Goal: Information Seeking & Learning: Learn about a topic

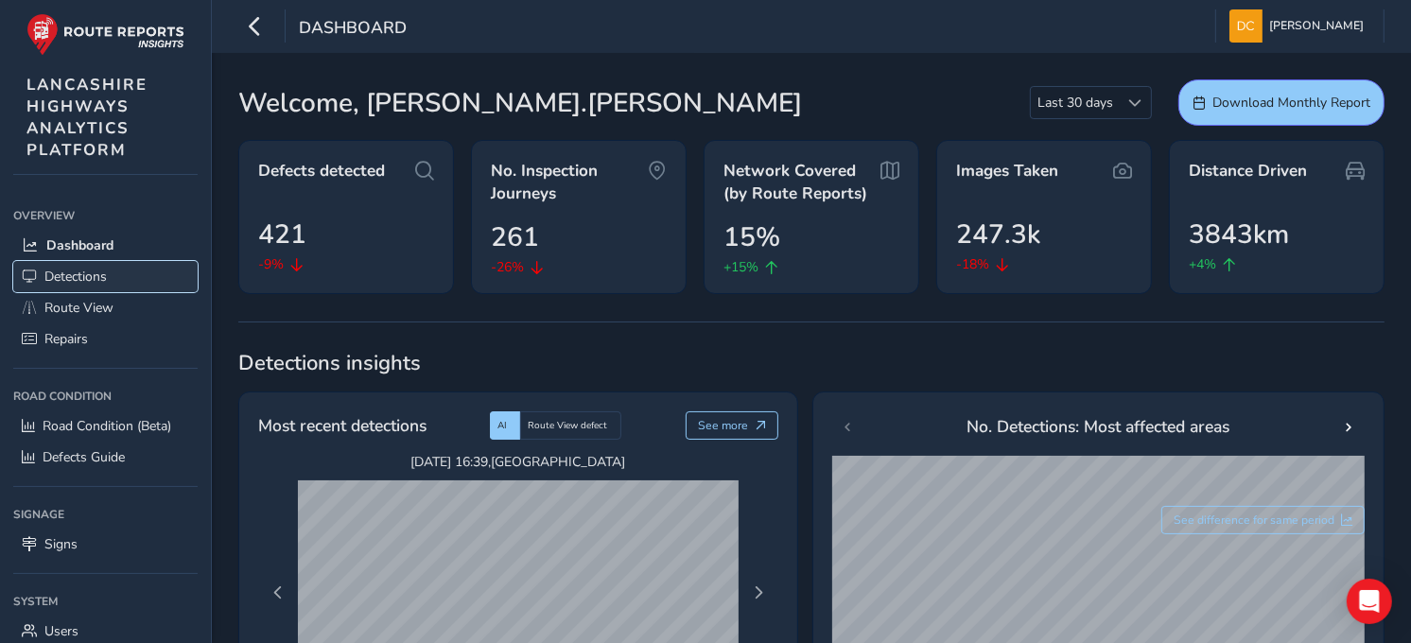
click at [67, 268] on span "Detections" at bounding box center [75, 277] width 62 height 18
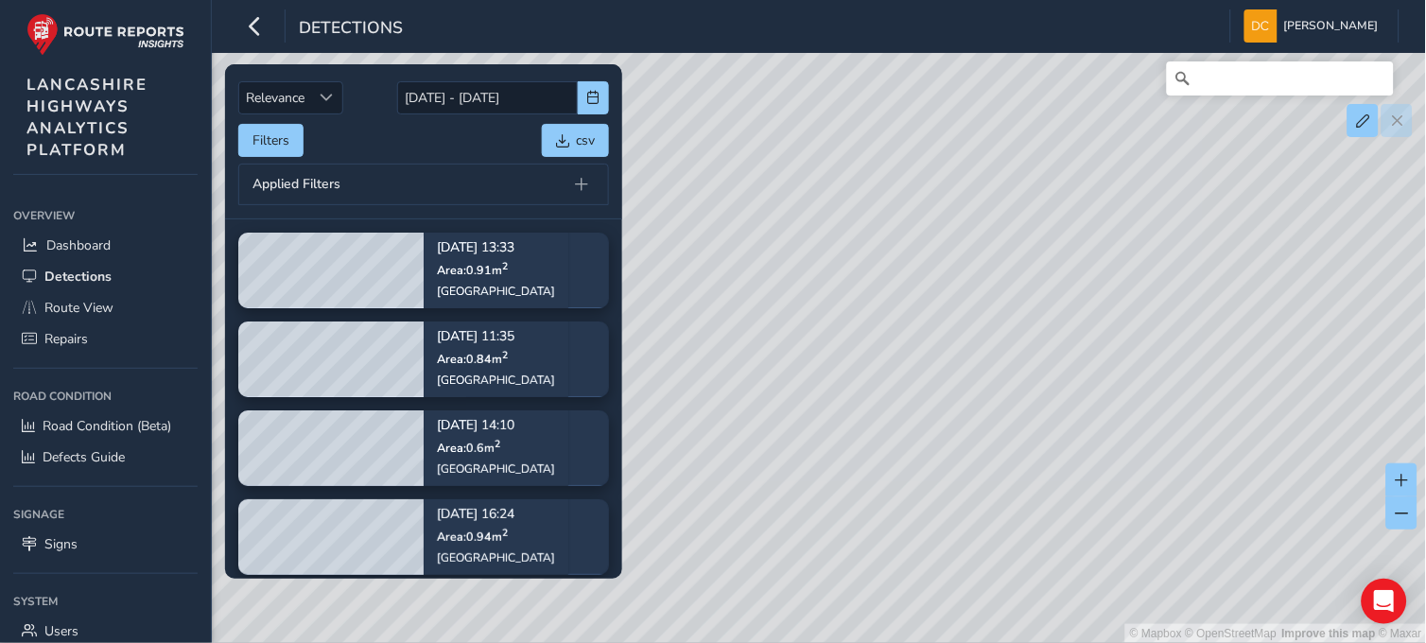
click at [383, 196] on div "Applied Filters" at bounding box center [423, 185] width 371 height 42
click at [592, 93] on span "button" at bounding box center [593, 97] width 13 height 13
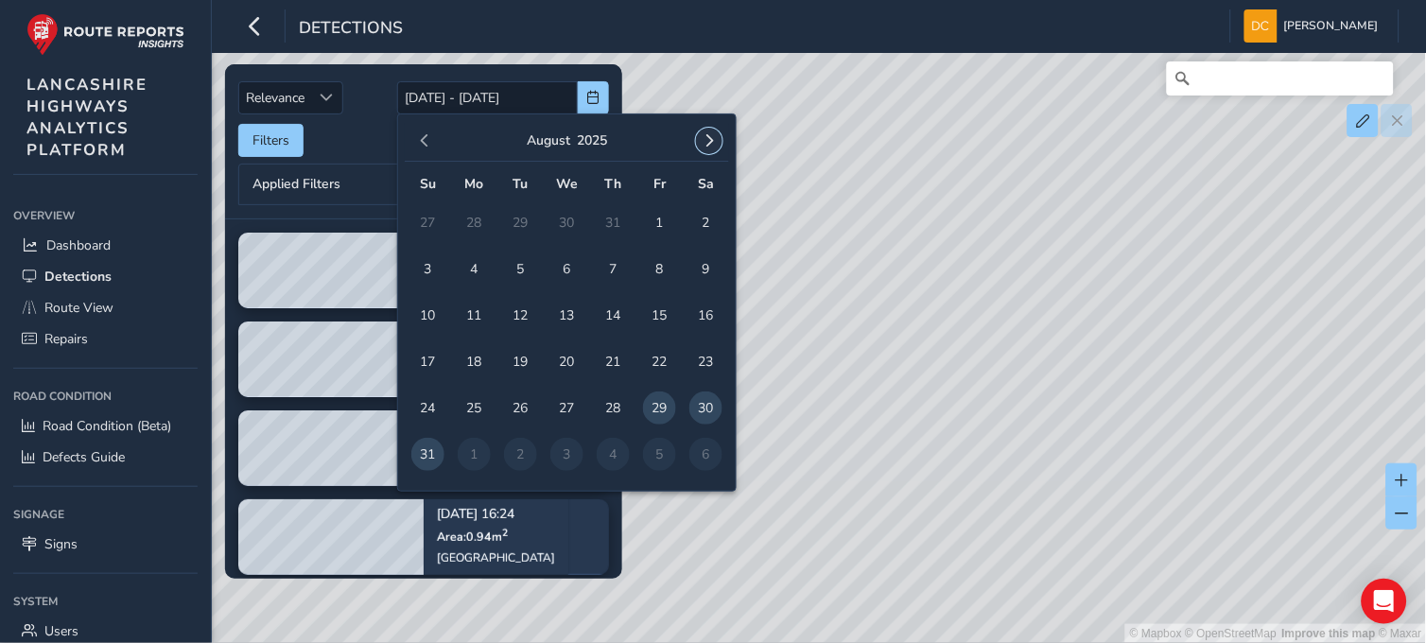
click at [713, 152] on button "button" at bounding box center [709, 141] width 26 height 26
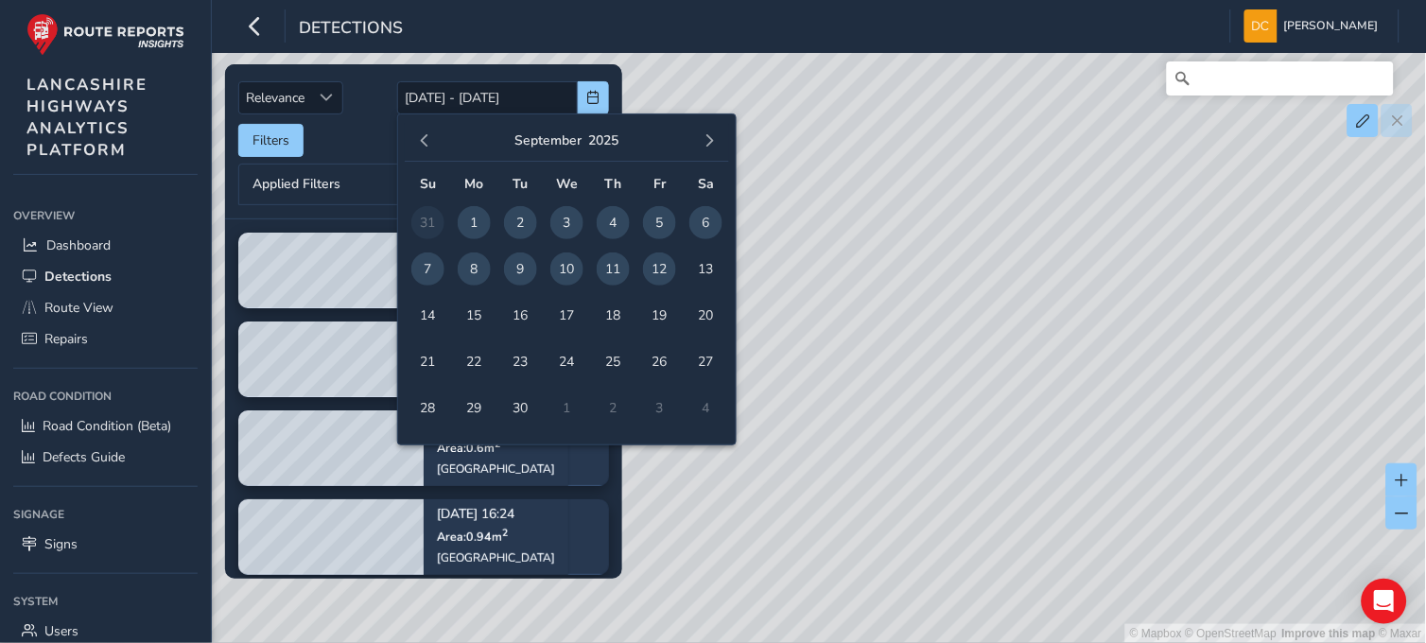
click at [613, 269] on span "11" at bounding box center [613, 268] width 33 height 33
type input "11/09/2025"
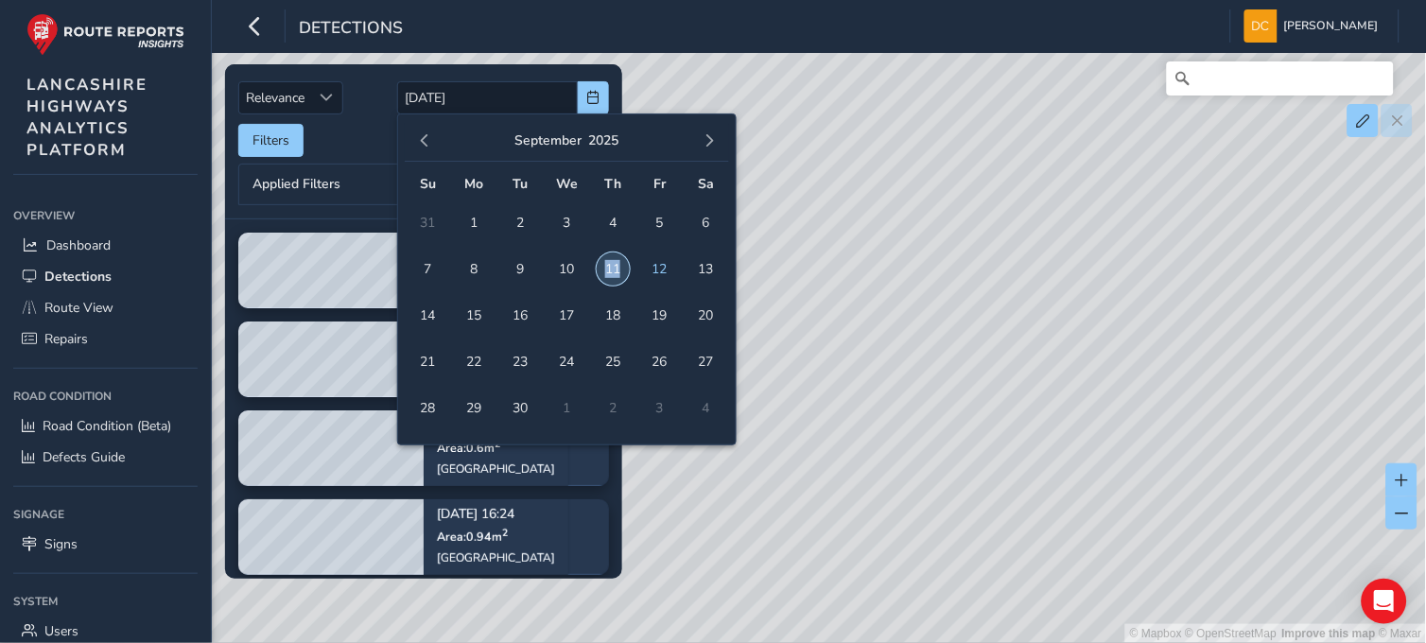
click at [613, 269] on span "11" at bounding box center [613, 268] width 33 height 33
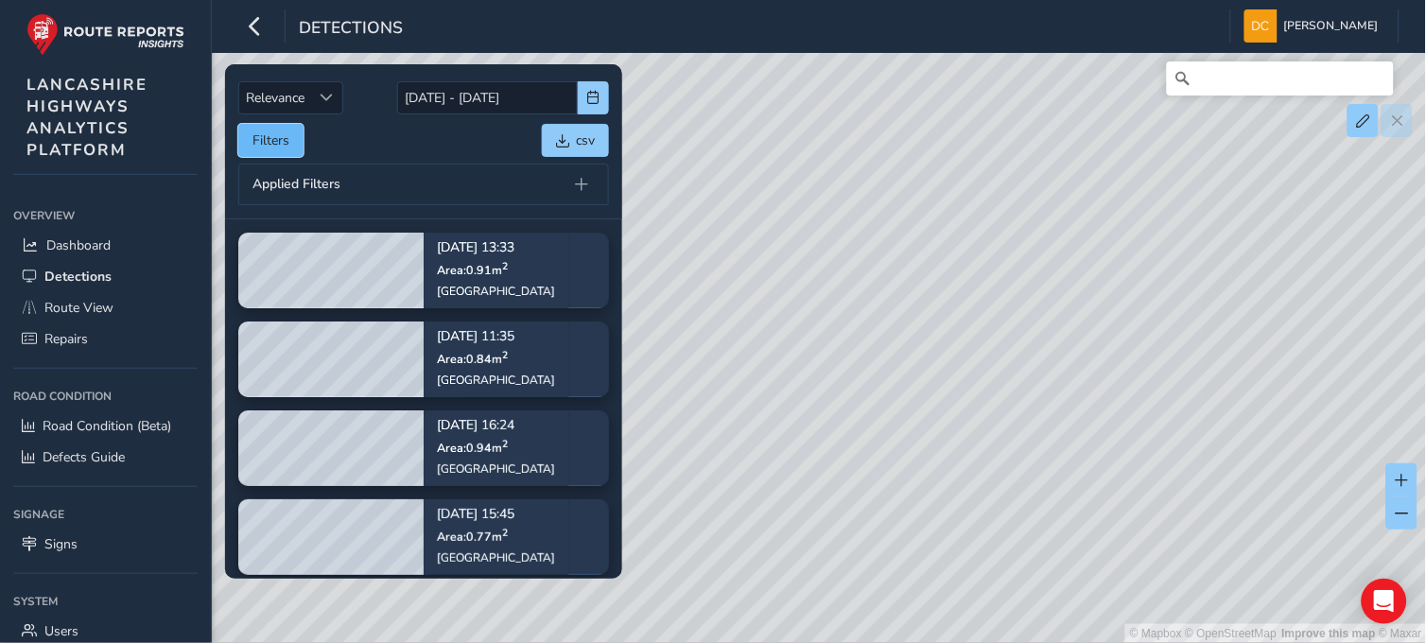
click at [280, 130] on button "Filters" at bounding box center [270, 140] width 65 height 33
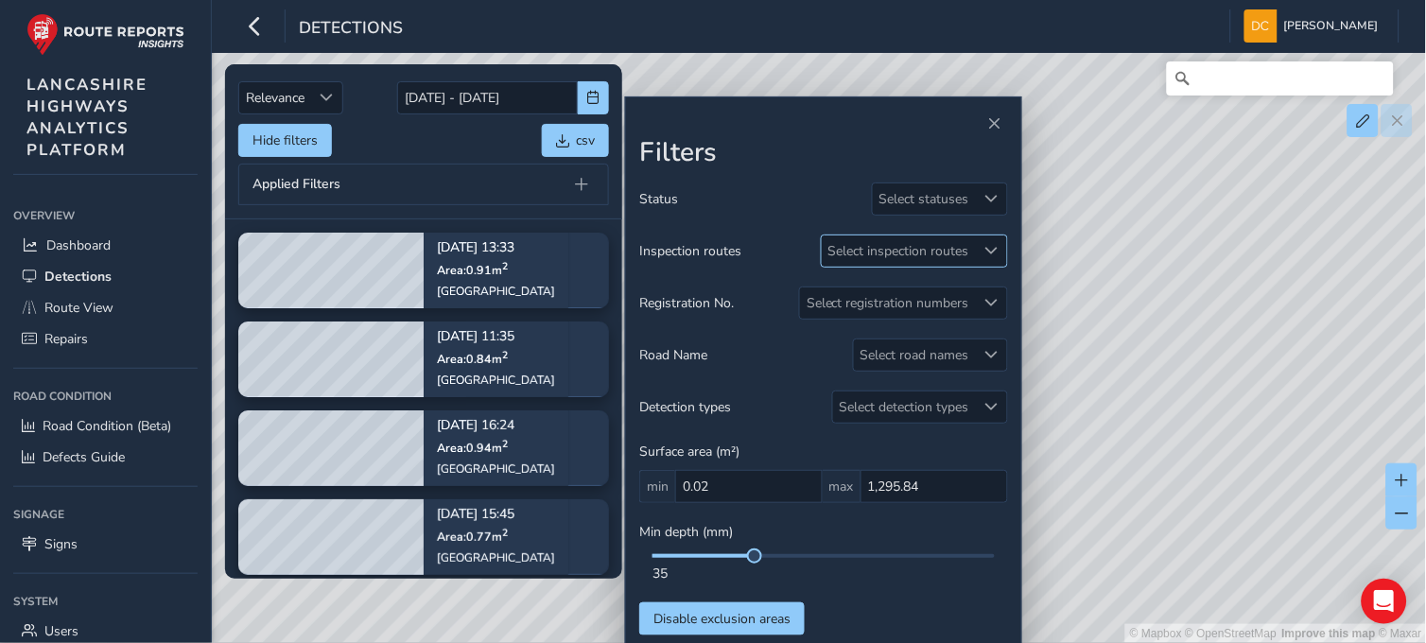
click at [913, 247] on div "Select inspection routes" at bounding box center [899, 250] width 154 height 31
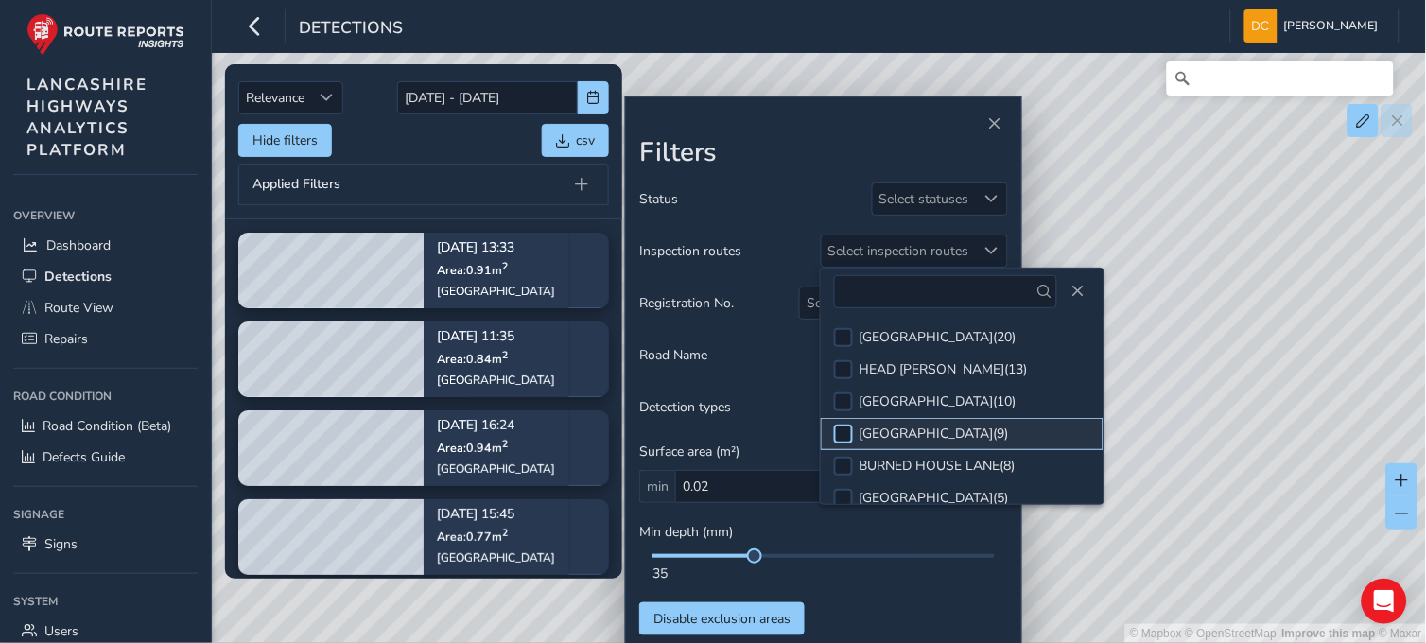
click at [847, 431] on div at bounding box center [843, 434] width 19 height 19
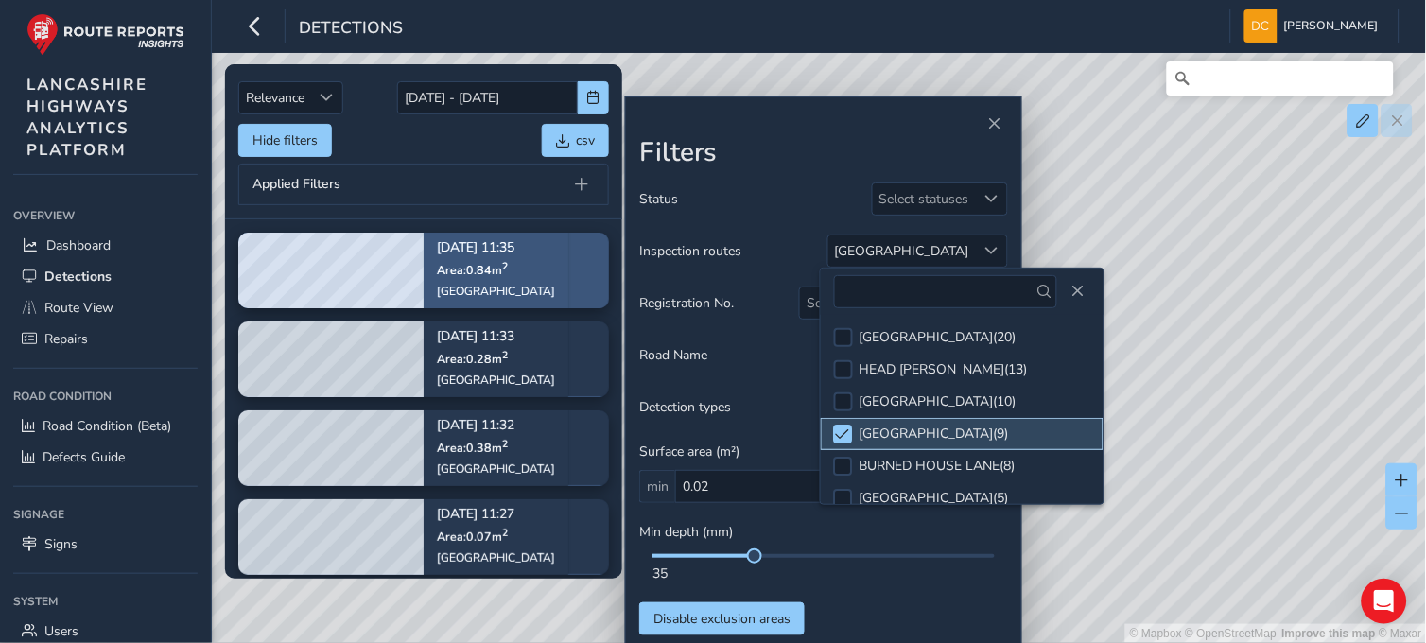
scroll to position [9, 0]
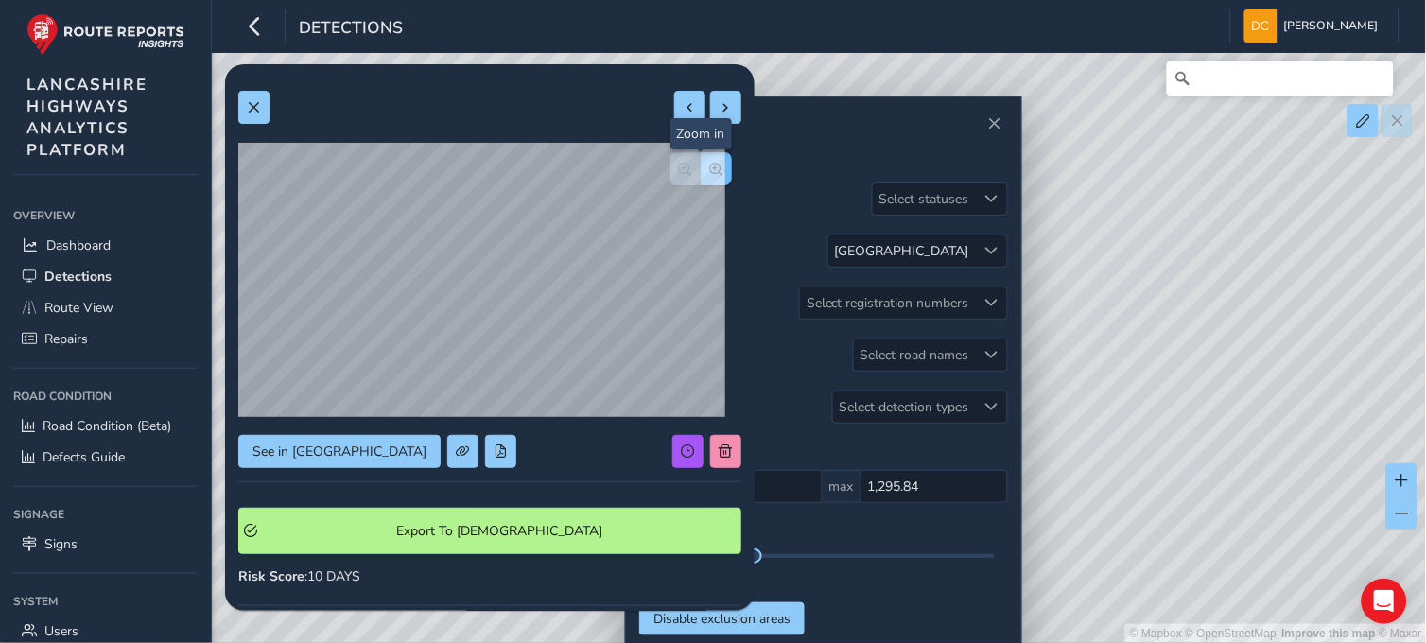
click at [709, 166] on button "button" at bounding box center [716, 168] width 31 height 33
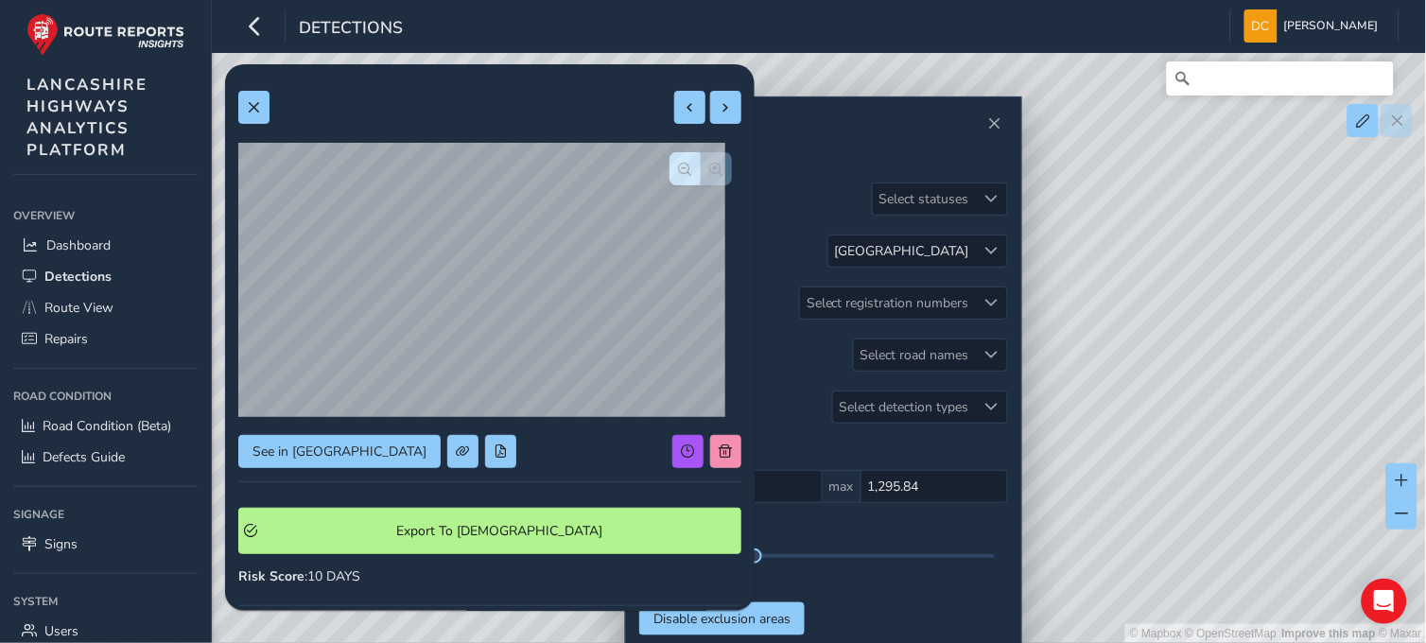
click at [235, 102] on div "See in Route View Export To Symology Risk Score : 10 DAYS Recorded Sep 11 2025,…" at bounding box center [490, 561] width 530 height 994
click at [268, 99] on button at bounding box center [253, 107] width 31 height 33
click at [712, 165] on button "button" at bounding box center [716, 168] width 31 height 33
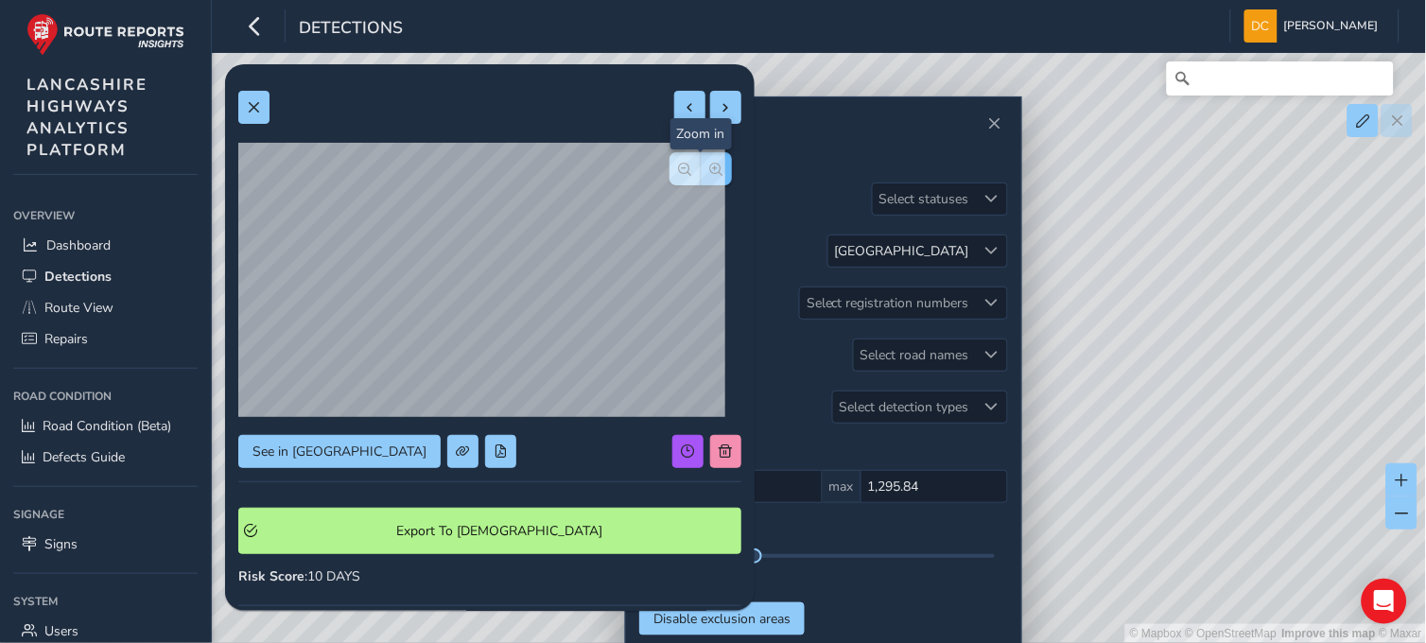
click at [712, 165] on button "button" at bounding box center [716, 168] width 31 height 33
click at [712, 165] on div at bounding box center [700, 168] width 62 height 33
click at [272, 115] on div at bounding box center [489, 107] width 503 height 33
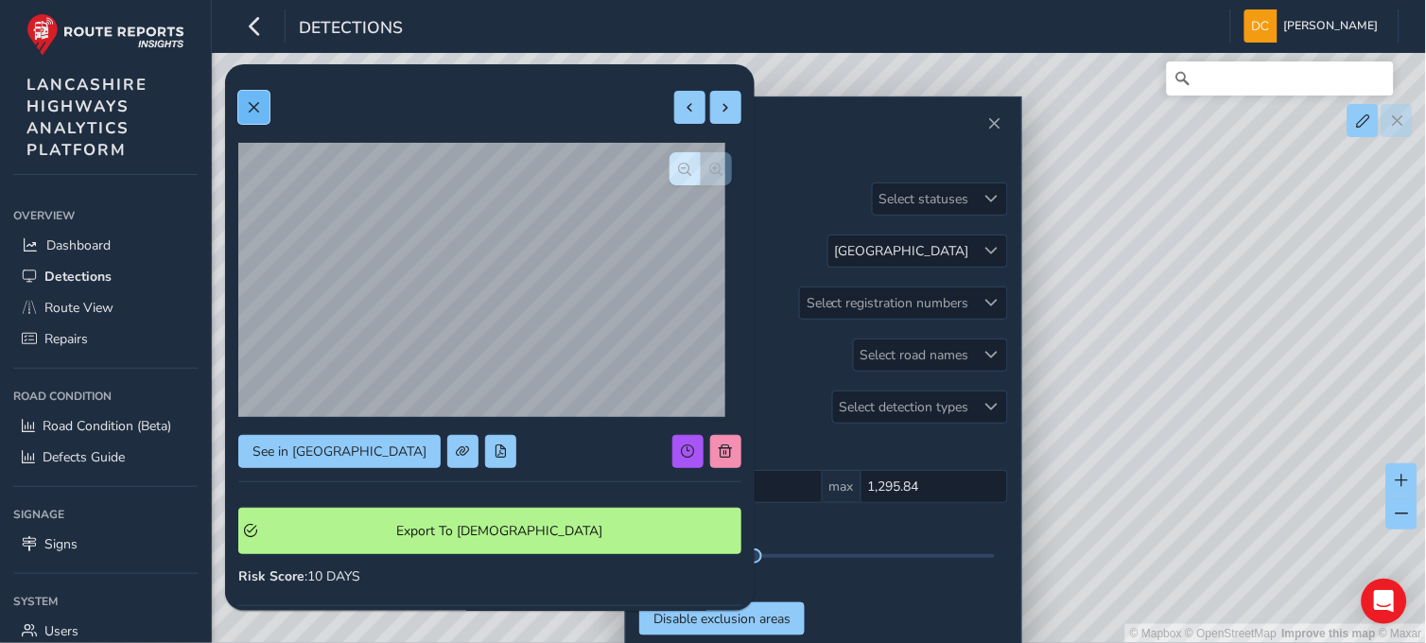
click at [261, 115] on button at bounding box center [253, 107] width 31 height 33
click at [707, 164] on button "button" at bounding box center [716, 168] width 31 height 33
click at [679, 165] on span "button" at bounding box center [685, 169] width 13 height 13
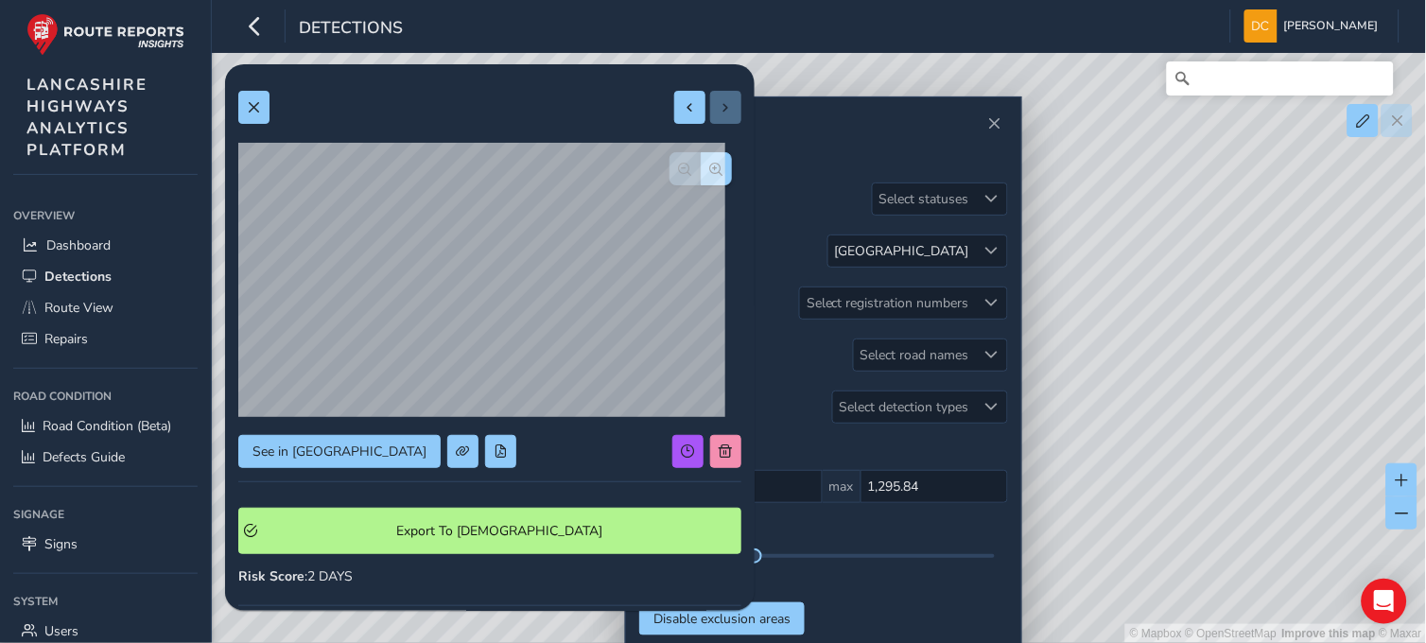
click at [669, 165] on div at bounding box center [700, 168] width 62 height 33
click at [256, 106] on span at bounding box center [253, 107] width 13 height 13
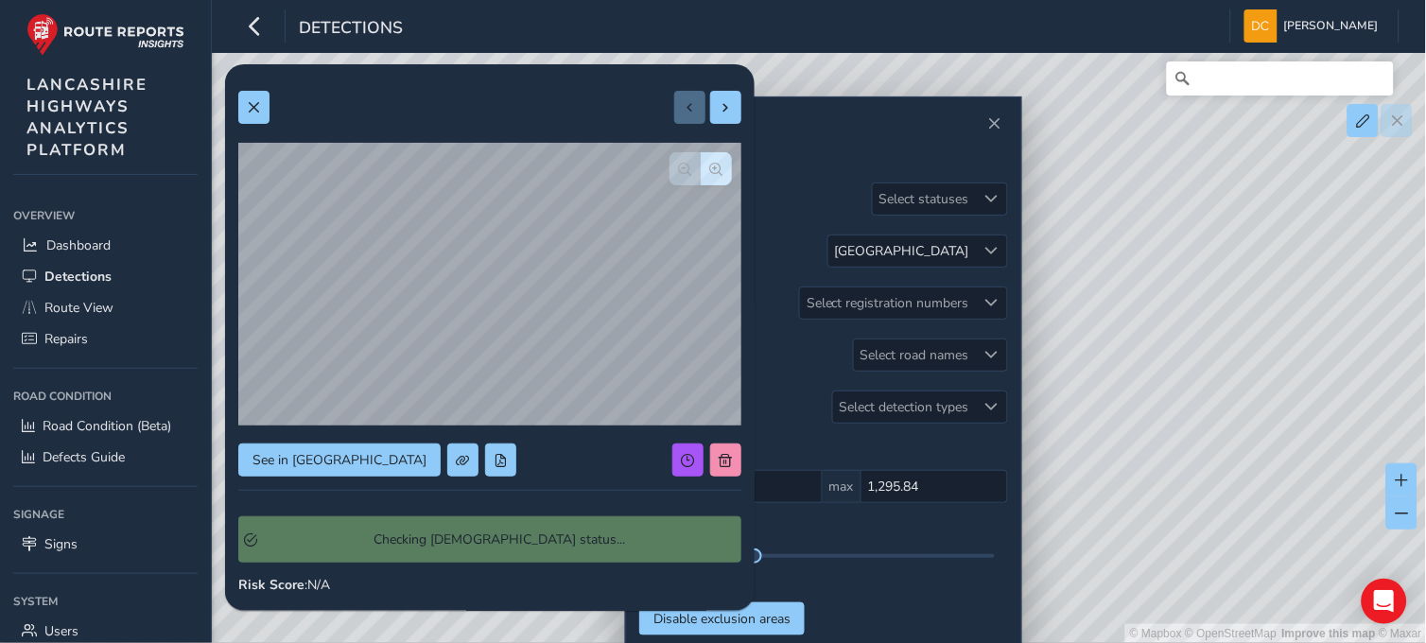
click at [320, 533] on div "Checking Symology status..." at bounding box center [489, 539] width 503 height 73
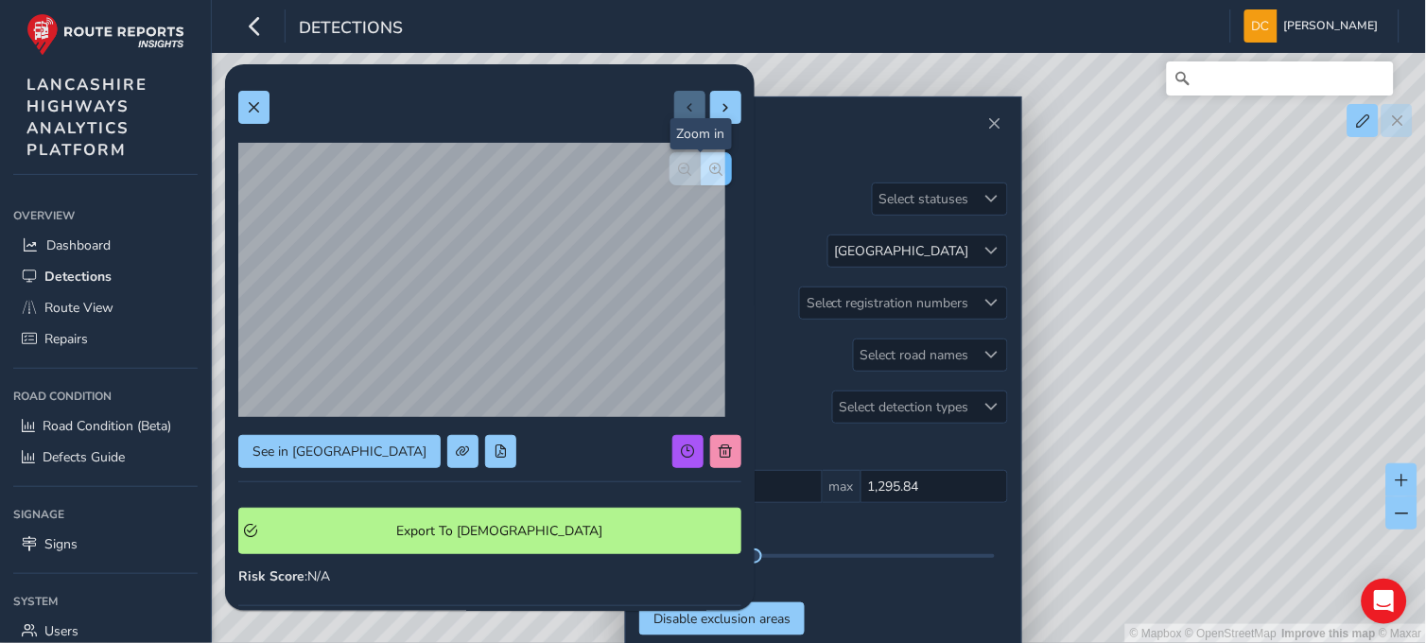
click at [710, 170] on span "button" at bounding box center [716, 169] width 13 height 13
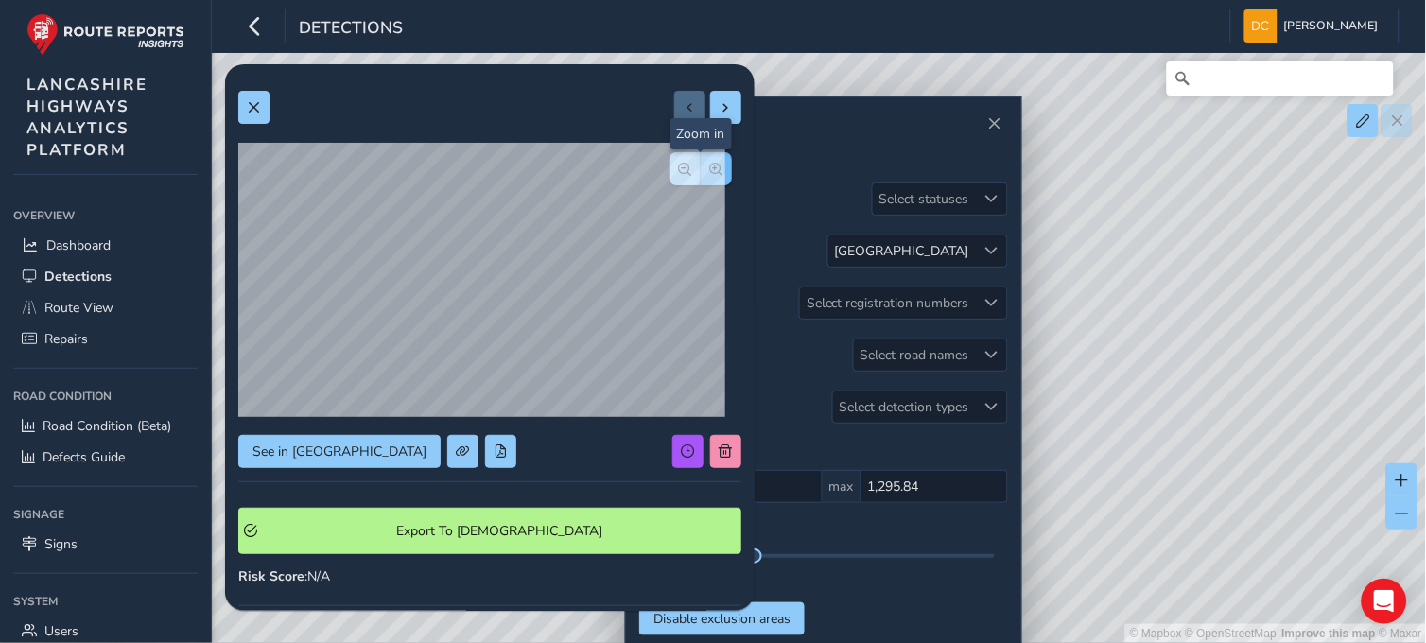
click at [703, 170] on div at bounding box center [700, 168] width 62 height 33
click at [669, 175] on button "button" at bounding box center [684, 168] width 31 height 33
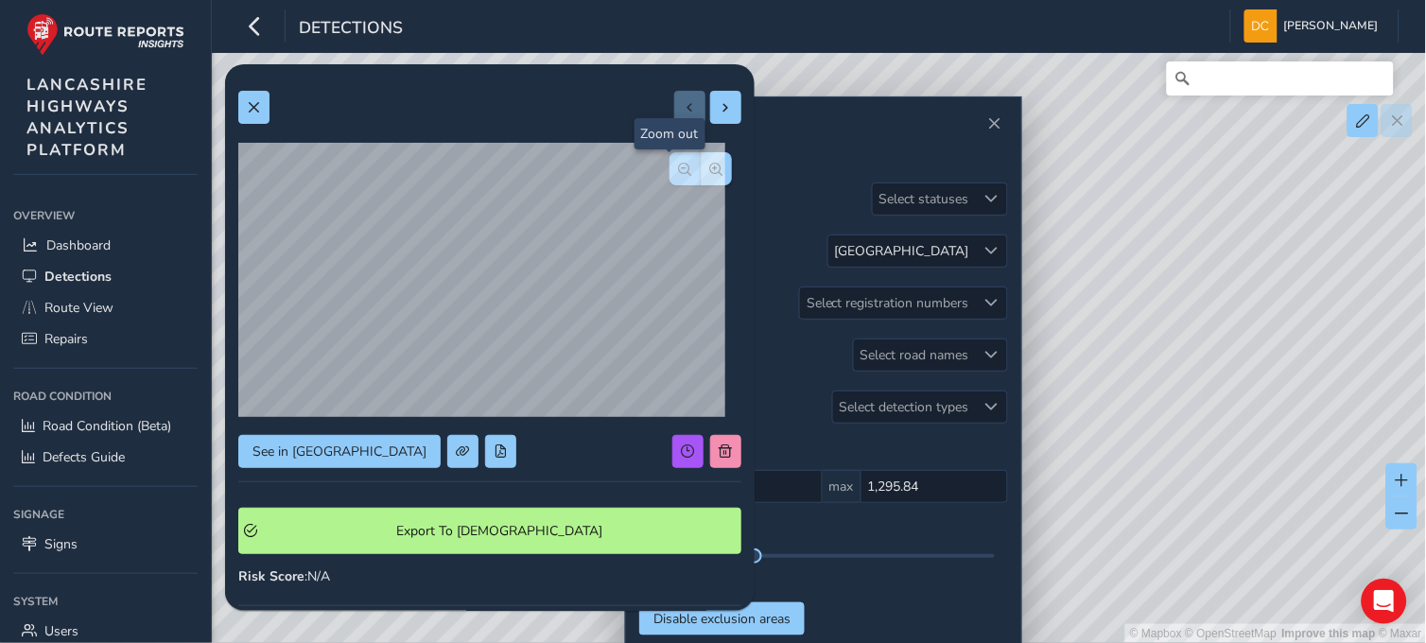
click at [669, 175] on button "button" at bounding box center [684, 168] width 31 height 33
click at [242, 110] on button at bounding box center [253, 107] width 31 height 33
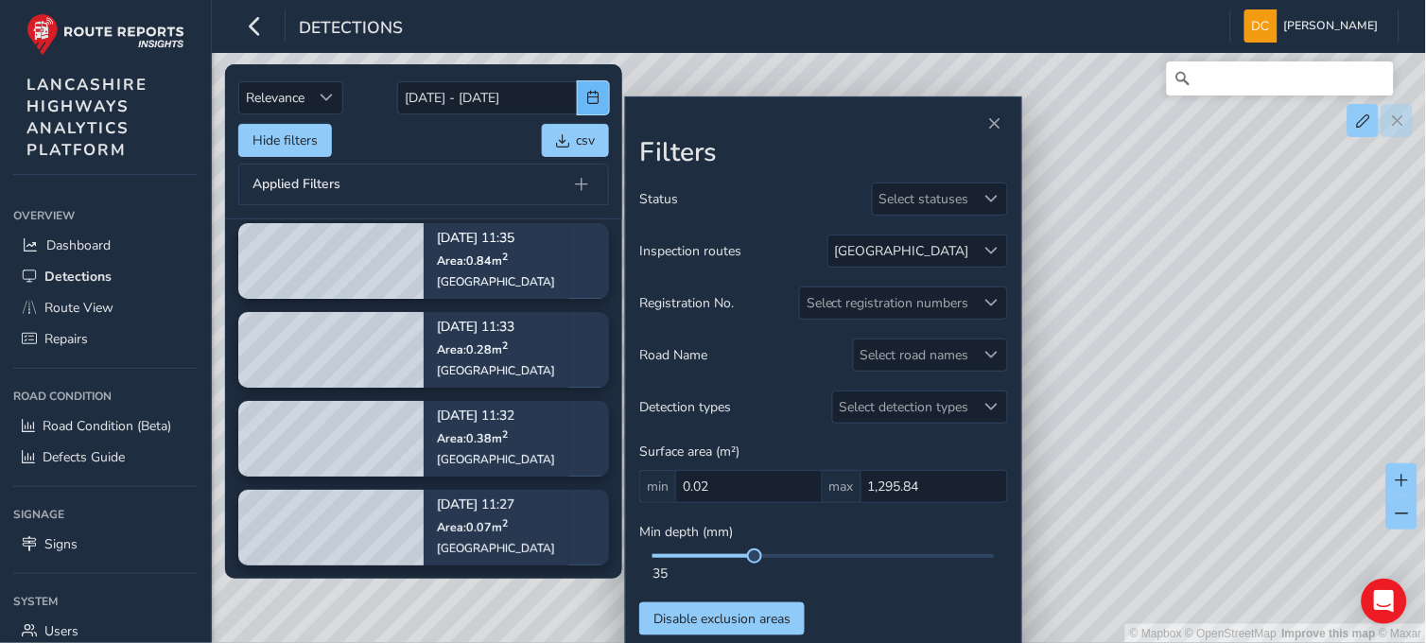
click at [592, 93] on span "button" at bounding box center [593, 97] width 13 height 13
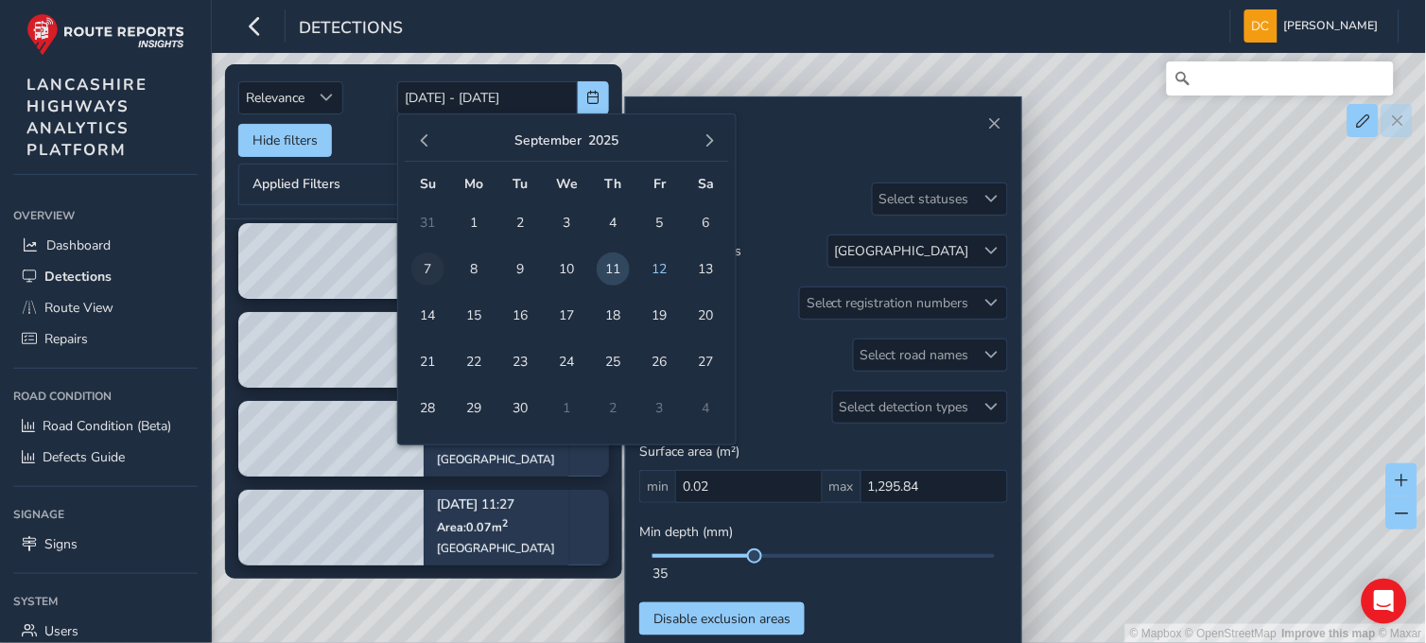
click at [426, 269] on span "7" at bounding box center [427, 268] width 33 height 33
type input "07/09/2025"
click at [426, 269] on span "7" at bounding box center [427, 268] width 33 height 33
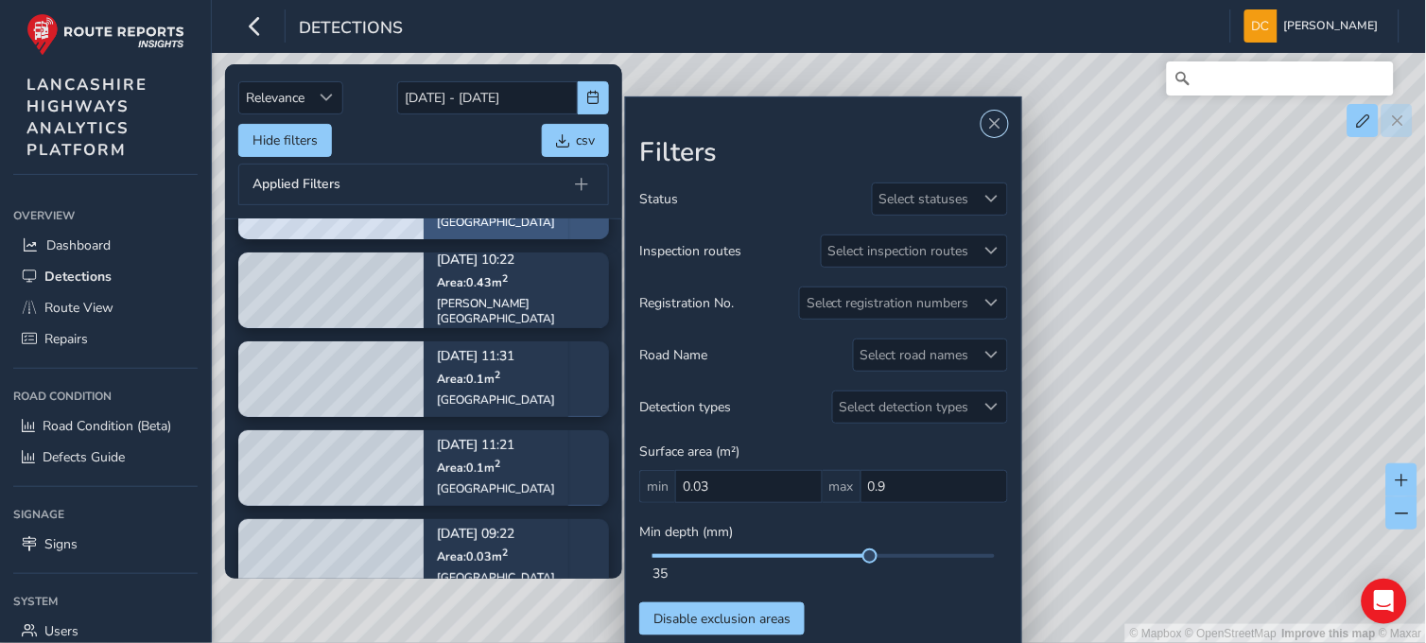
scroll to position [98, 0]
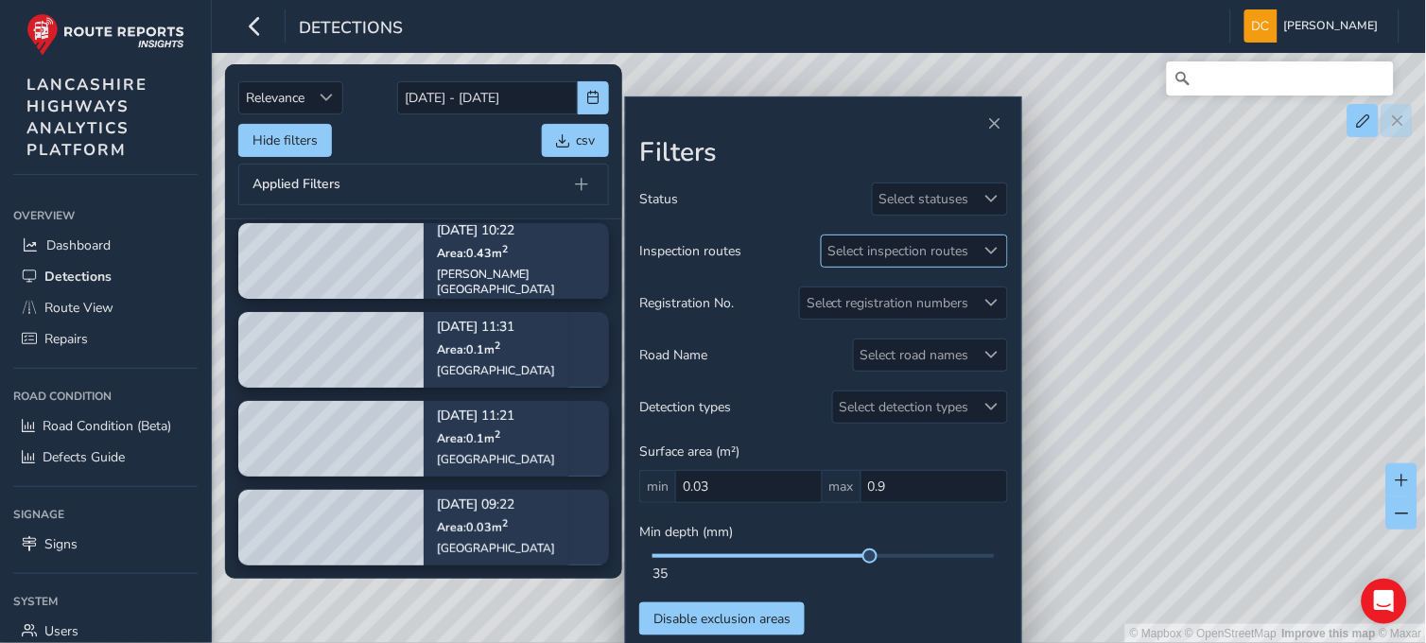
click at [932, 246] on div "Select inspection routes" at bounding box center [899, 250] width 154 height 31
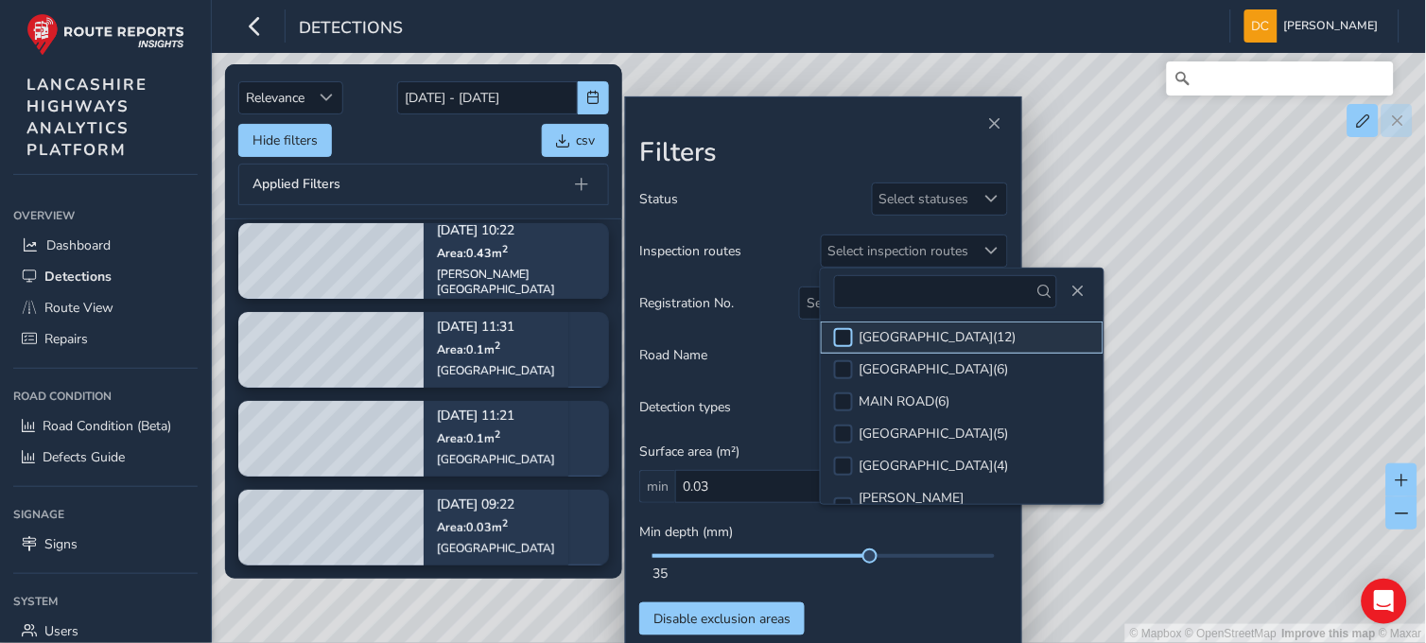
click at [842, 335] on div at bounding box center [843, 337] width 19 height 19
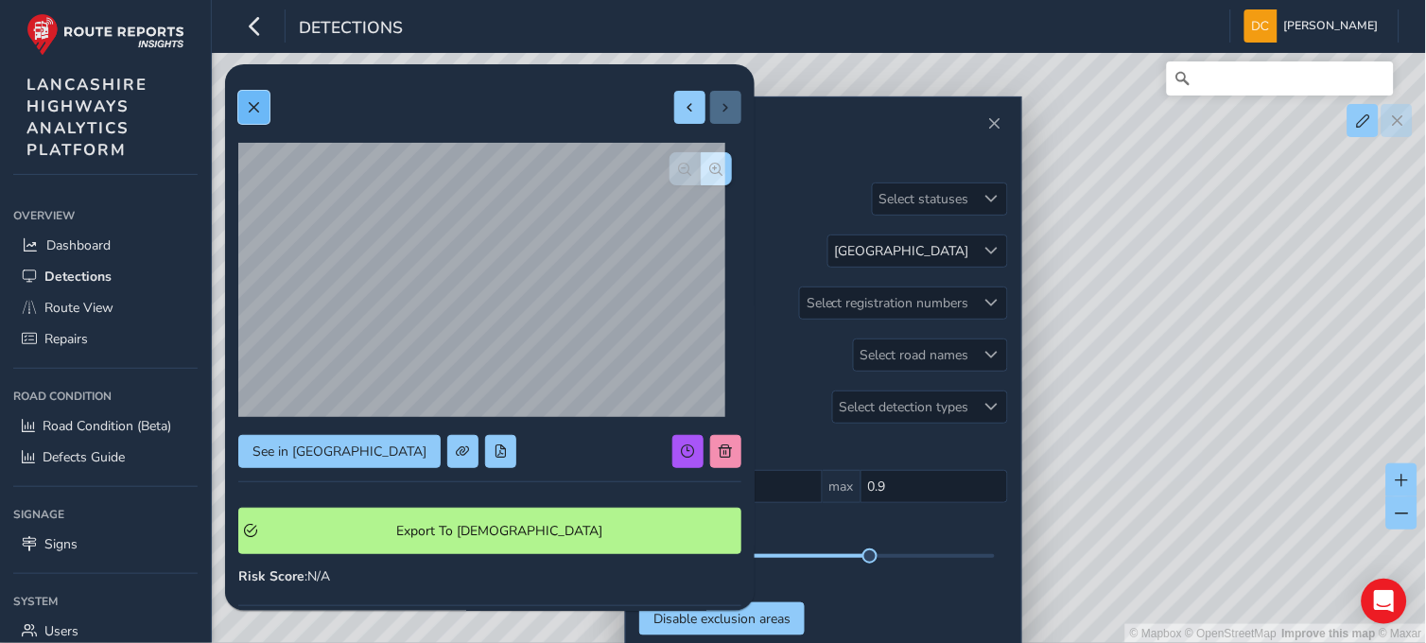
click at [252, 113] on span at bounding box center [253, 107] width 13 height 13
click at [243, 101] on button at bounding box center [253, 107] width 31 height 33
click at [924, 248] on div "LANCASTER ROAD" at bounding box center [902, 251] width 134 height 18
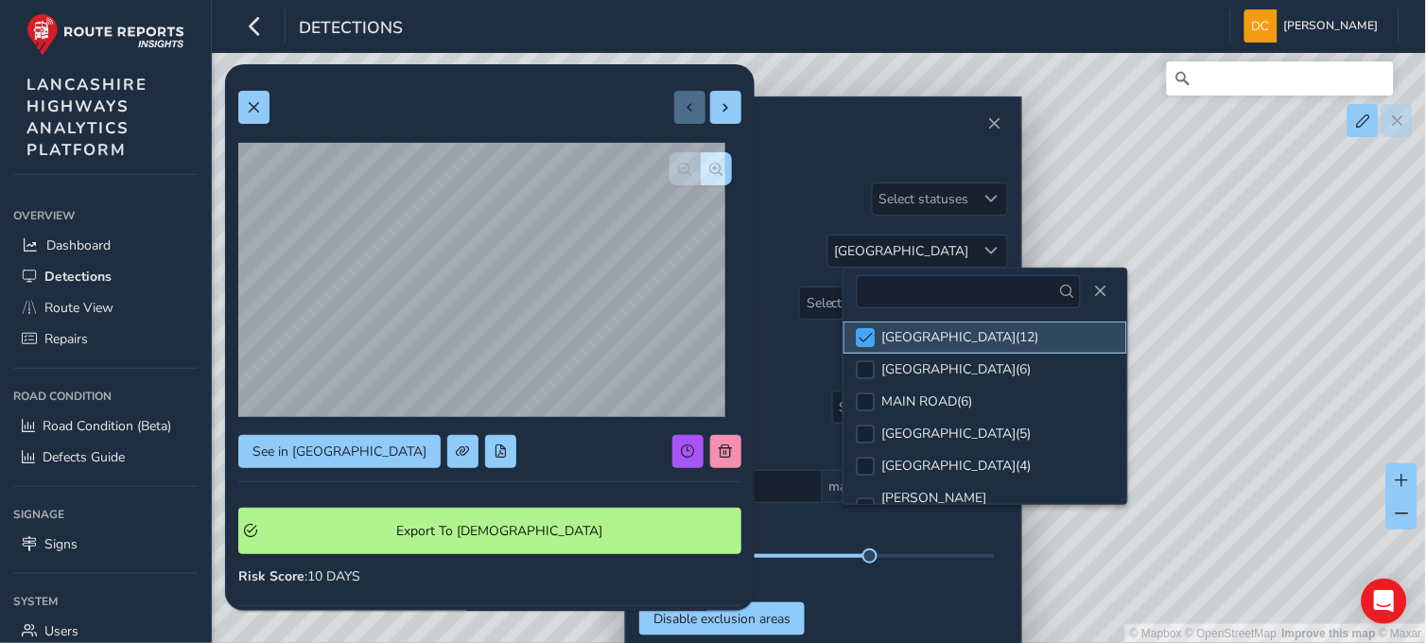
click at [872, 331] on span at bounding box center [867, 337] width 14 height 13
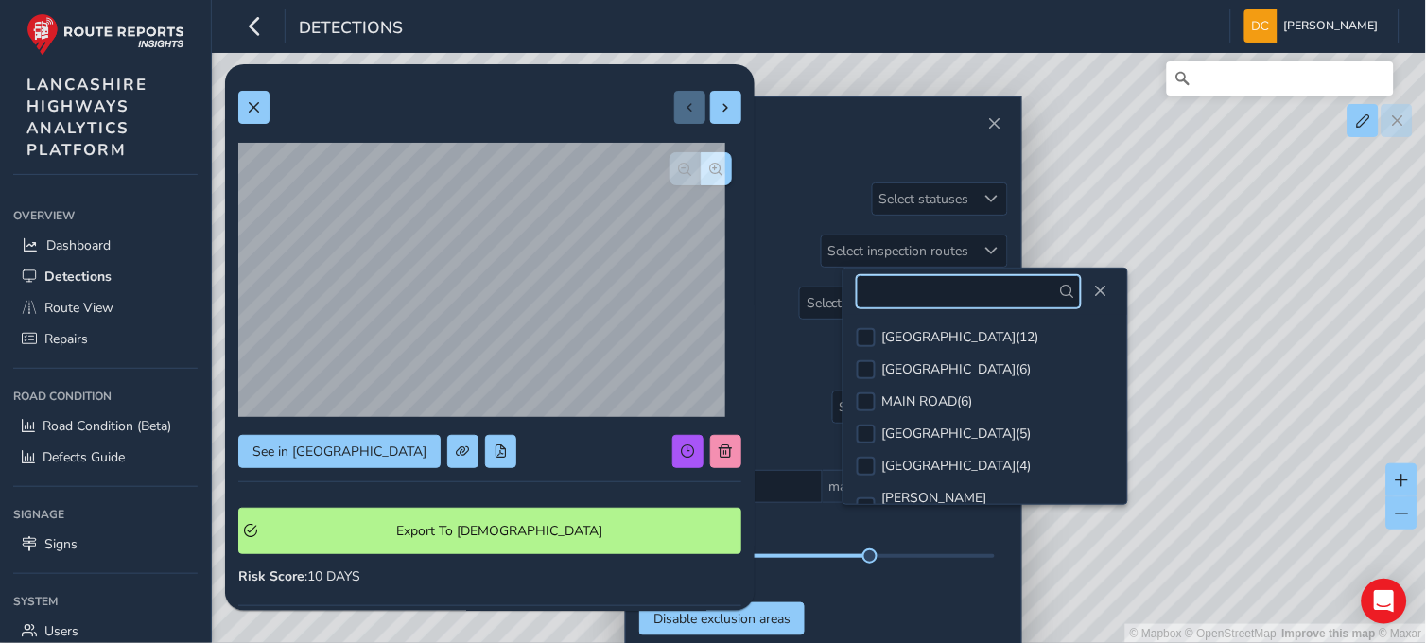
click at [952, 289] on input "text" at bounding box center [969, 291] width 224 height 33
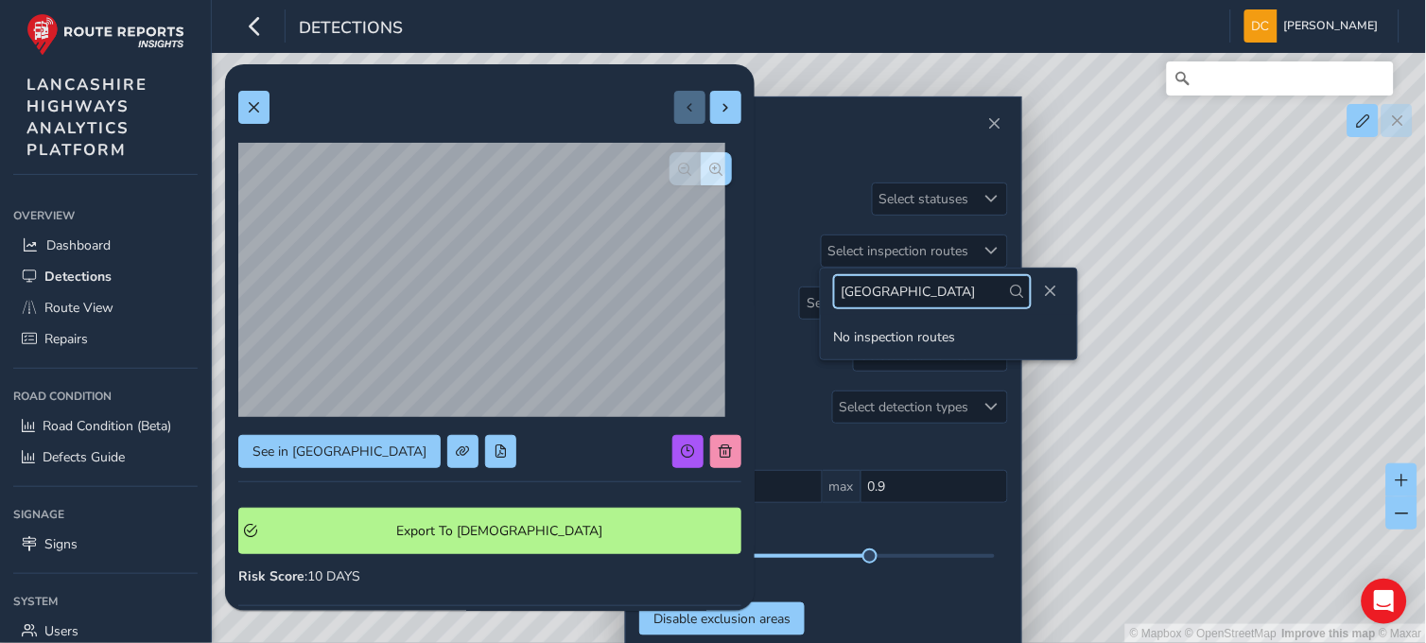
type input "MAIN STREET"
click at [256, 101] on span at bounding box center [253, 107] width 13 height 13
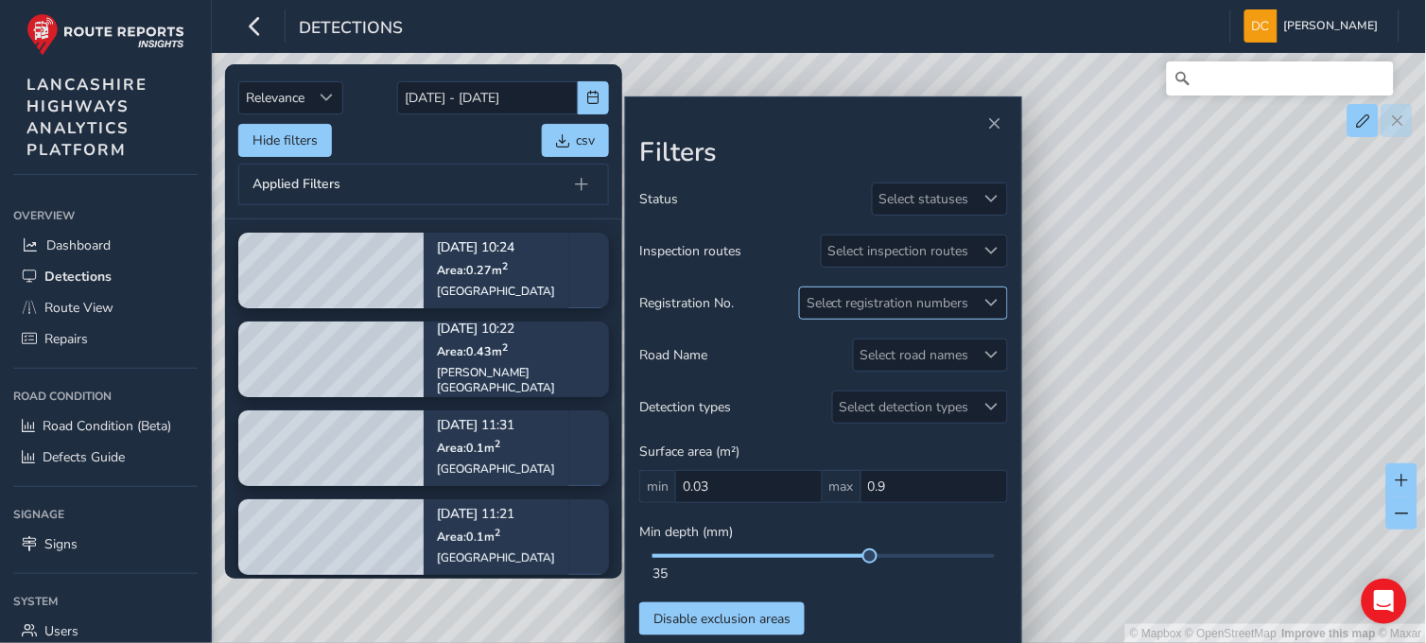
click at [944, 299] on div "Select registration numbers" at bounding box center [888, 302] width 176 height 31
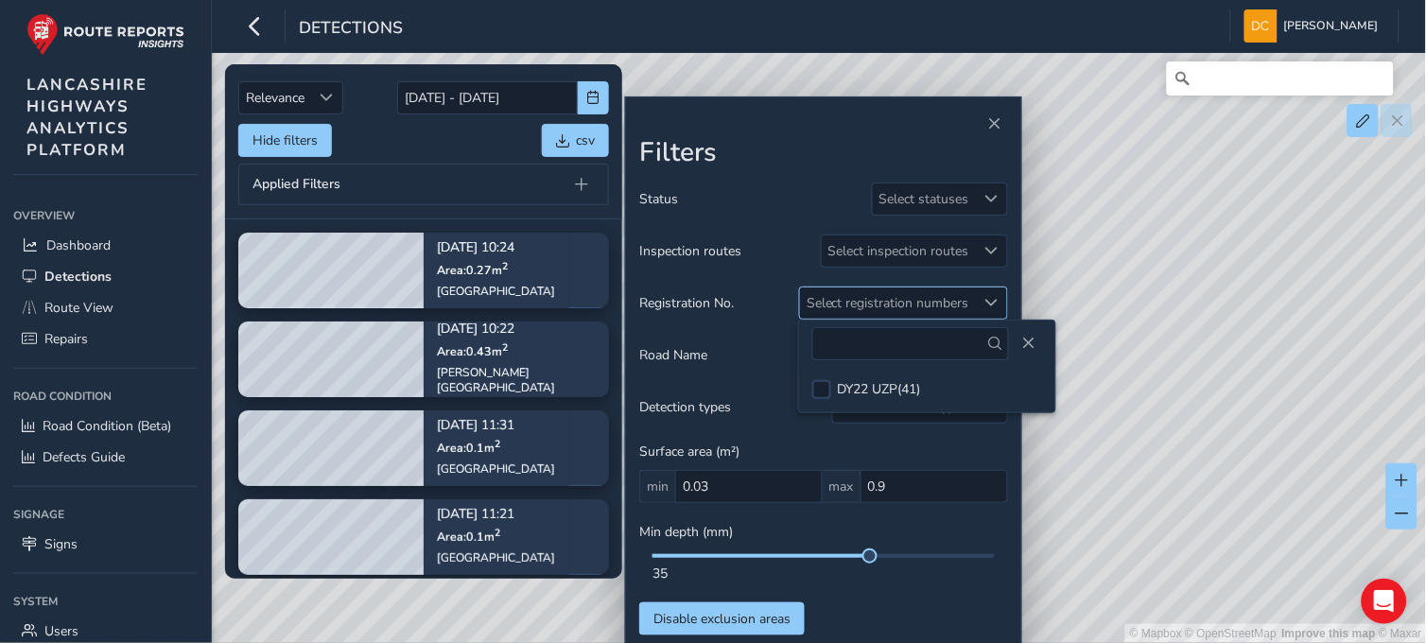
click at [939, 310] on div "Select registration numbers" at bounding box center [888, 302] width 176 height 31
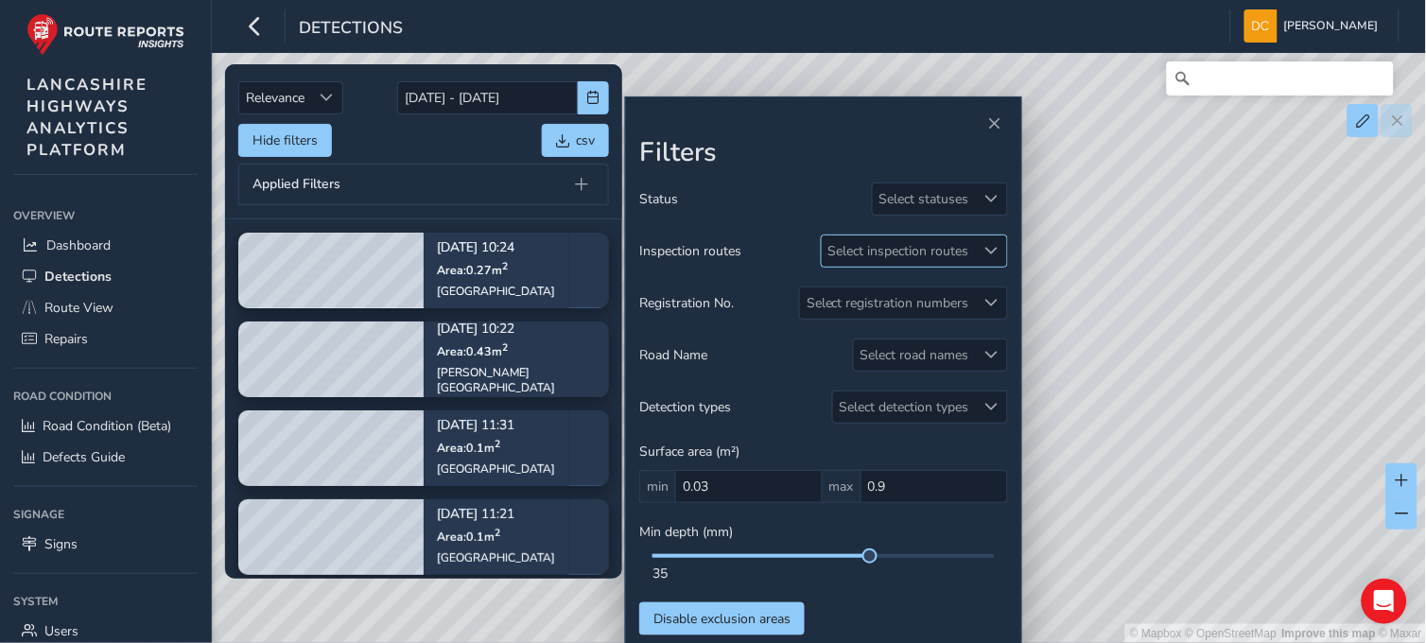
click at [908, 253] on div "Select inspection routes" at bounding box center [899, 250] width 154 height 31
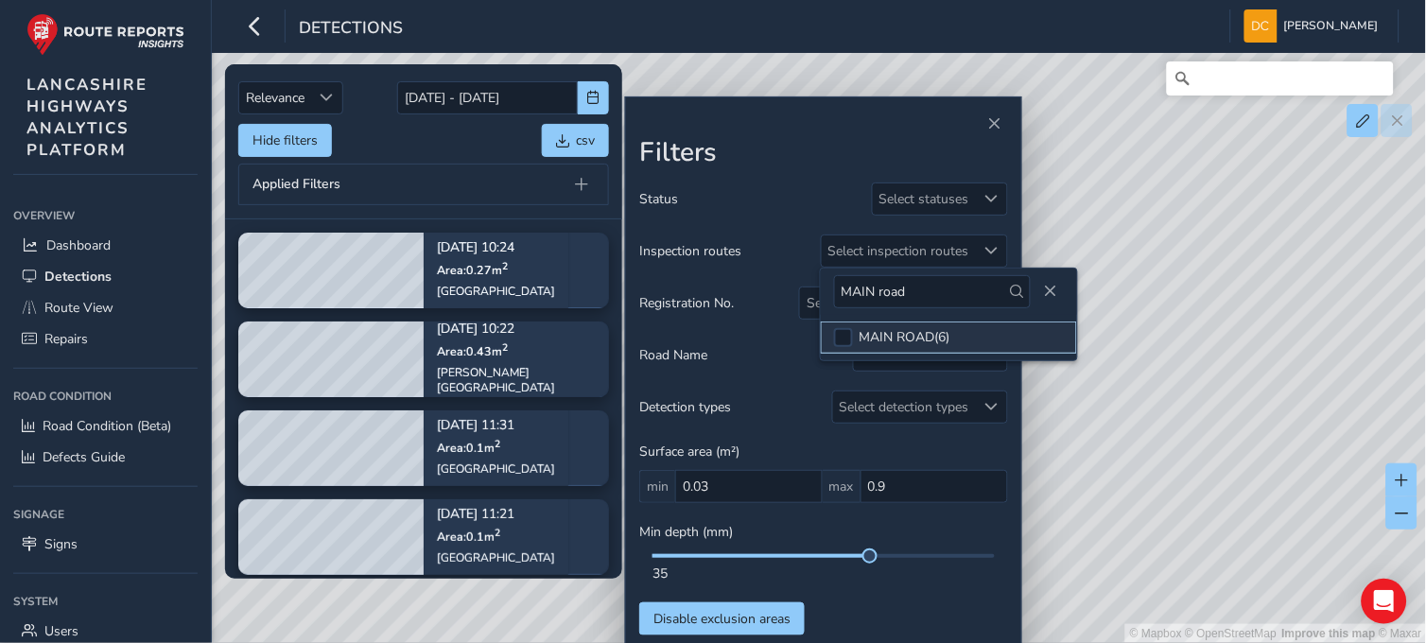
click at [847, 326] on li "MAIN ROAD ( 6 )" at bounding box center [949, 338] width 256 height 32
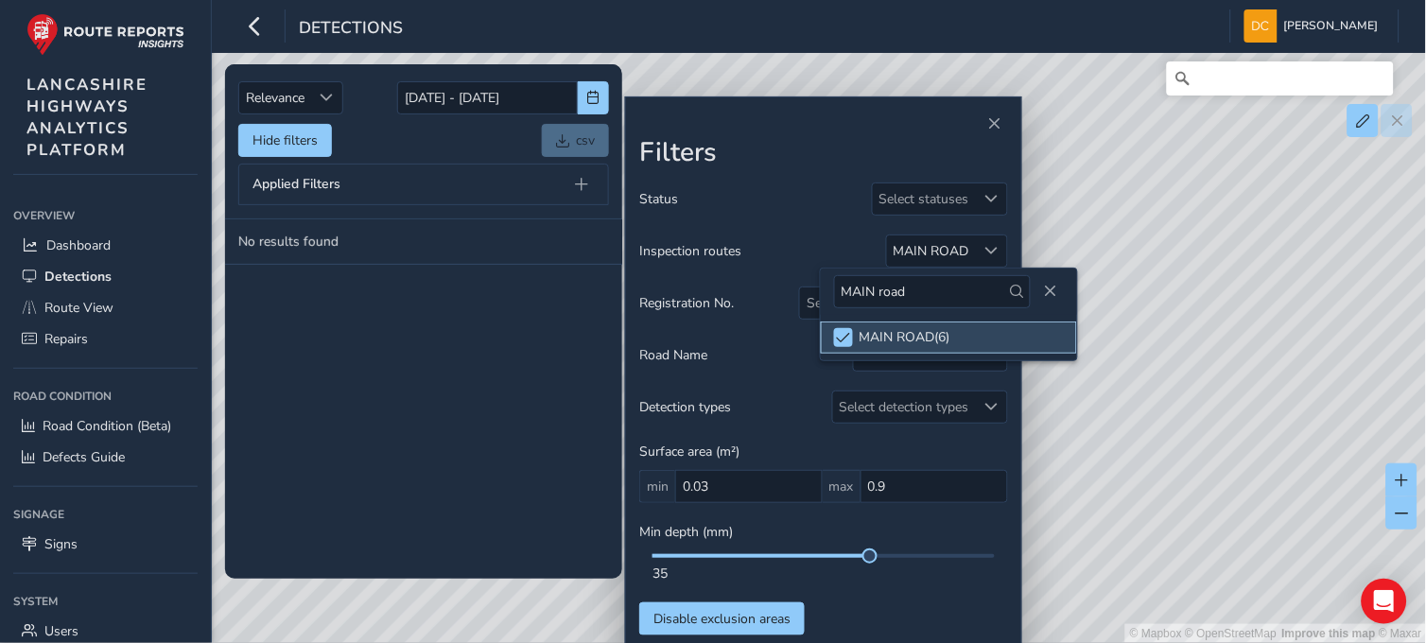
click at [839, 348] on li "MAIN ROAD ( 6 )" at bounding box center [949, 338] width 256 height 32
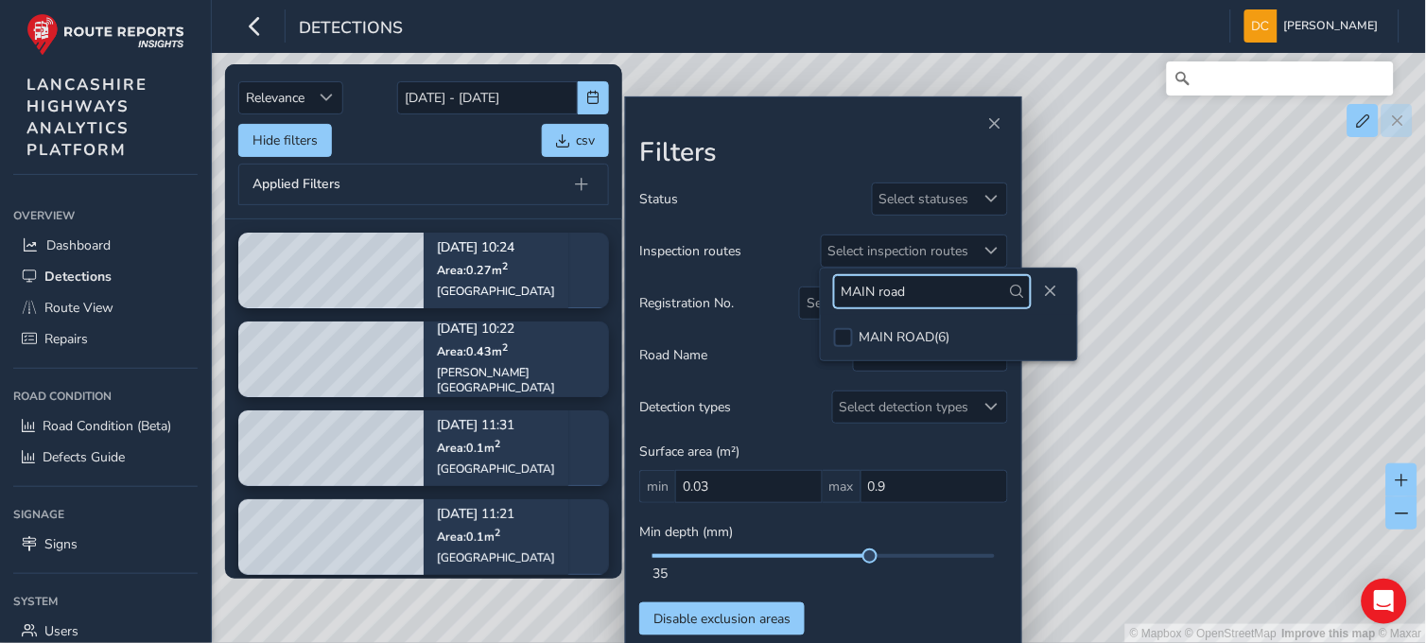
click at [918, 289] on input "MAIN road" at bounding box center [932, 291] width 197 height 33
type input "M"
type input "Melling"
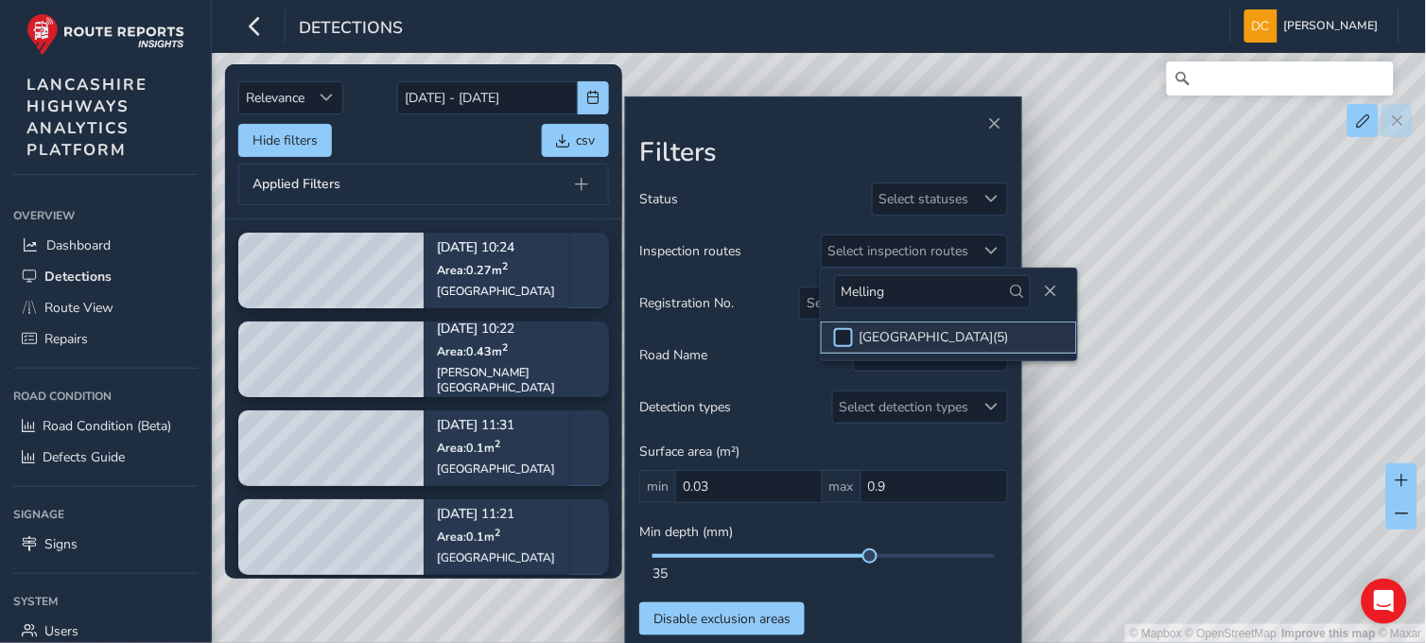
click at [852, 329] on div at bounding box center [843, 337] width 19 height 19
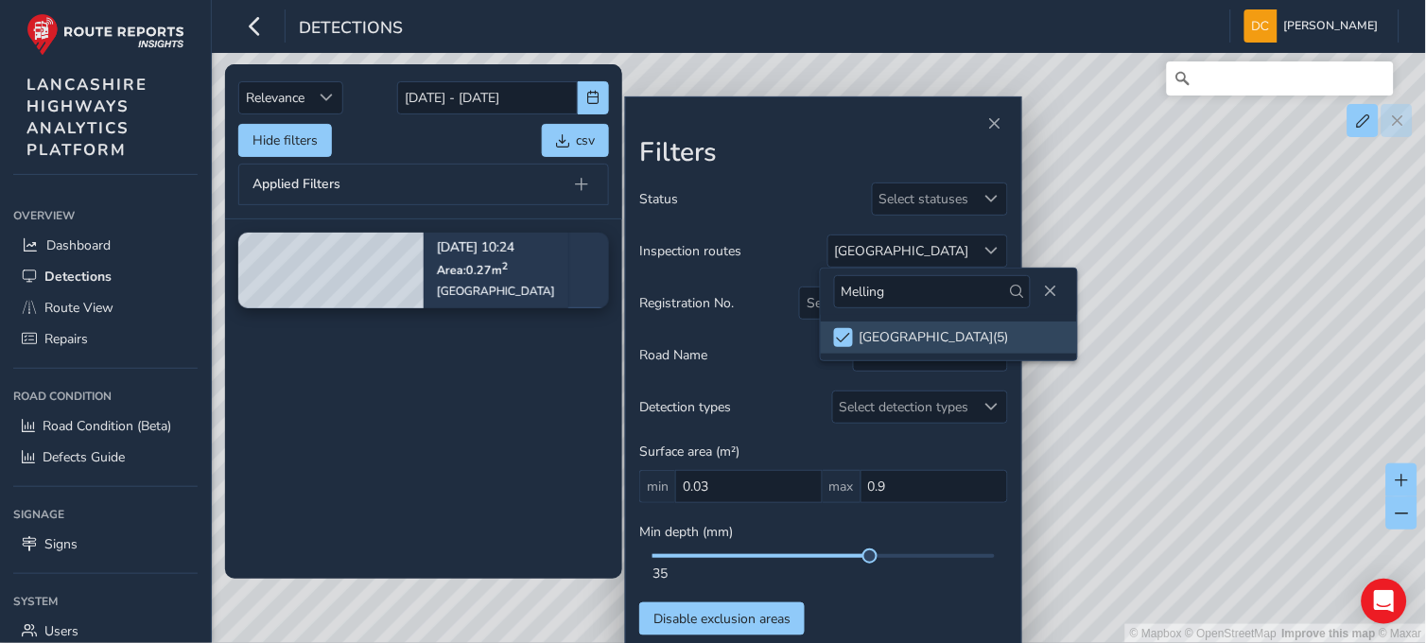
drag, startPoint x: 1297, startPoint y: 329, endPoint x: 993, endPoint y: 325, distance: 304.5
click at [1297, 329] on div "© Mapbox © OpenStreetMap Improve this map © Maxar" at bounding box center [713, 321] width 1427 height 643
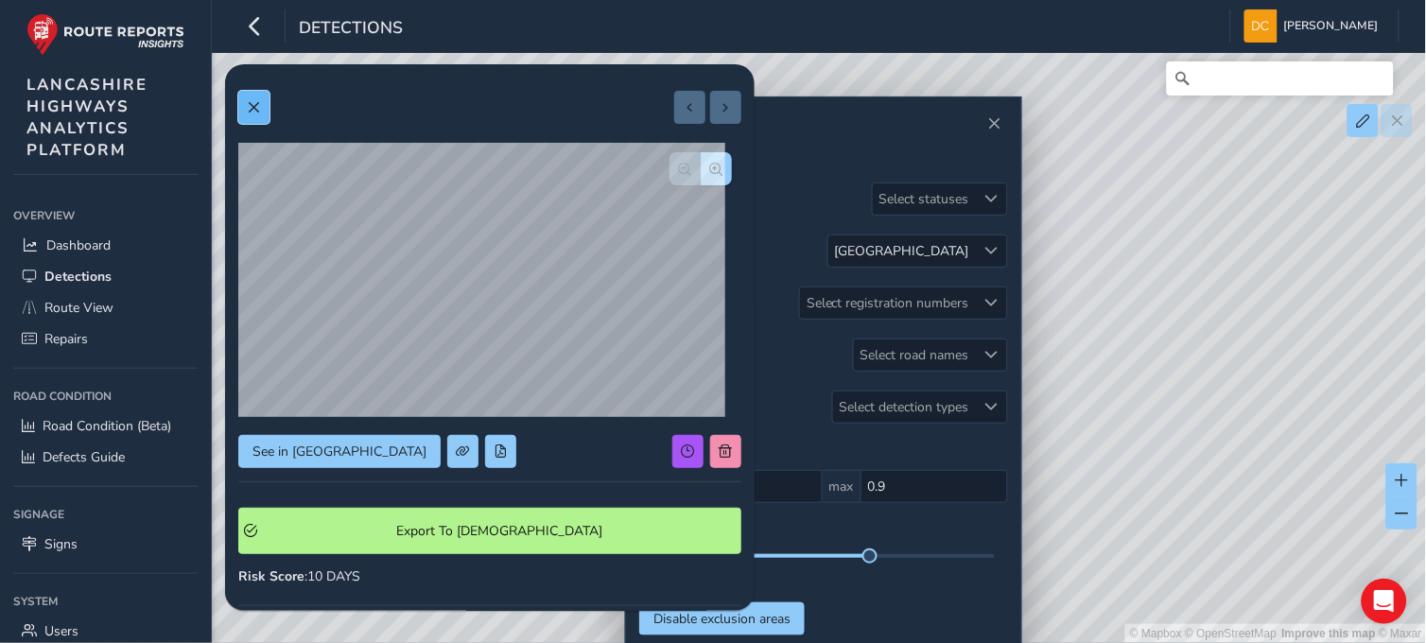
click at [241, 110] on button at bounding box center [253, 107] width 31 height 33
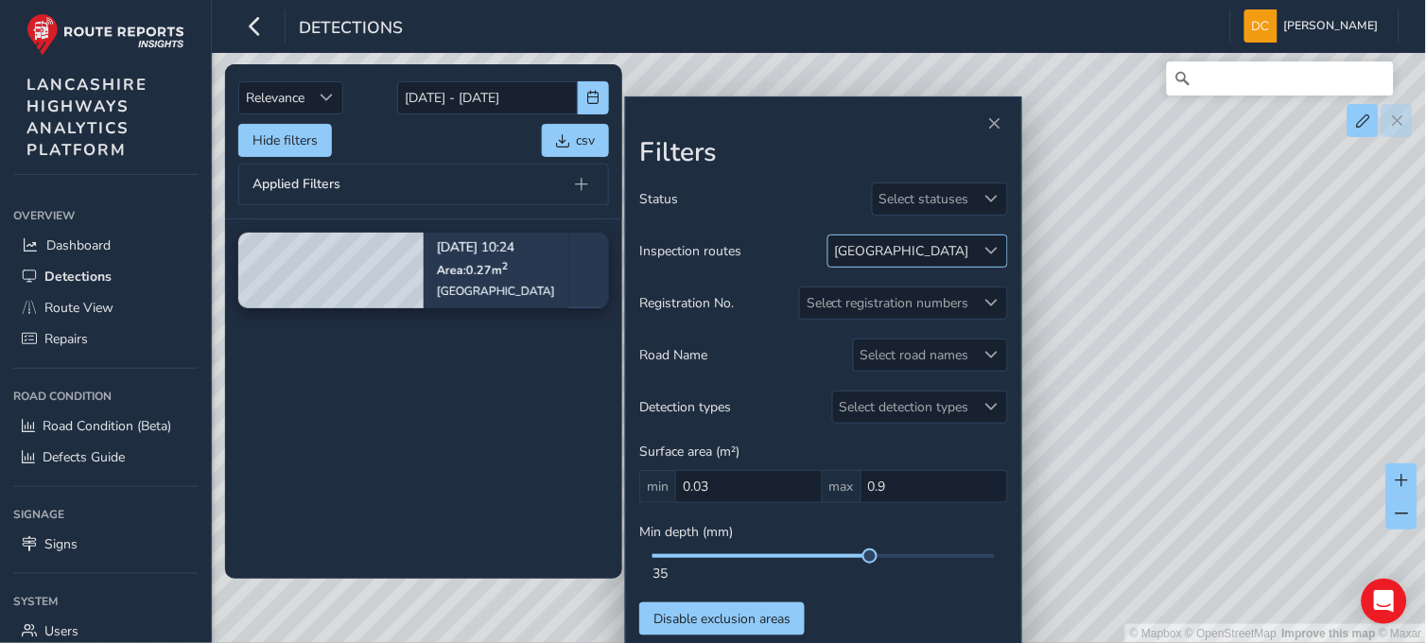
click at [968, 258] on div "MELLING ROAD" at bounding box center [902, 251] width 134 height 18
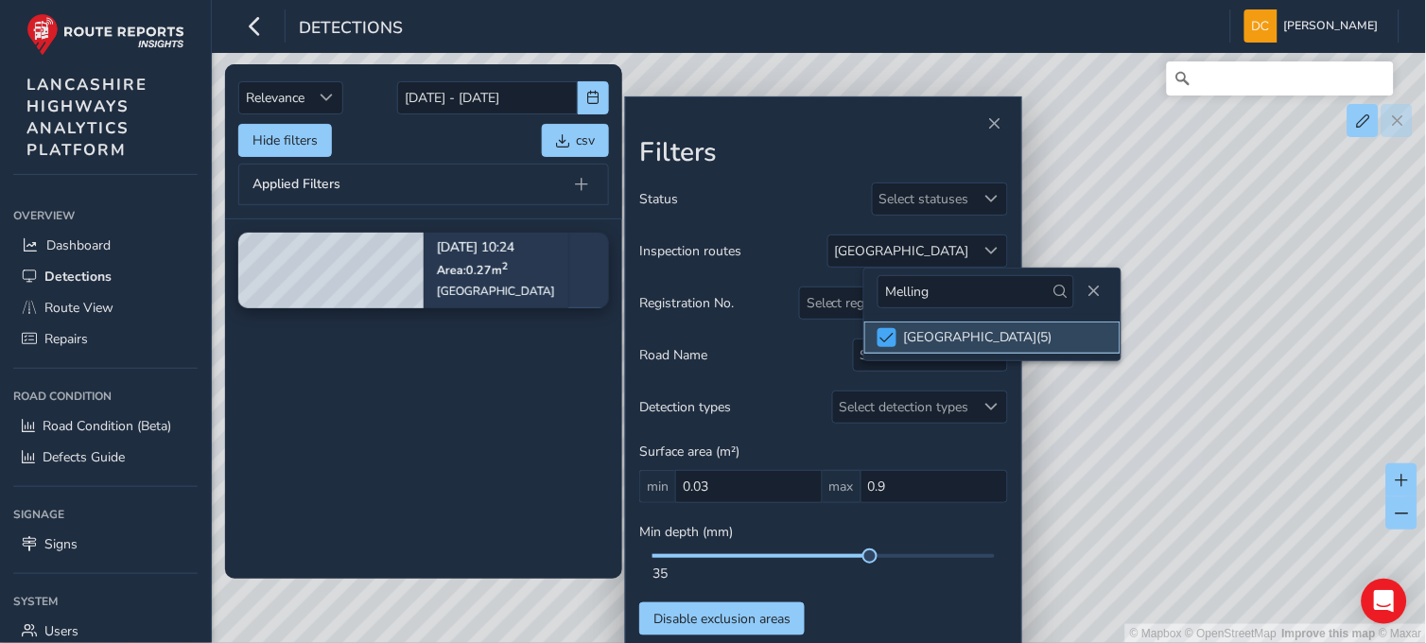
click at [883, 332] on span at bounding box center [887, 337] width 14 height 13
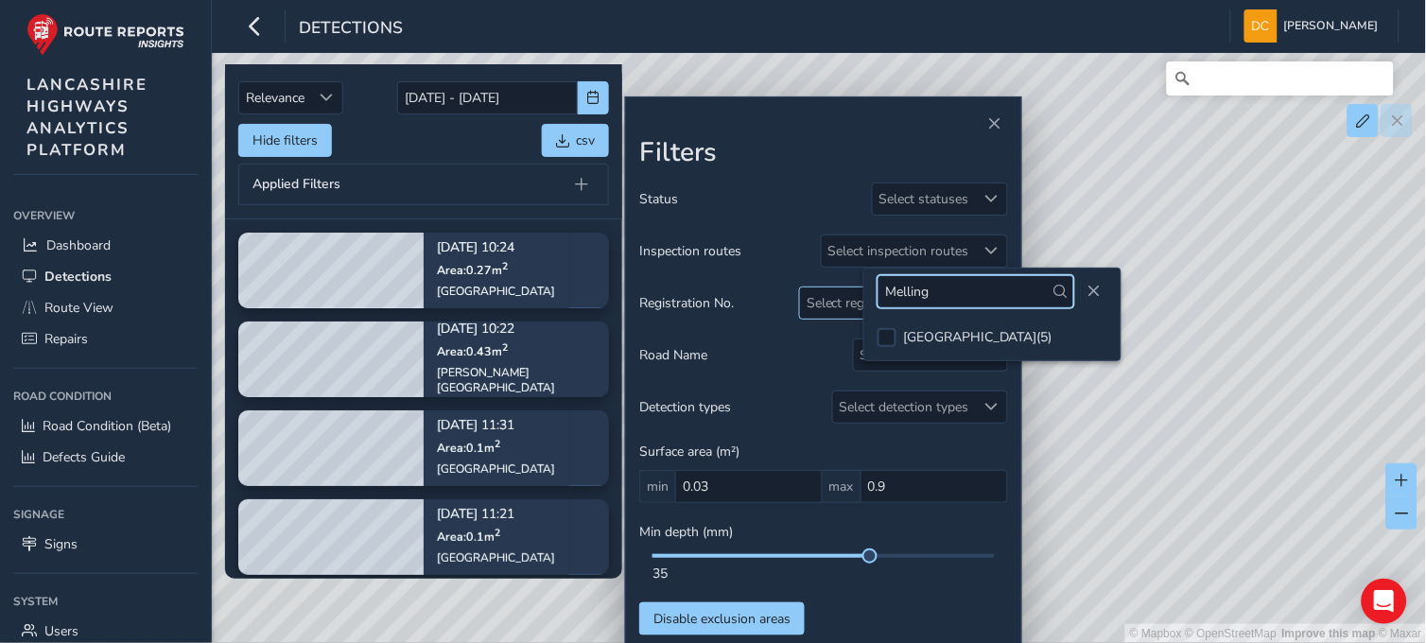
drag, startPoint x: 870, startPoint y: 288, endPoint x: 843, endPoint y: 288, distance: 26.5
click at [843, 288] on body "Detections Dave Cowburn Colour Scheme: Dark Dim Light Logout Relevance Relevanc…" at bounding box center [713, 321] width 1426 height 643
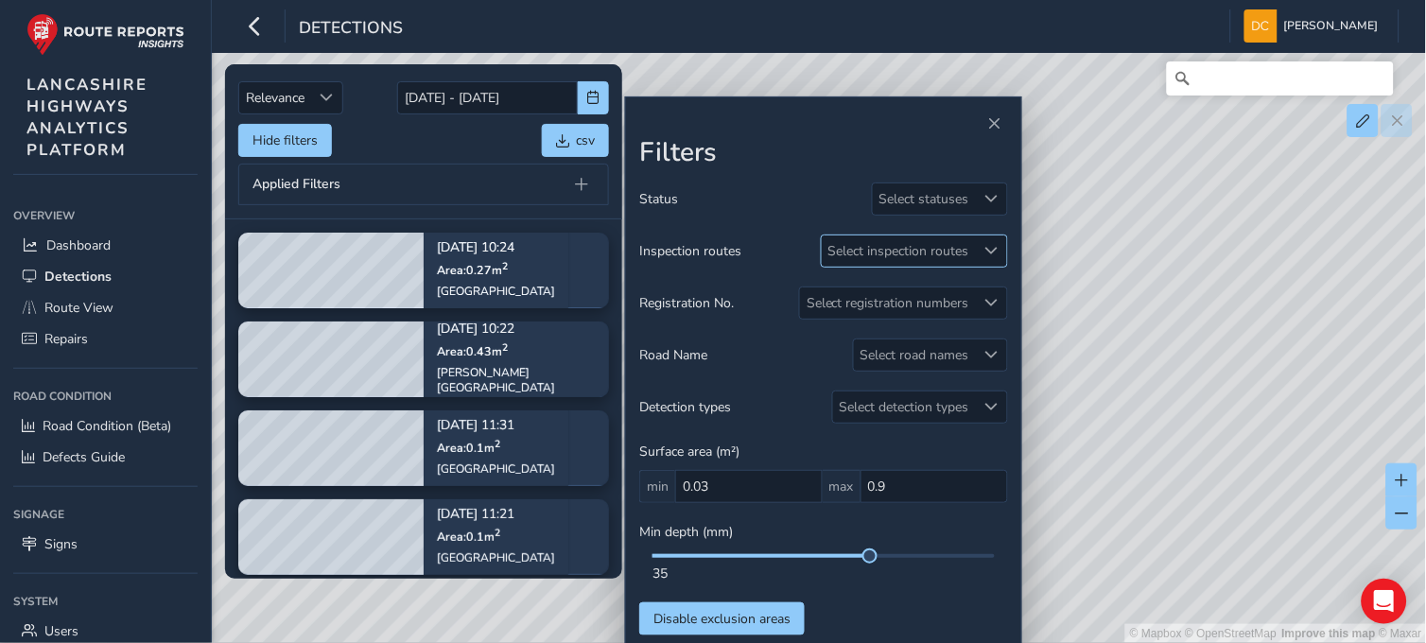
click at [876, 250] on div "Select inspection routes" at bounding box center [899, 250] width 154 height 31
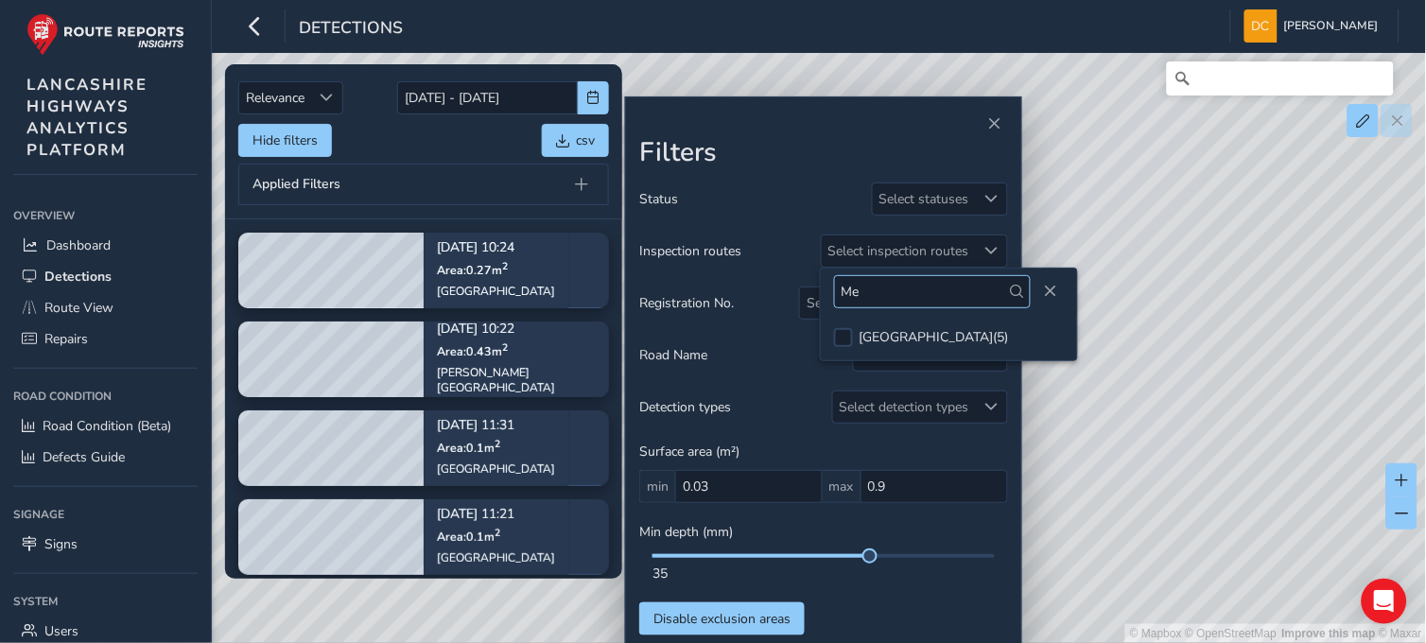
type input "M"
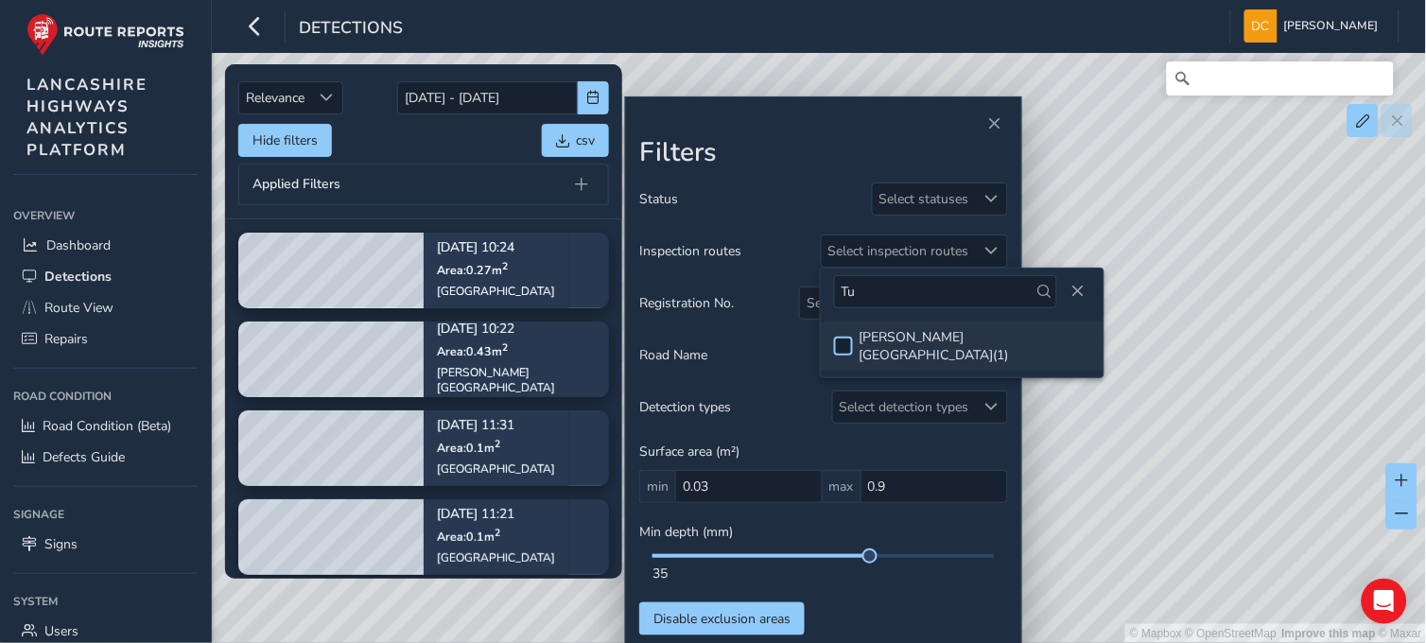
type input "Tu"
click at [839, 337] on div at bounding box center [843, 346] width 19 height 19
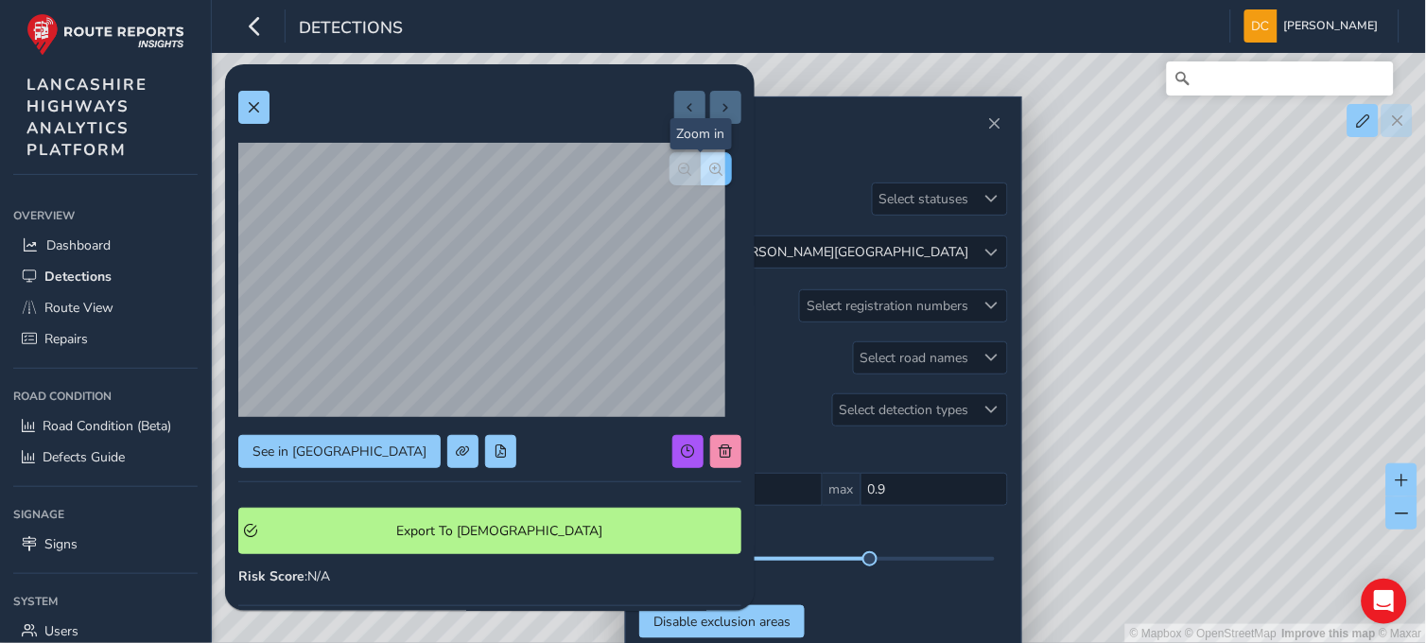
click at [702, 157] on button "button" at bounding box center [716, 168] width 31 height 33
click at [669, 171] on button "button" at bounding box center [684, 168] width 31 height 33
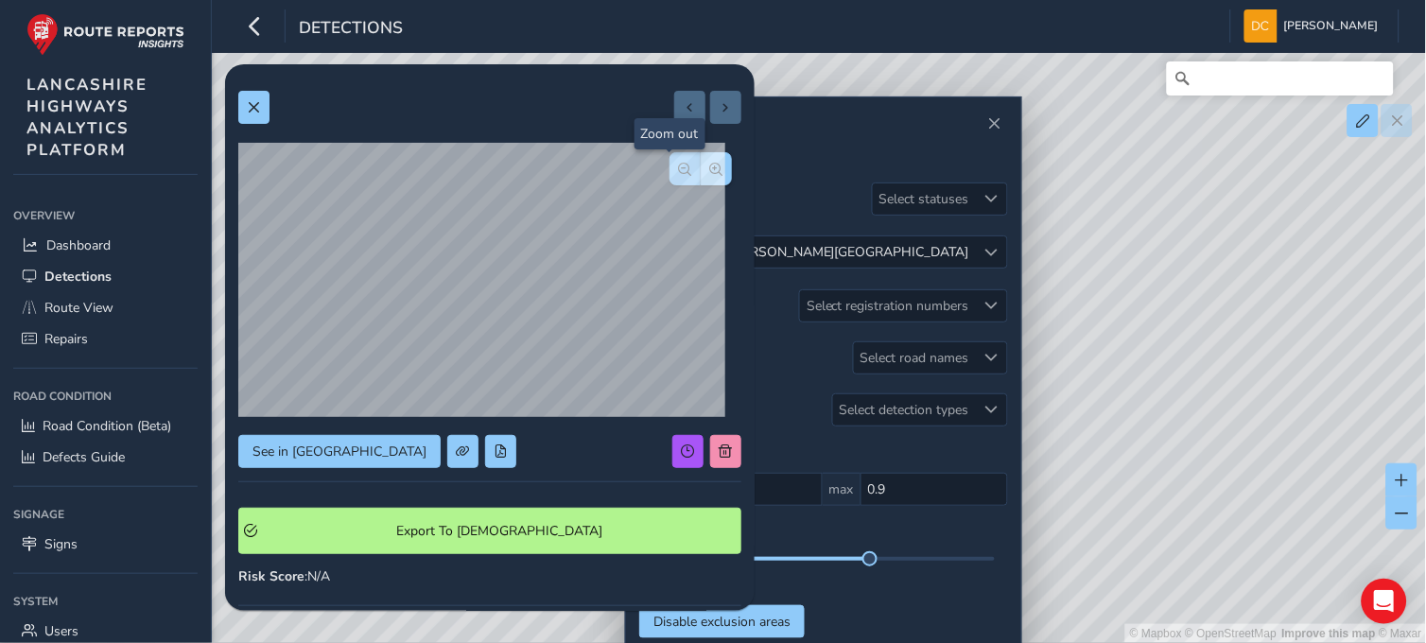
click at [669, 171] on button "button" at bounding box center [684, 168] width 31 height 33
click at [669, 171] on div at bounding box center [700, 168] width 62 height 33
click at [707, 159] on button "button" at bounding box center [716, 168] width 31 height 33
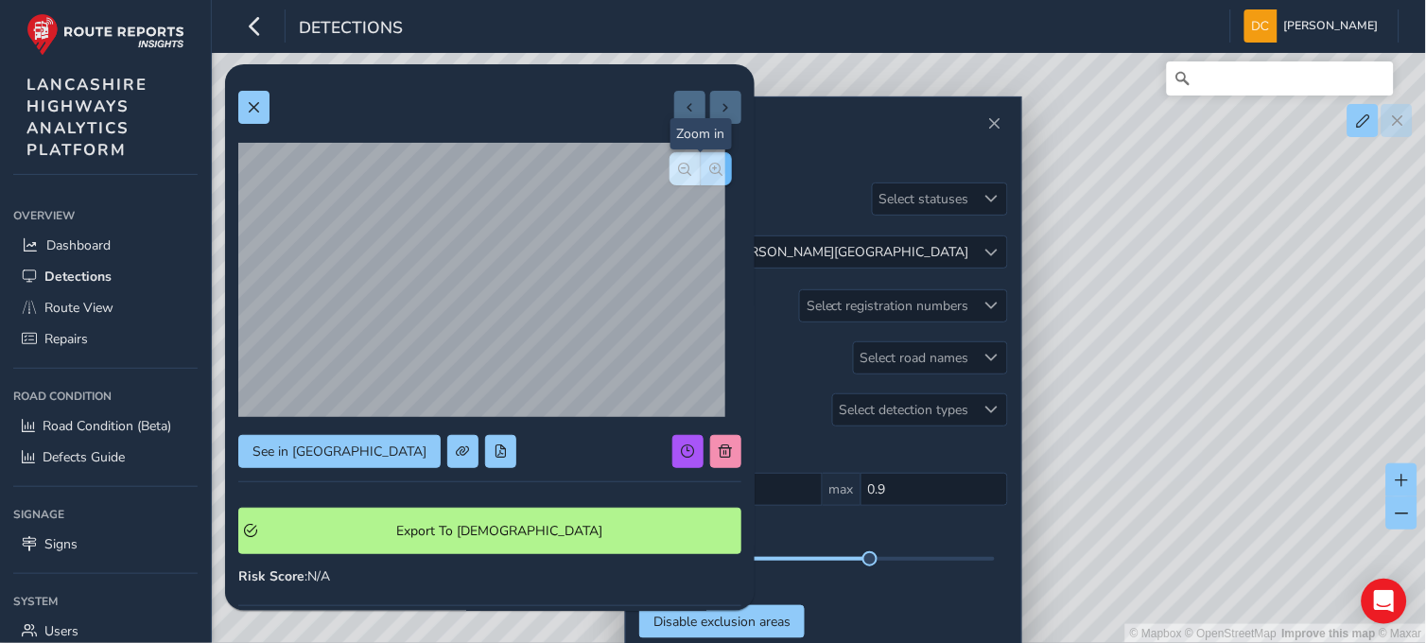
click at [707, 159] on button "button" at bounding box center [716, 168] width 31 height 33
click at [707, 159] on div at bounding box center [700, 168] width 62 height 33
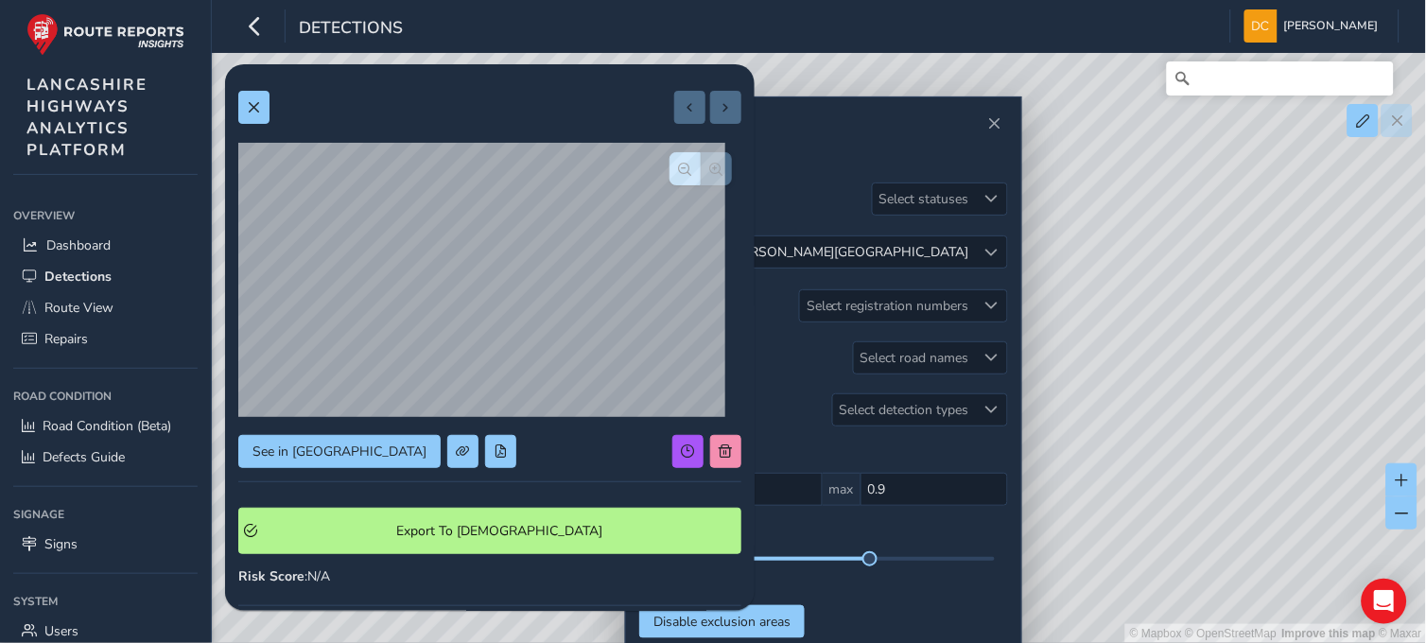
click at [707, 159] on div at bounding box center [700, 168] width 62 height 33
click at [669, 174] on button "button" at bounding box center [684, 168] width 31 height 33
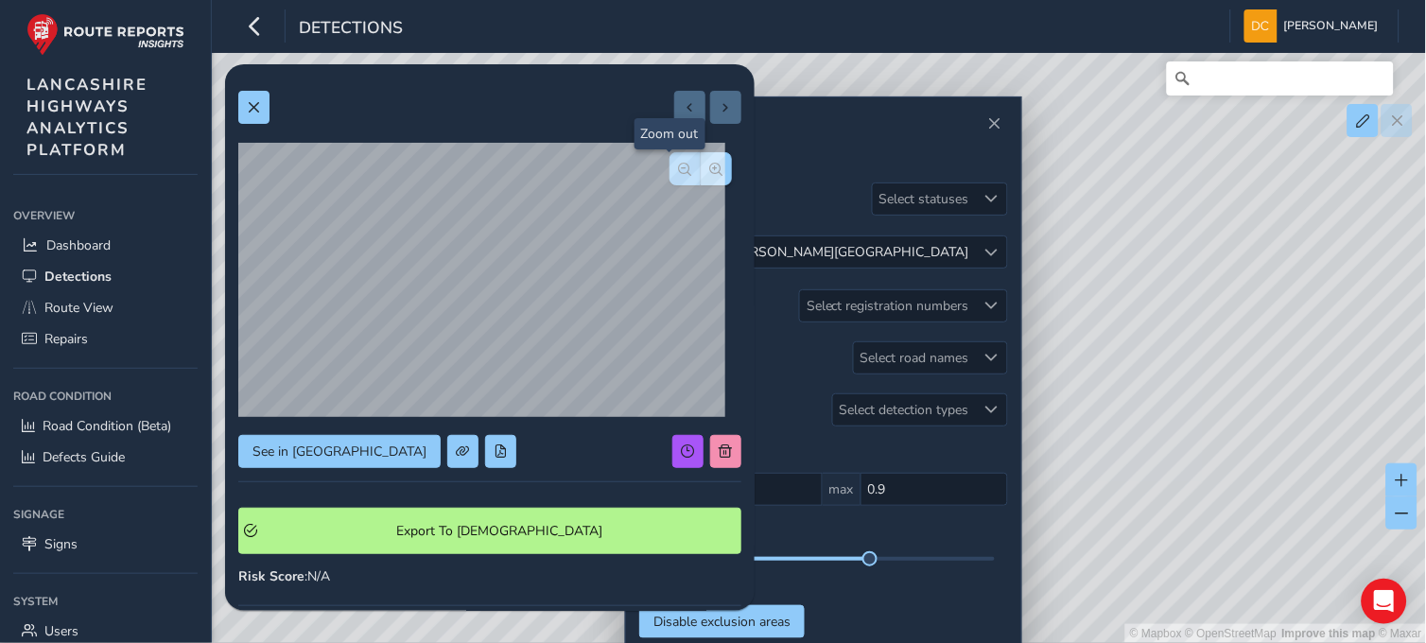
click at [669, 174] on button "button" at bounding box center [684, 168] width 31 height 33
click at [710, 167] on span "button" at bounding box center [716, 169] width 13 height 13
click at [710, 173] on span "button" at bounding box center [716, 169] width 13 height 13
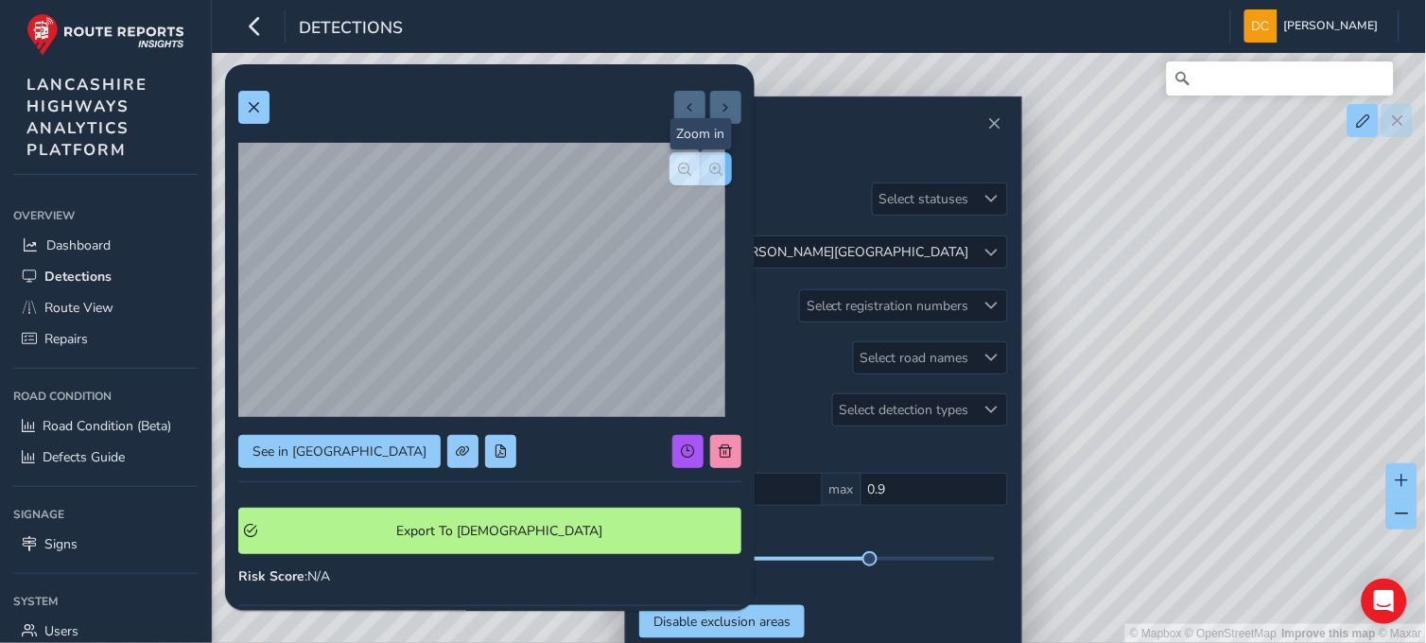
click at [710, 173] on span "button" at bounding box center [716, 169] width 13 height 13
click at [698, 173] on div at bounding box center [700, 168] width 62 height 33
click at [669, 171] on button "button" at bounding box center [684, 168] width 31 height 33
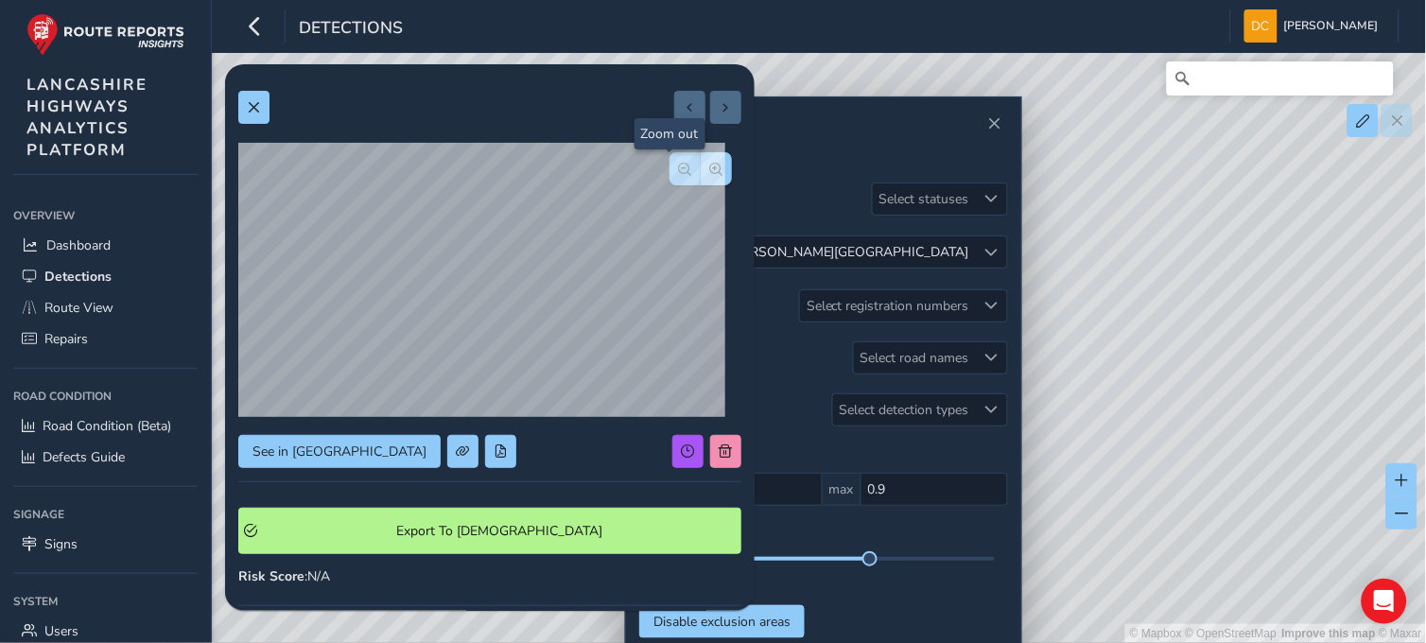
click at [669, 171] on button "button" at bounding box center [684, 168] width 31 height 33
click at [251, 92] on button at bounding box center [253, 107] width 31 height 33
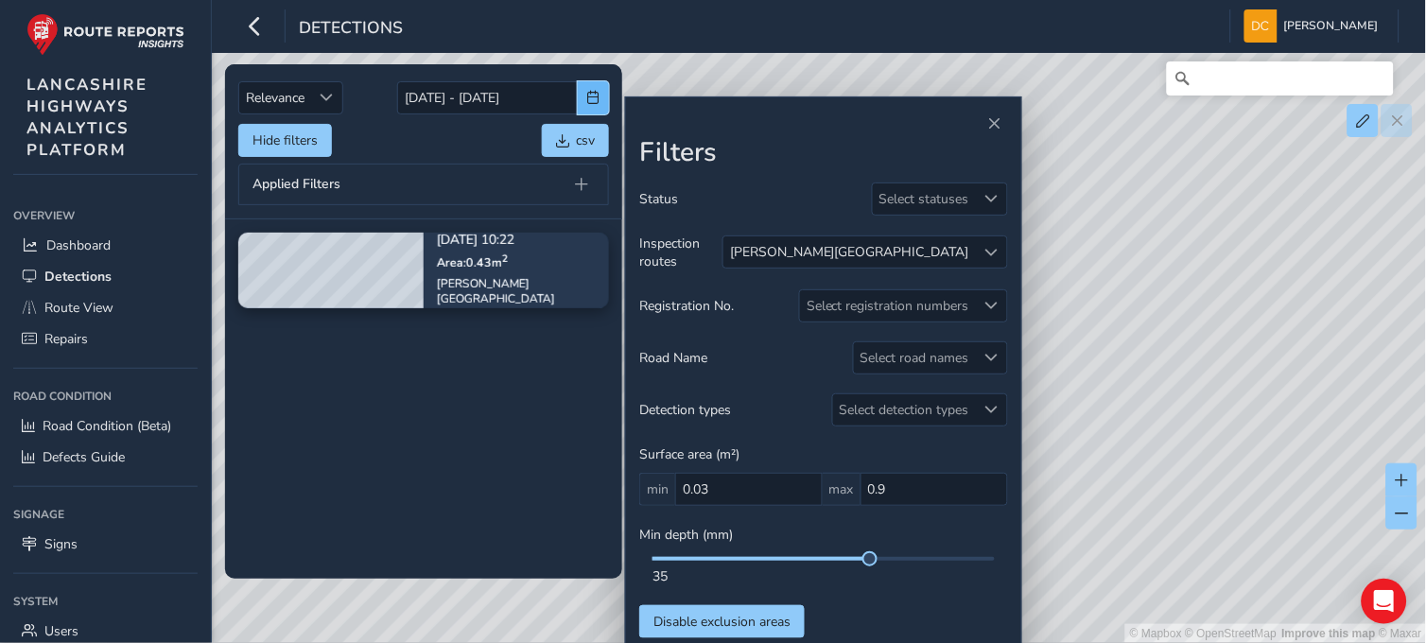
click at [592, 97] on span "button" at bounding box center [593, 97] width 13 height 13
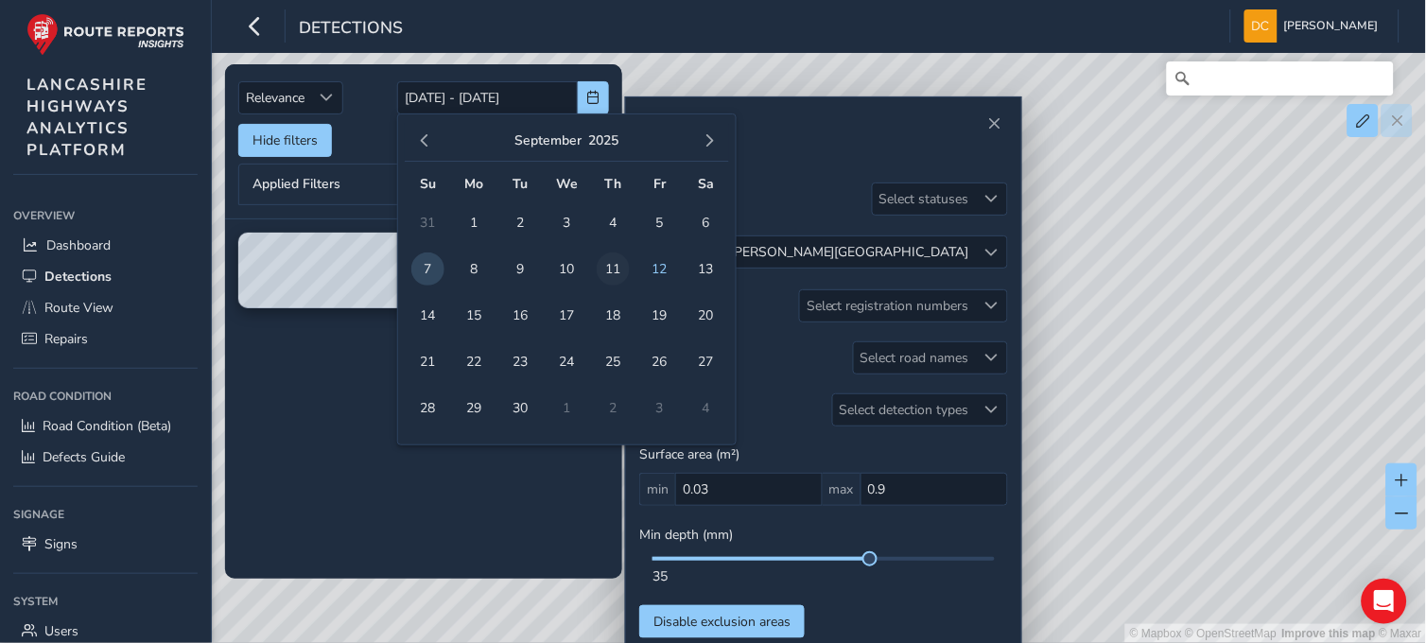
click at [620, 269] on span "11" at bounding box center [613, 268] width 33 height 33
type input "11/09/2025"
click at [620, 269] on span "11" at bounding box center [613, 268] width 33 height 33
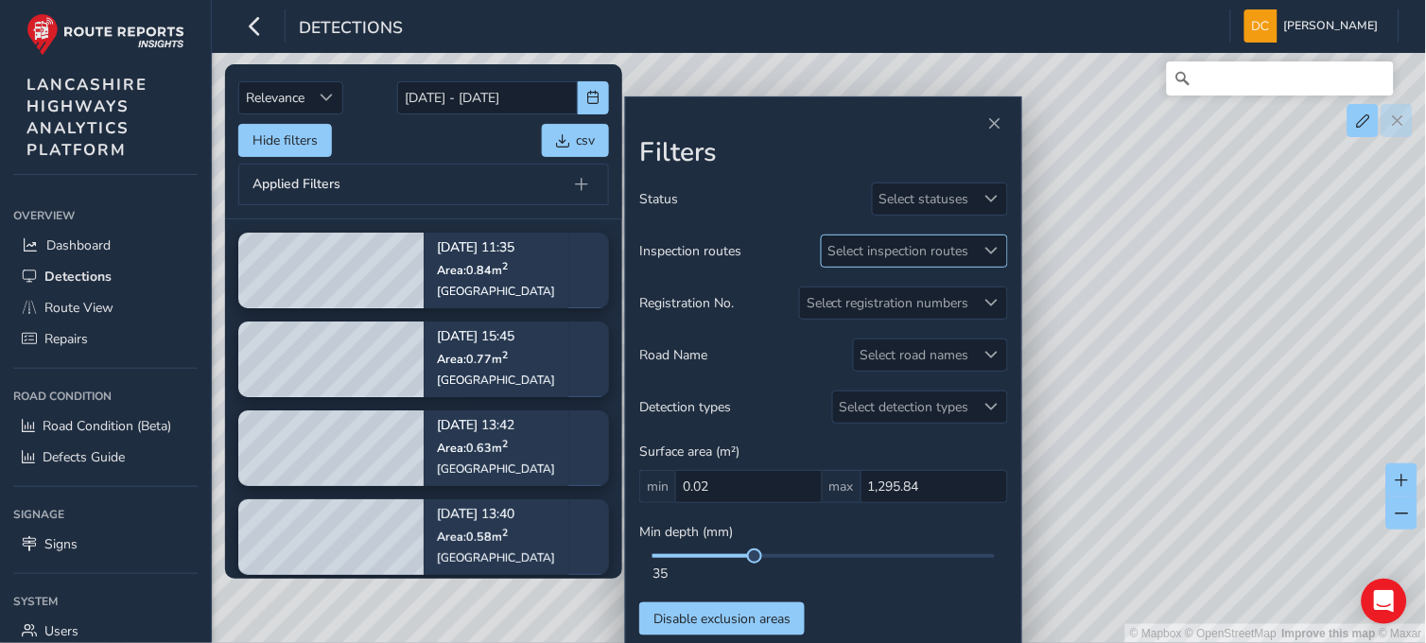
click at [885, 255] on div "Select inspection routes" at bounding box center [899, 250] width 154 height 31
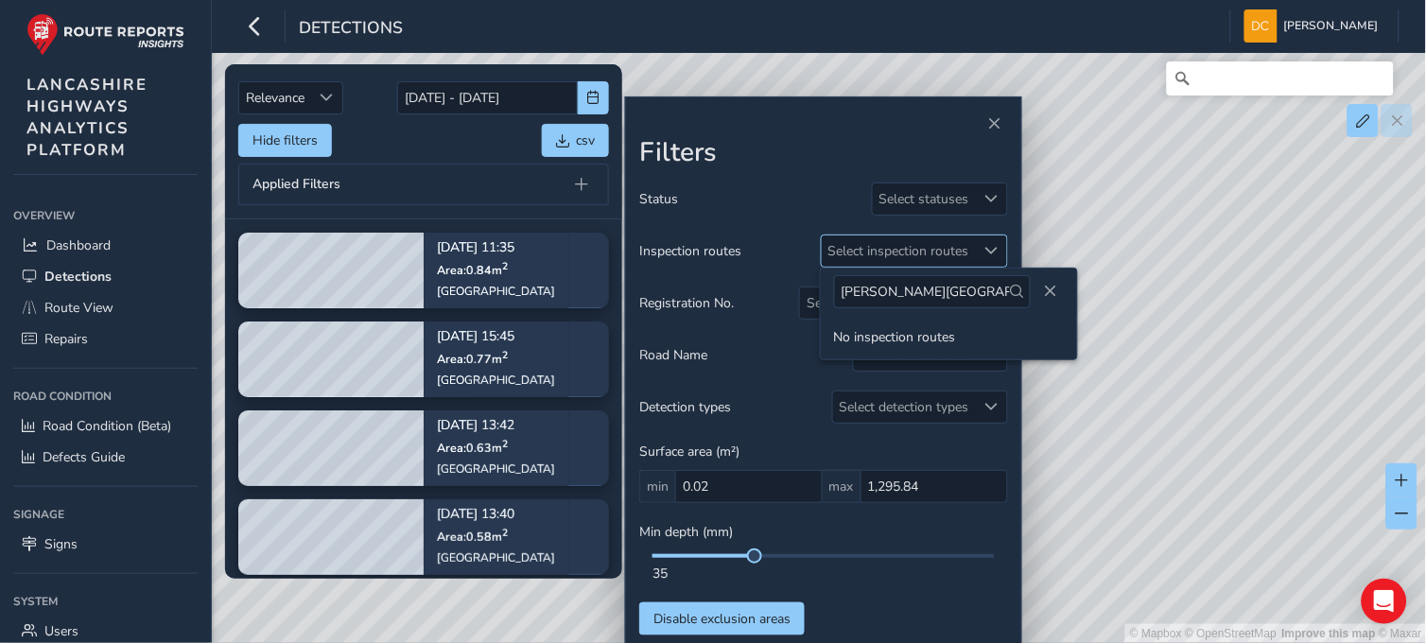
type input "Blackburn road"
click at [1046, 291] on span "Close" at bounding box center [1050, 291] width 13 height 13
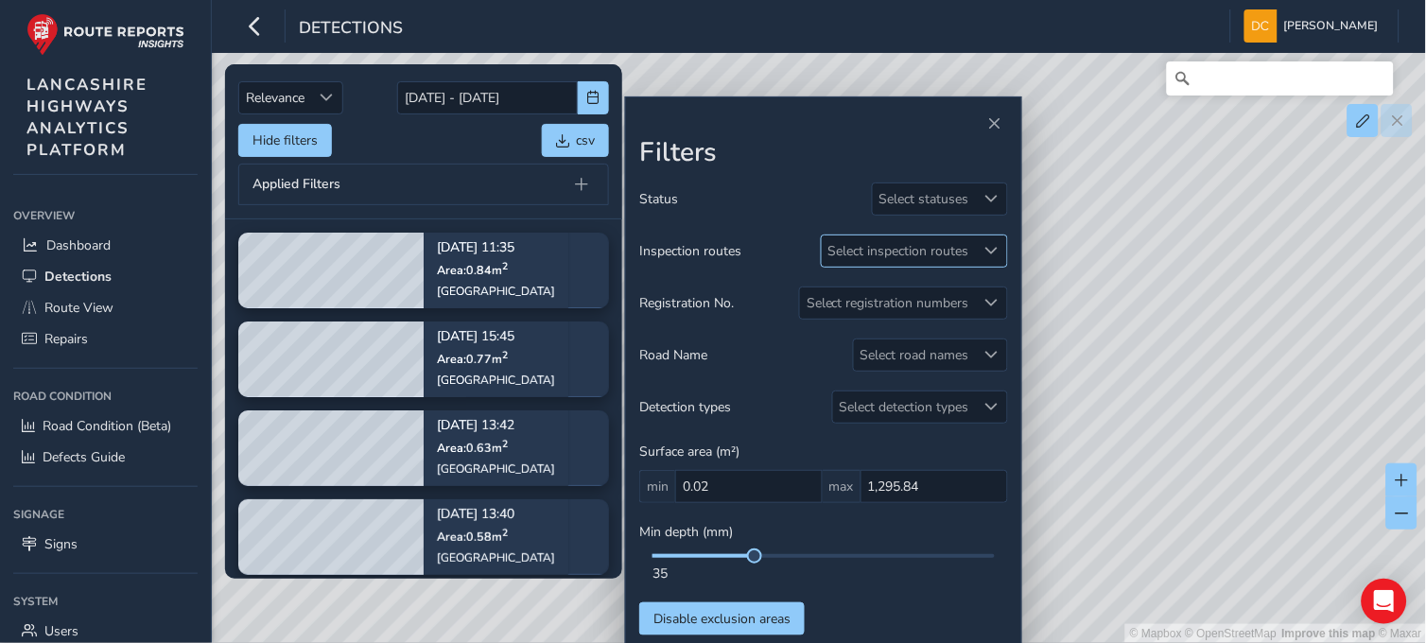
click at [879, 252] on div "Select inspection routes" at bounding box center [899, 250] width 154 height 31
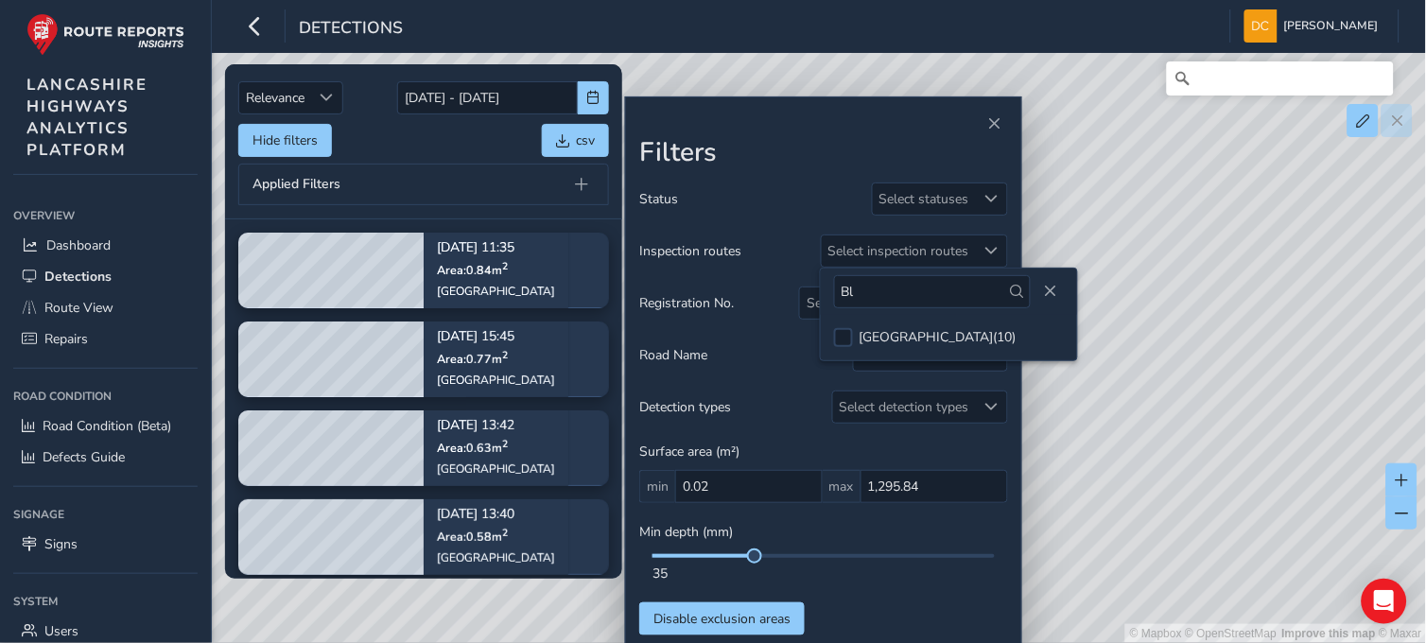
type input "B"
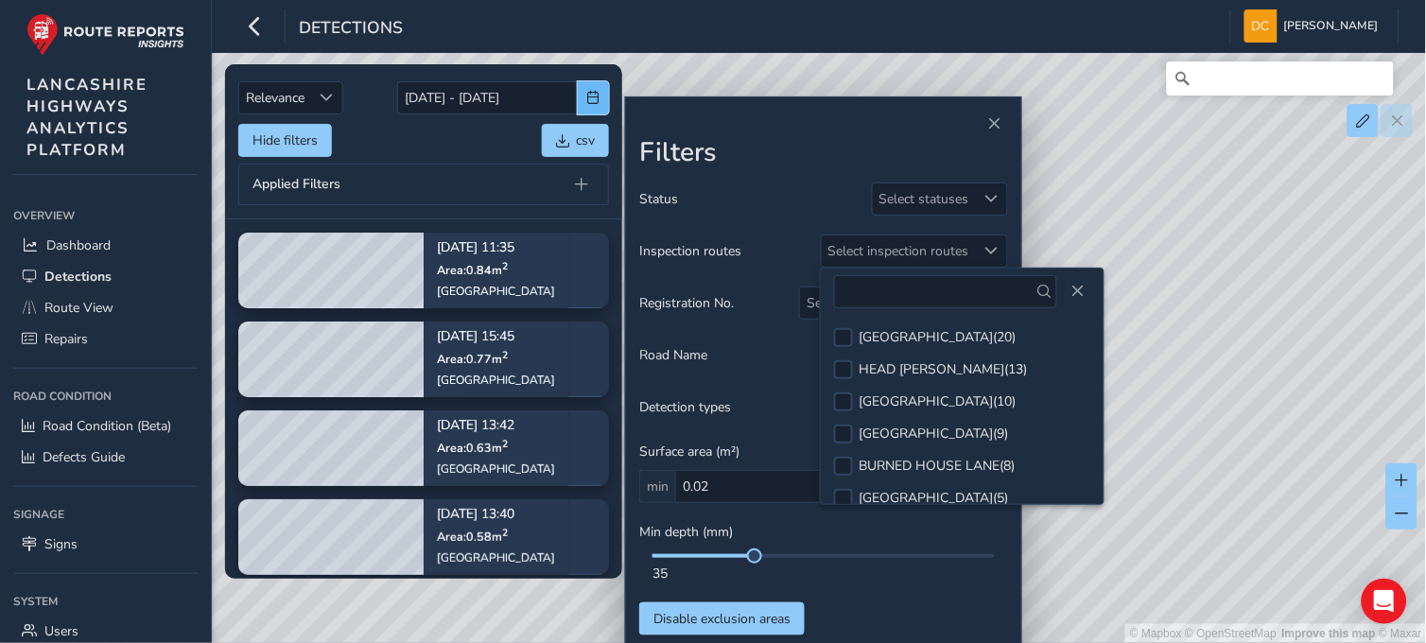
click at [590, 96] on span "button" at bounding box center [593, 97] width 13 height 13
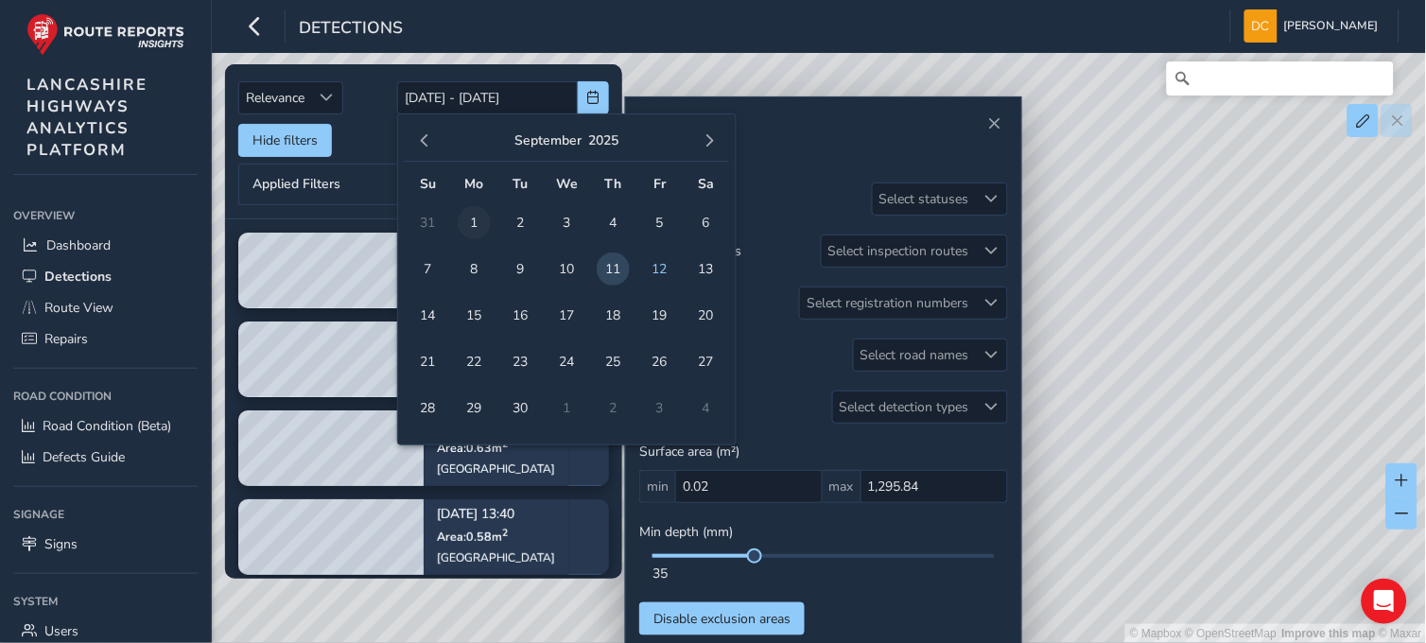
click at [467, 216] on span "1" at bounding box center [474, 222] width 33 height 33
type input "01/09/2025"
click at [613, 270] on span "11" at bounding box center [613, 268] width 33 height 33
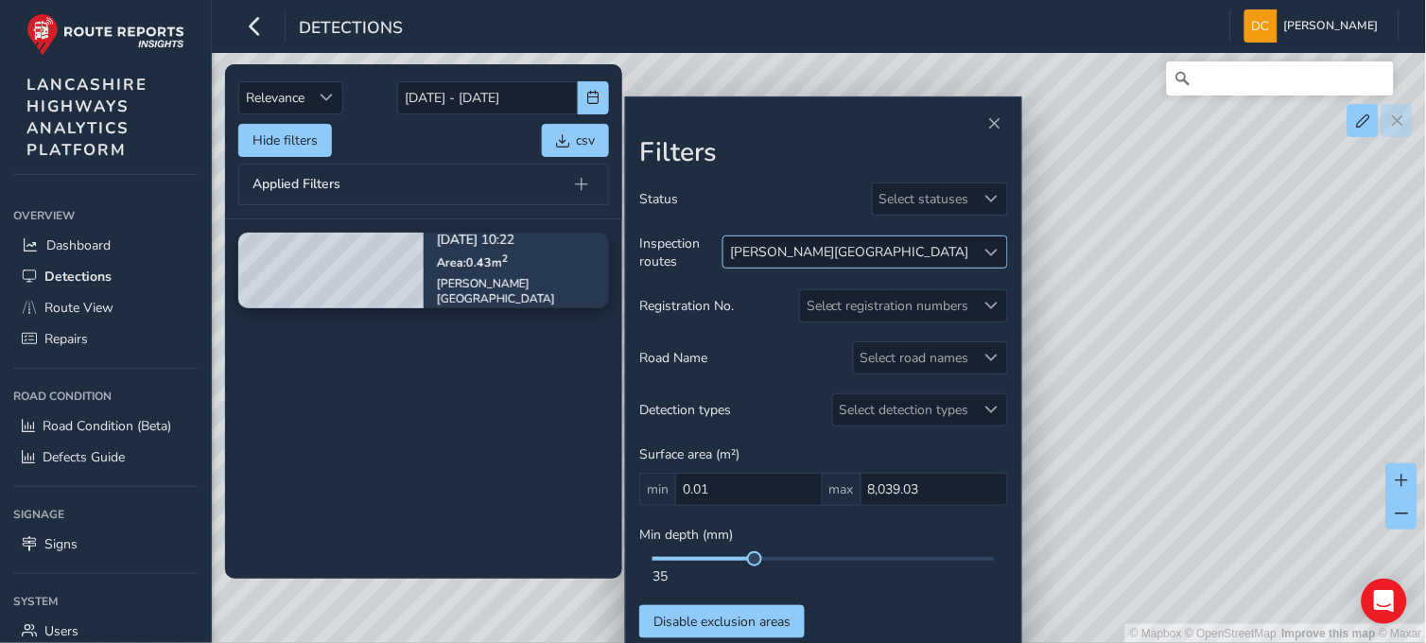
click at [994, 252] on span at bounding box center [991, 252] width 13 height 13
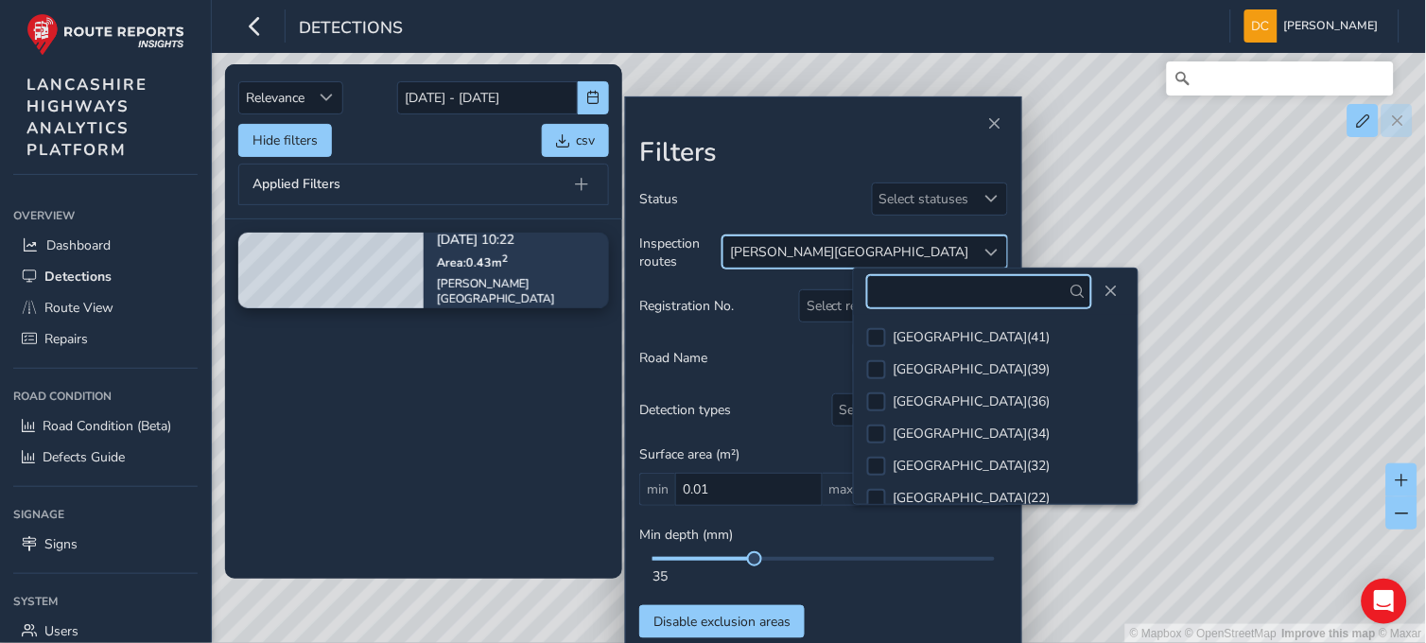
scroll to position [5830, 0]
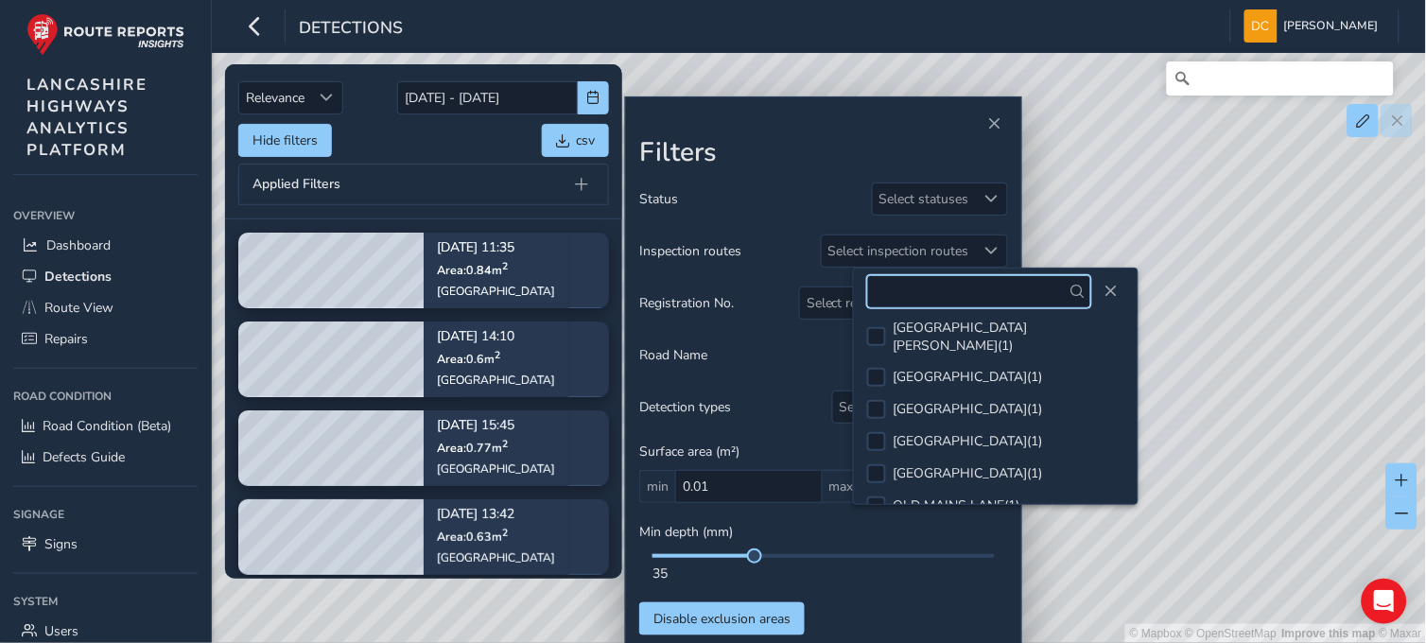
click at [909, 287] on input "text" at bounding box center [979, 291] width 224 height 33
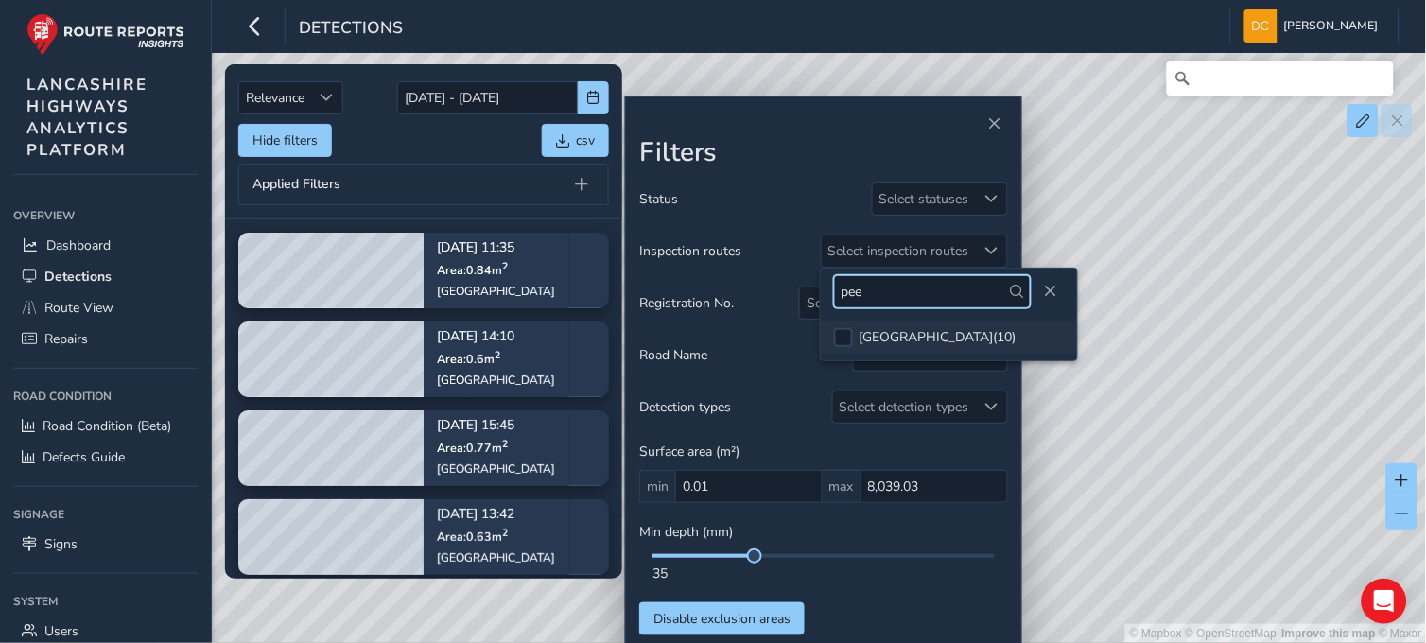
type input "pee"
click at [849, 324] on li "PEEL STREET ( 10 )" at bounding box center [949, 338] width 256 height 32
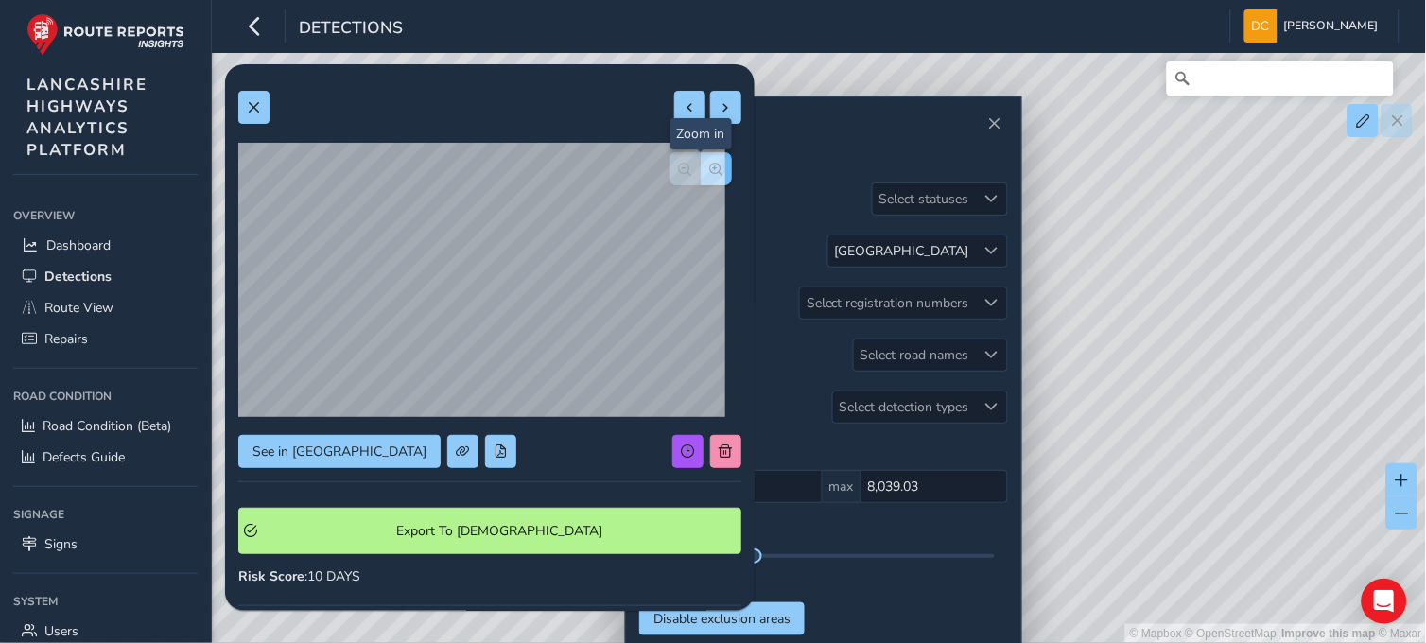
click at [710, 171] on span "button" at bounding box center [716, 169] width 13 height 13
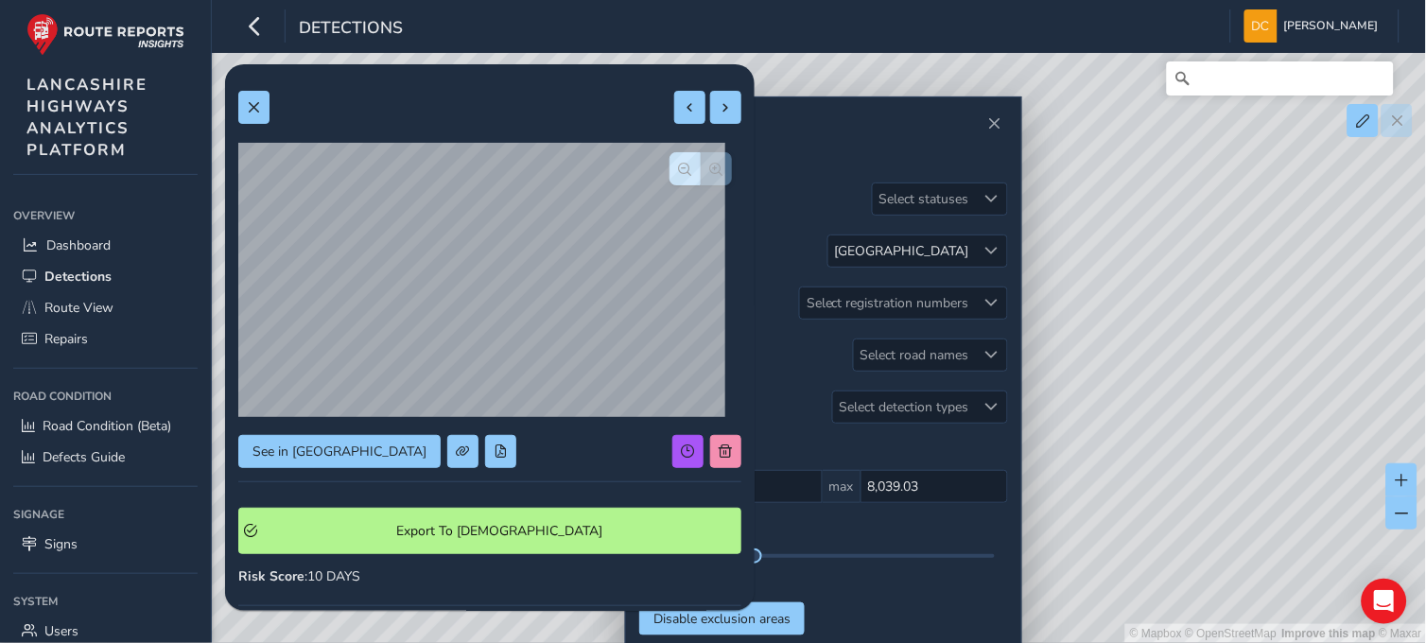
click at [704, 171] on div at bounding box center [700, 168] width 62 height 33
click at [679, 171] on span "button" at bounding box center [685, 169] width 13 height 13
click at [252, 96] on button at bounding box center [253, 107] width 31 height 33
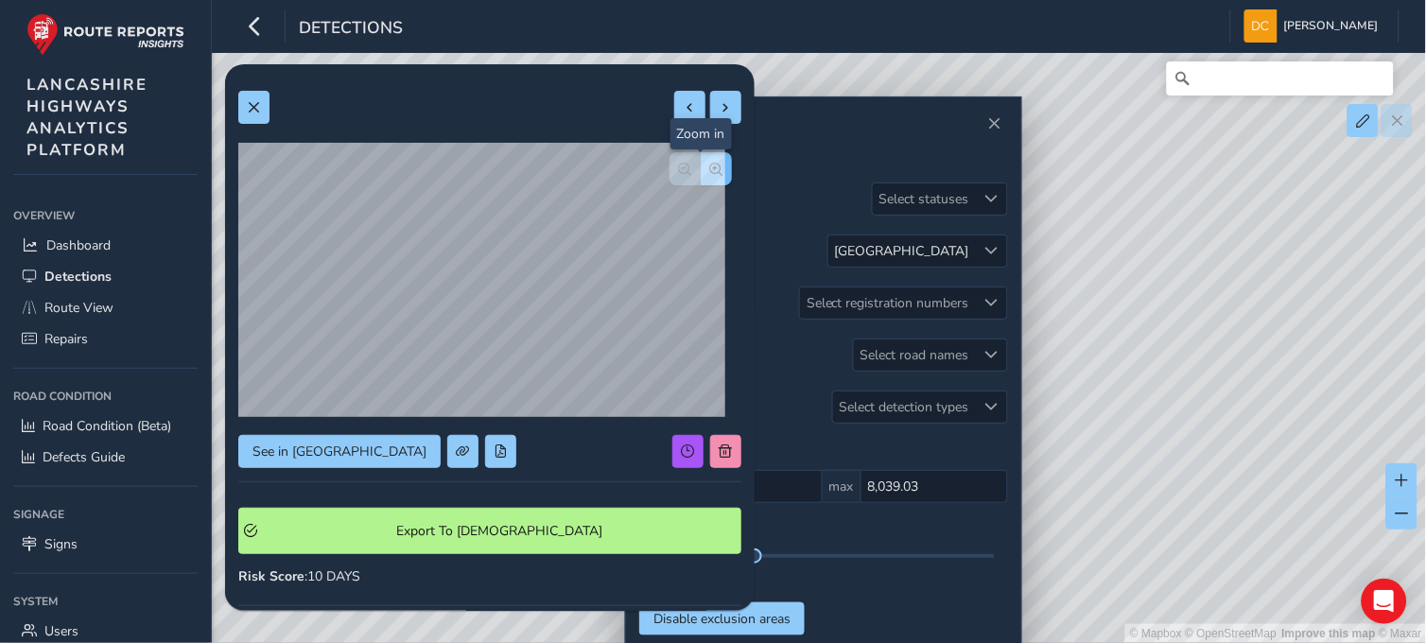
click at [710, 165] on span "button" at bounding box center [716, 169] width 13 height 13
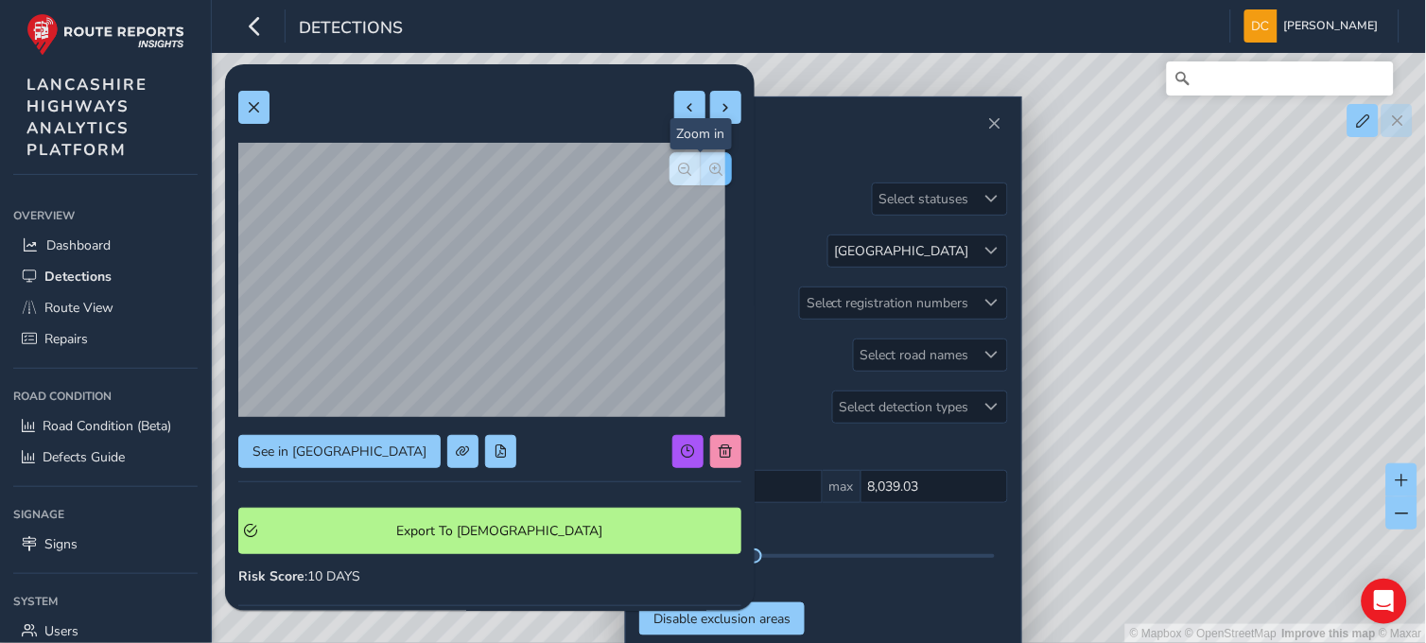
click at [700, 165] on div at bounding box center [700, 168] width 62 height 33
click at [251, 113] on span at bounding box center [253, 107] width 13 height 13
click at [710, 167] on span "button" at bounding box center [716, 169] width 13 height 13
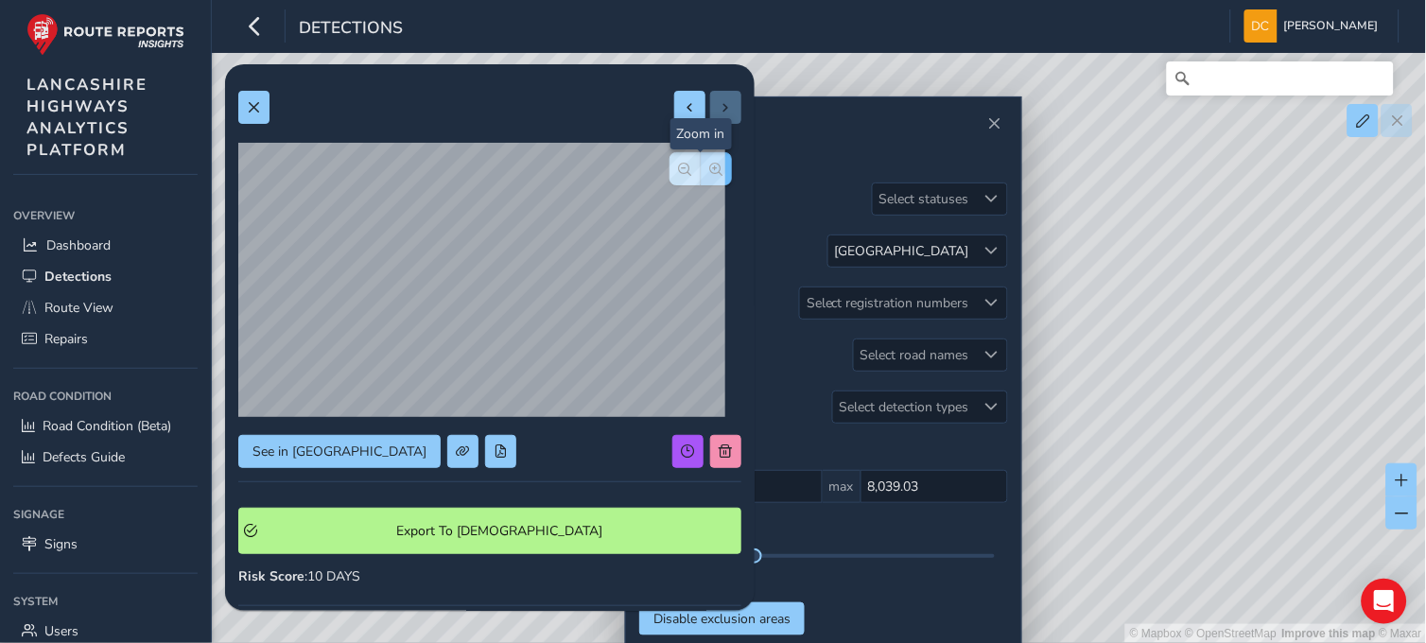
click at [710, 167] on span "button" at bounding box center [716, 169] width 13 height 13
click at [263, 105] on button at bounding box center [253, 107] width 31 height 33
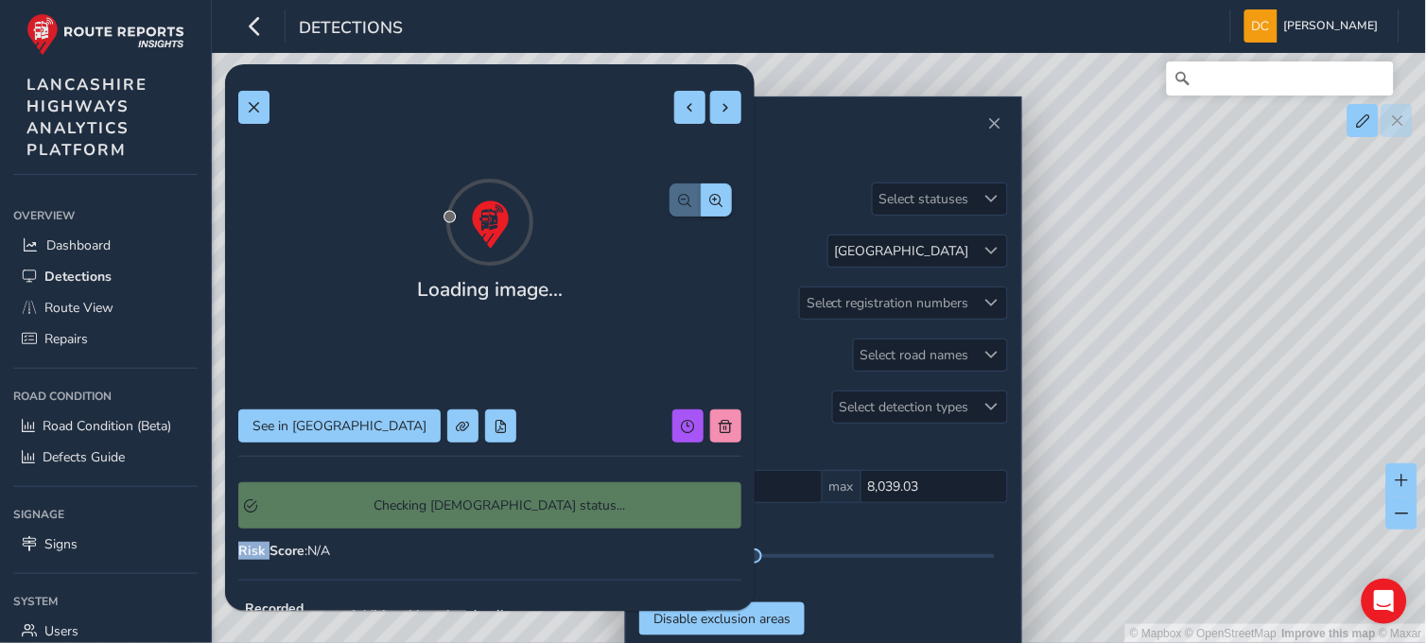
click at [362, 514] on div "Checking Symology status..." at bounding box center [489, 505] width 503 height 46
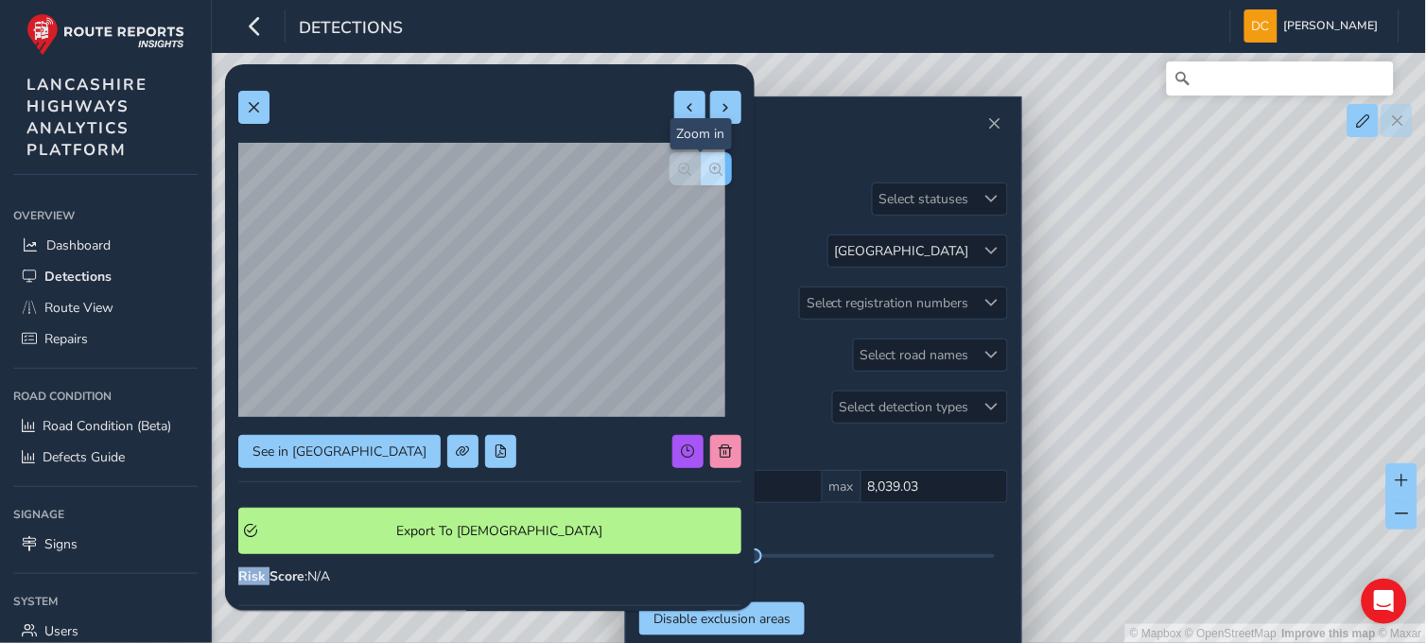
click at [710, 173] on span "button" at bounding box center [716, 169] width 13 height 13
click at [678, 177] on button "button" at bounding box center [684, 168] width 31 height 33
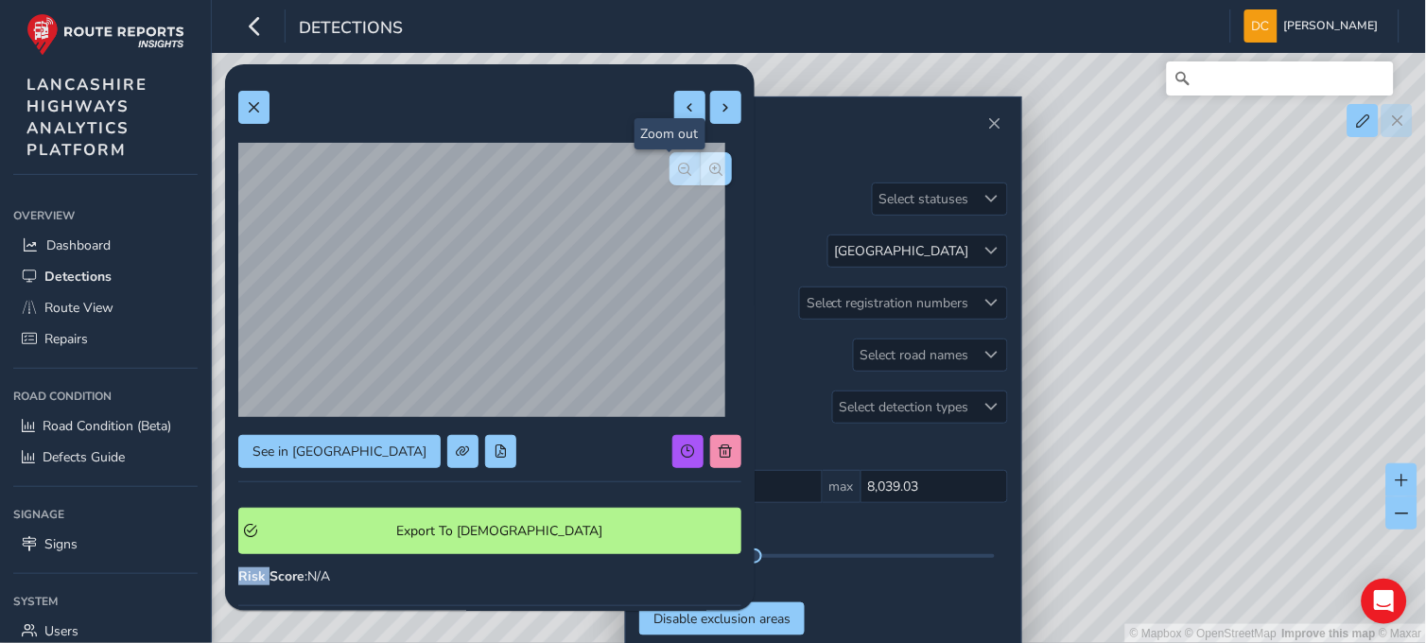
click at [678, 177] on button "button" at bounding box center [684, 168] width 31 height 33
click at [710, 172] on button "button" at bounding box center [716, 168] width 31 height 33
click at [238, 97] on button at bounding box center [253, 107] width 31 height 33
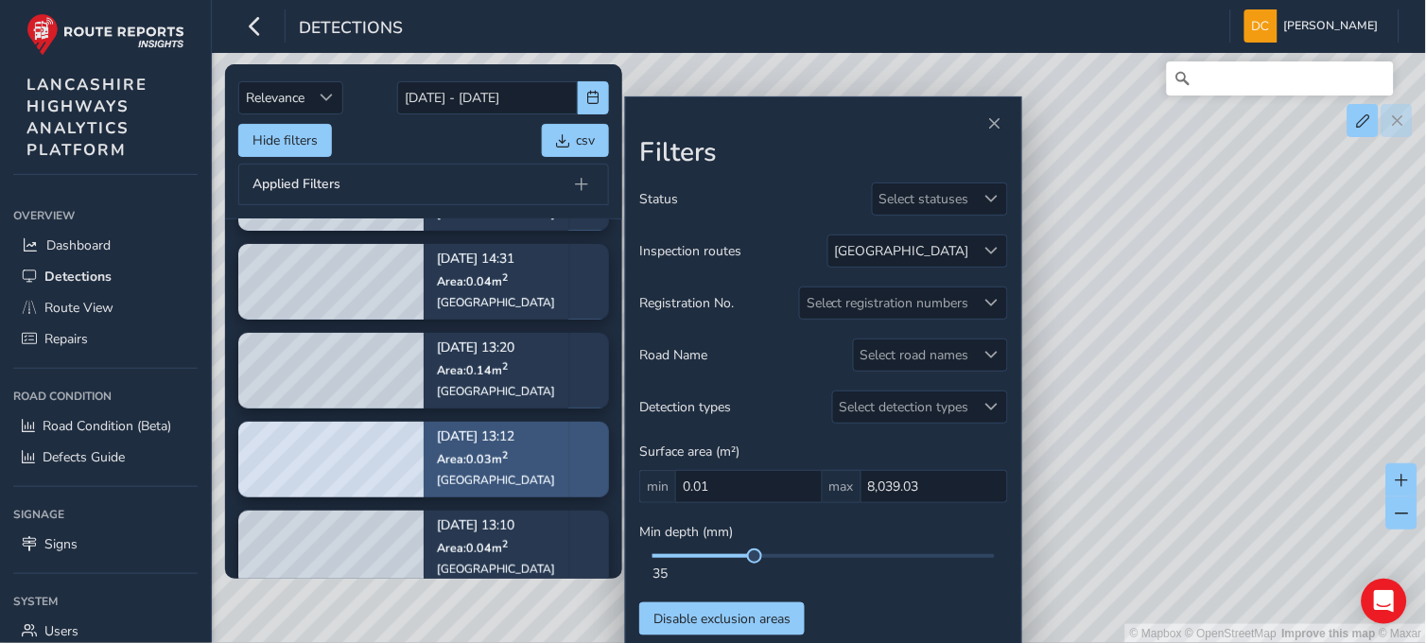
scroll to position [167, 0]
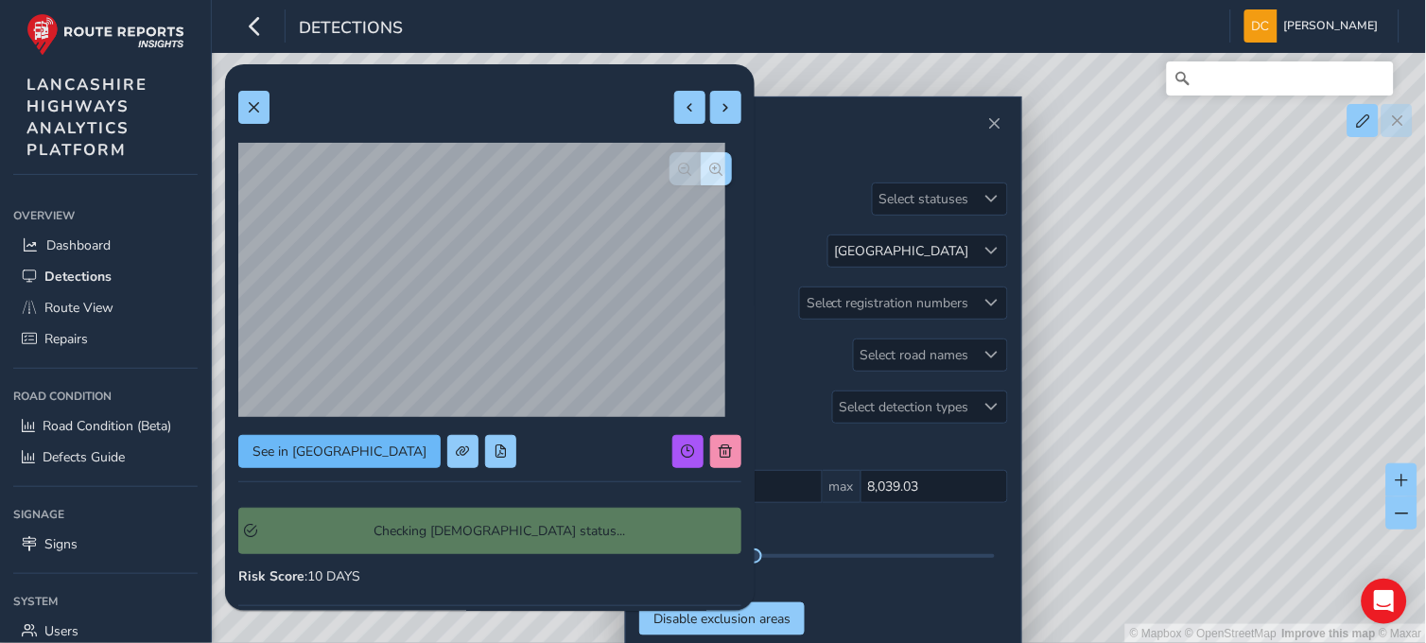
click at [343, 435] on button "See in Route View" at bounding box center [339, 451] width 202 height 33
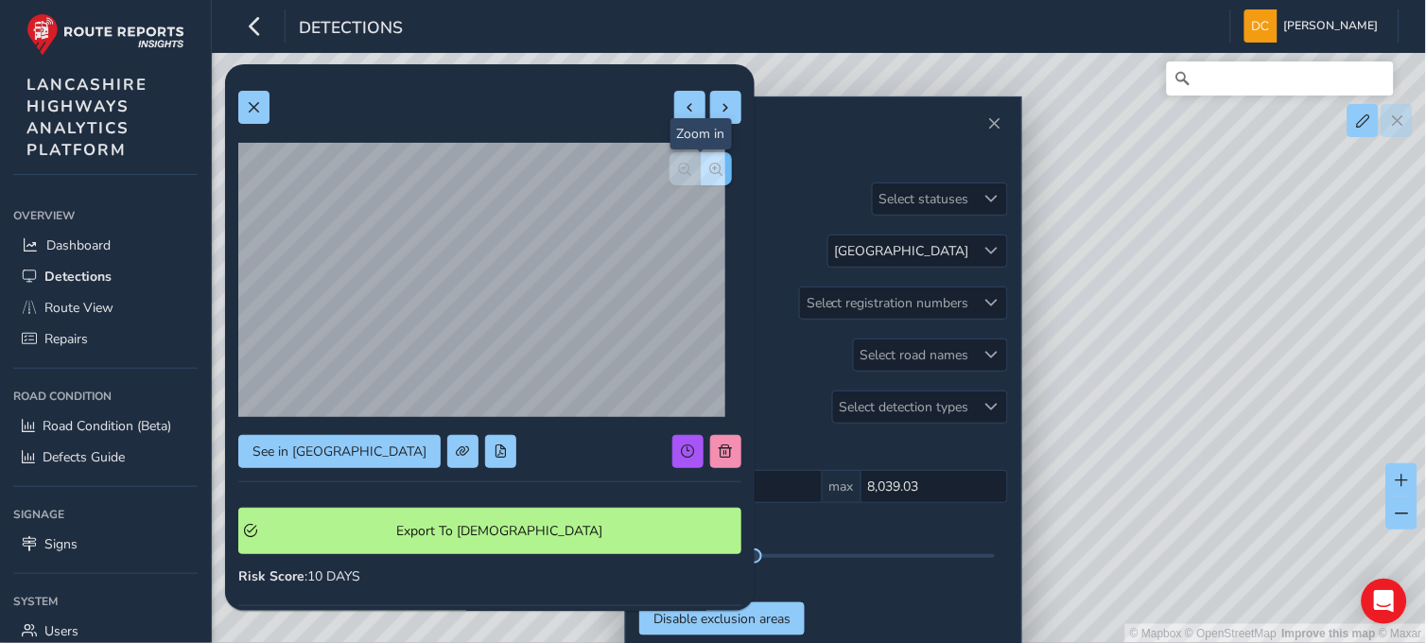
click at [710, 167] on span "button" at bounding box center [716, 169] width 13 height 13
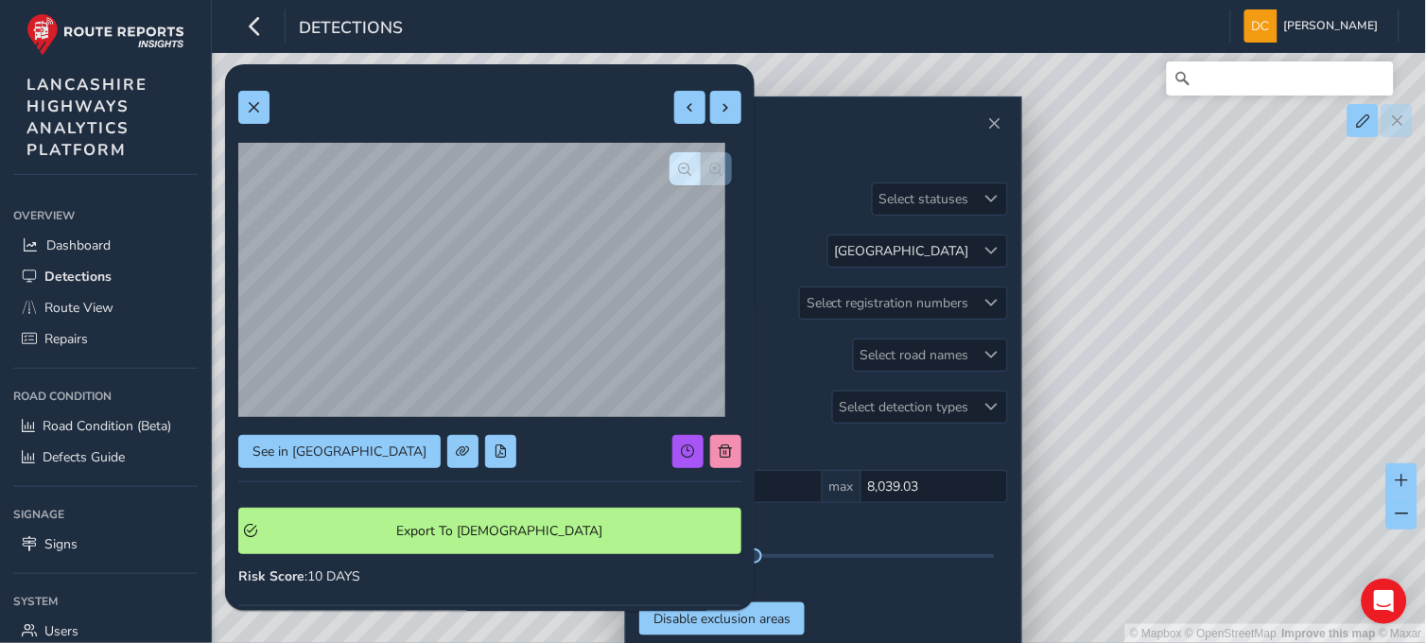
click at [702, 167] on div at bounding box center [700, 168] width 62 height 33
click at [255, 102] on span at bounding box center [253, 107] width 13 height 13
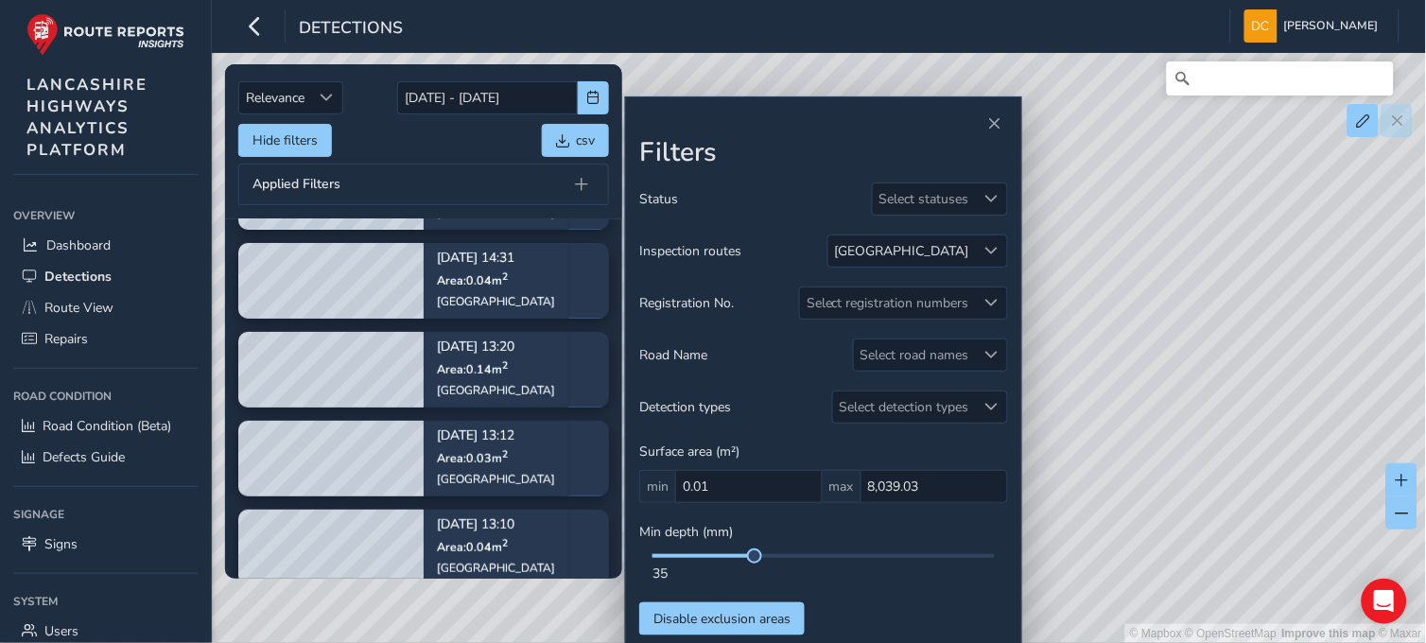
scroll to position [186, 0]
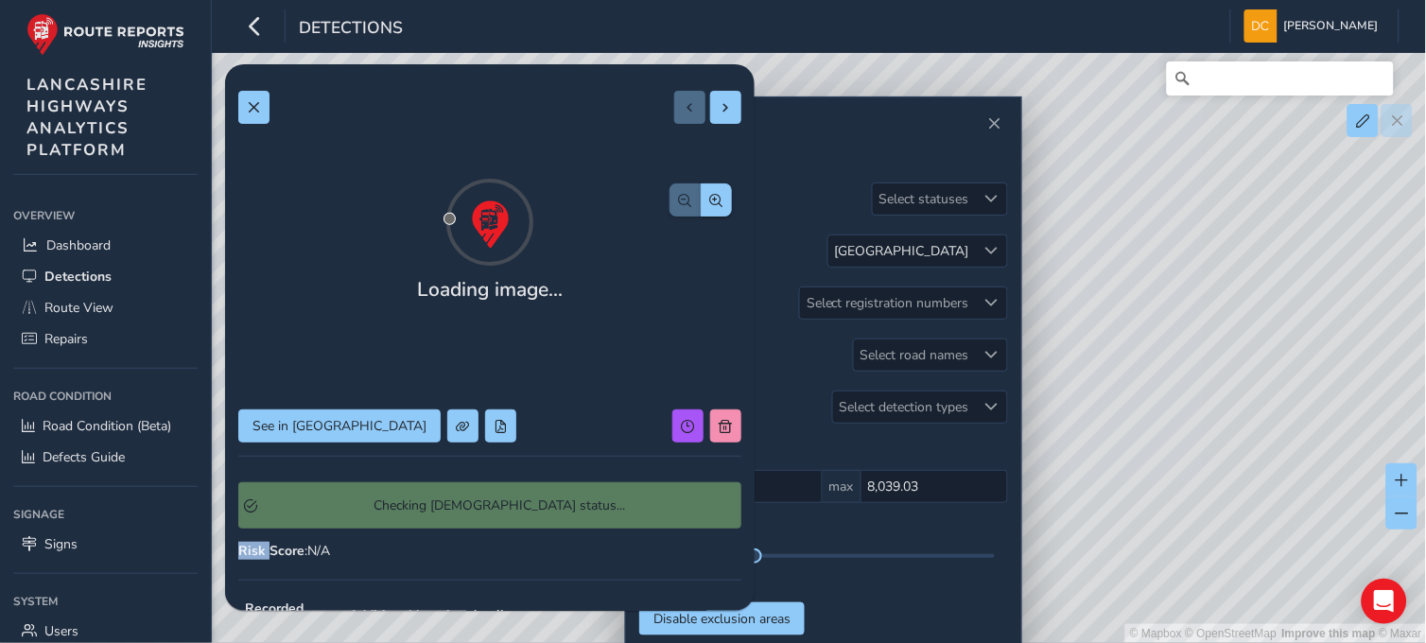
click at [374, 501] on div "Checking Symology status..." at bounding box center [489, 505] width 503 height 73
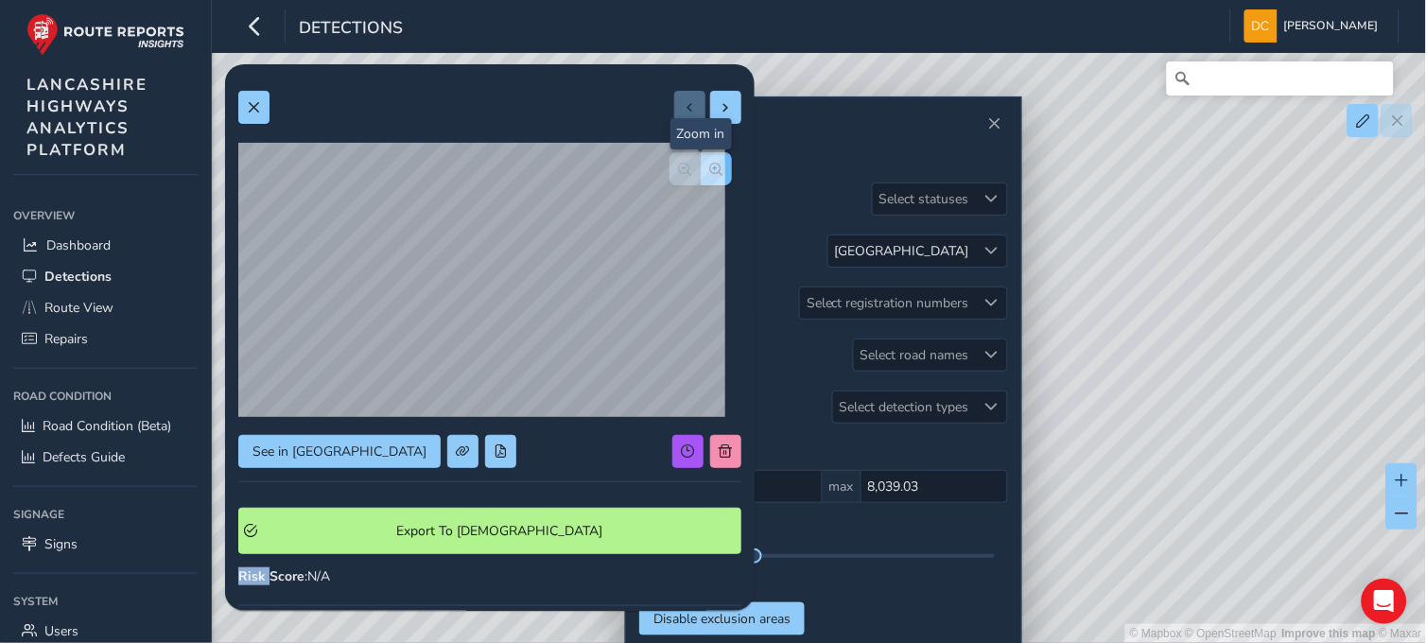
click at [704, 176] on button "button" at bounding box center [716, 168] width 31 height 33
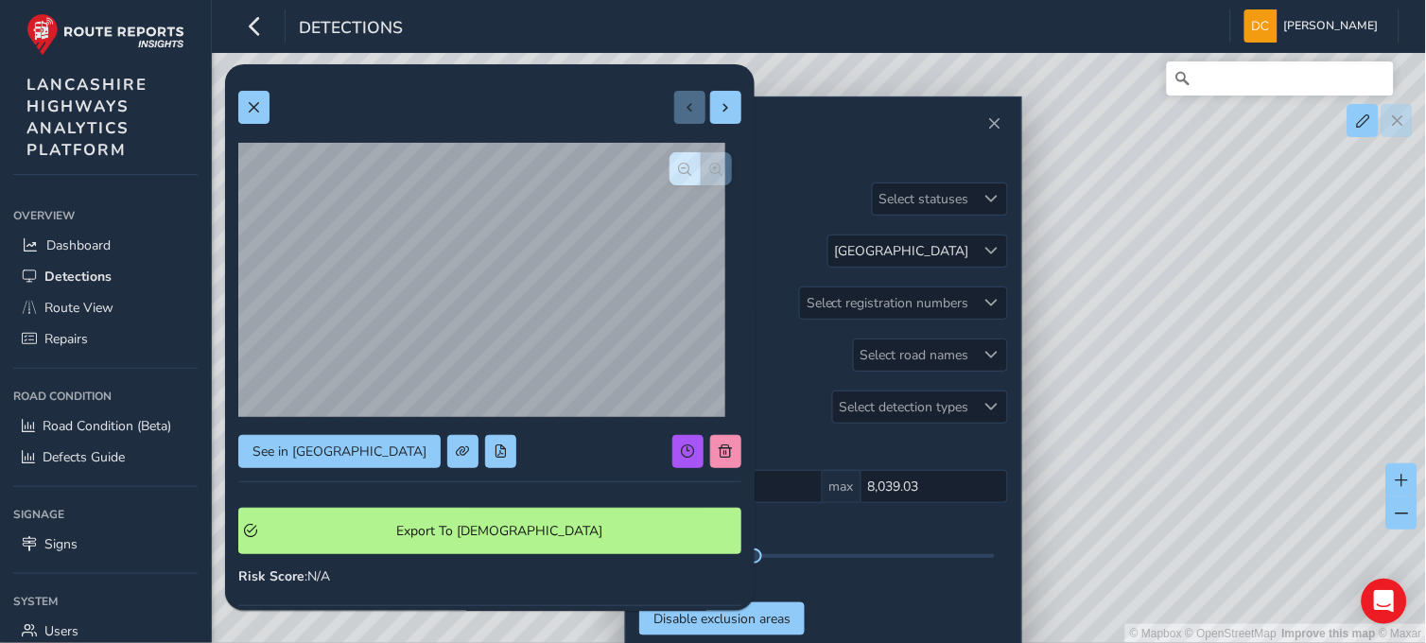
click at [704, 176] on div at bounding box center [700, 168] width 62 height 33
click at [250, 105] on span at bounding box center [253, 107] width 13 height 13
click at [244, 99] on button at bounding box center [253, 107] width 31 height 33
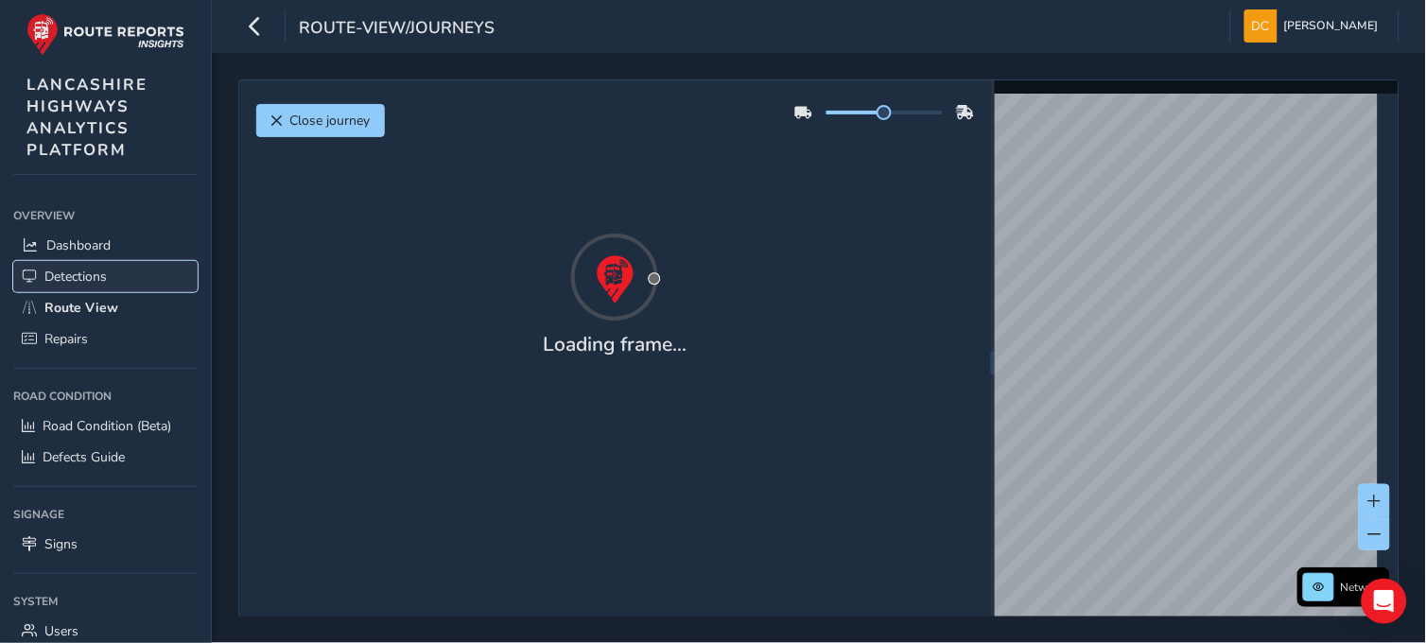
click at [86, 277] on span "Detections" at bounding box center [75, 277] width 62 height 18
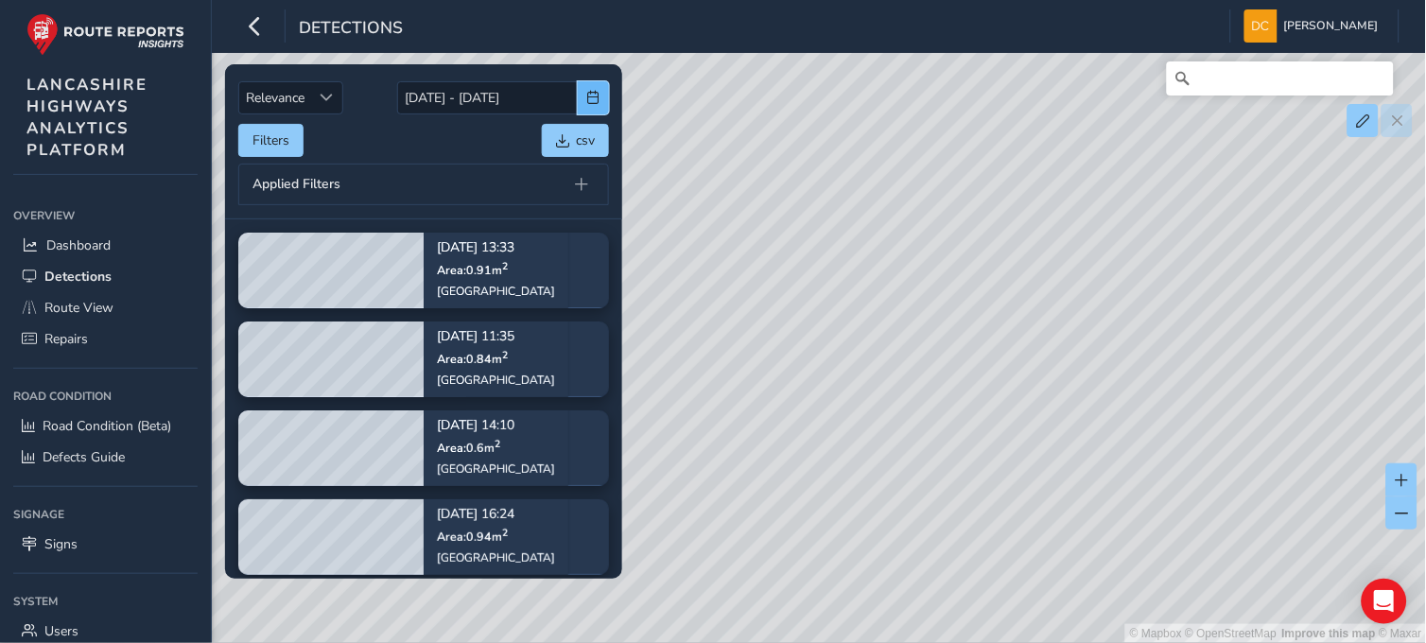
click at [598, 102] on span "button" at bounding box center [593, 97] width 13 height 13
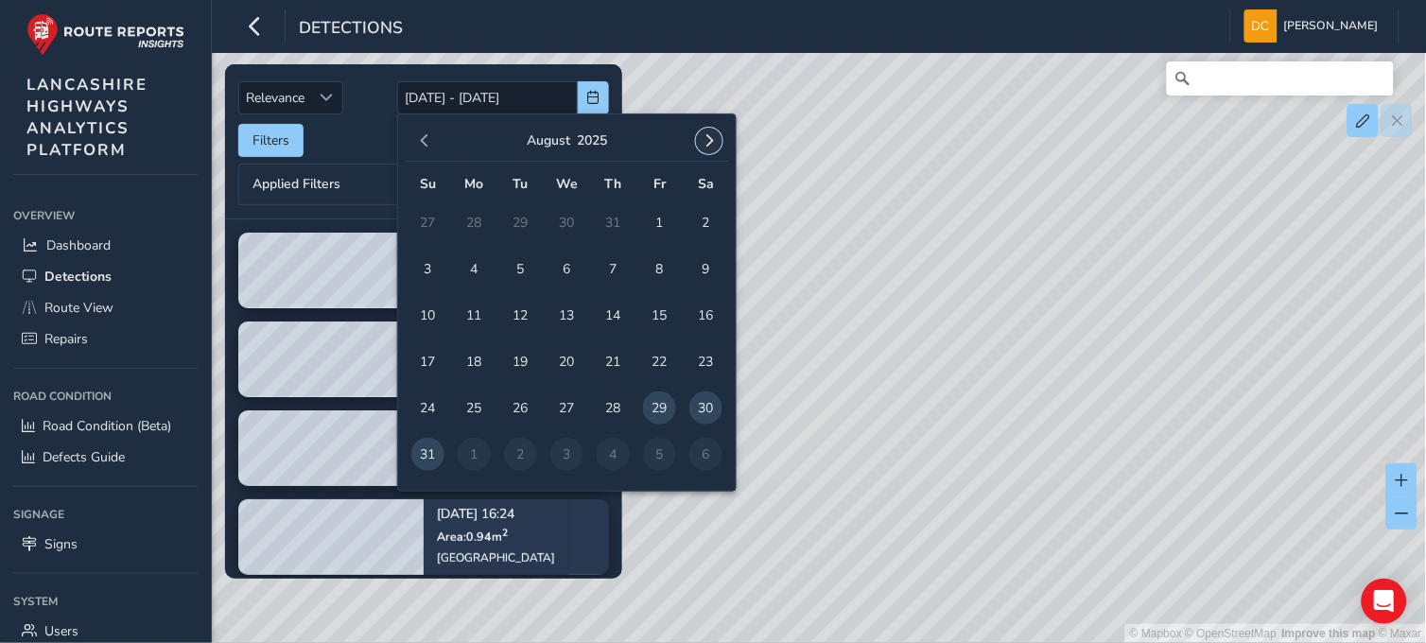
click at [706, 144] on span "button" at bounding box center [709, 140] width 13 height 13
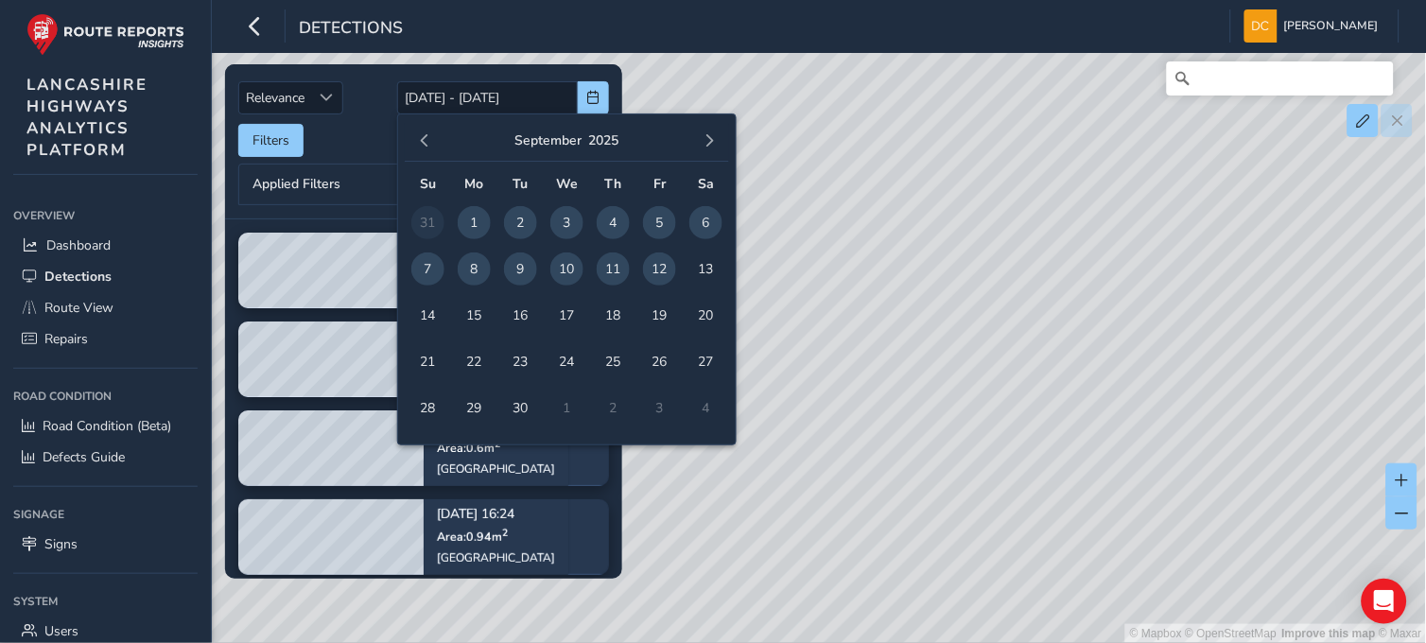
click at [467, 220] on span "1" at bounding box center [474, 222] width 33 height 33
type input "[DATE]"
click at [612, 269] on span "11" at bounding box center [613, 268] width 33 height 33
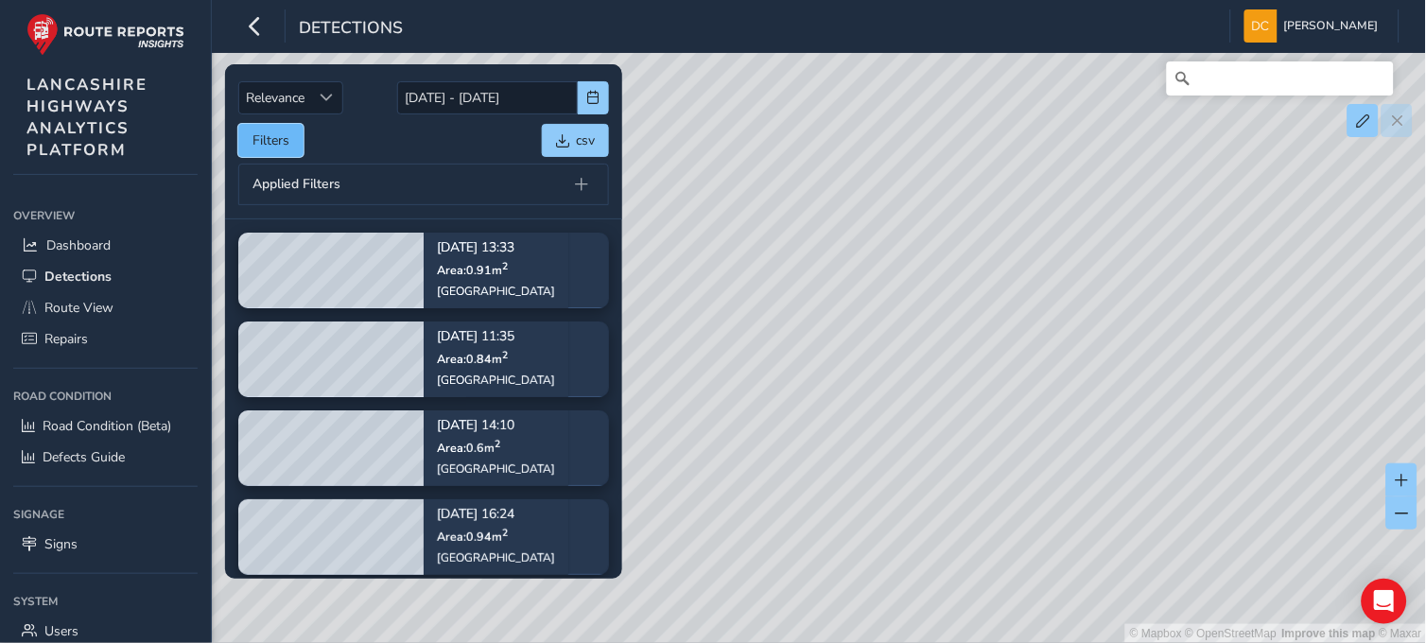
click at [290, 146] on button "Filters" at bounding box center [270, 140] width 65 height 33
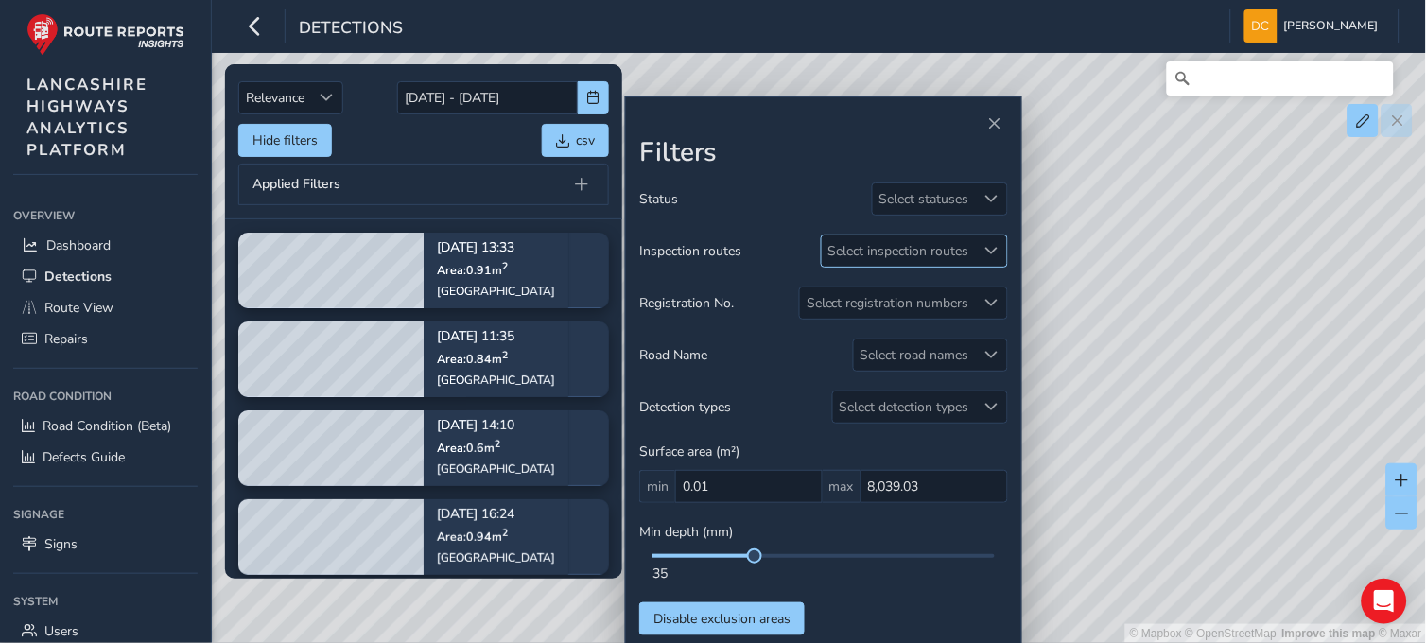
click at [867, 253] on div "Select inspection routes" at bounding box center [899, 250] width 154 height 31
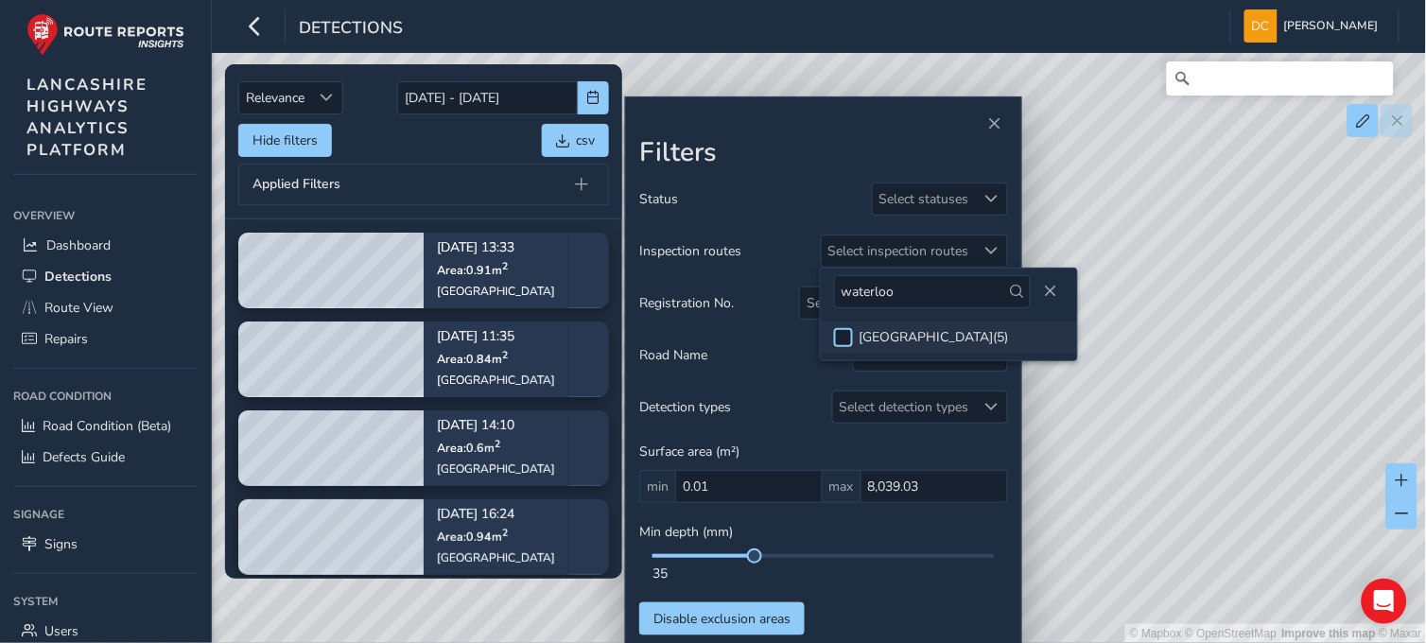
type input "waterloo"
click at [847, 335] on div at bounding box center [843, 337] width 19 height 19
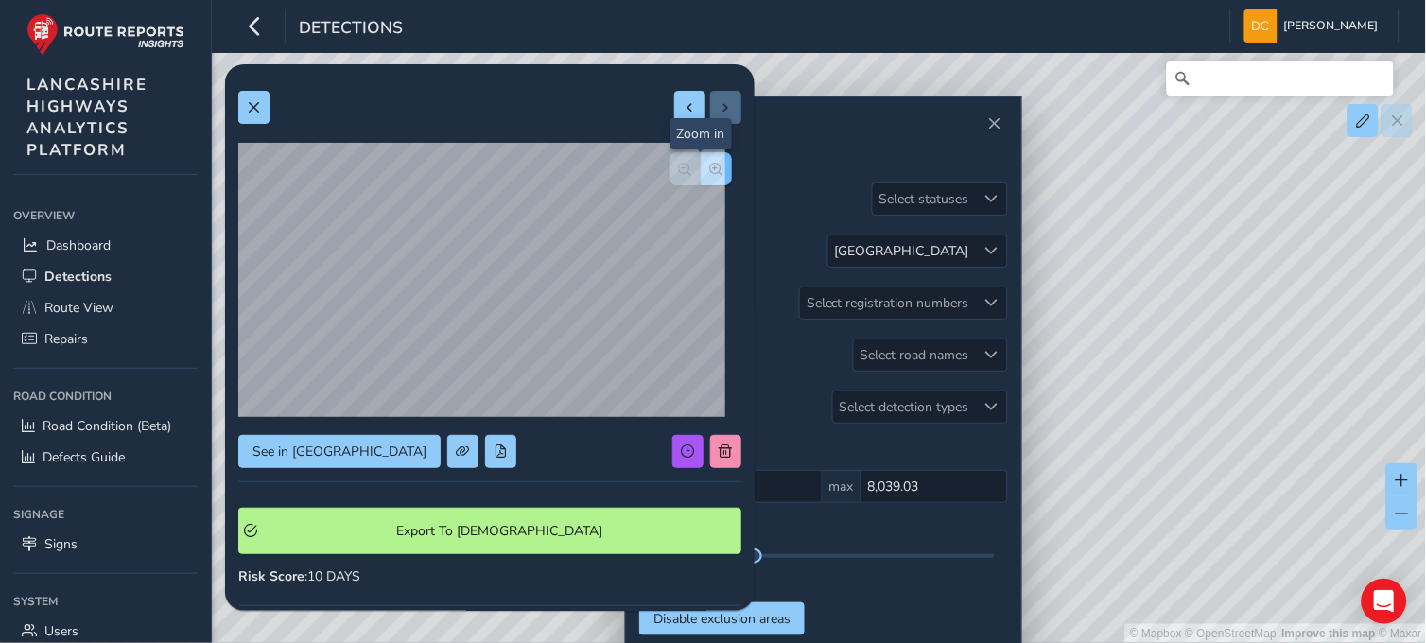
click at [709, 168] on button "button" at bounding box center [716, 168] width 31 height 33
click at [260, 99] on button at bounding box center [253, 107] width 31 height 33
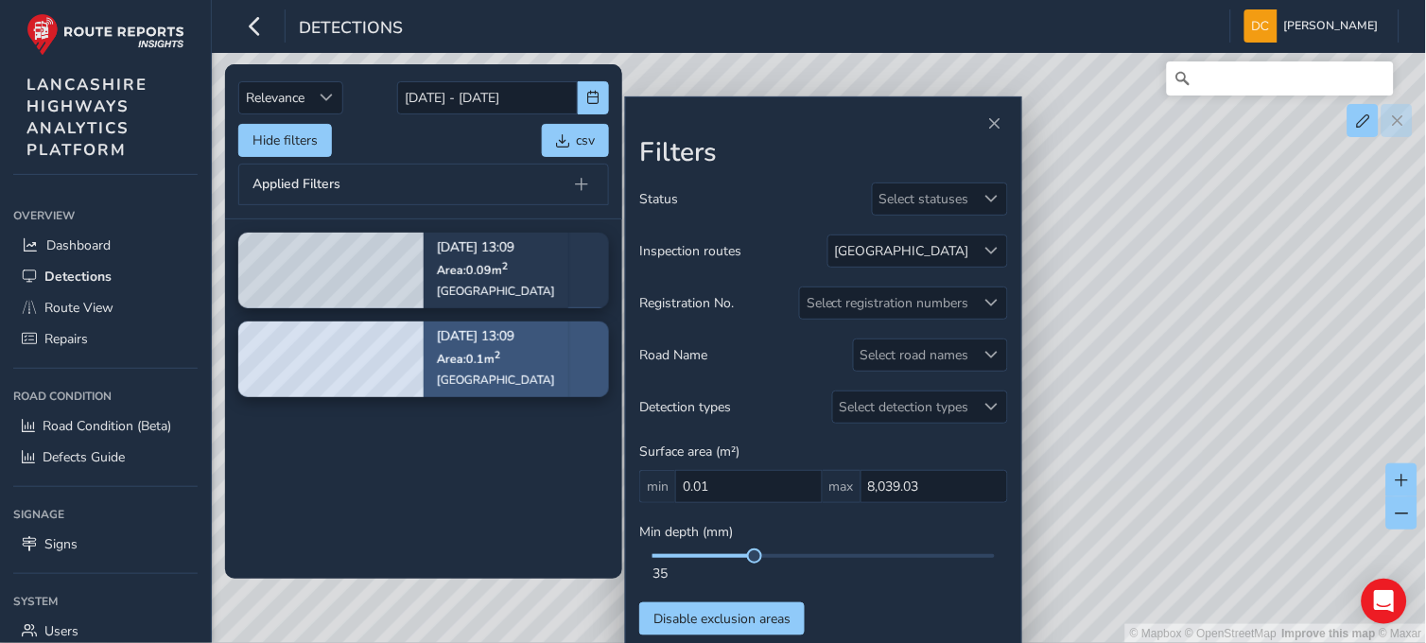
click at [456, 347] on div "Sep 05, 13:09 Area: 0.1 m 2 Waterloo Road" at bounding box center [496, 358] width 118 height 83
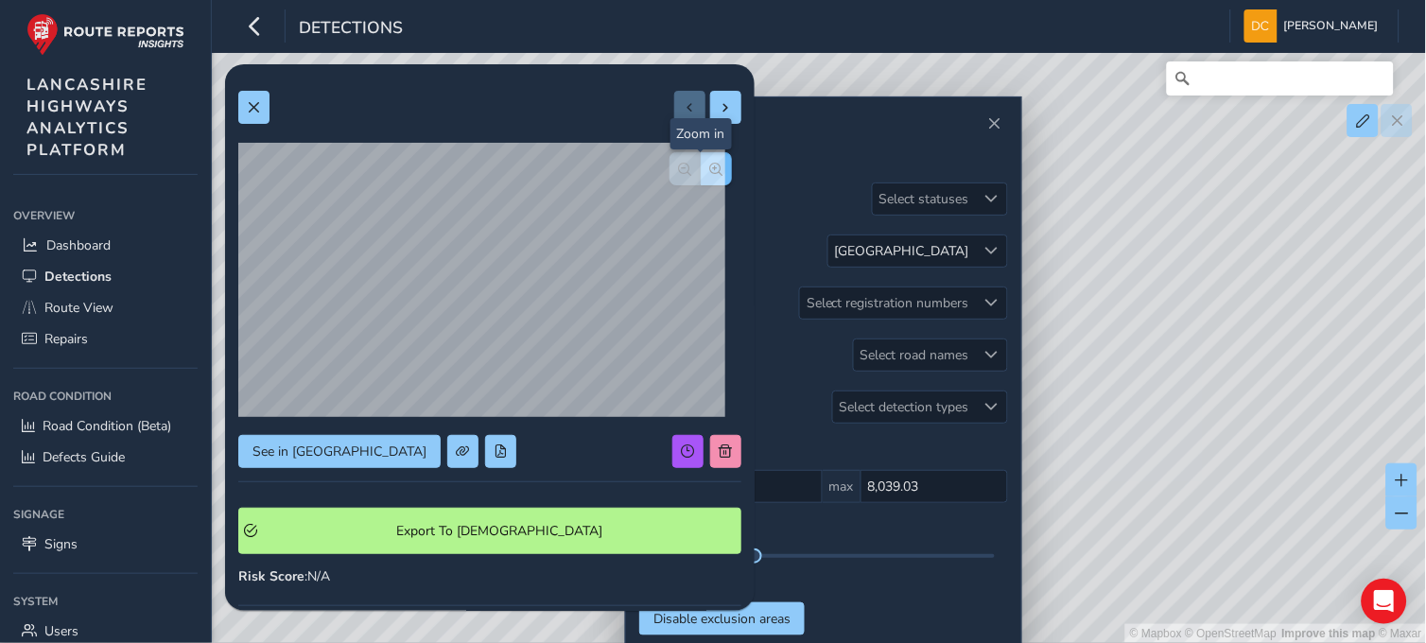
click at [701, 170] on button "button" at bounding box center [716, 168] width 31 height 33
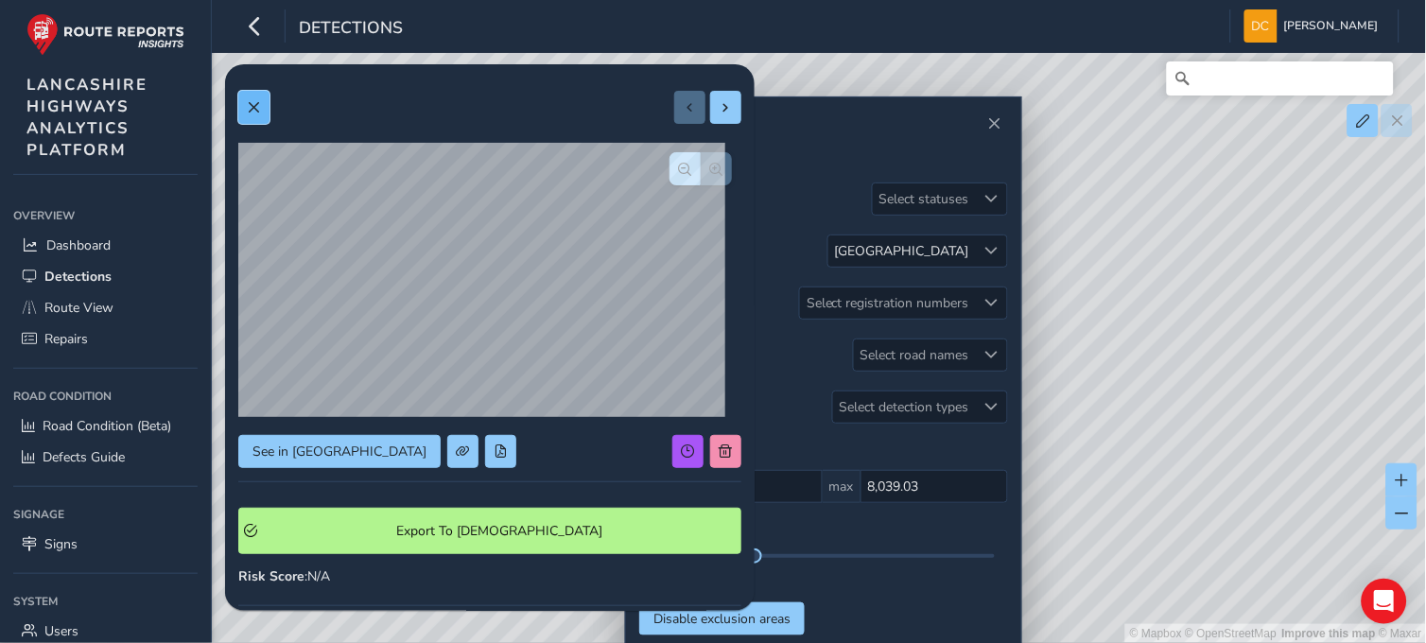
click at [246, 102] on button at bounding box center [253, 107] width 31 height 33
click at [710, 166] on span "button" at bounding box center [716, 169] width 13 height 13
click at [705, 166] on div "See in Route View Export To Symology Risk Score : 10 DAYS Recorded Sep 05 2025,…" at bounding box center [489, 561] width 503 height 967
click at [710, 166] on span "button" at bounding box center [716, 169] width 13 height 13
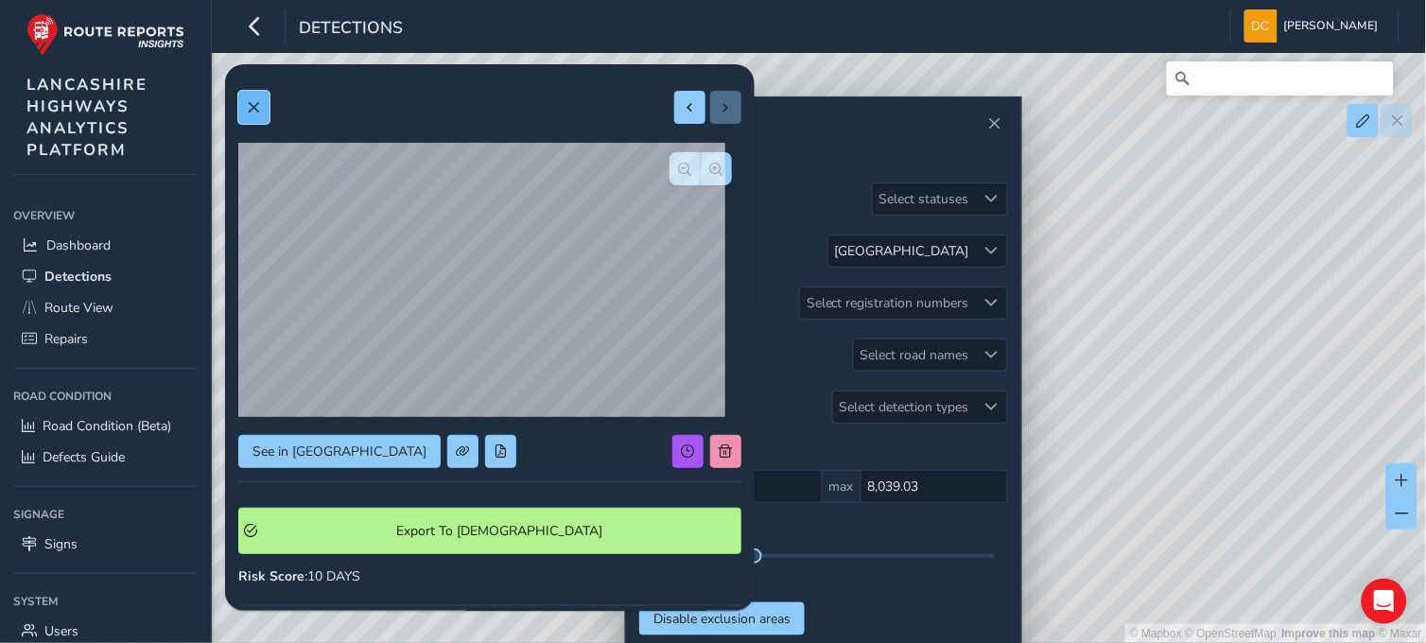
click at [248, 113] on span at bounding box center [253, 107] width 13 height 13
click at [710, 166] on button "button" at bounding box center [716, 168] width 31 height 33
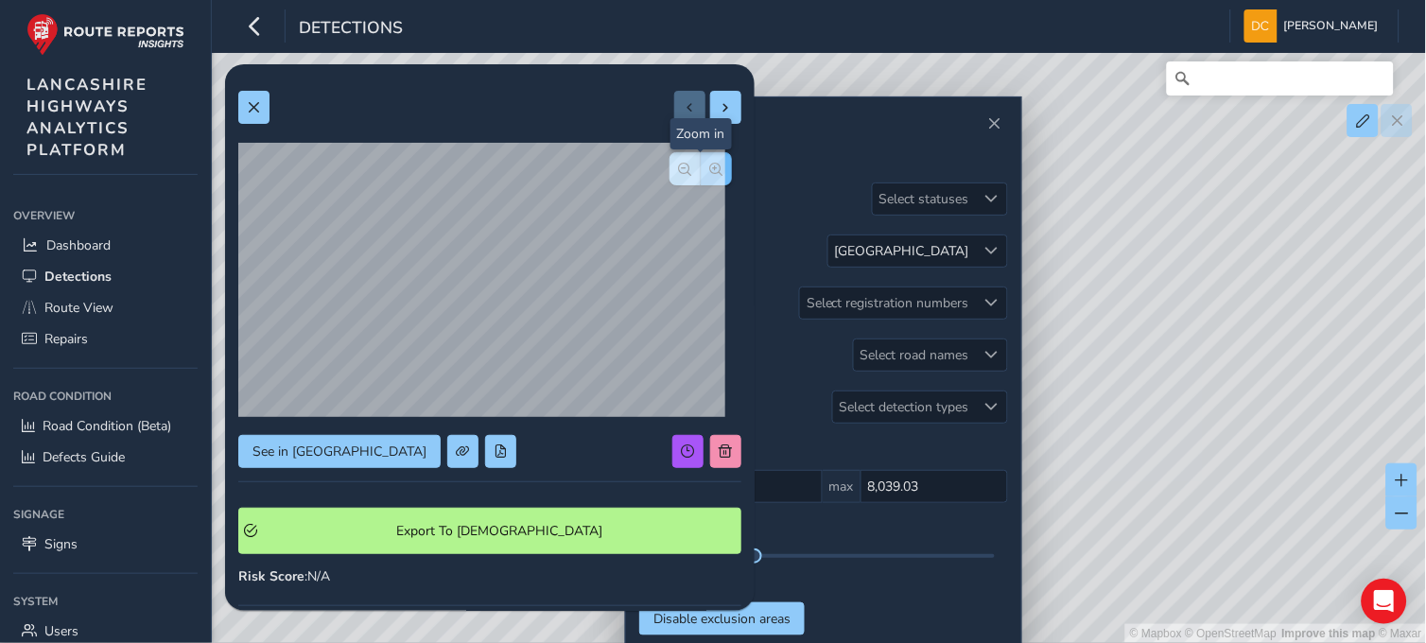
click at [710, 166] on button "button" at bounding box center [716, 168] width 31 height 33
click at [710, 166] on div at bounding box center [700, 168] width 62 height 33
click at [710, 167] on div at bounding box center [700, 168] width 62 height 33
click at [255, 105] on span at bounding box center [253, 107] width 13 height 13
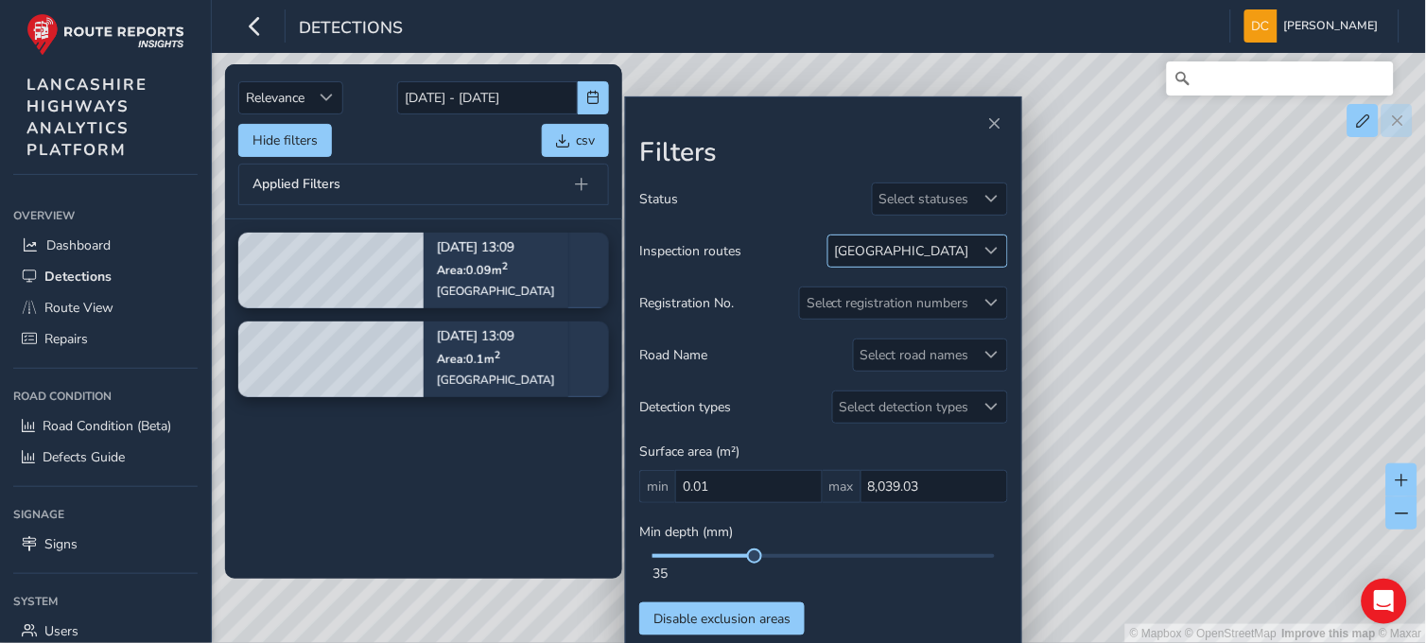
click at [987, 258] on div at bounding box center [991, 250] width 31 height 31
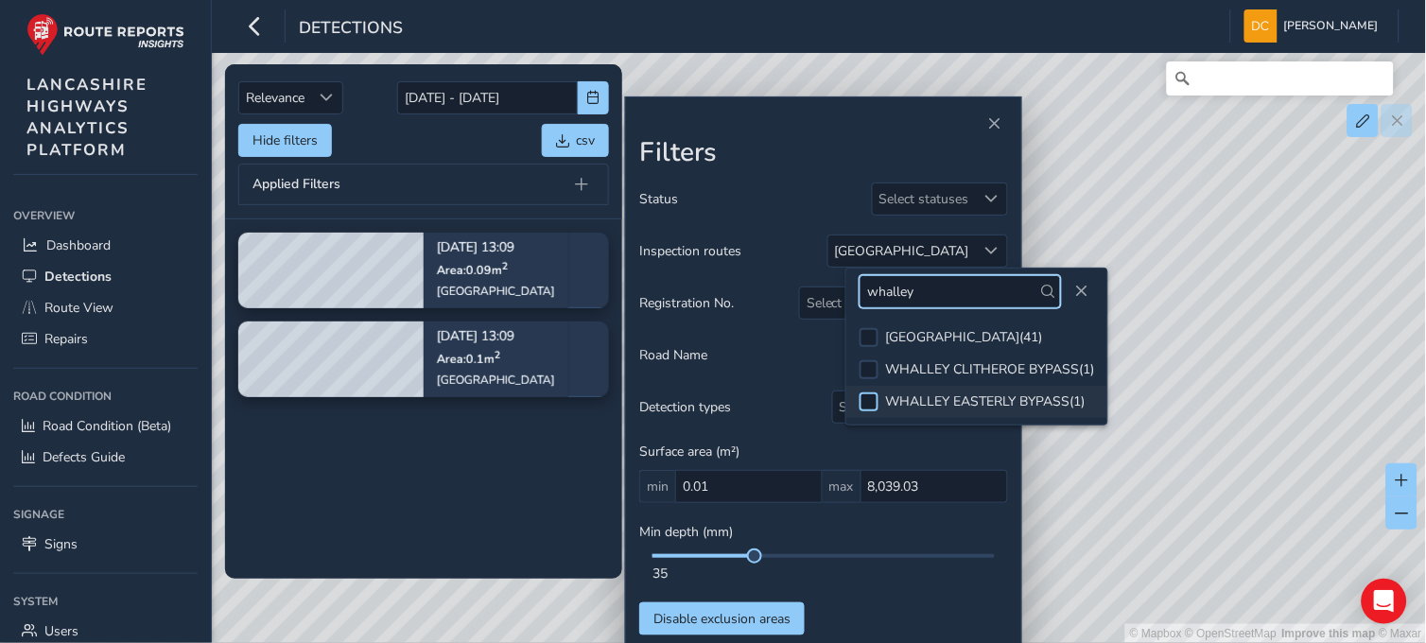
type input "whalley"
click at [865, 395] on div at bounding box center [869, 401] width 19 height 19
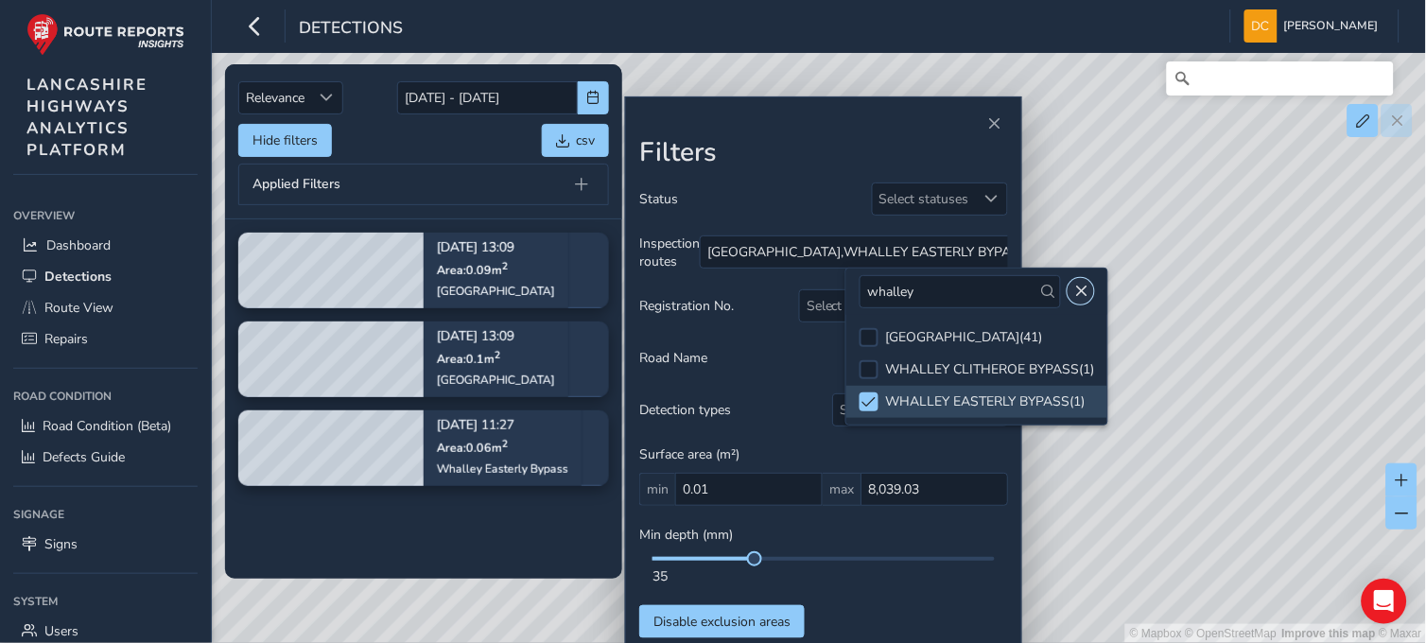
click at [1084, 287] on span "Close" at bounding box center [1080, 291] width 13 height 13
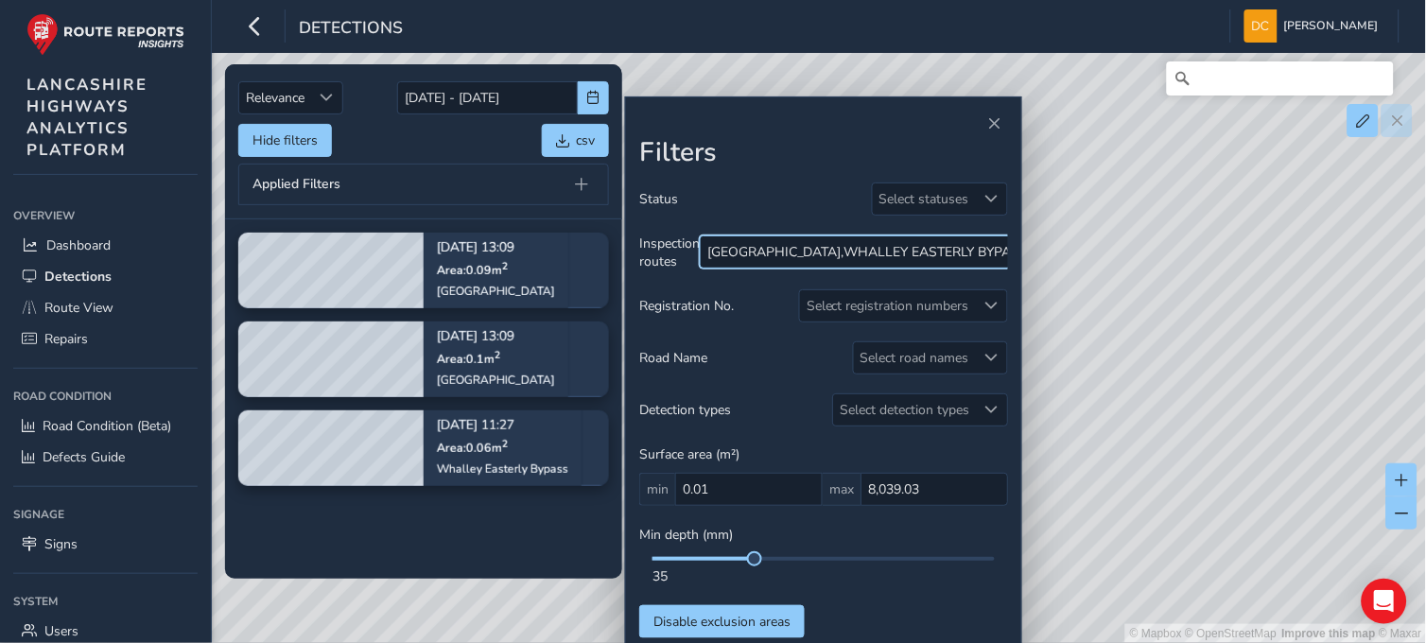
click at [828, 241] on div "WATERLOO ROAD , WHALLEY EASTERLY BYPASS" at bounding box center [868, 251] width 335 height 31
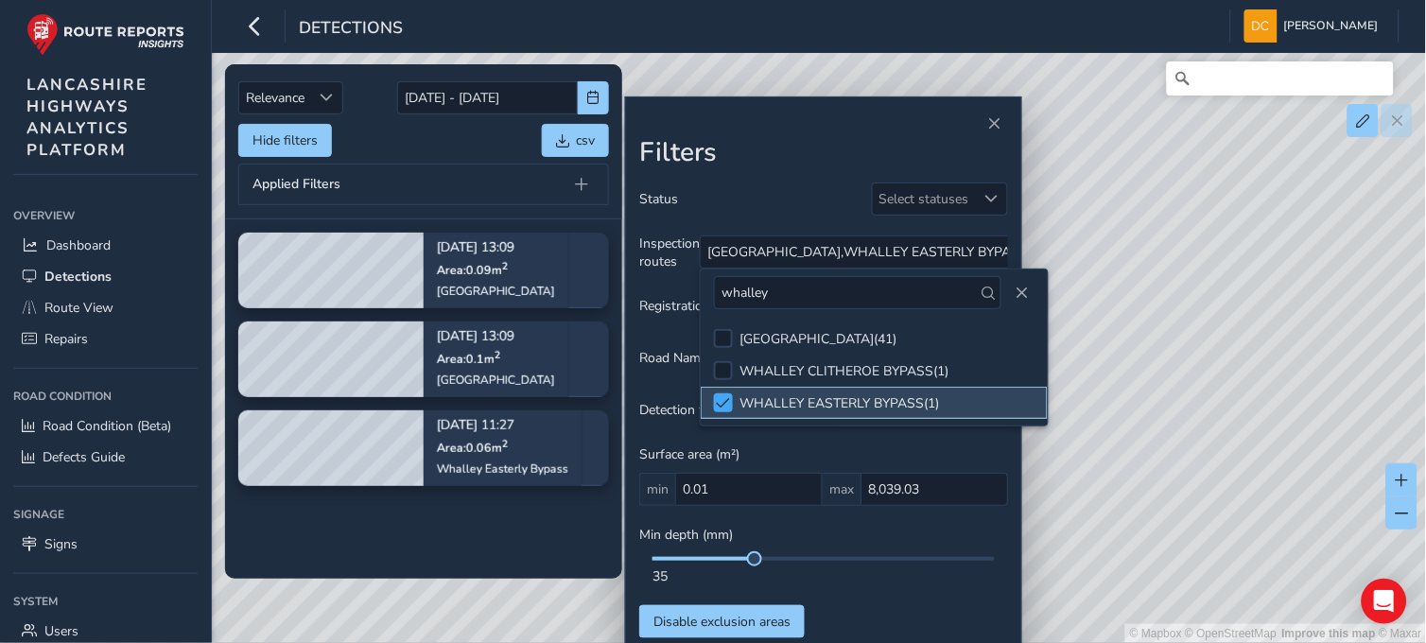
click at [724, 393] on div at bounding box center [723, 402] width 19 height 19
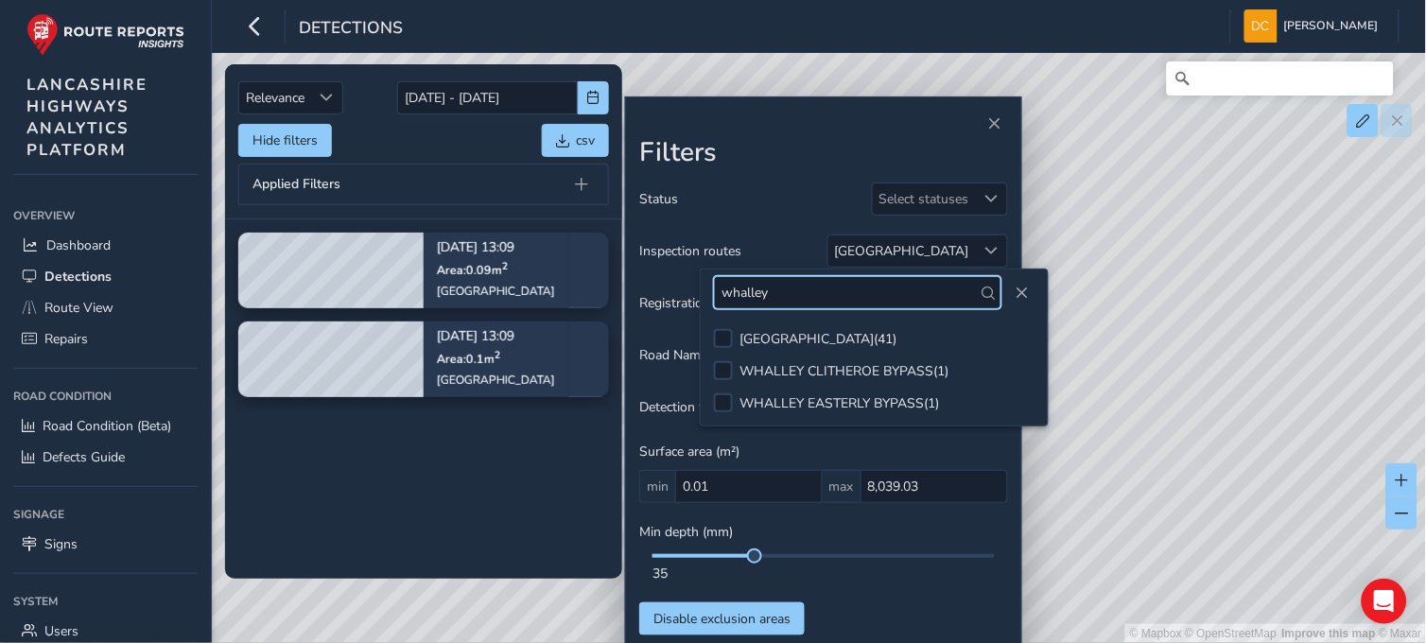
drag, startPoint x: 776, startPoint y: 296, endPoint x: 693, endPoint y: 296, distance: 83.2
click at [693, 296] on body "Detections Dave Cowburn Colour Scheme: Dark Dim Light Logout Relevance Relevanc…" at bounding box center [713, 321] width 1426 height 643
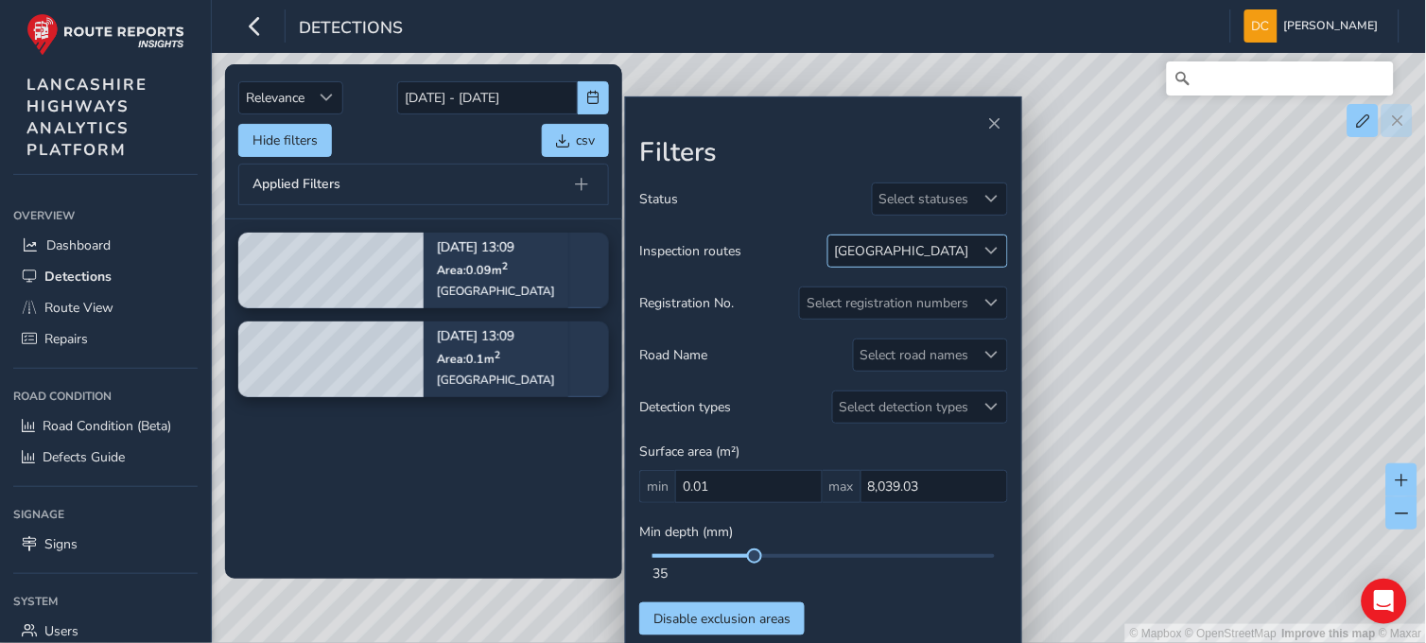
click at [984, 240] on div at bounding box center [991, 250] width 31 height 31
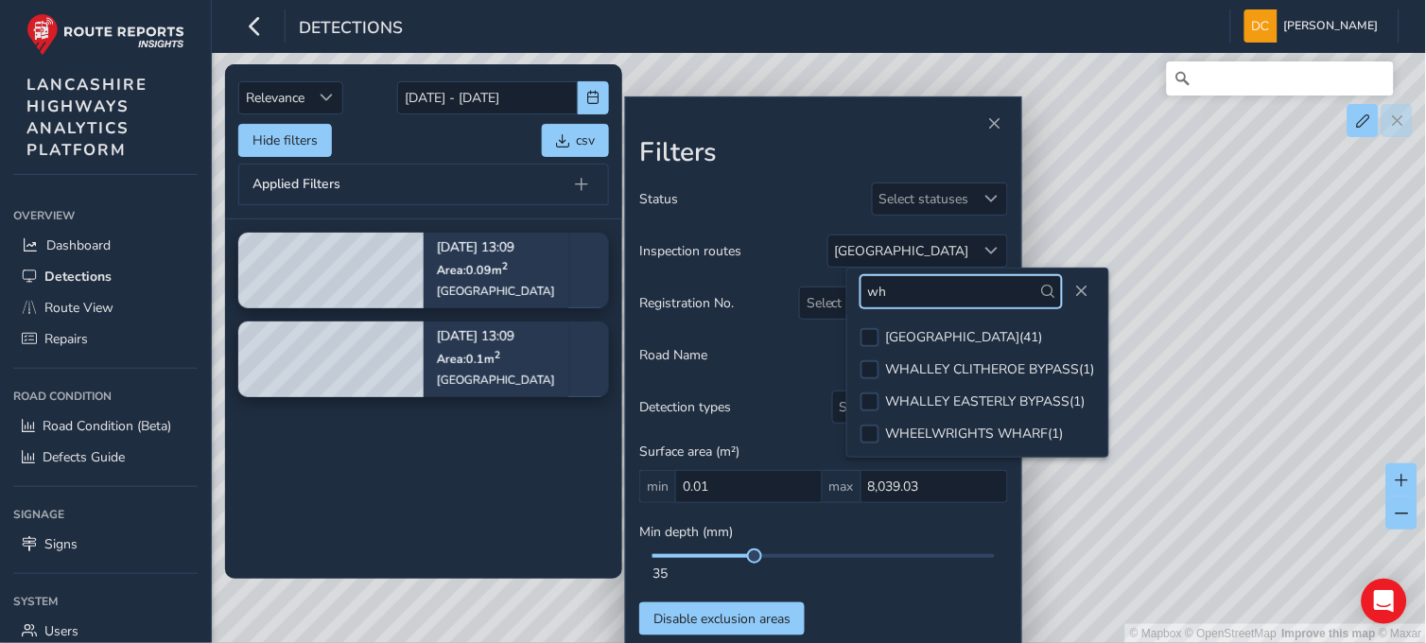
type input "w"
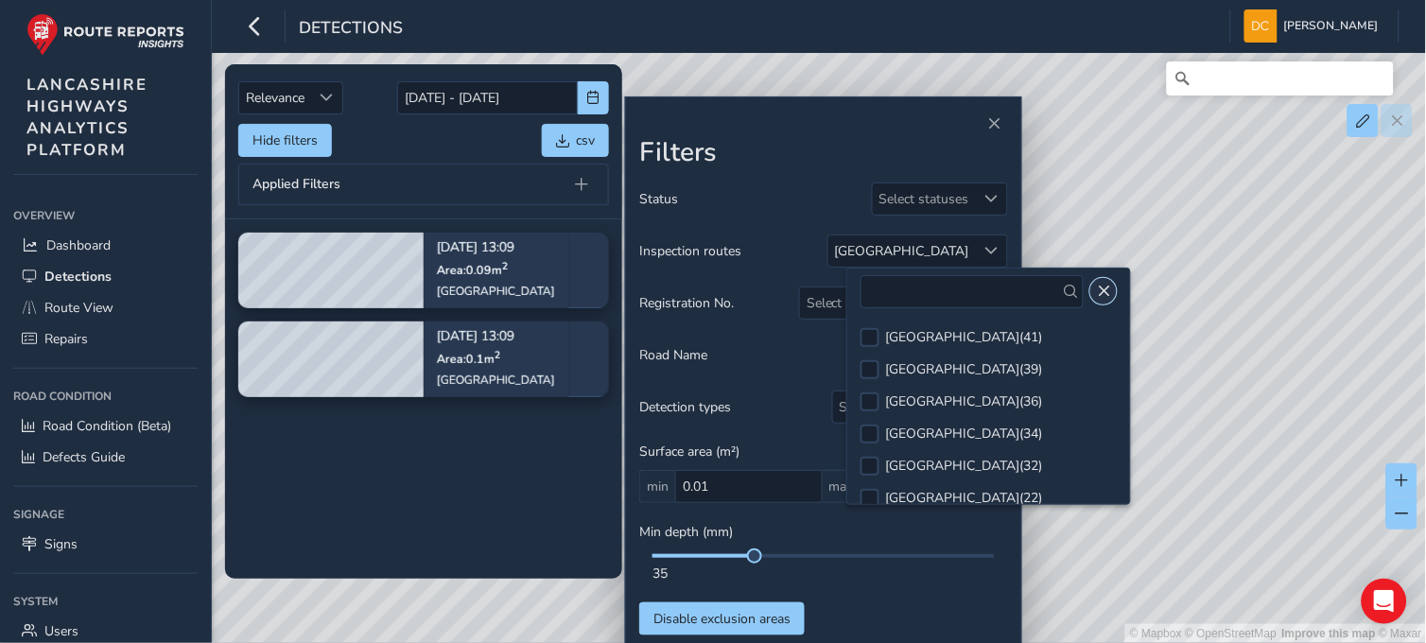
click at [1110, 286] on span "Close" at bounding box center [1103, 291] width 13 height 13
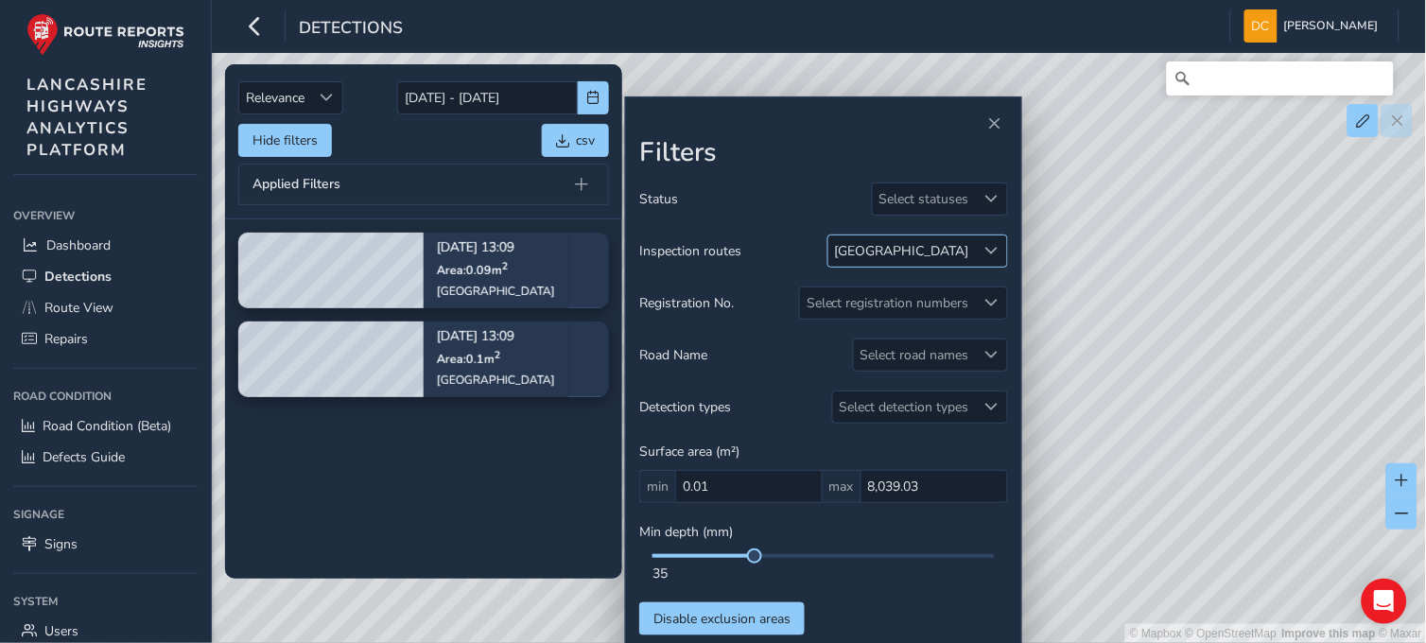
click at [962, 250] on div "WATERLOO ROAD" at bounding box center [902, 251] width 134 height 18
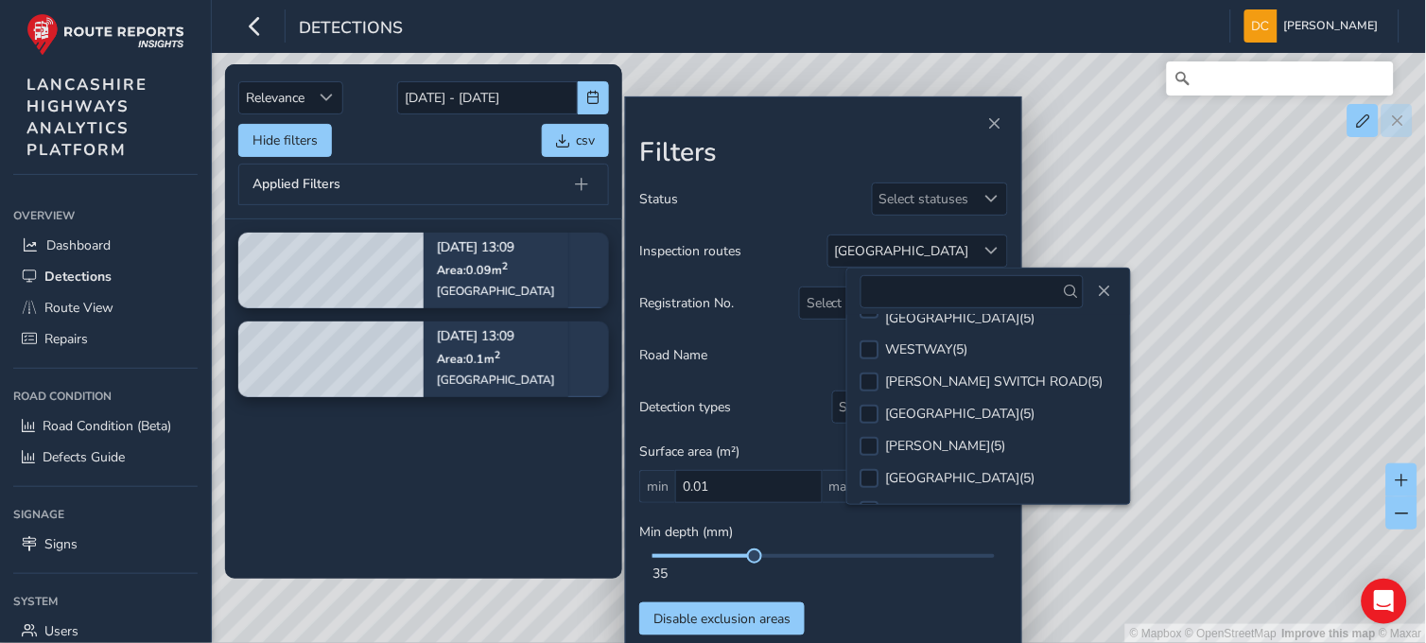
scroll to position [1652, 0]
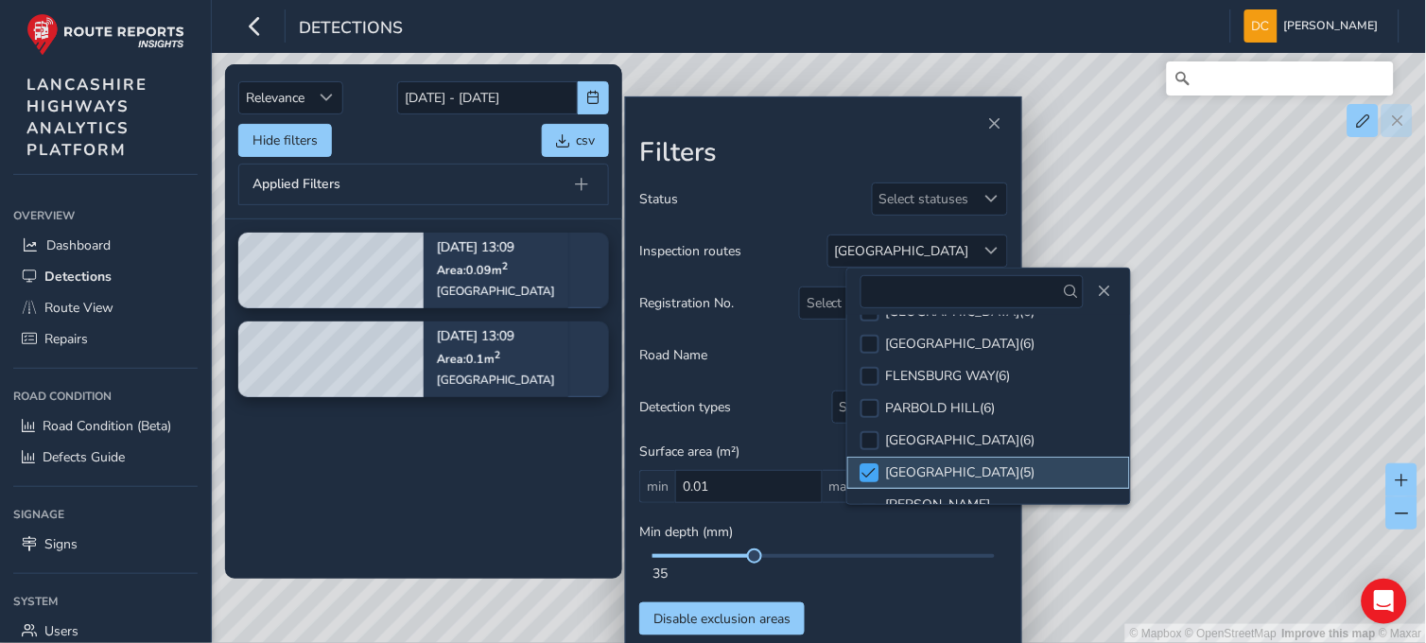
click at [873, 463] on div at bounding box center [869, 472] width 19 height 19
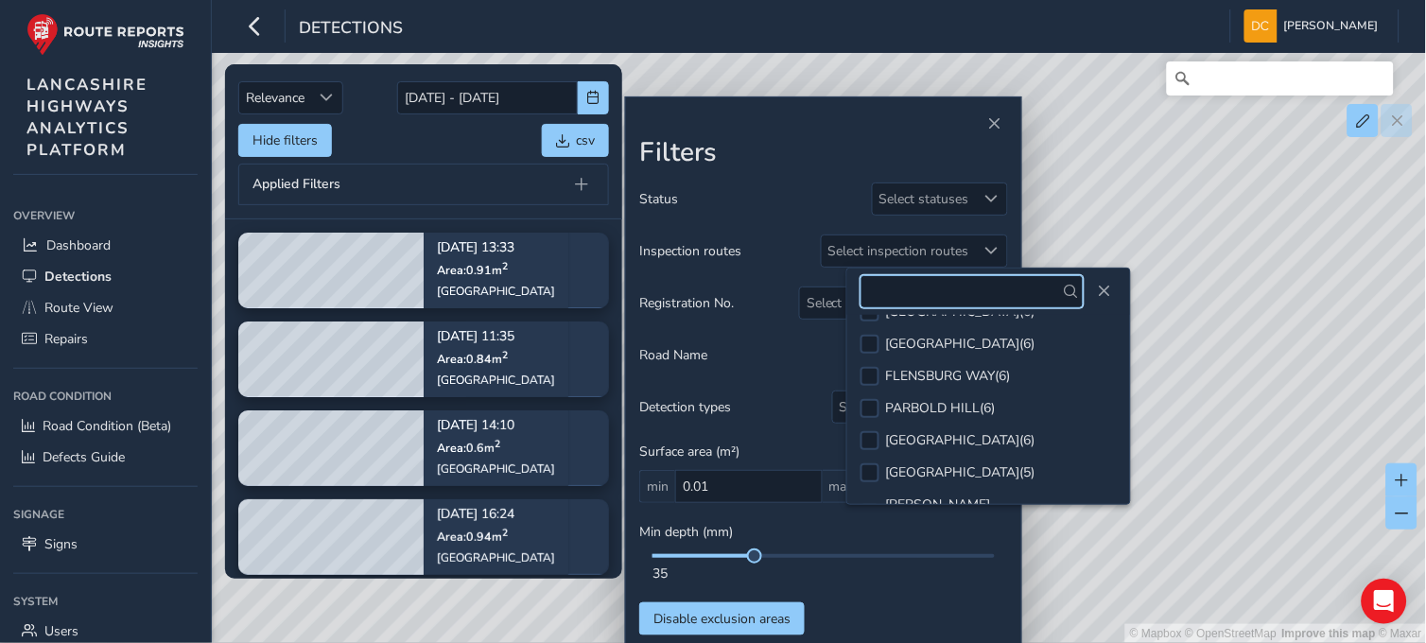
click at [909, 286] on input "text" at bounding box center [972, 291] width 224 height 33
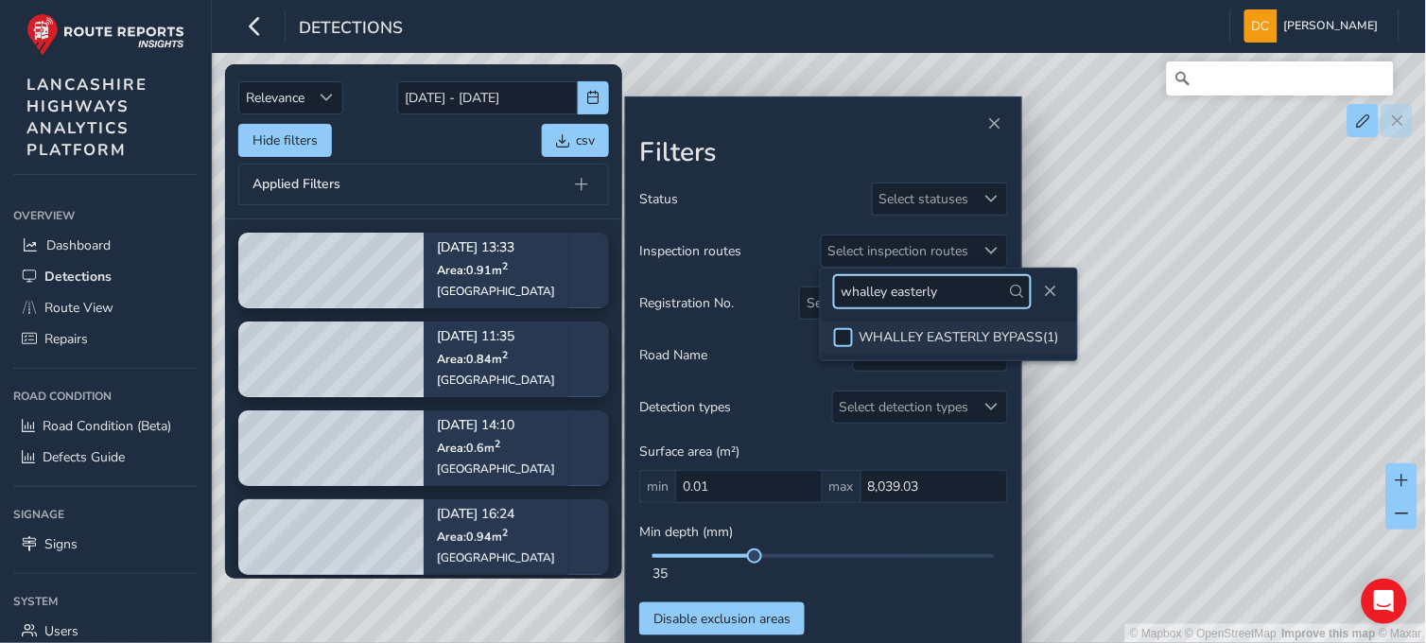
type input "whalley easterly"
click at [847, 334] on div at bounding box center [843, 337] width 19 height 19
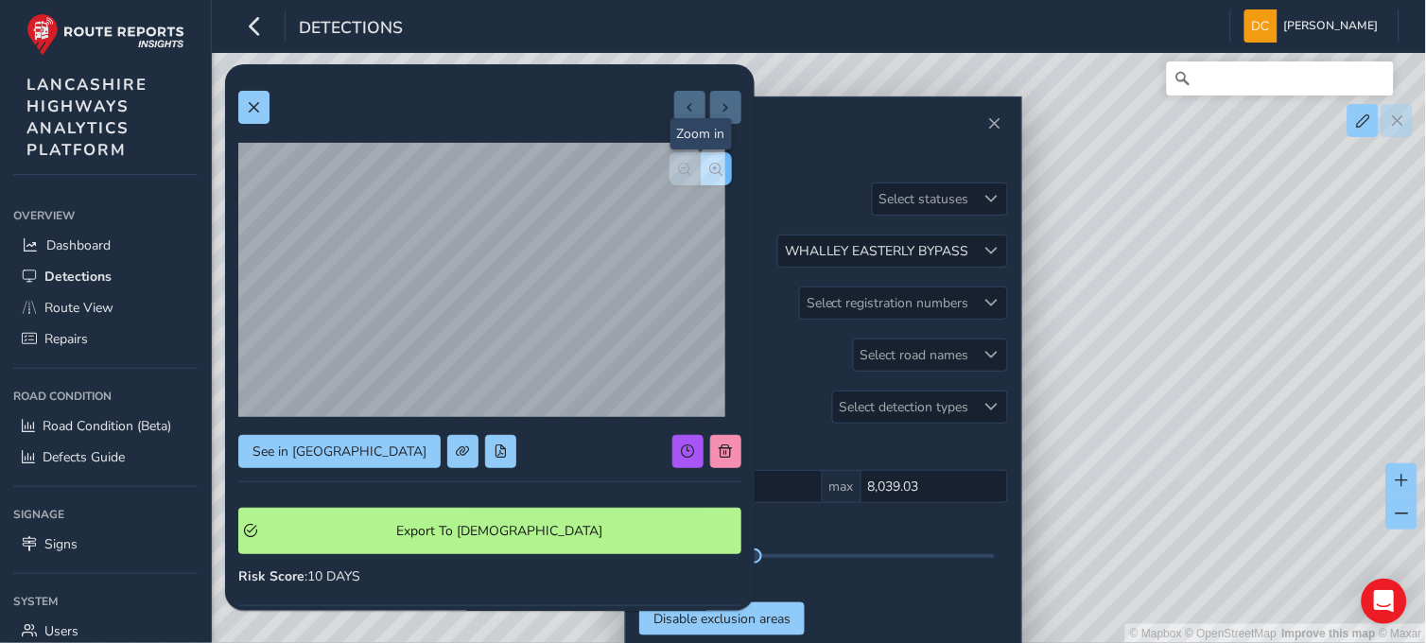
click at [710, 171] on span "button" at bounding box center [716, 169] width 13 height 13
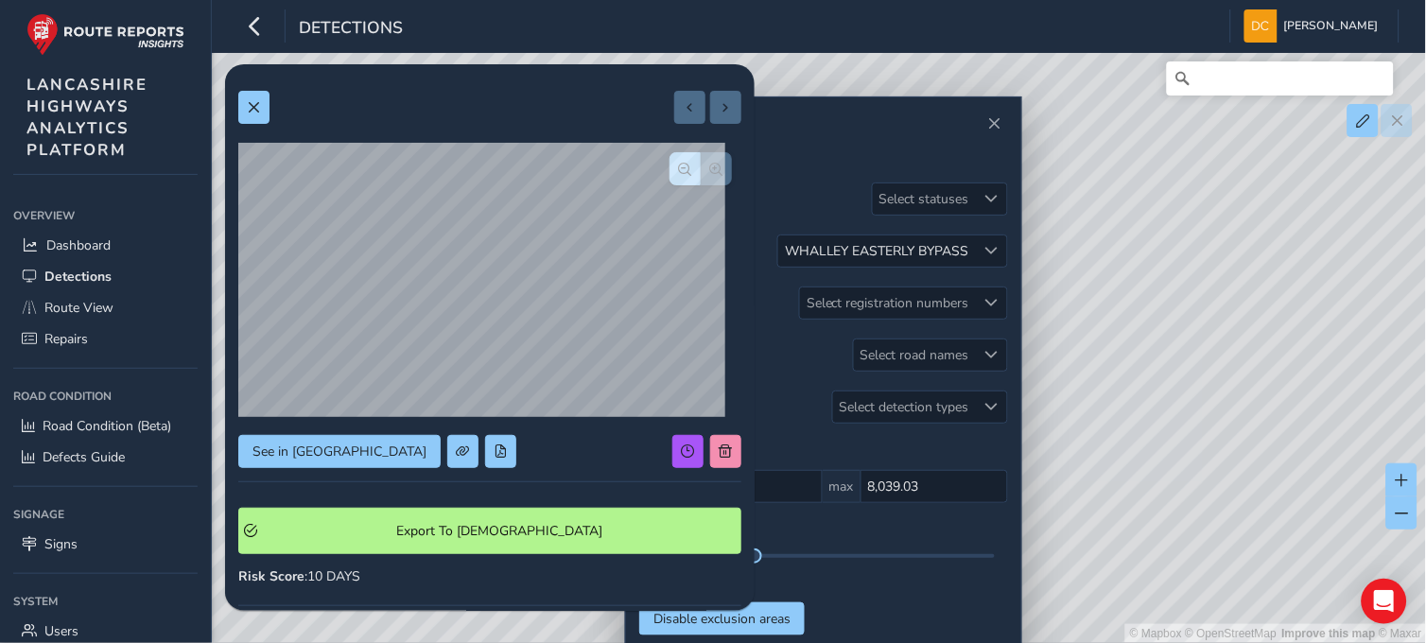
click at [703, 171] on div at bounding box center [700, 168] width 62 height 33
click at [669, 174] on button "button" at bounding box center [684, 168] width 31 height 33
click at [669, 173] on button "button" at bounding box center [684, 168] width 31 height 33
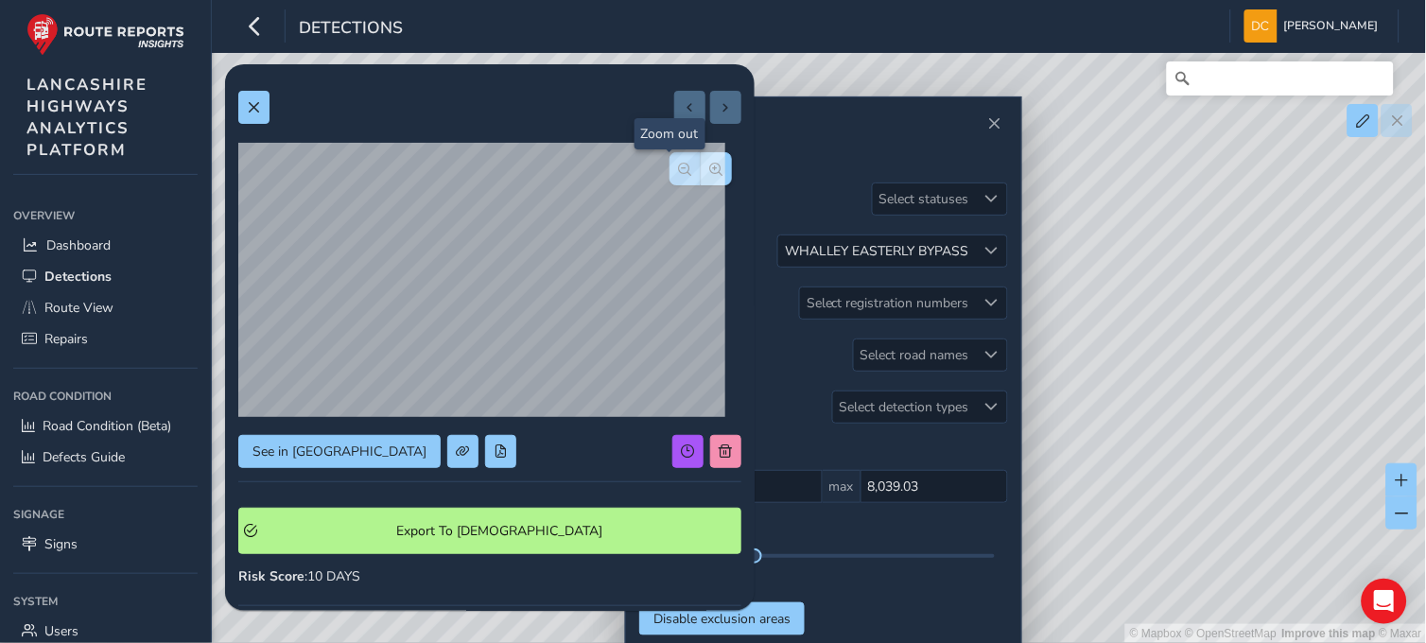
click at [669, 173] on button "button" at bounding box center [684, 168] width 31 height 33
click at [710, 165] on span "button" at bounding box center [716, 169] width 13 height 13
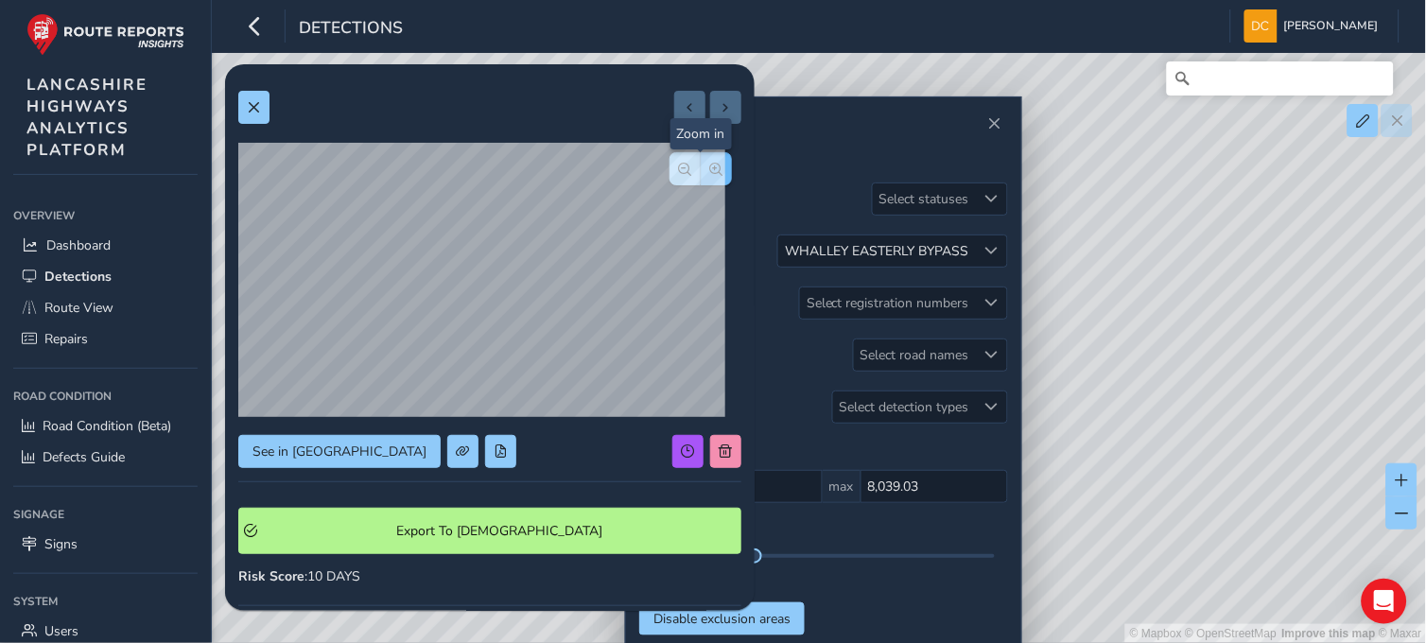
click at [710, 165] on span "button" at bounding box center [716, 169] width 13 height 13
click at [700, 165] on div at bounding box center [700, 168] width 62 height 33
click at [251, 112] on span at bounding box center [253, 107] width 13 height 13
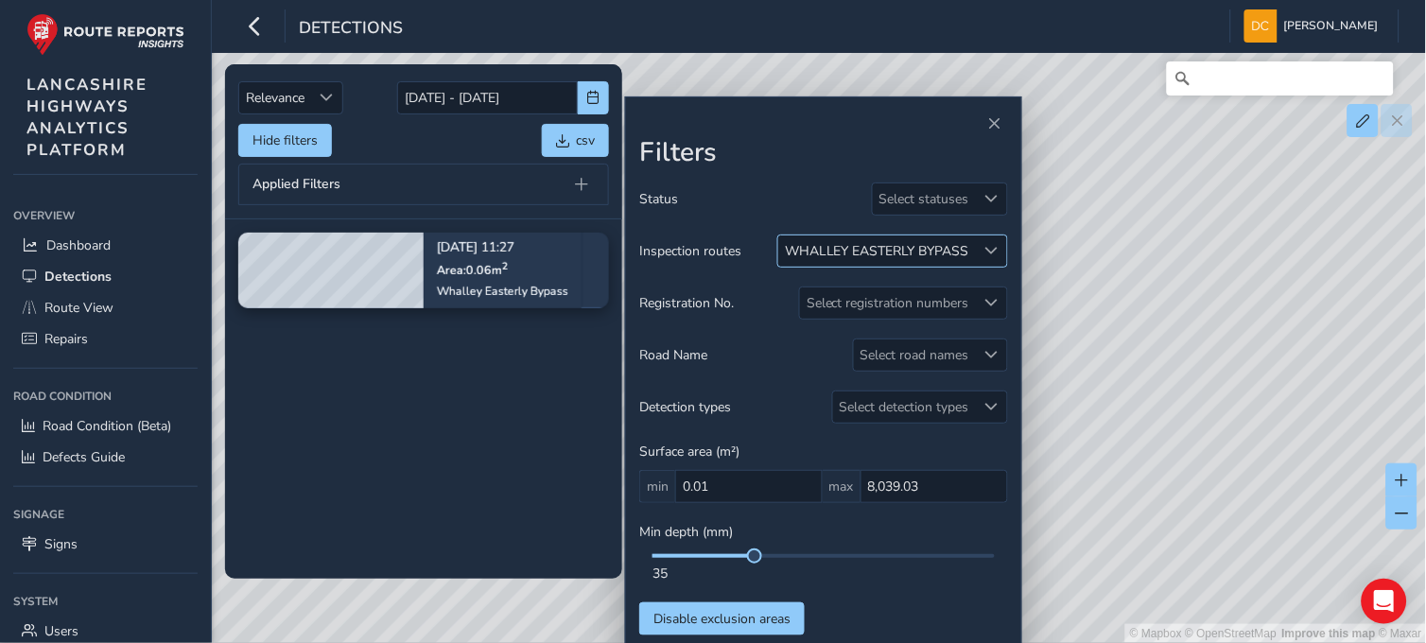
click at [972, 253] on div "WHALLEY EASTERLY BYPASS" at bounding box center [877, 250] width 198 height 31
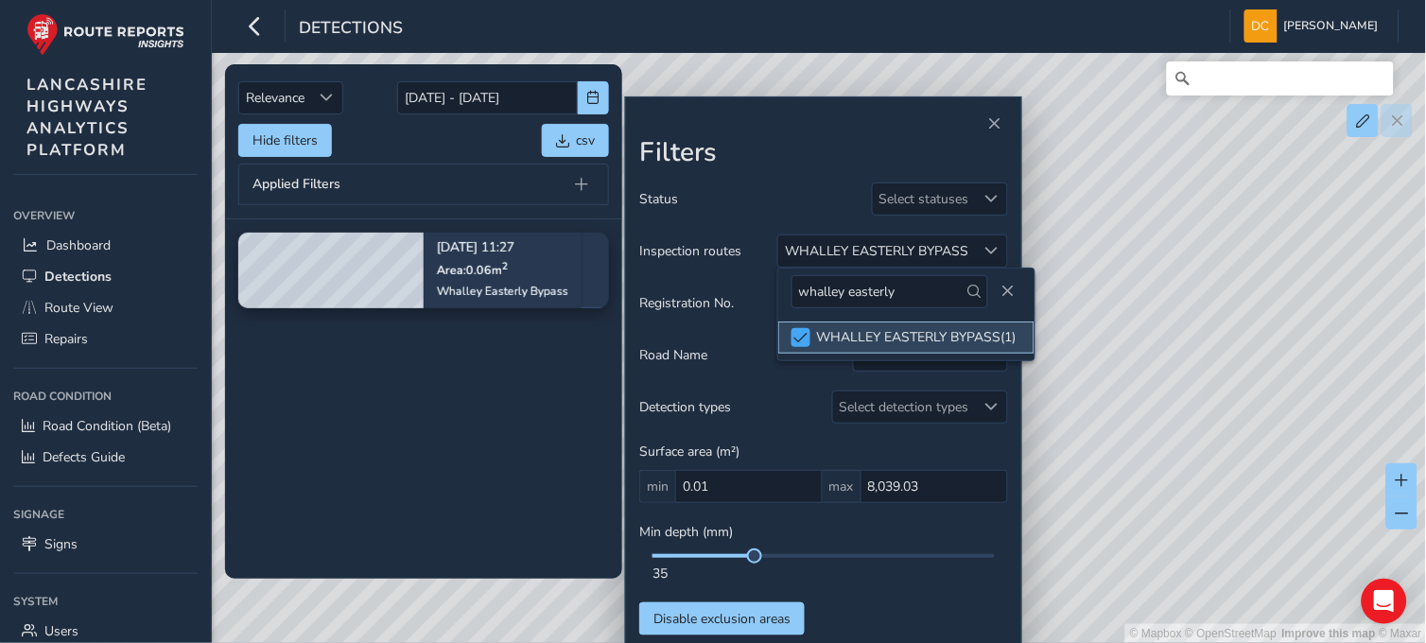
click at [801, 342] on li "WHALLEY EASTERLY BYPASS ( 1 )" at bounding box center [906, 338] width 256 height 32
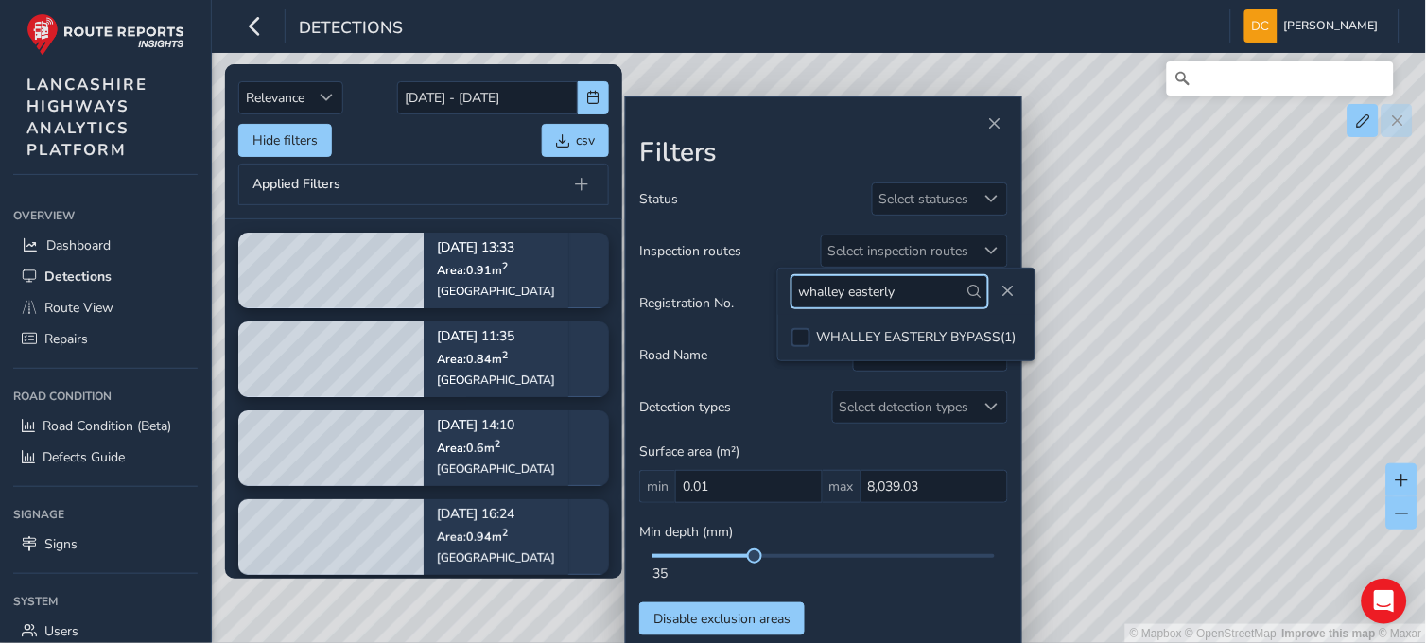
click at [917, 295] on input "whalley easterly" at bounding box center [889, 291] width 197 height 33
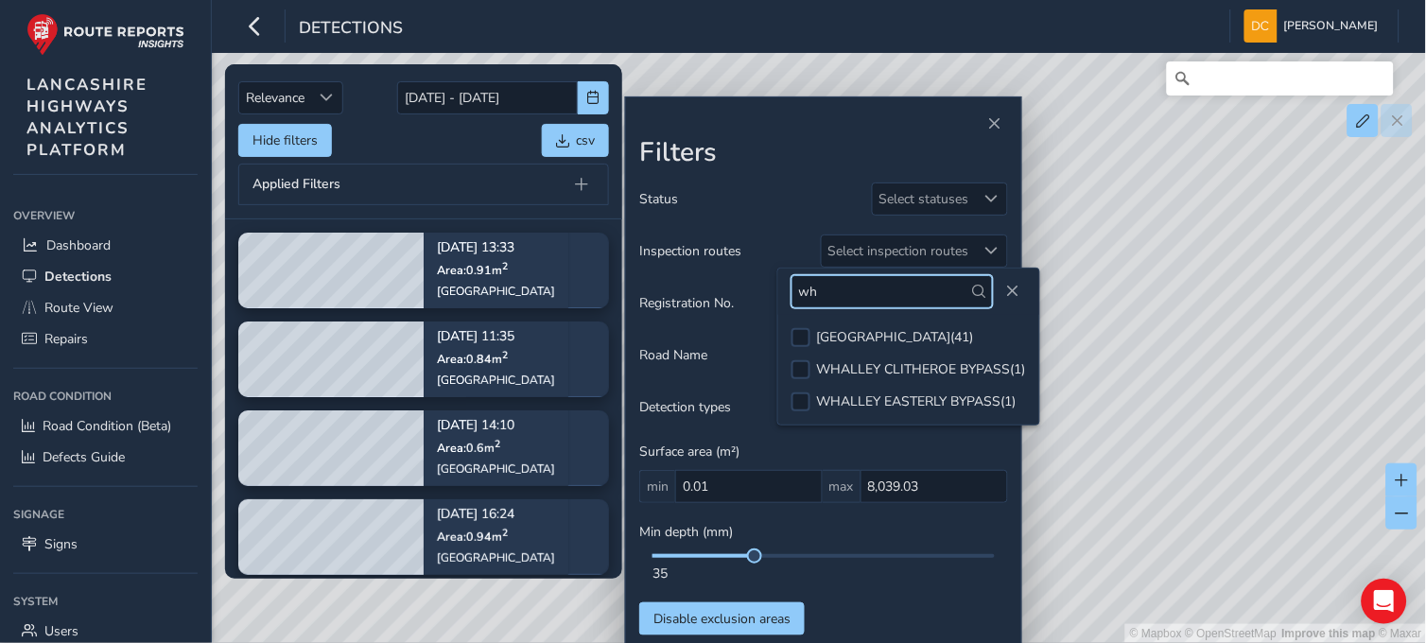
type input "w"
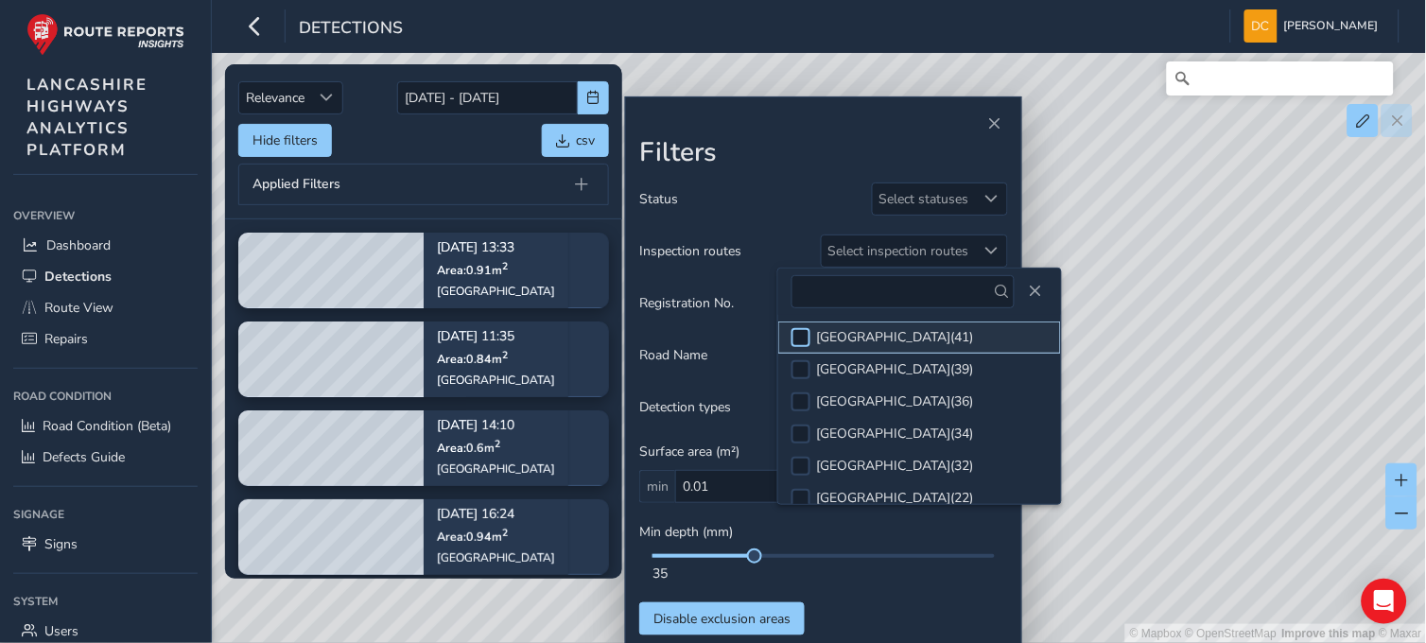
click at [808, 337] on div at bounding box center [800, 337] width 19 height 19
click at [1043, 287] on button "Close" at bounding box center [1034, 291] width 26 height 26
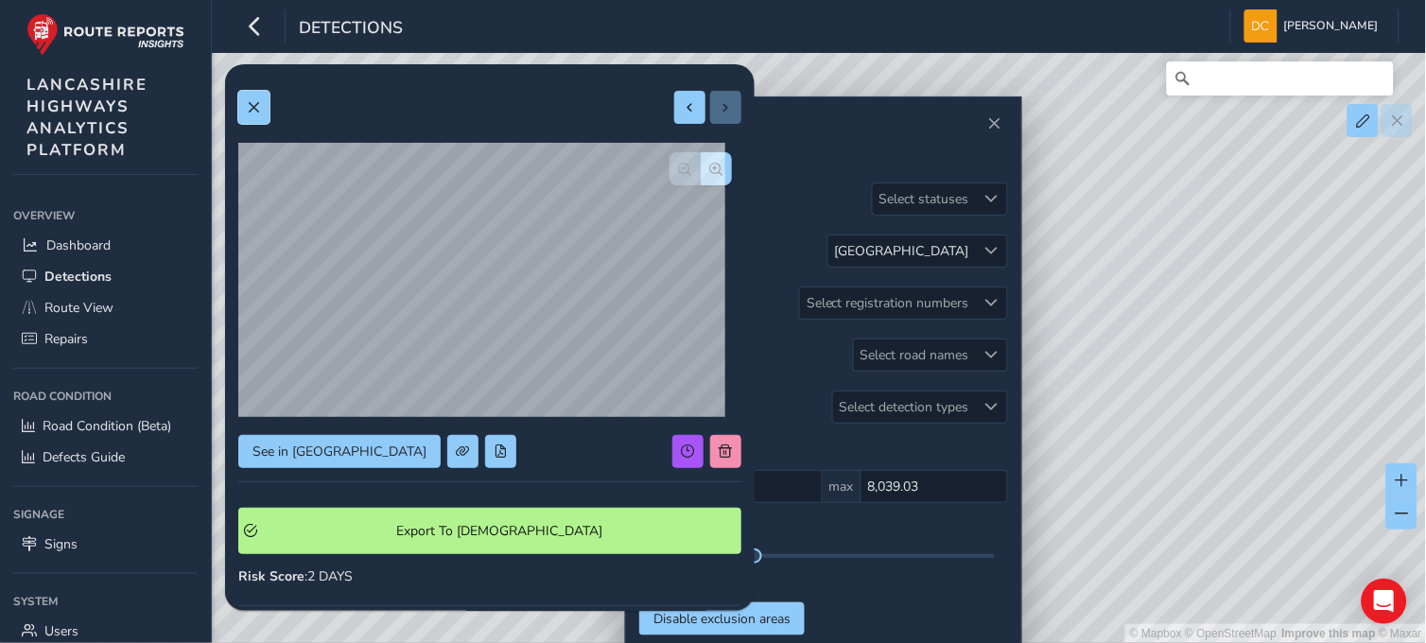
click at [247, 104] on span at bounding box center [253, 107] width 13 height 13
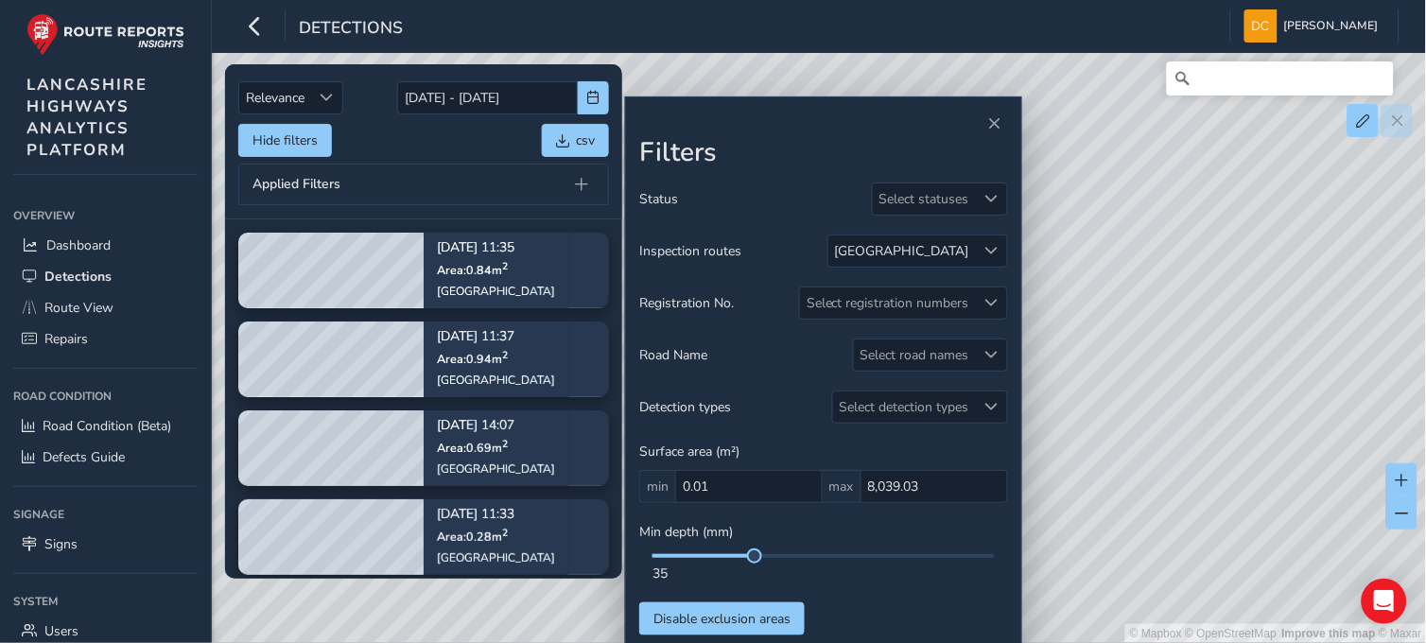
click at [615, 580] on div "© Mapbox © OpenStreetMap Improve this map © Maxar" at bounding box center [713, 321] width 1427 height 643
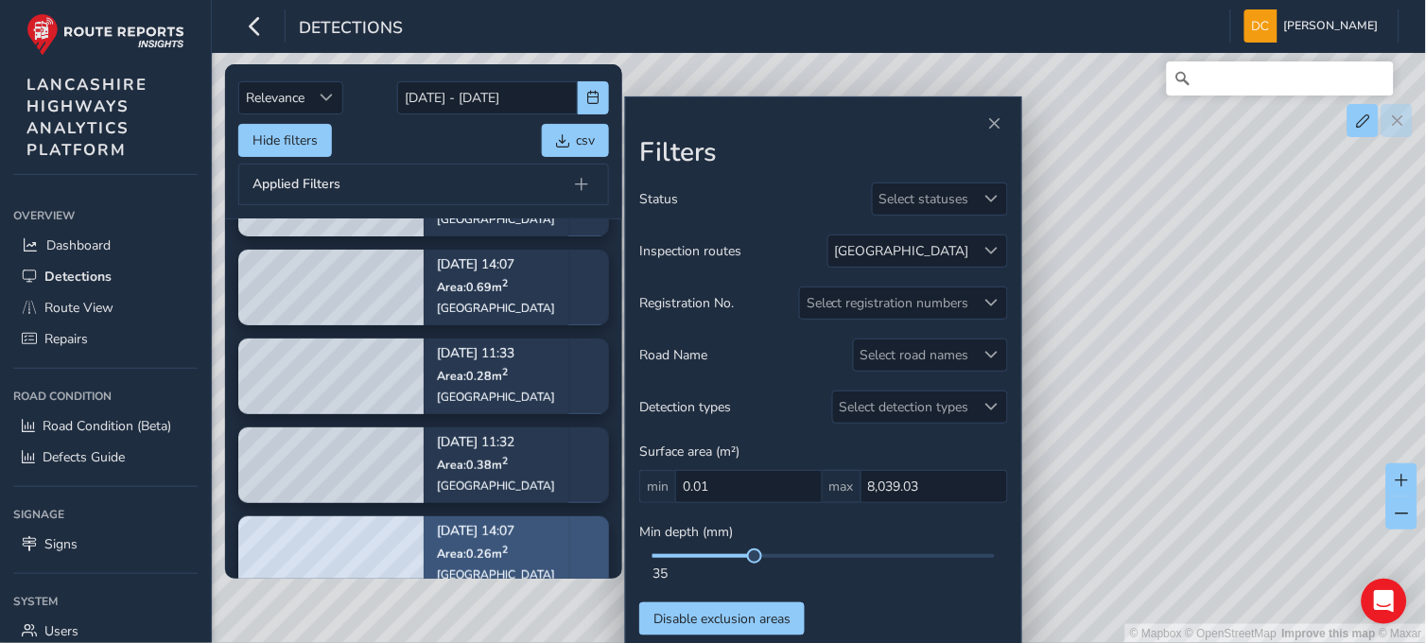
scroll to position [167, 0]
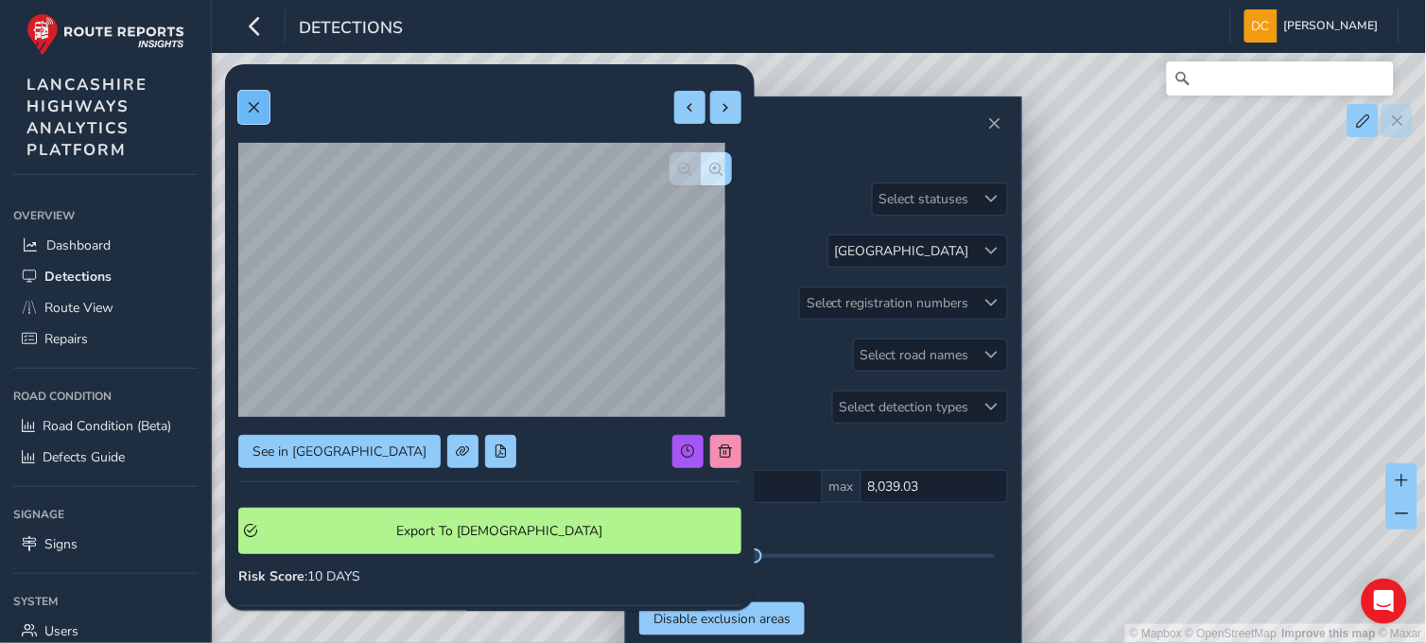
click at [253, 98] on button at bounding box center [253, 107] width 31 height 33
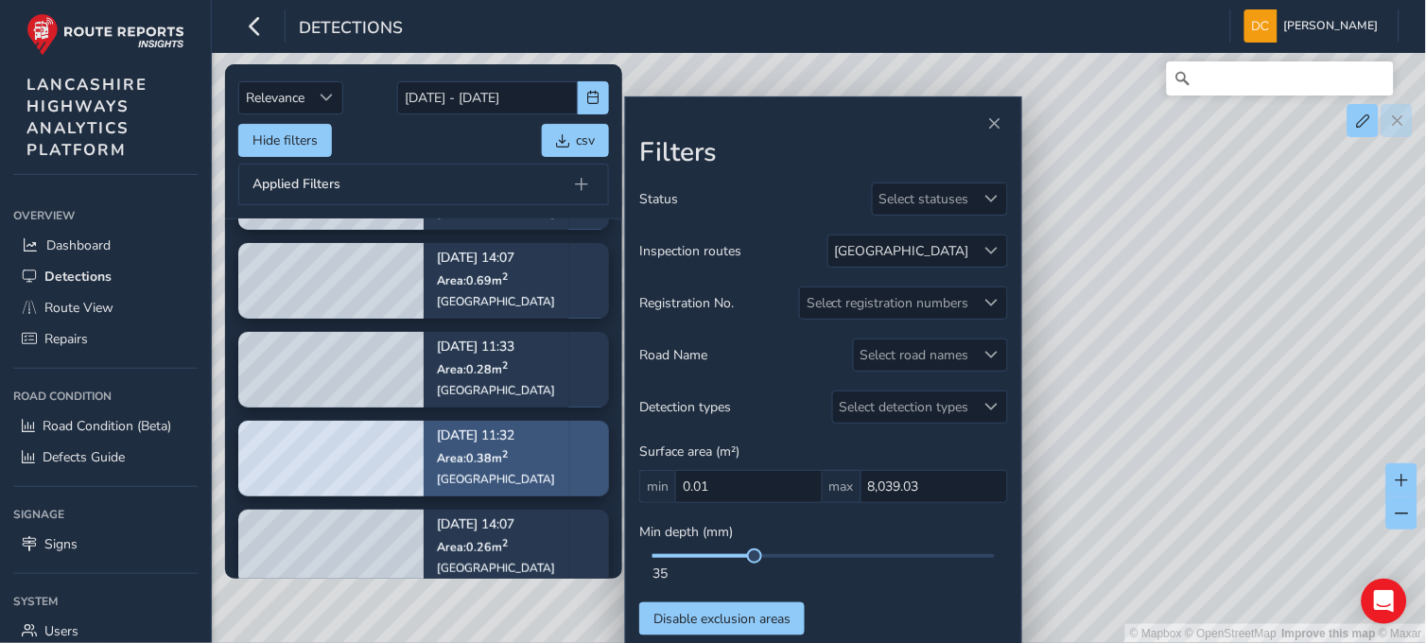
click at [437, 457] on p "Area: 0.38 m 2" at bounding box center [496, 456] width 118 height 15
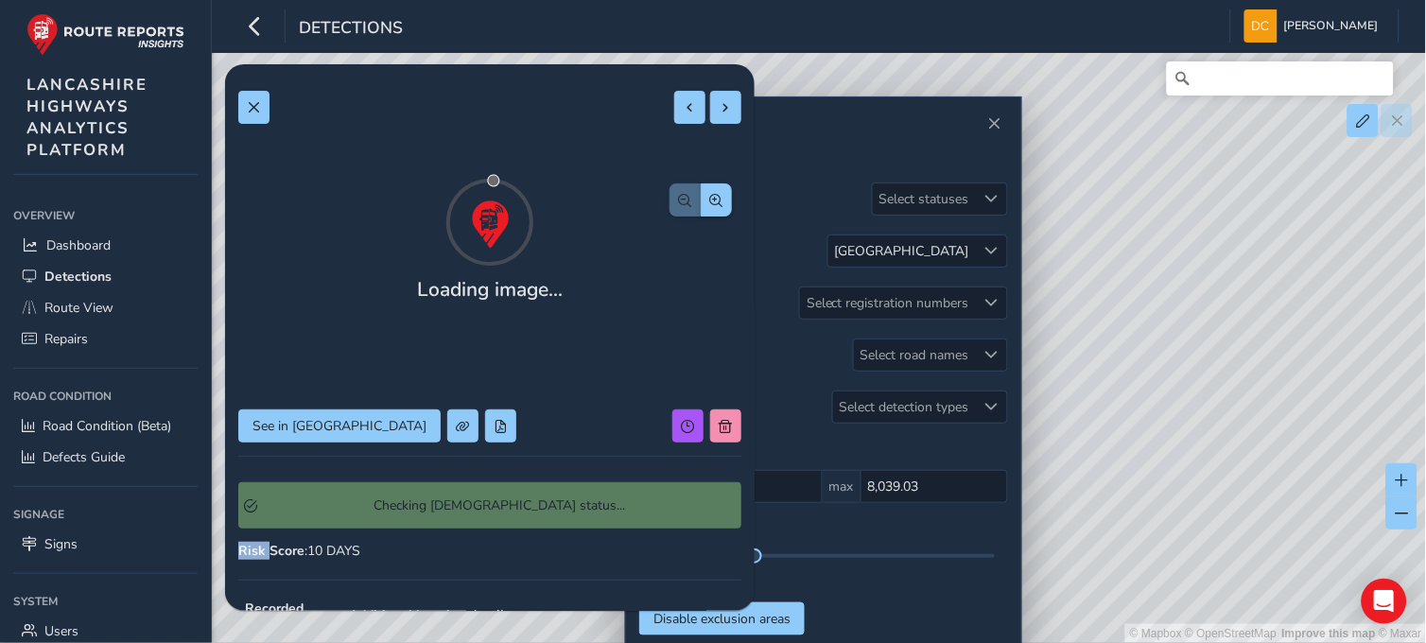
click at [436, 457] on div "Loading image... See in Route View Checking Symology status... Risk Score : 10 …" at bounding box center [489, 521] width 503 height 887
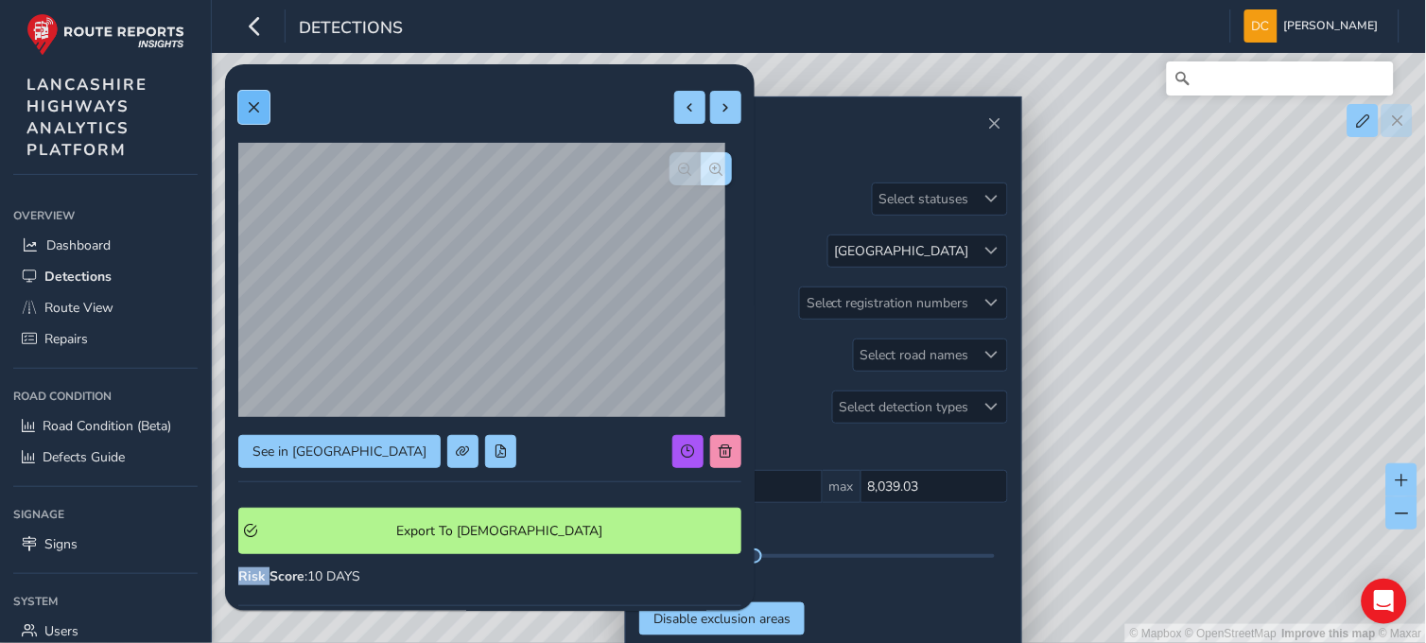
click at [250, 117] on button at bounding box center [253, 107] width 31 height 33
click at [242, 108] on button at bounding box center [253, 107] width 31 height 33
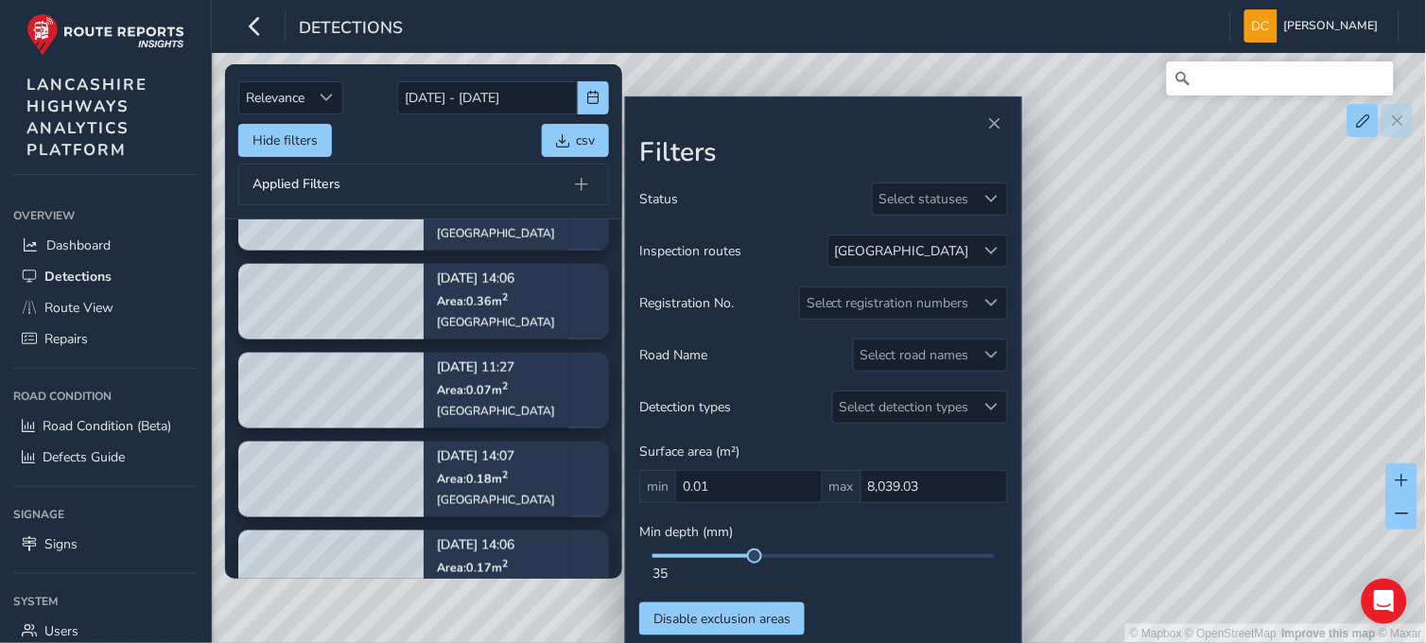
scroll to position [546, 0]
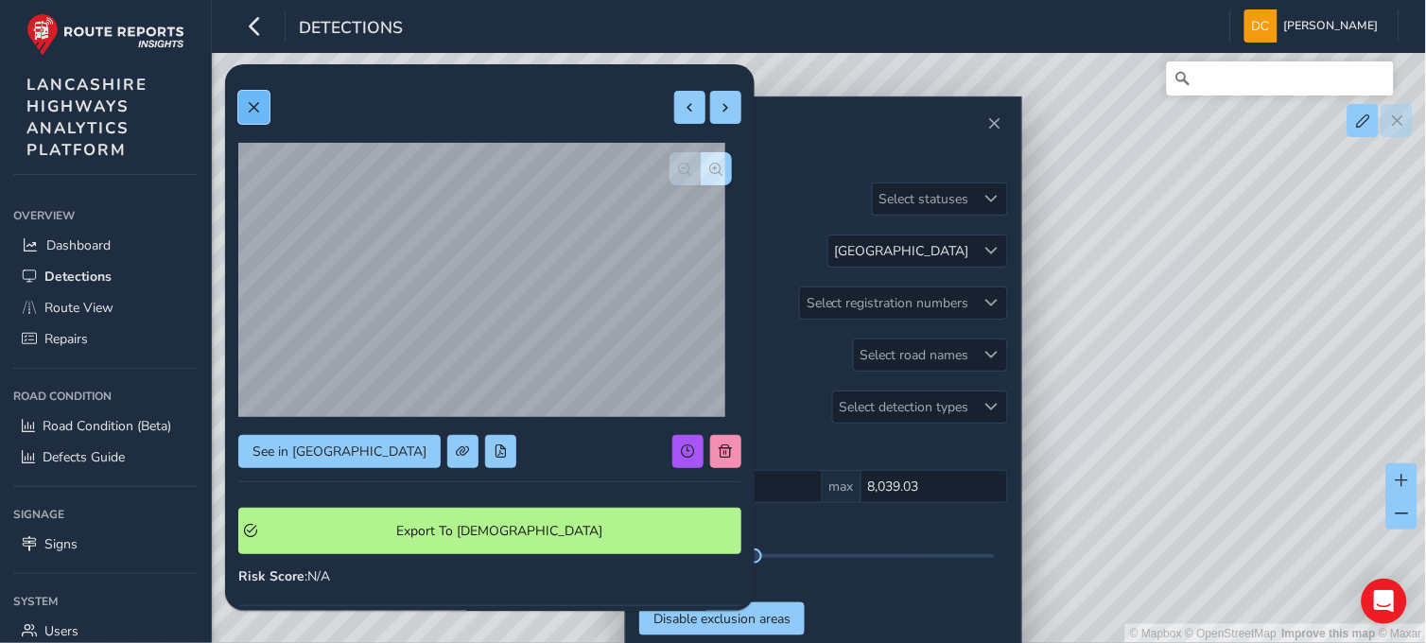
click at [251, 98] on button at bounding box center [253, 107] width 31 height 33
drag, startPoint x: 261, startPoint y: 107, endPoint x: 547, endPoint y: 322, distance: 357.2
click at [261, 104] on button at bounding box center [253, 107] width 31 height 33
click at [247, 101] on span at bounding box center [253, 107] width 13 height 13
click at [250, 107] on span at bounding box center [253, 107] width 13 height 13
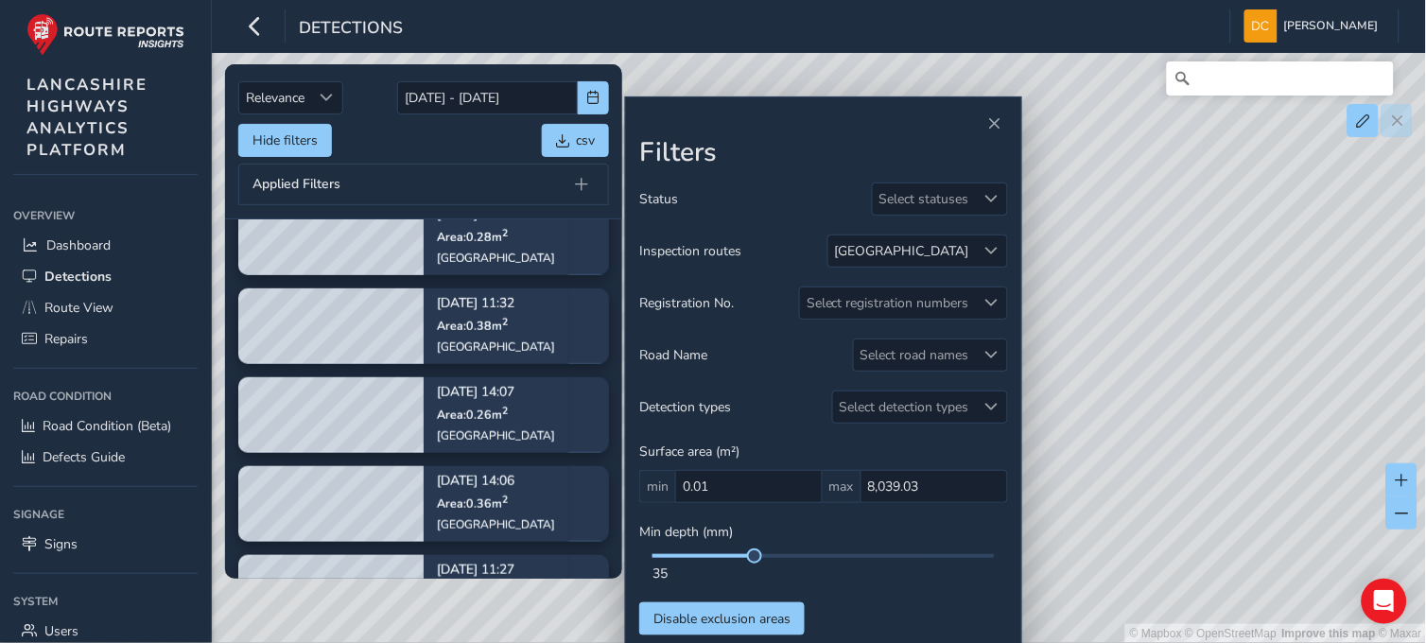
scroll to position [336, 0]
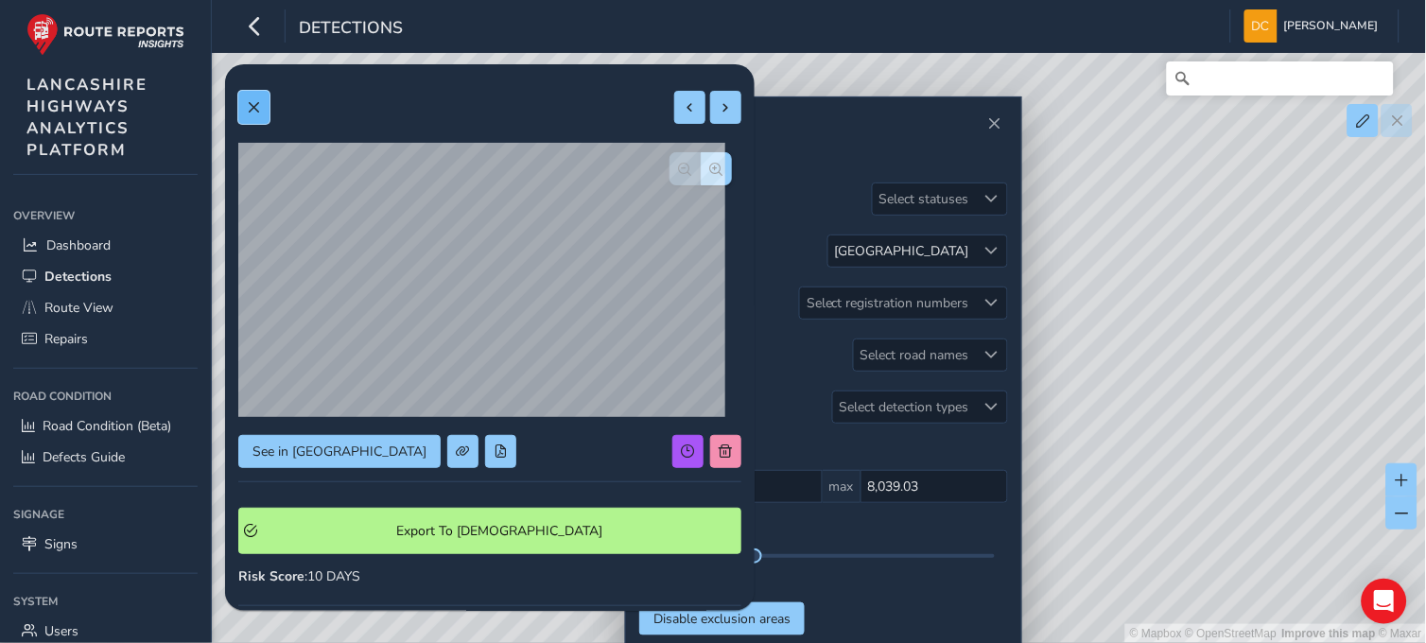
click at [244, 112] on button at bounding box center [253, 107] width 31 height 33
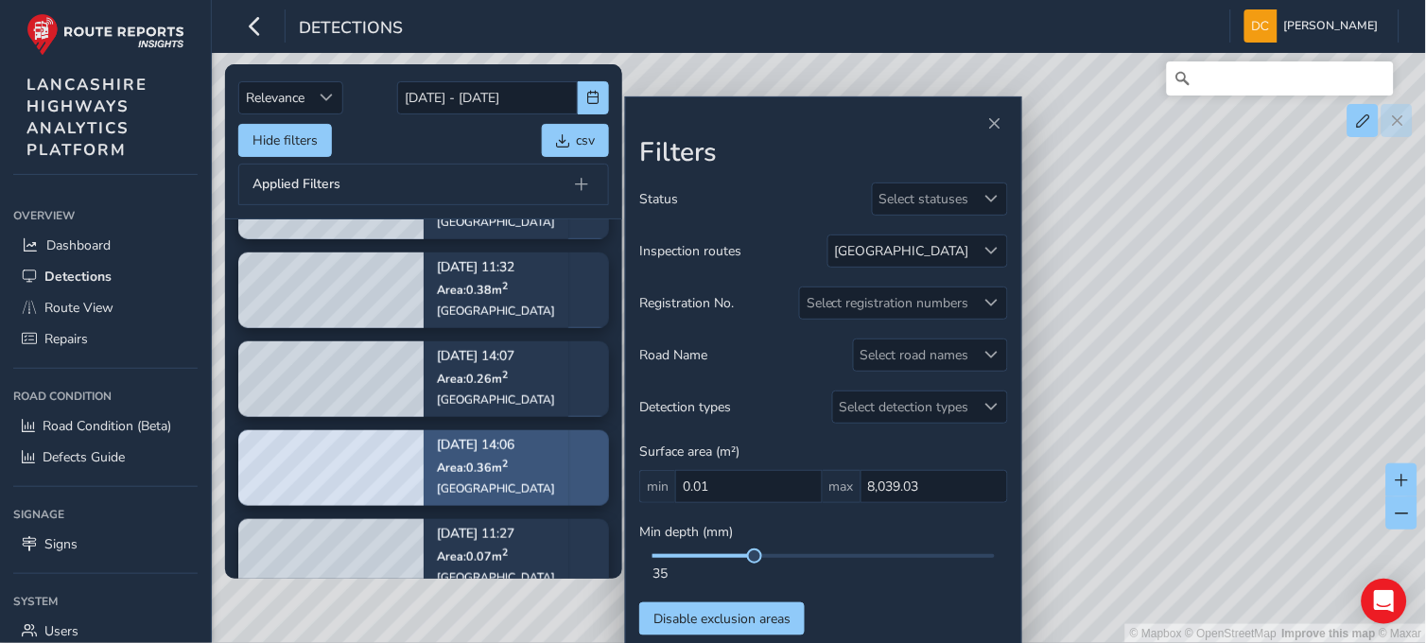
click at [498, 467] on span "Area: 0.36 m 2" at bounding box center [472, 468] width 71 height 16
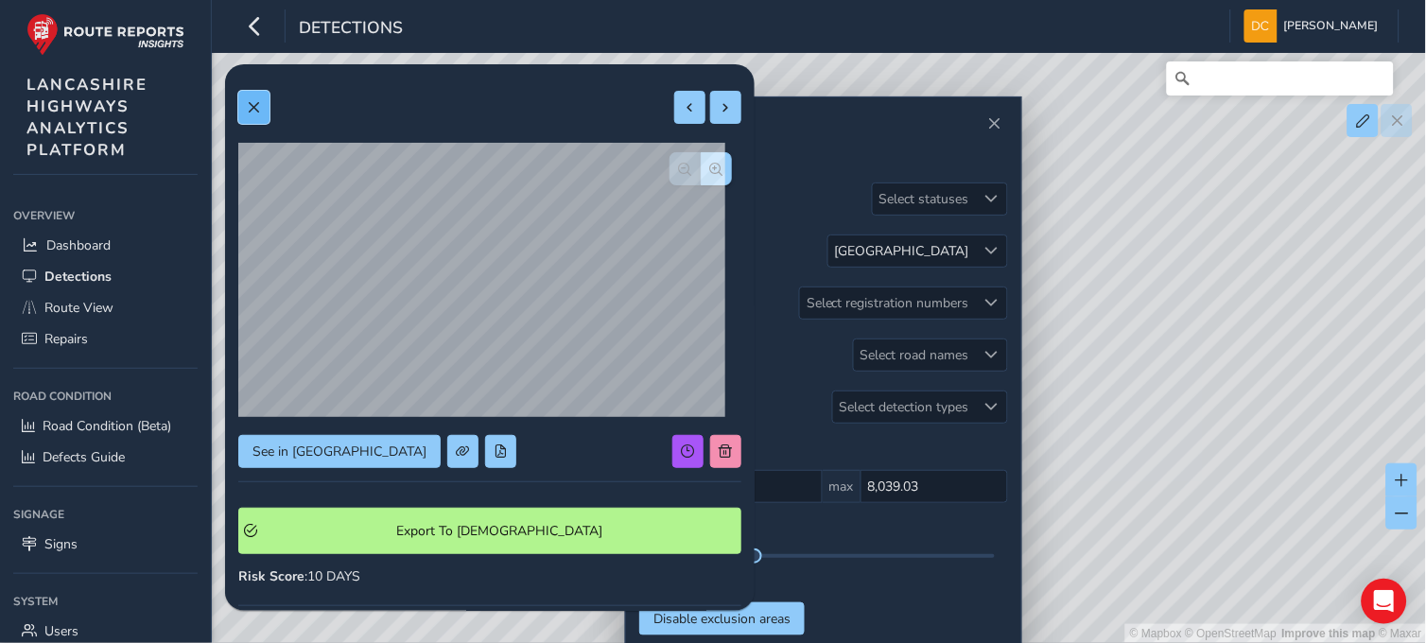
click at [253, 115] on button at bounding box center [253, 107] width 31 height 33
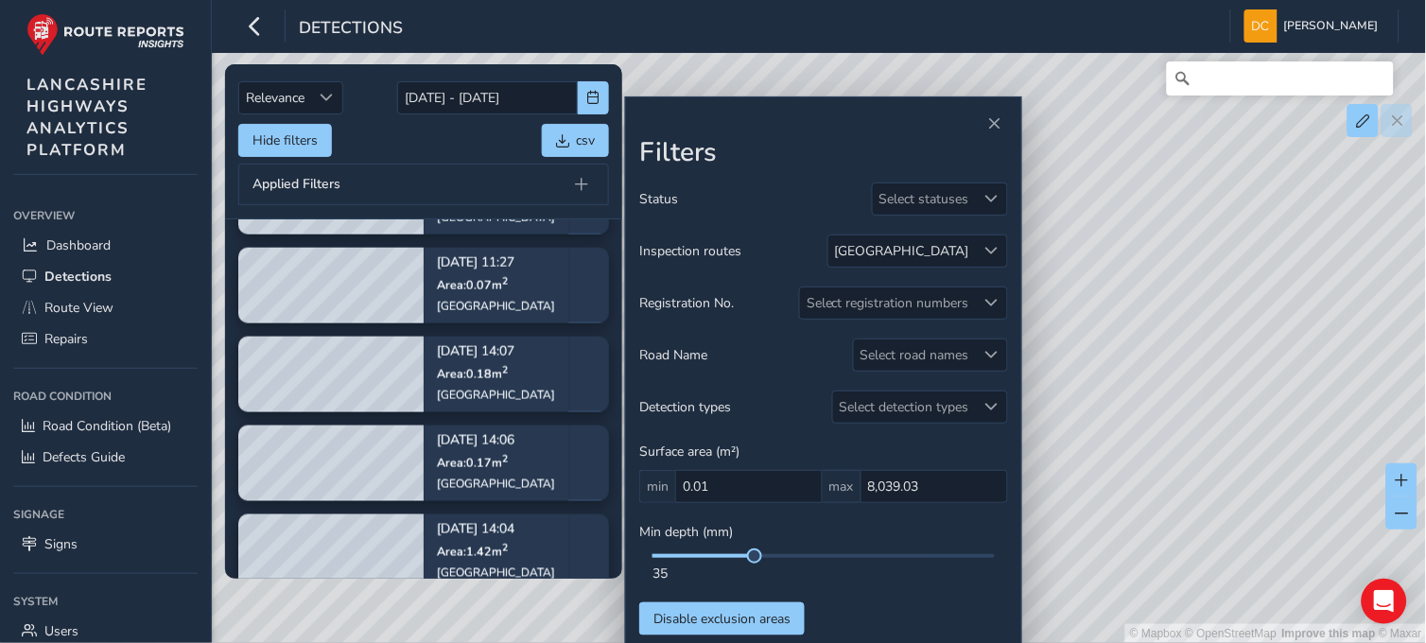
scroll to position [588, 0]
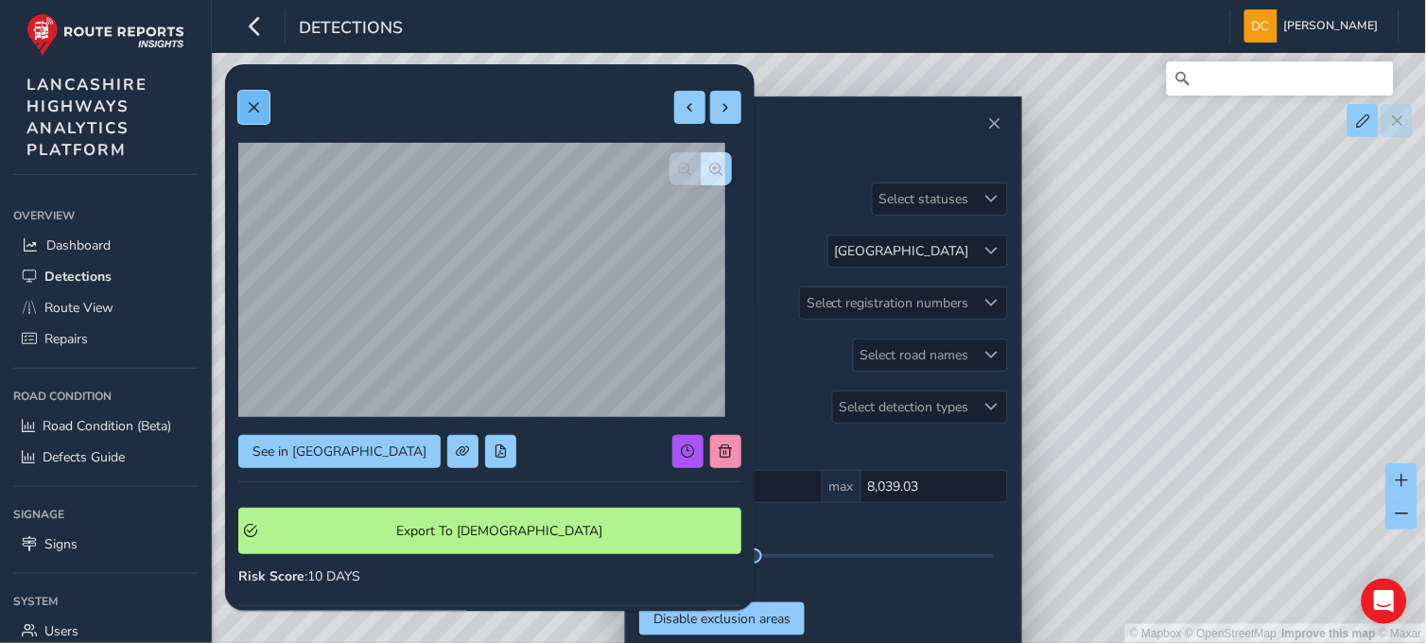
click at [255, 108] on span at bounding box center [253, 107] width 13 height 13
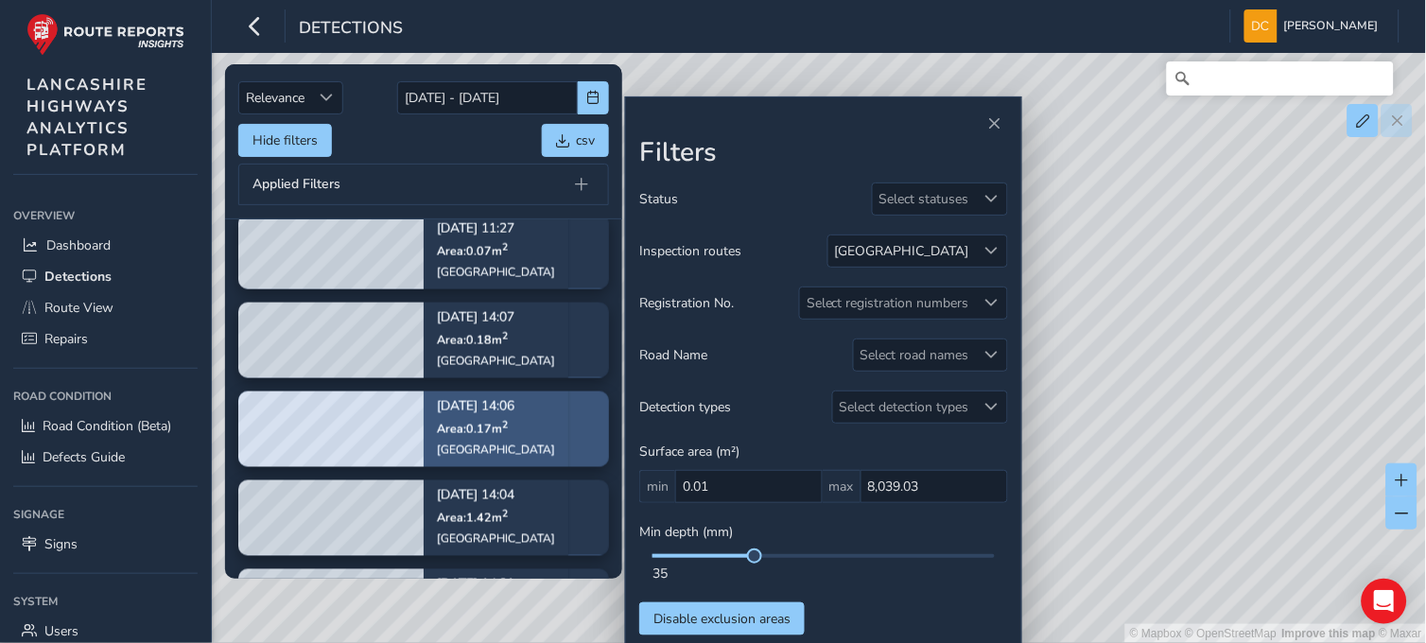
click at [526, 426] on div "Sep 05, 14:06 Area: 0.17 m 2 Whalley Road" at bounding box center [496, 429] width 145 height 110
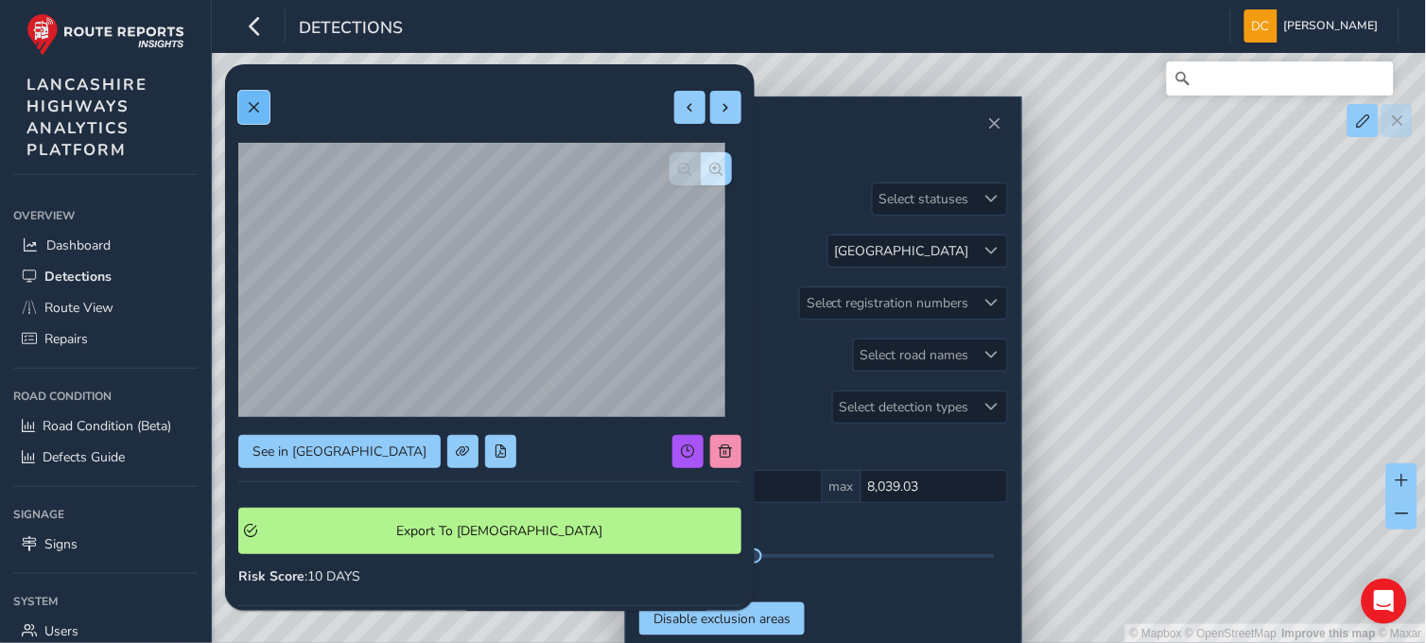
click at [257, 105] on span at bounding box center [253, 107] width 13 height 13
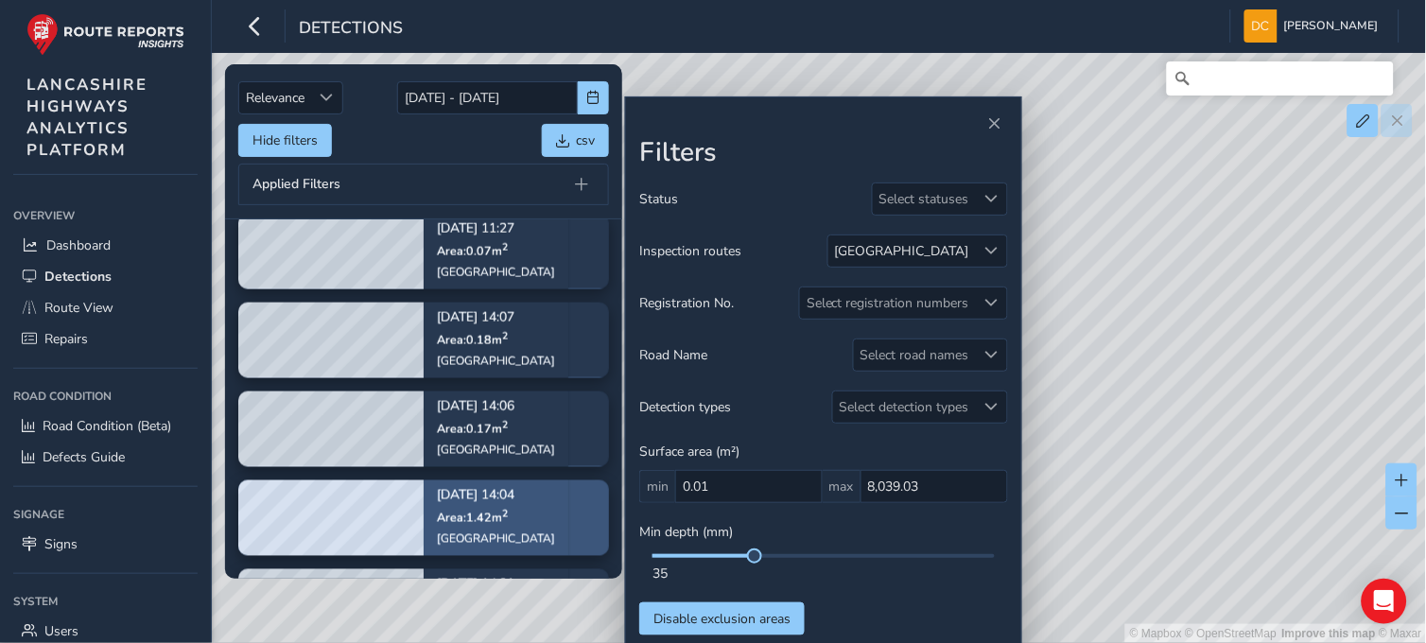
click at [488, 528] on div "Sep 05, 14:04 Area: 1.42 m 2 Whalley Road" at bounding box center [496, 517] width 118 height 83
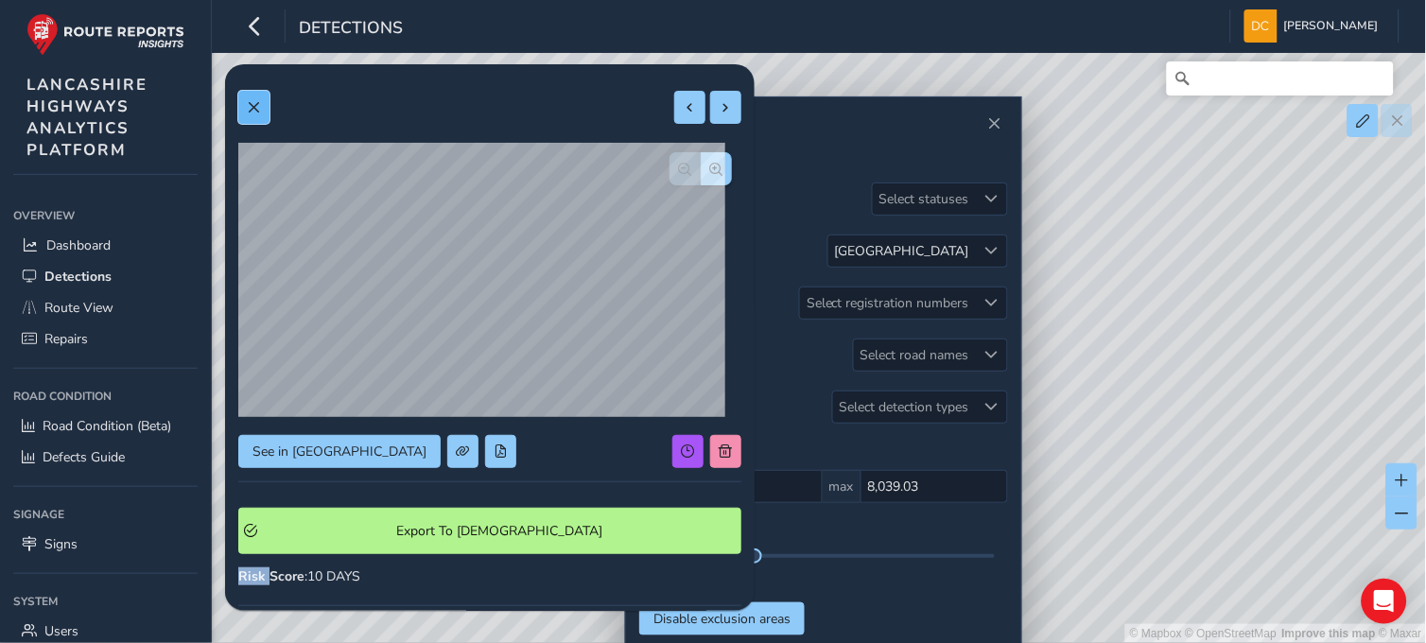
click at [262, 100] on button at bounding box center [253, 107] width 31 height 33
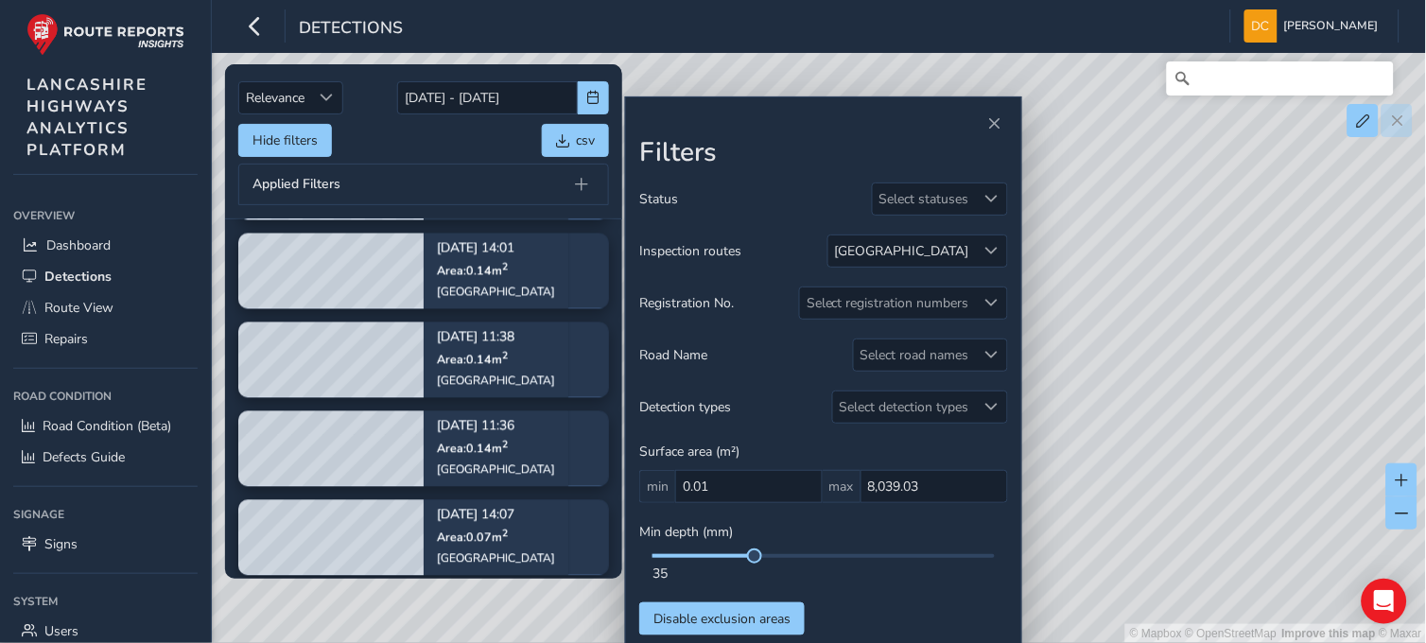
scroll to position [882, 0]
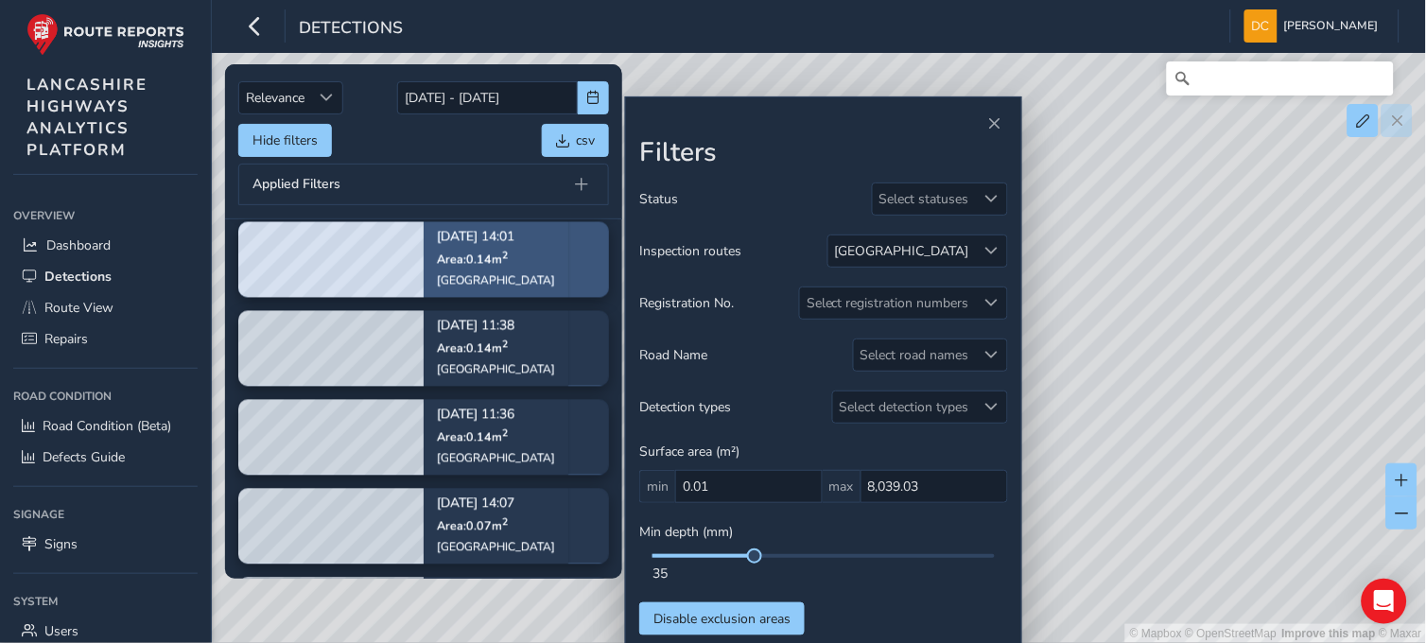
click at [437, 287] on div "Whalley Road" at bounding box center [496, 280] width 118 height 15
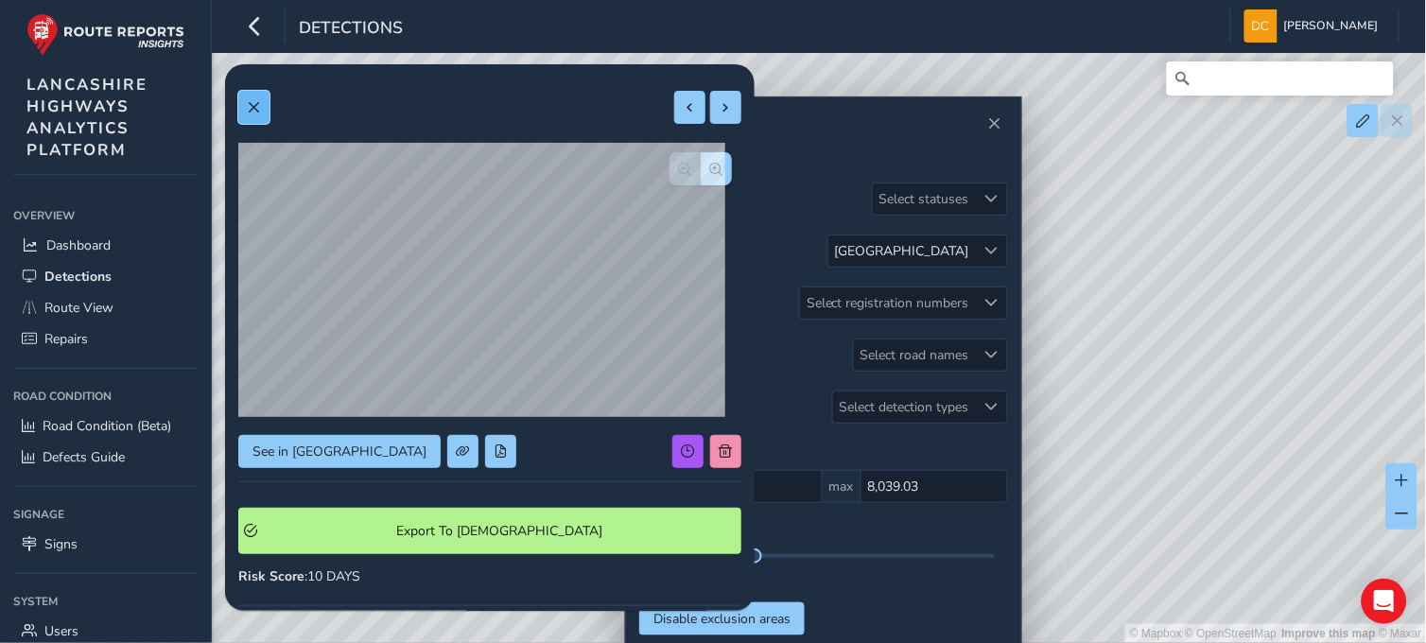
click at [238, 100] on button at bounding box center [253, 107] width 31 height 33
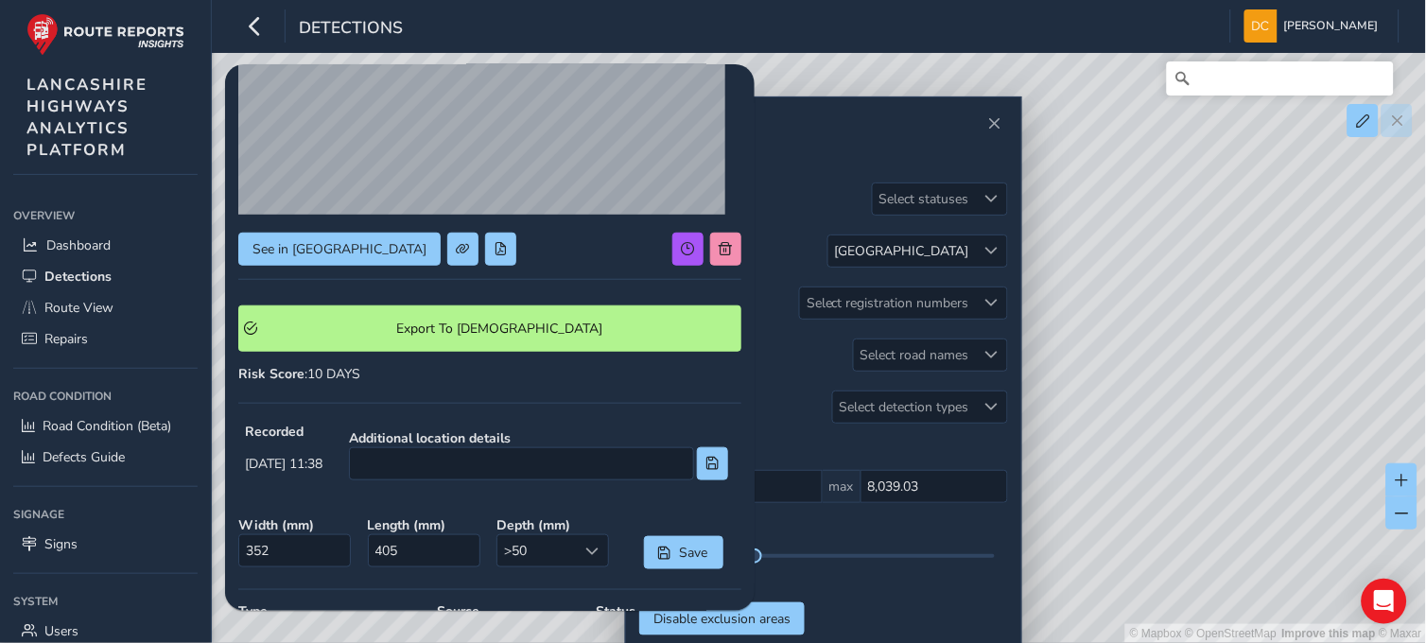
scroll to position [26, 0]
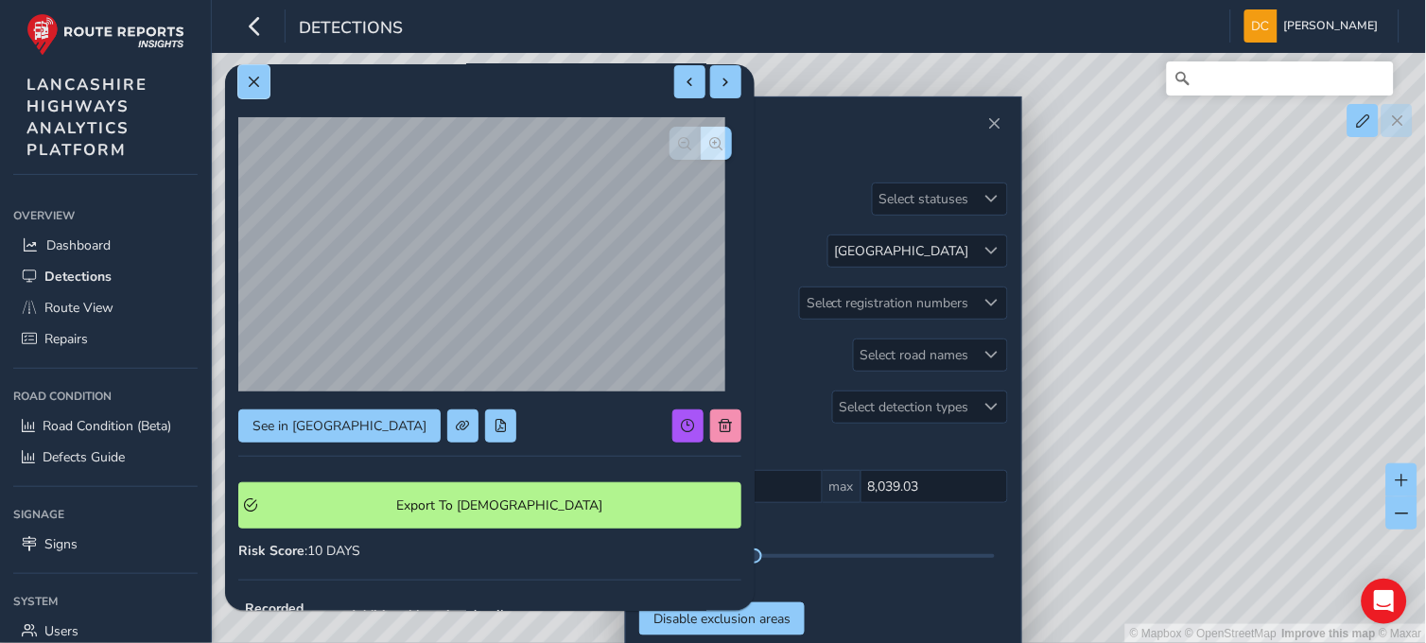
click at [260, 78] on button at bounding box center [253, 81] width 31 height 33
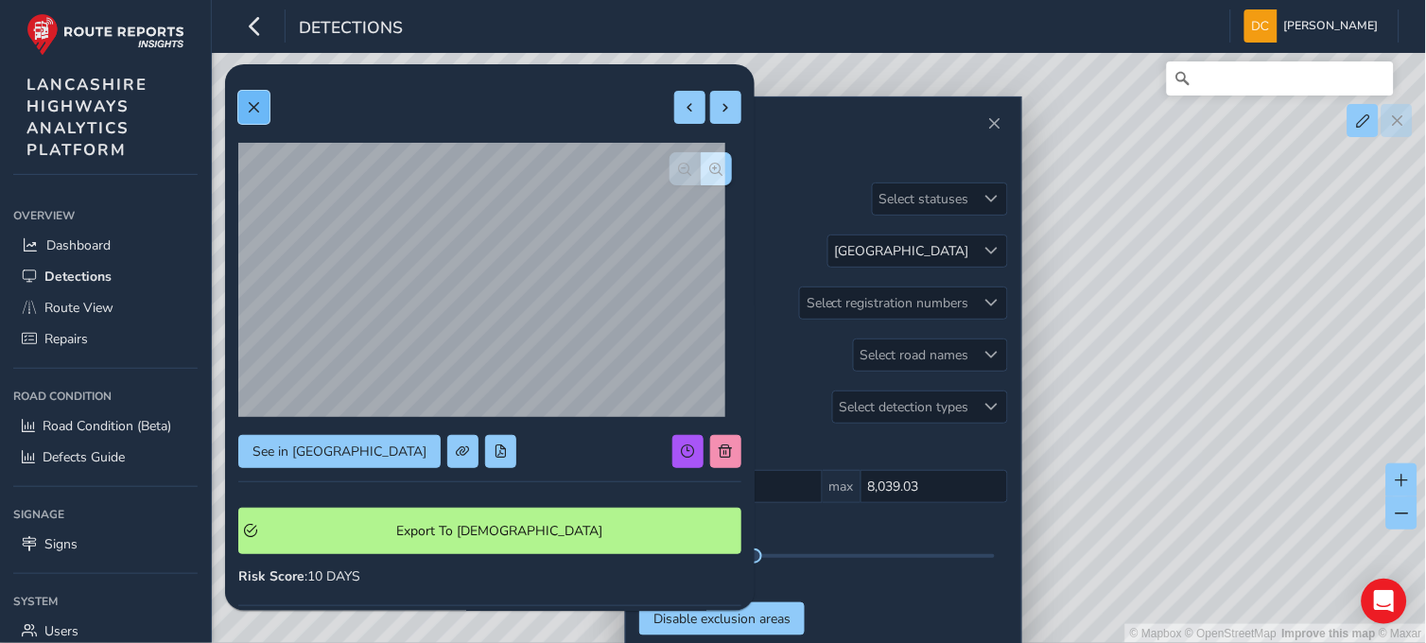
click at [247, 108] on span at bounding box center [253, 107] width 13 height 13
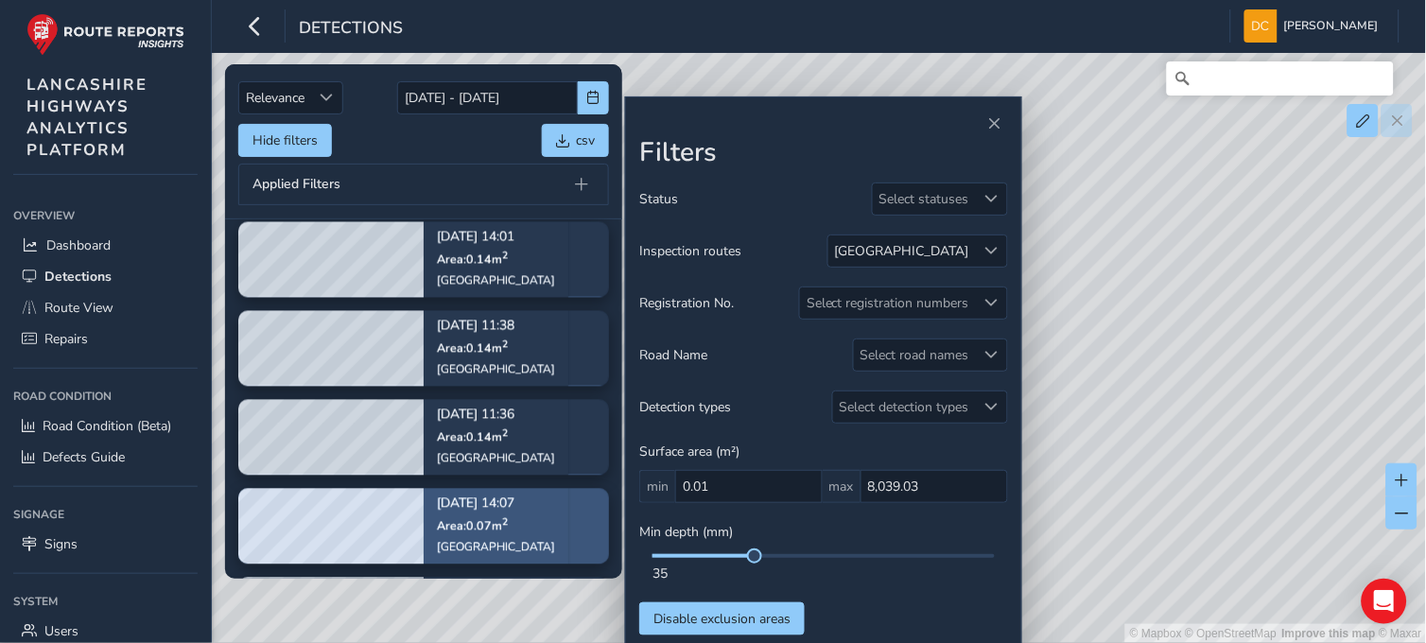
click at [459, 507] on p "Sep 05, 14:07" at bounding box center [496, 503] width 118 height 13
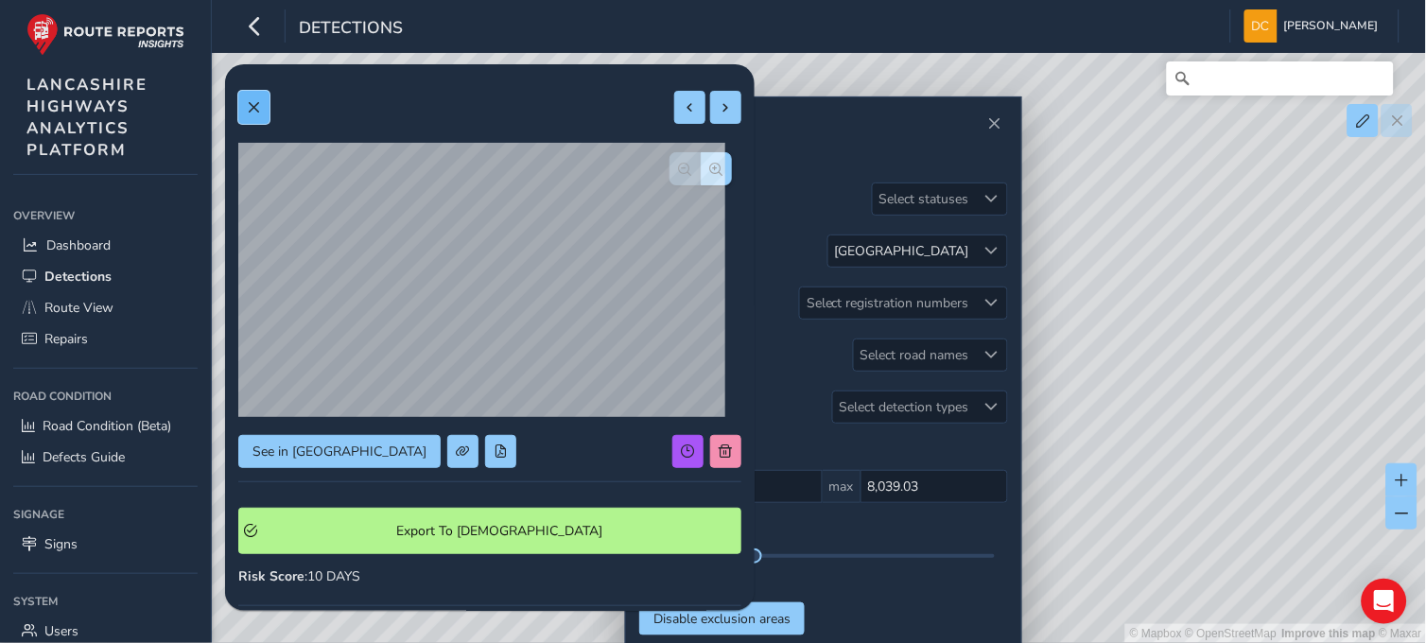
click at [257, 112] on span at bounding box center [253, 107] width 13 height 13
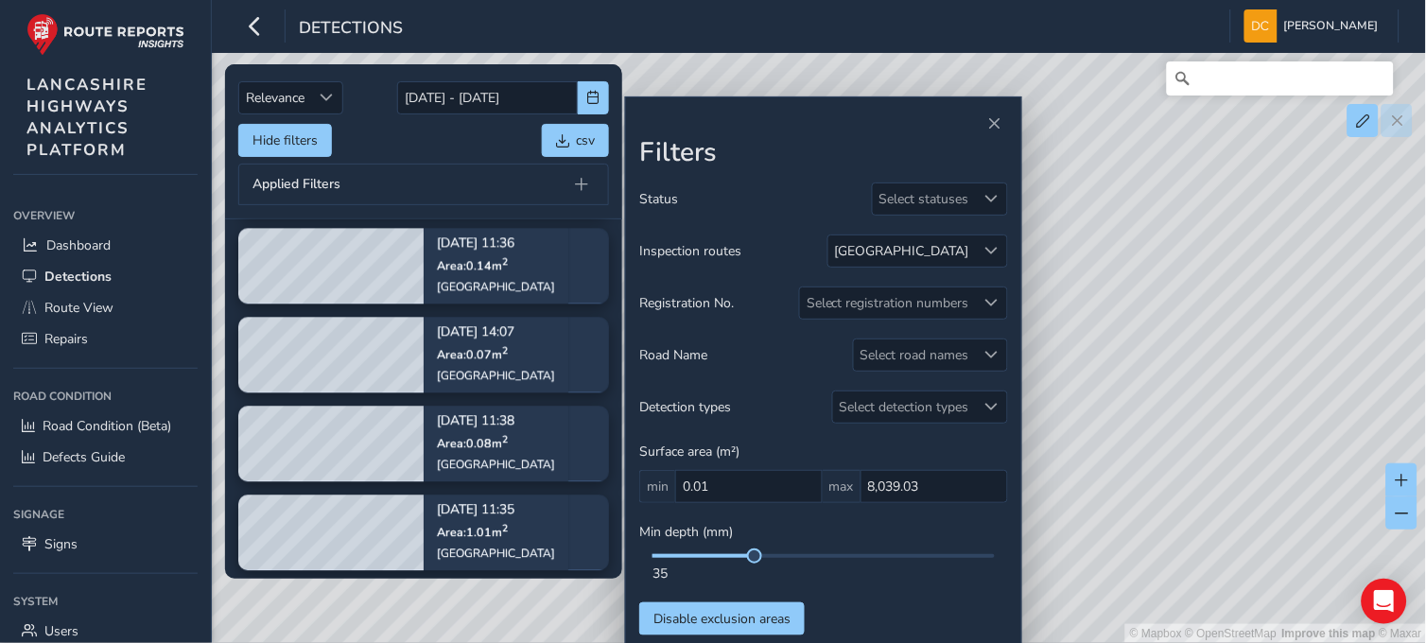
scroll to position [1033, 0]
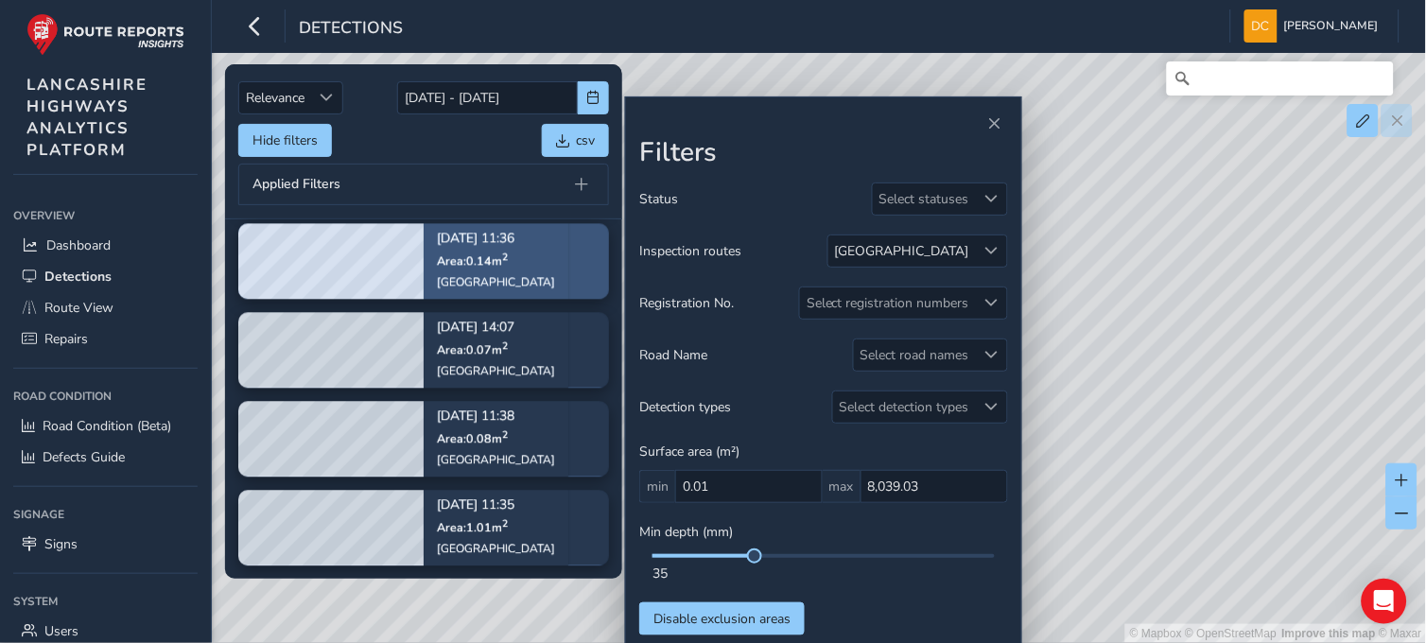
click at [428, 267] on div "Sep 05, 11:36 Area: 0.14 m 2 Whalley Road" at bounding box center [496, 260] width 145 height 110
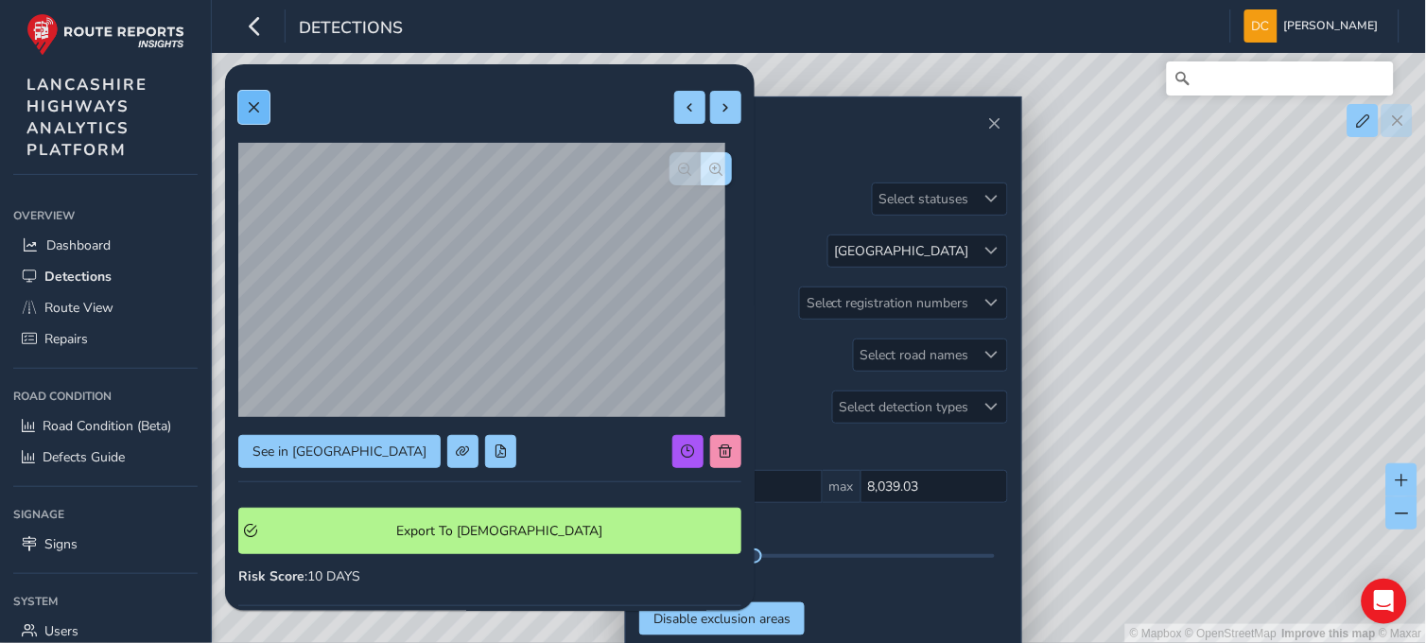
click at [259, 100] on button at bounding box center [253, 107] width 31 height 33
click at [258, 98] on button at bounding box center [253, 107] width 31 height 33
click at [246, 112] on button at bounding box center [253, 107] width 31 height 33
click at [246, 113] on button at bounding box center [253, 107] width 31 height 33
click at [710, 165] on span "button" at bounding box center [716, 169] width 13 height 13
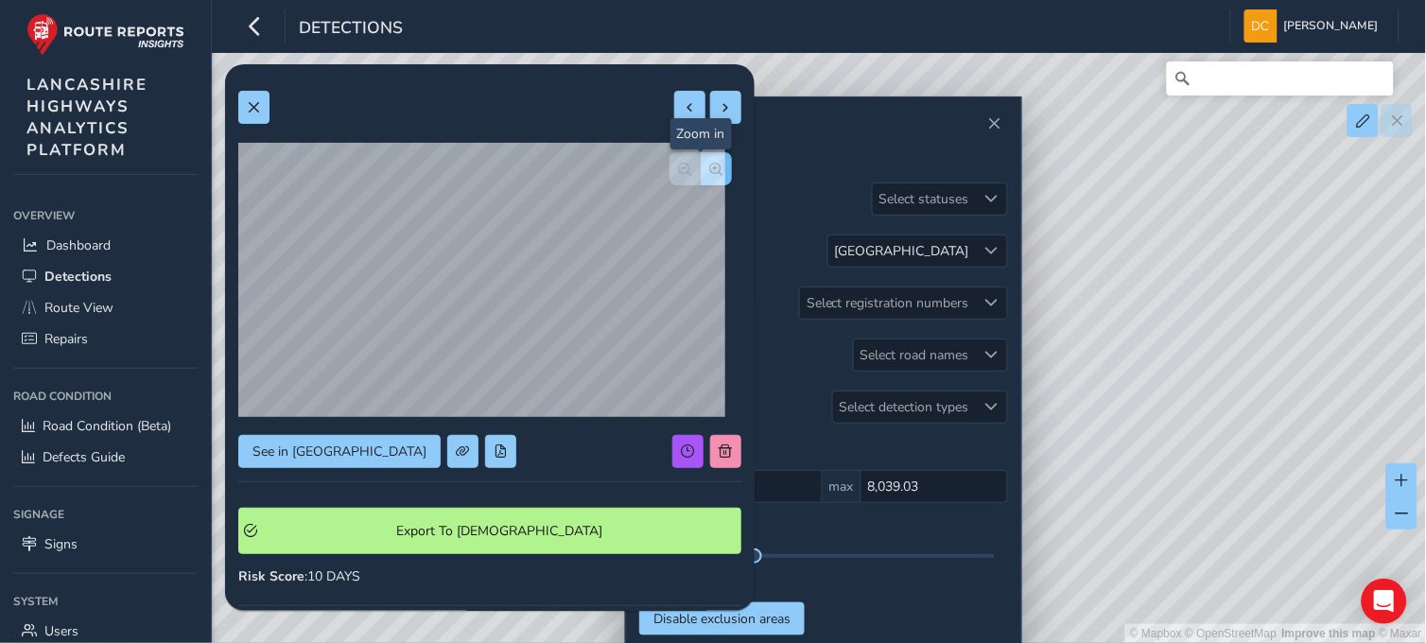
click at [710, 165] on span "button" at bounding box center [716, 169] width 13 height 13
click at [669, 170] on button "button" at bounding box center [684, 168] width 31 height 33
click at [658, 170] on div "See in Route View Export To Symology Risk Score : 10 DAYS Recorded Sep 05 2025,…" at bounding box center [489, 561] width 503 height 967
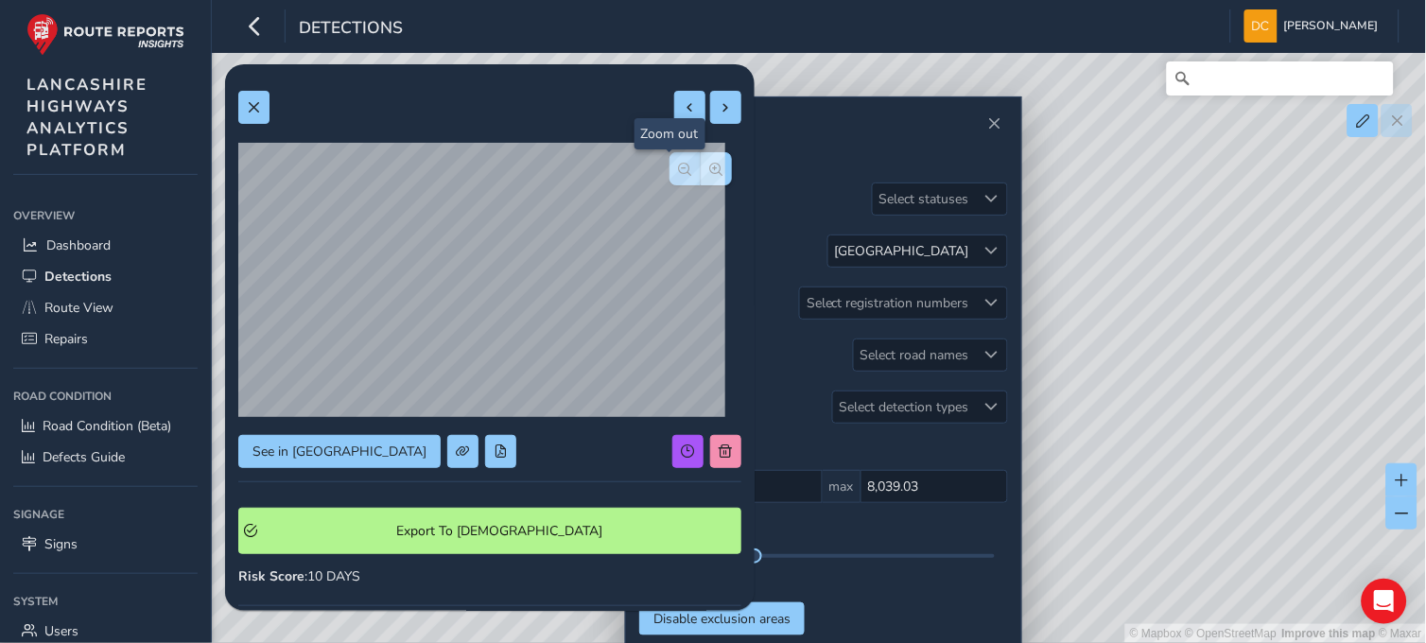
drag, startPoint x: 658, startPoint y: 170, endPoint x: 671, endPoint y: 170, distance: 13.2
click at [679, 170] on span "button" at bounding box center [685, 169] width 13 height 13
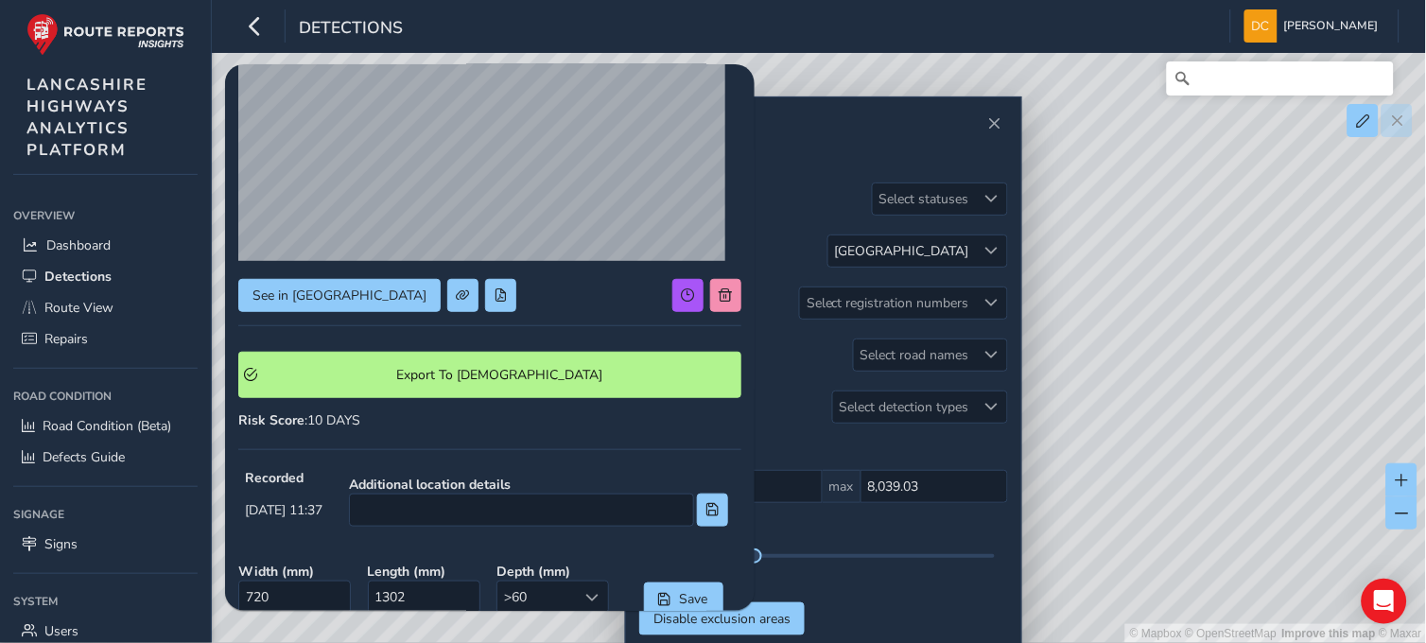
scroll to position [26, 0]
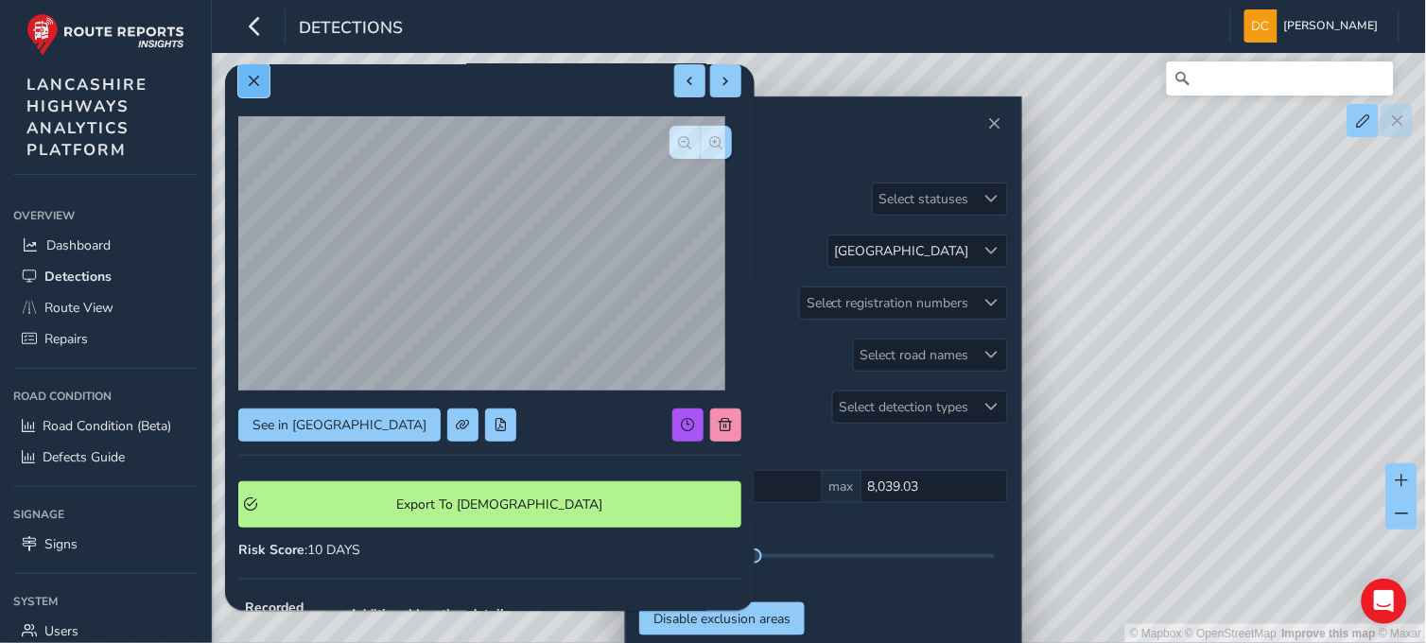
click at [250, 89] on button at bounding box center [253, 80] width 31 height 33
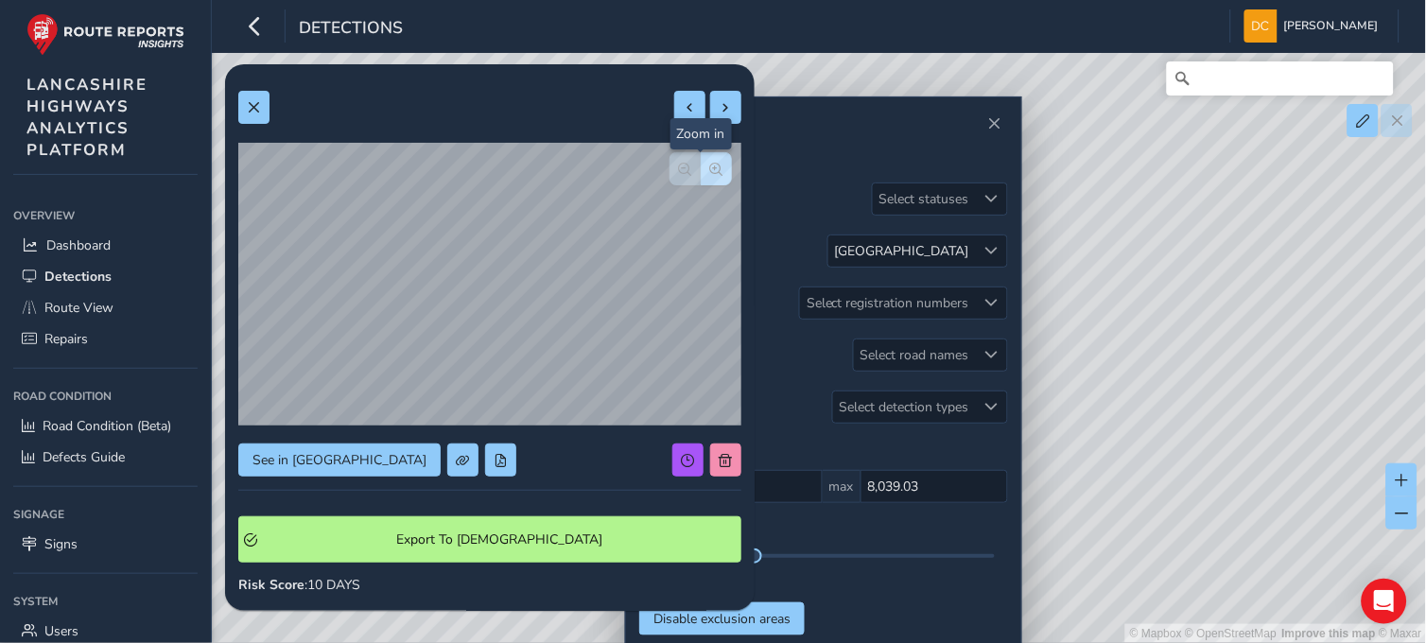
click at [710, 172] on span "button" at bounding box center [716, 169] width 13 height 13
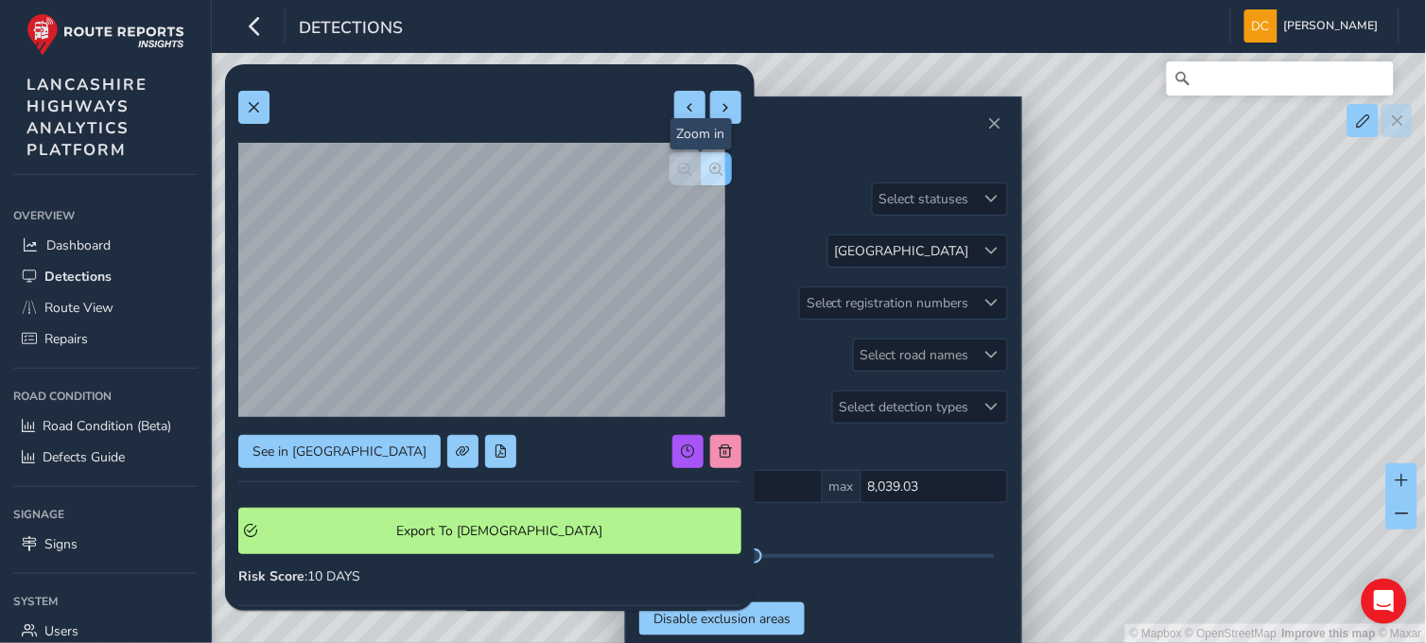
click at [710, 172] on span "button" at bounding box center [716, 169] width 13 height 13
click at [258, 102] on span at bounding box center [253, 107] width 13 height 13
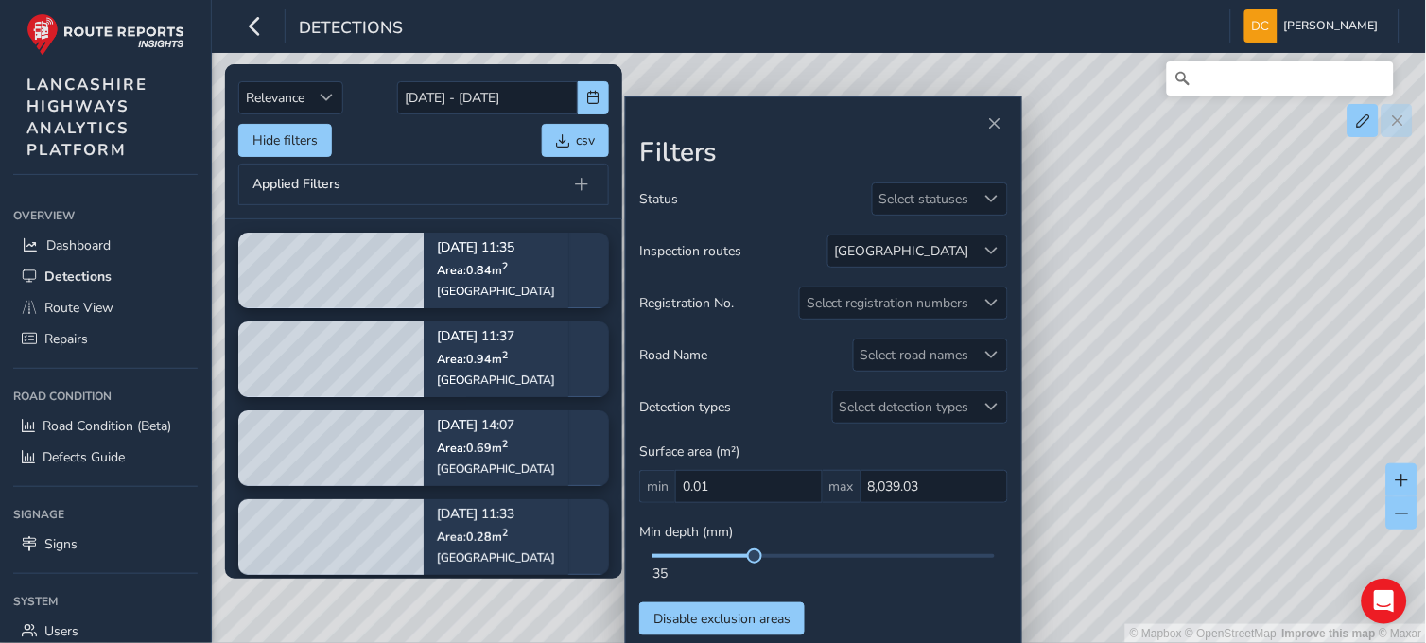
scroll to position [42, 0]
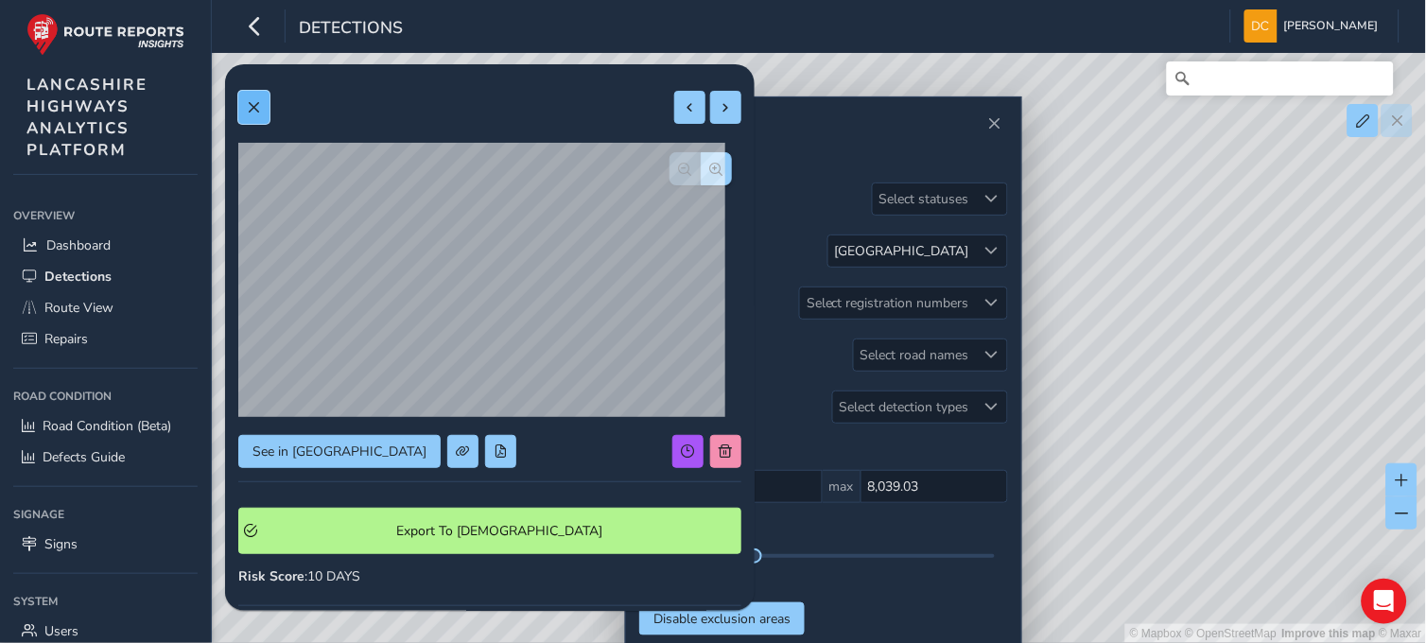
click at [241, 102] on button at bounding box center [253, 107] width 31 height 33
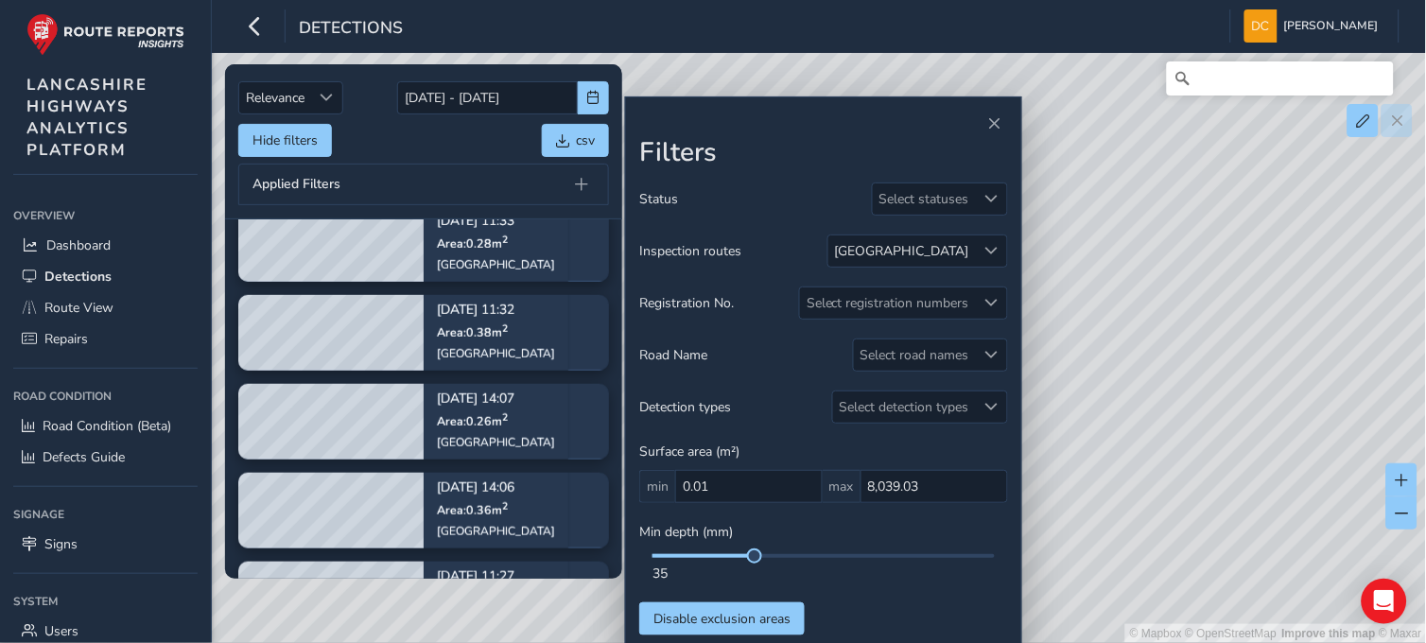
scroll to position [294, 0]
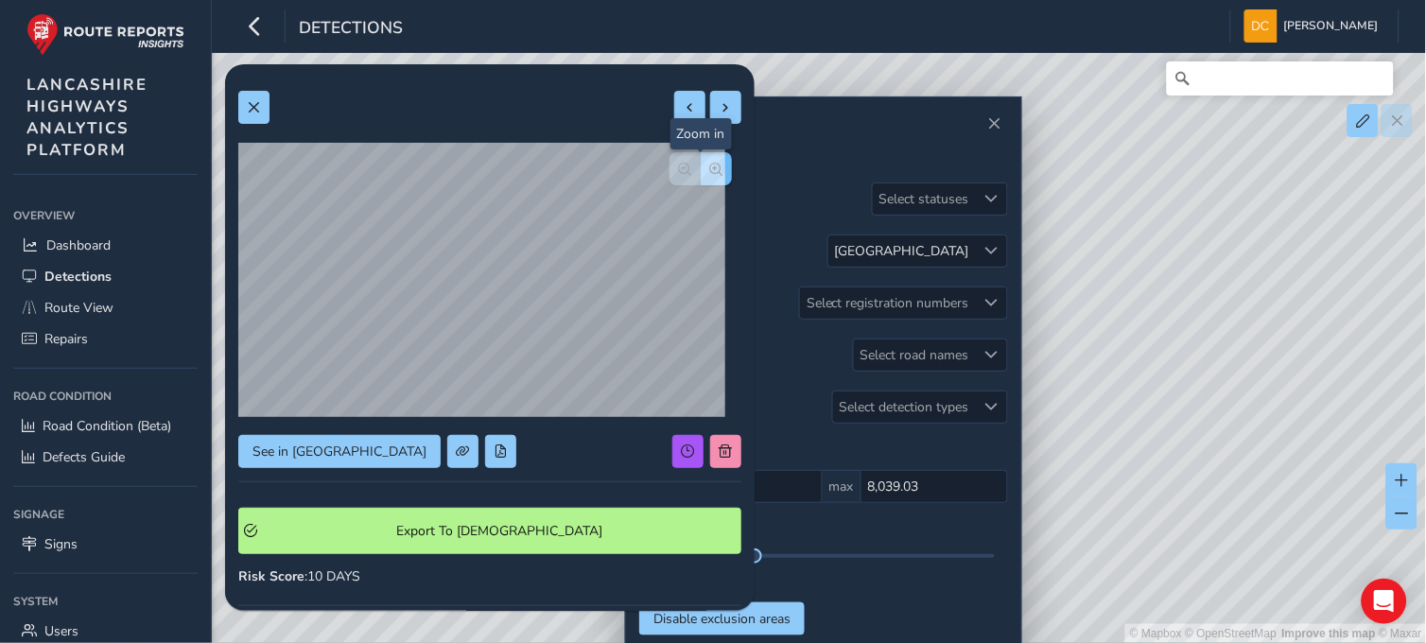
click at [695, 168] on div "See in Route View Export To Symology Risk Score : 10 DAYS Recorded Sep 05 2025,…" at bounding box center [489, 561] width 503 height 967
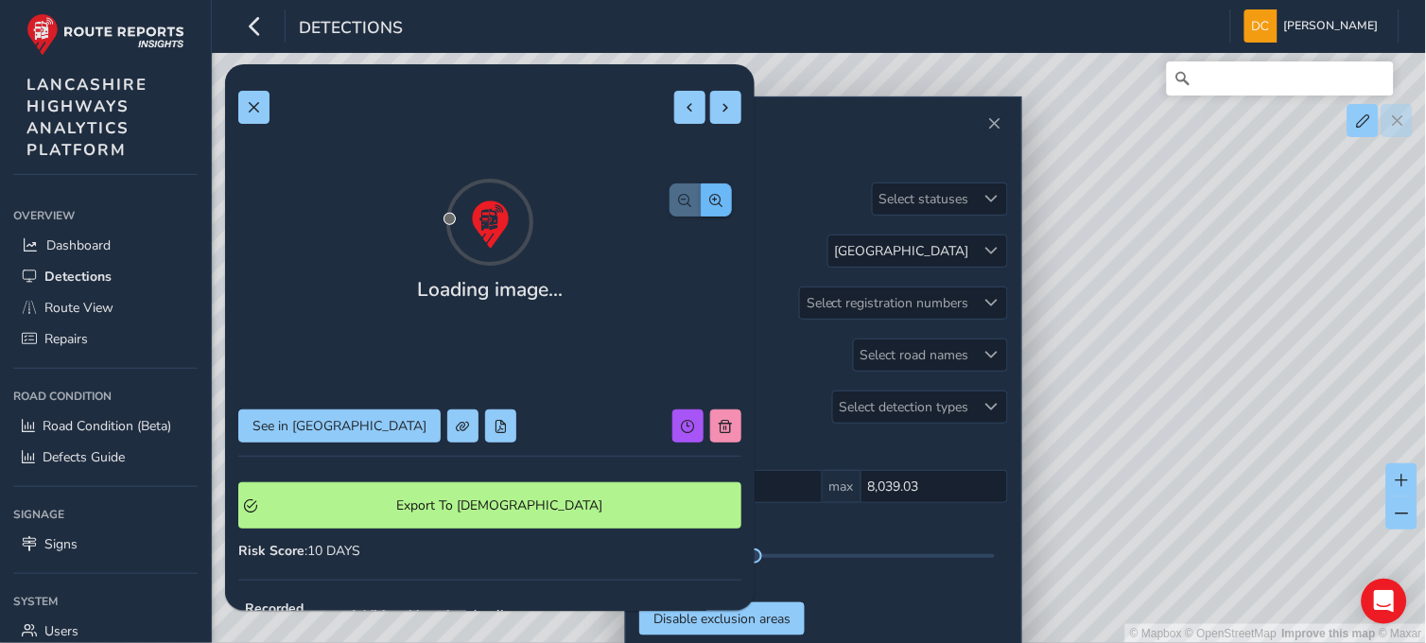
click at [710, 194] on span "button" at bounding box center [716, 200] width 13 height 13
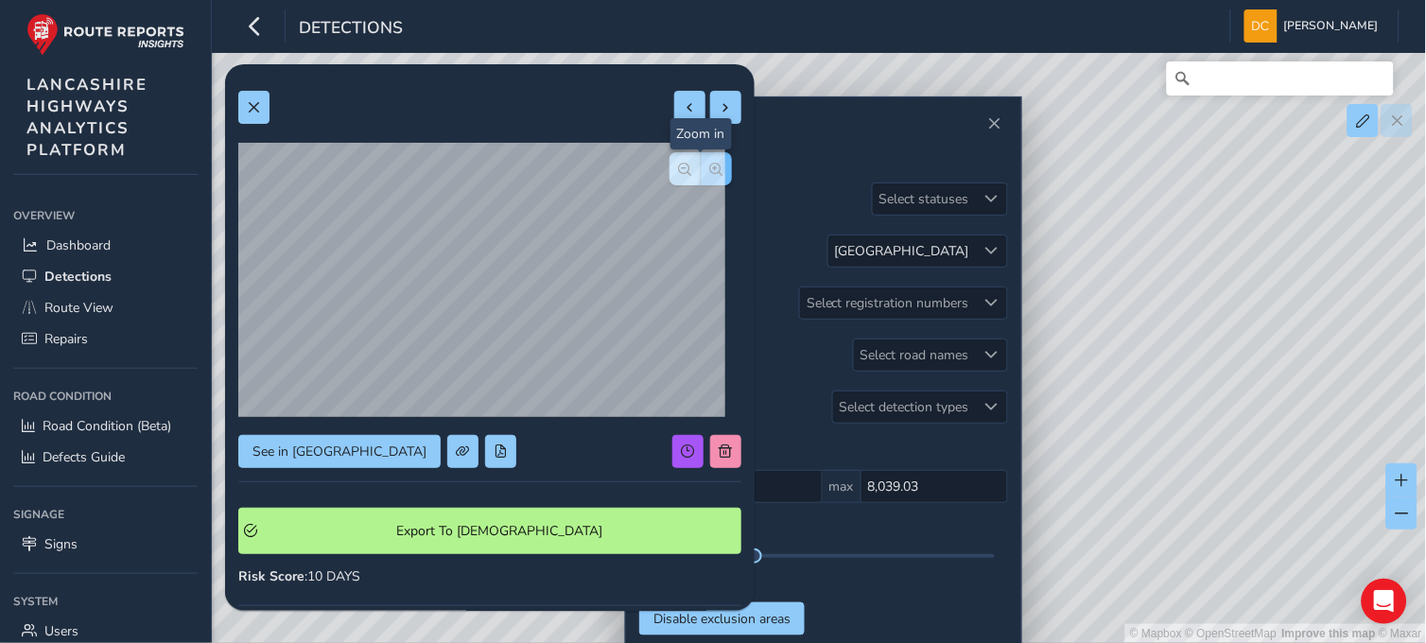
click at [710, 168] on span "button" at bounding box center [716, 169] width 13 height 13
click at [250, 110] on span at bounding box center [253, 107] width 13 height 13
click at [710, 175] on span "button" at bounding box center [716, 169] width 13 height 13
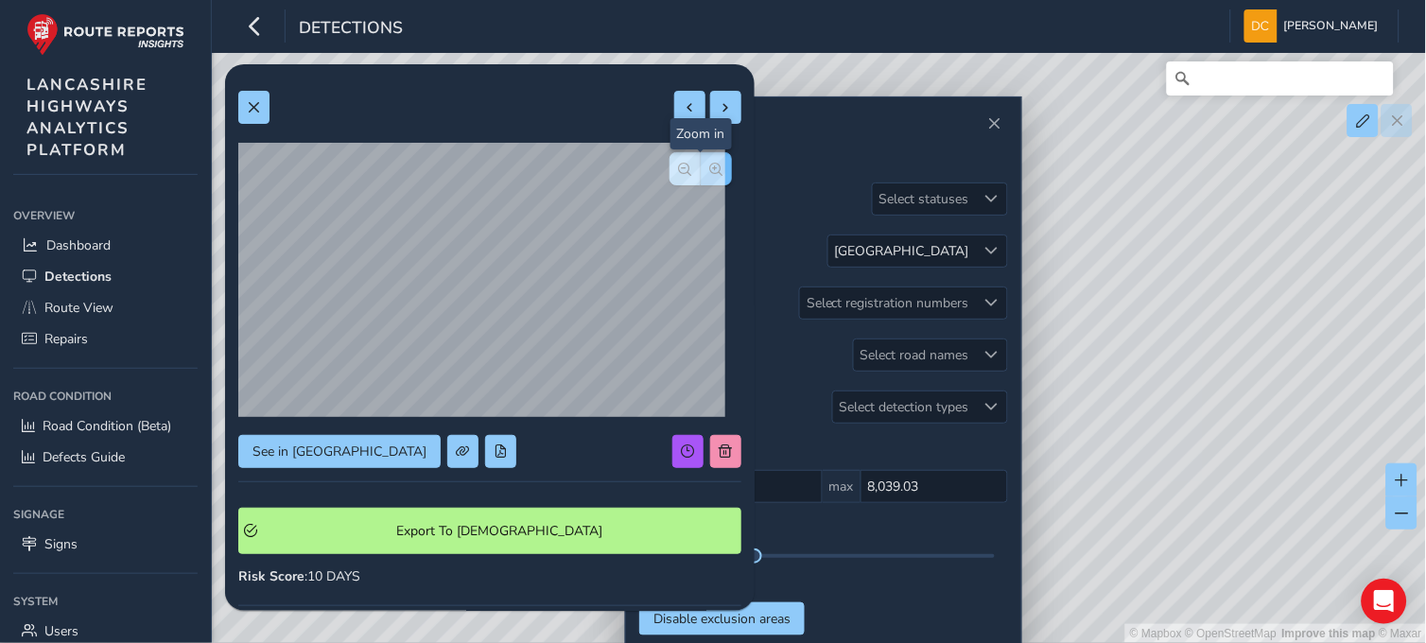
click at [710, 175] on span "button" at bounding box center [716, 169] width 13 height 13
click at [263, 110] on button at bounding box center [253, 107] width 31 height 33
click at [701, 178] on button "button" at bounding box center [716, 168] width 31 height 33
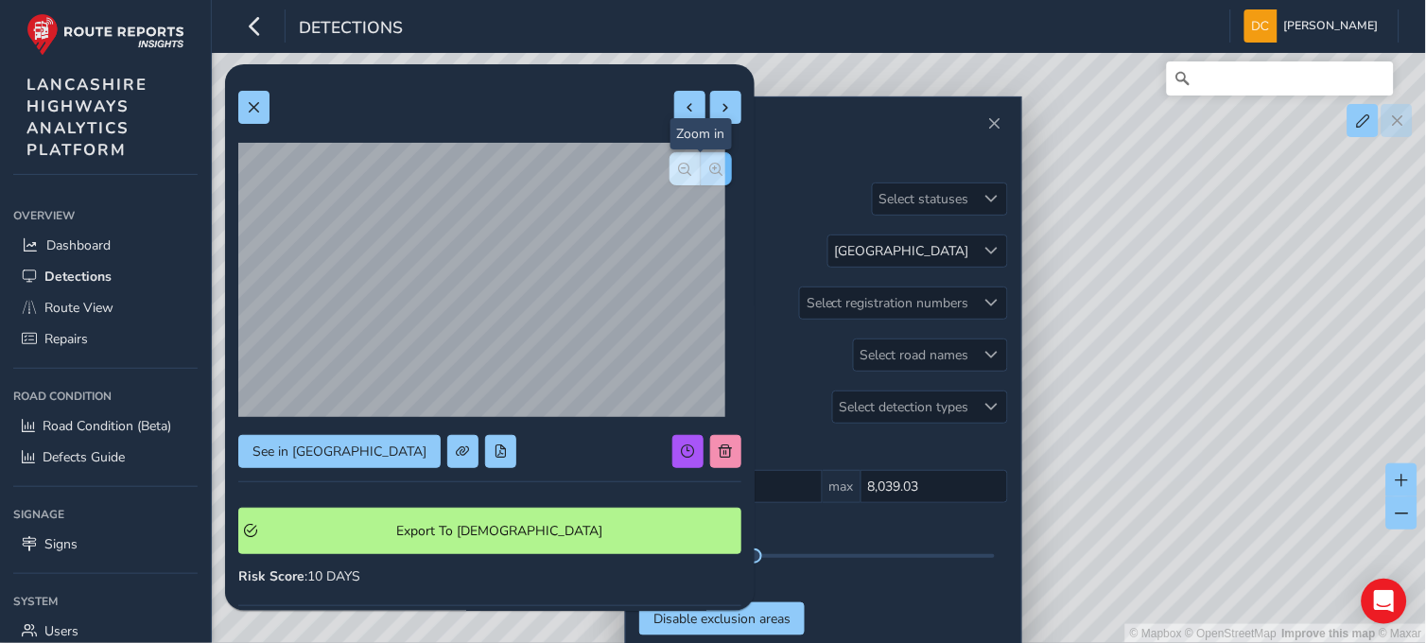
click at [701, 178] on button "button" at bounding box center [716, 168] width 31 height 33
click at [669, 178] on button "button" at bounding box center [684, 168] width 31 height 33
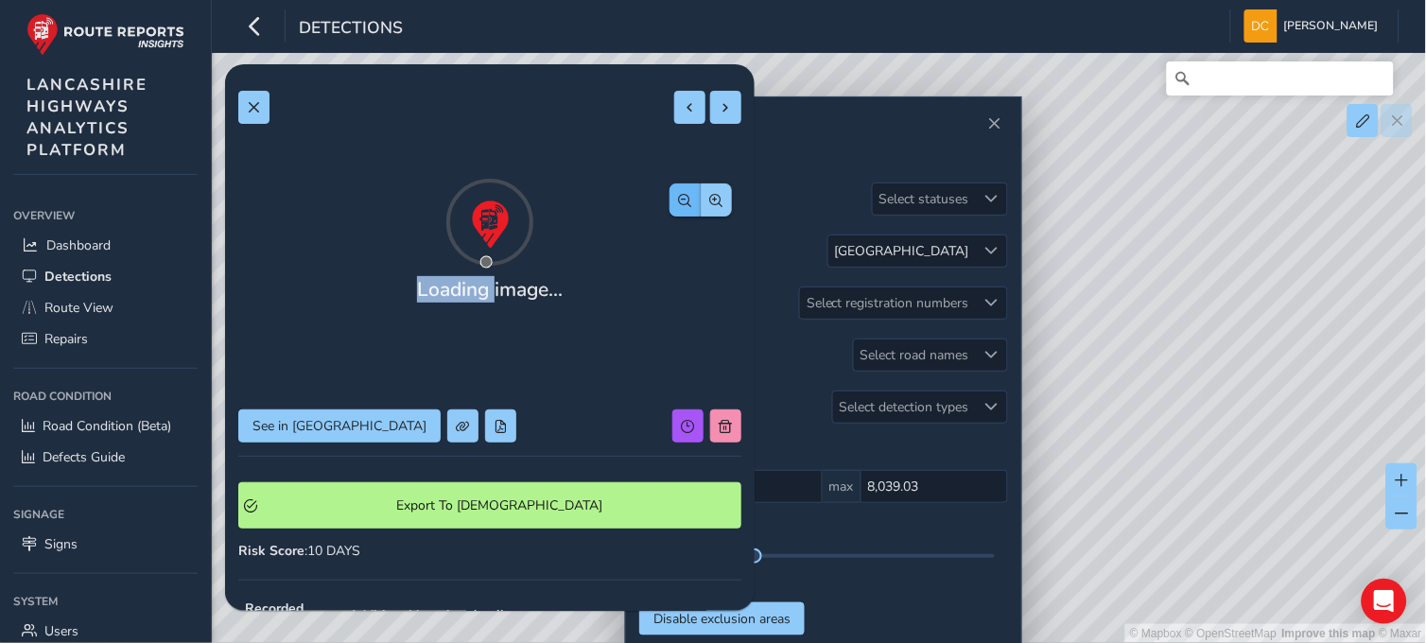
click at [665, 178] on div at bounding box center [489, 221] width 503 height 95
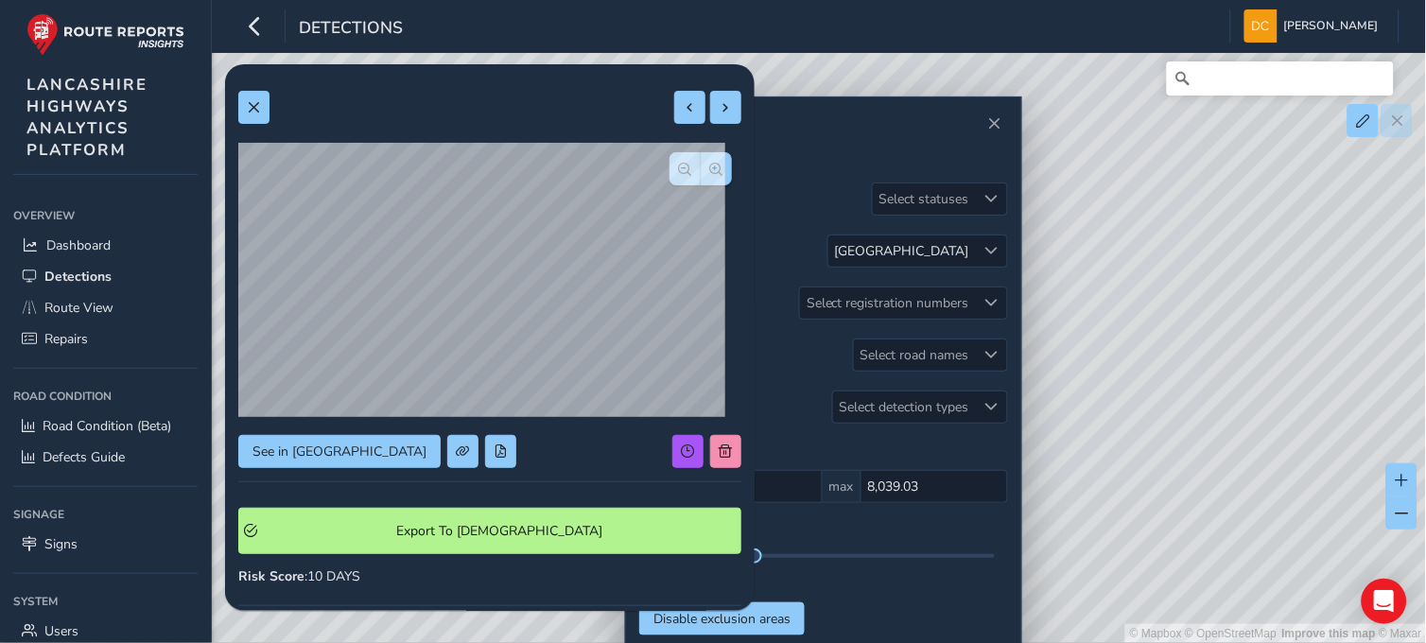
click at [275, 101] on div at bounding box center [489, 107] width 503 height 33
click at [262, 105] on button at bounding box center [253, 107] width 31 height 33
click at [710, 170] on span "button" at bounding box center [716, 169] width 13 height 13
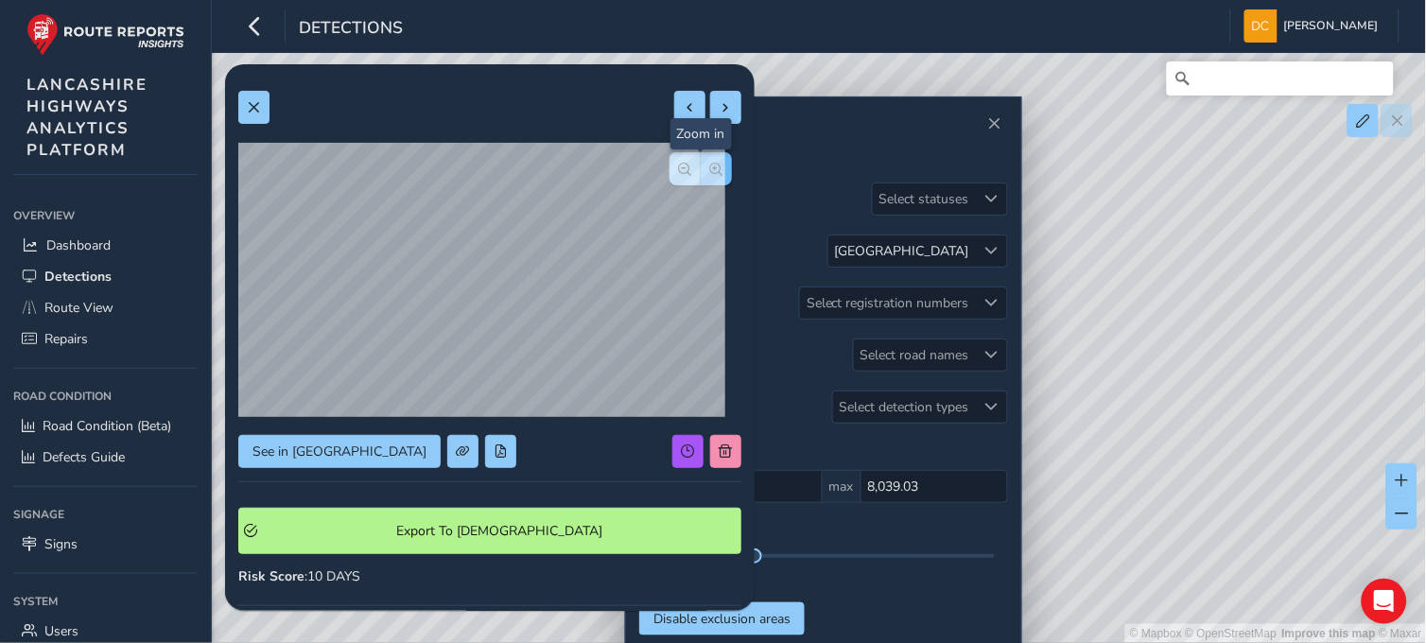
click at [710, 170] on span "button" at bounding box center [716, 169] width 13 height 13
click at [704, 170] on div at bounding box center [700, 168] width 62 height 33
click at [257, 97] on button at bounding box center [253, 107] width 31 height 33
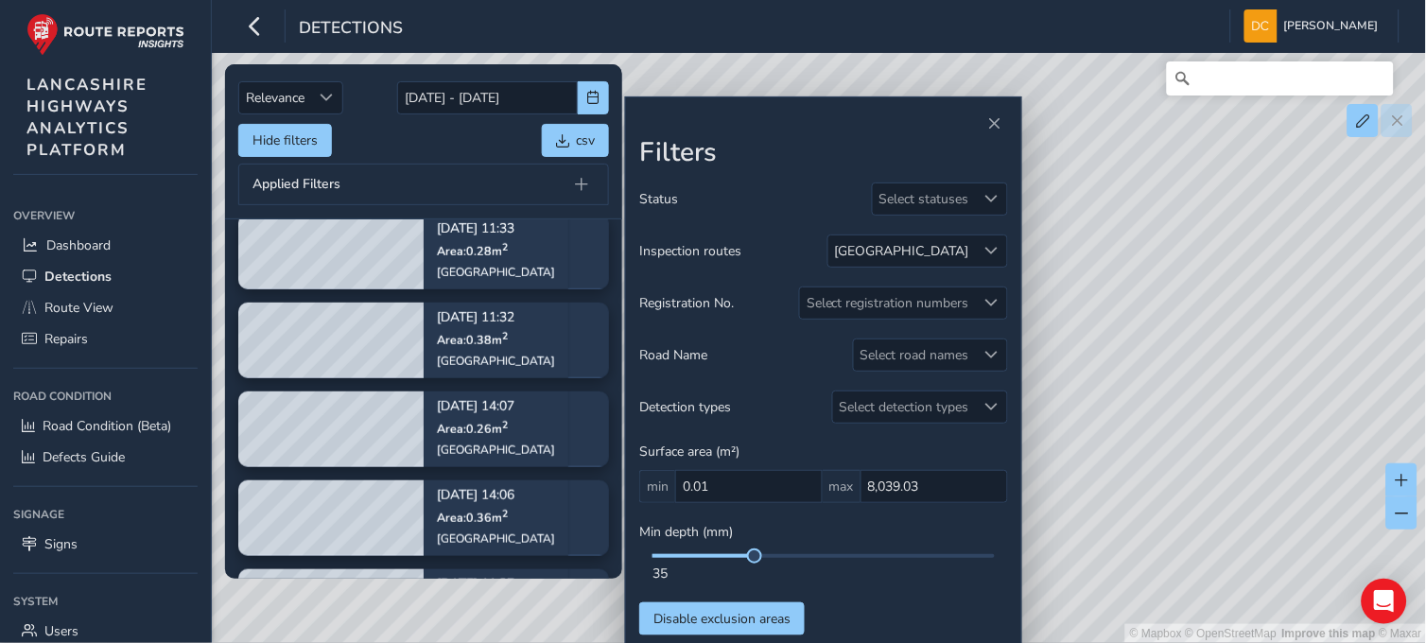
scroll to position [294, 0]
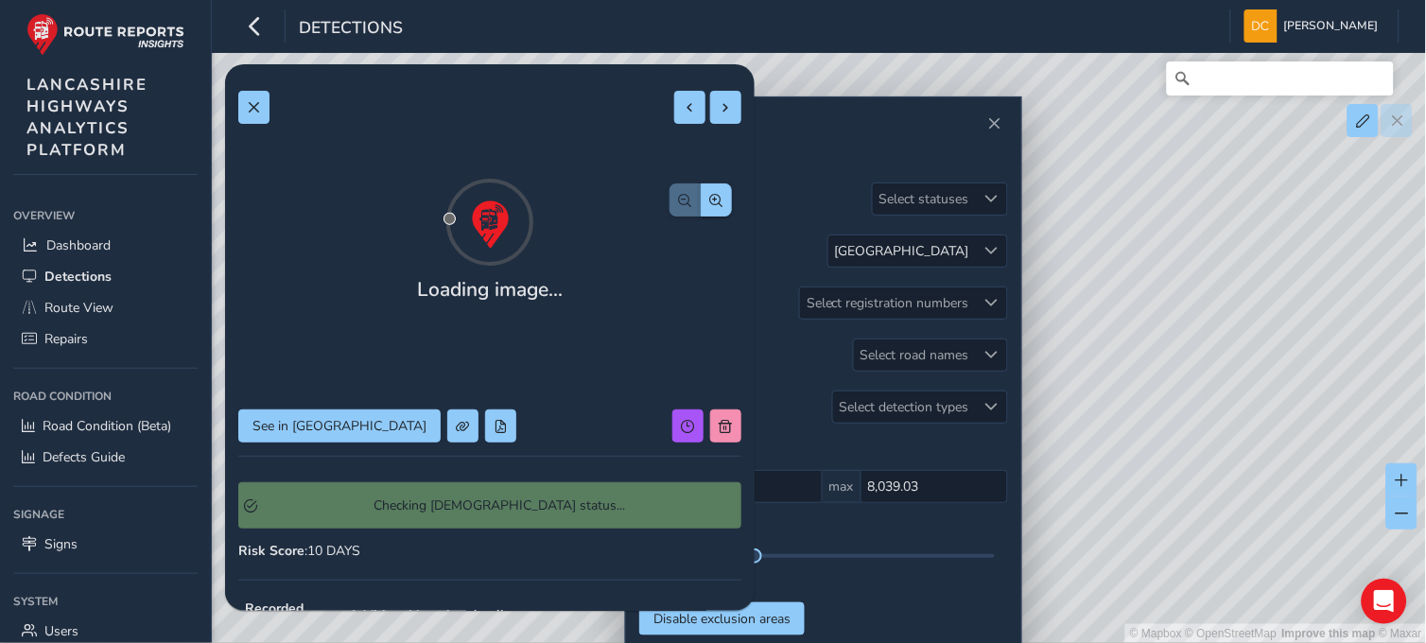
click at [314, 428] on div "Loading image... See in Route View Checking Symology status... Risk Score : 10 …" at bounding box center [489, 549] width 503 height 942
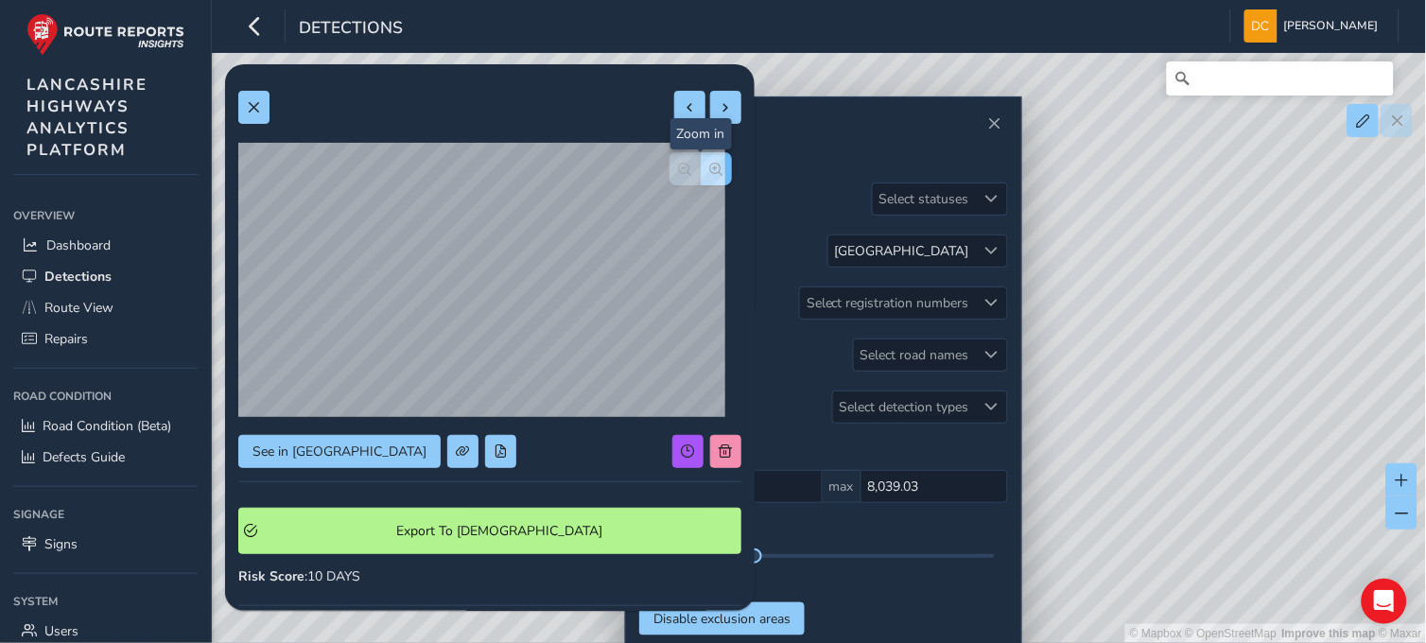
click at [696, 167] on div "See in Route View Export To Symology Risk Score : 10 DAYS Recorded Sep 05 2025,…" at bounding box center [489, 561] width 503 height 967
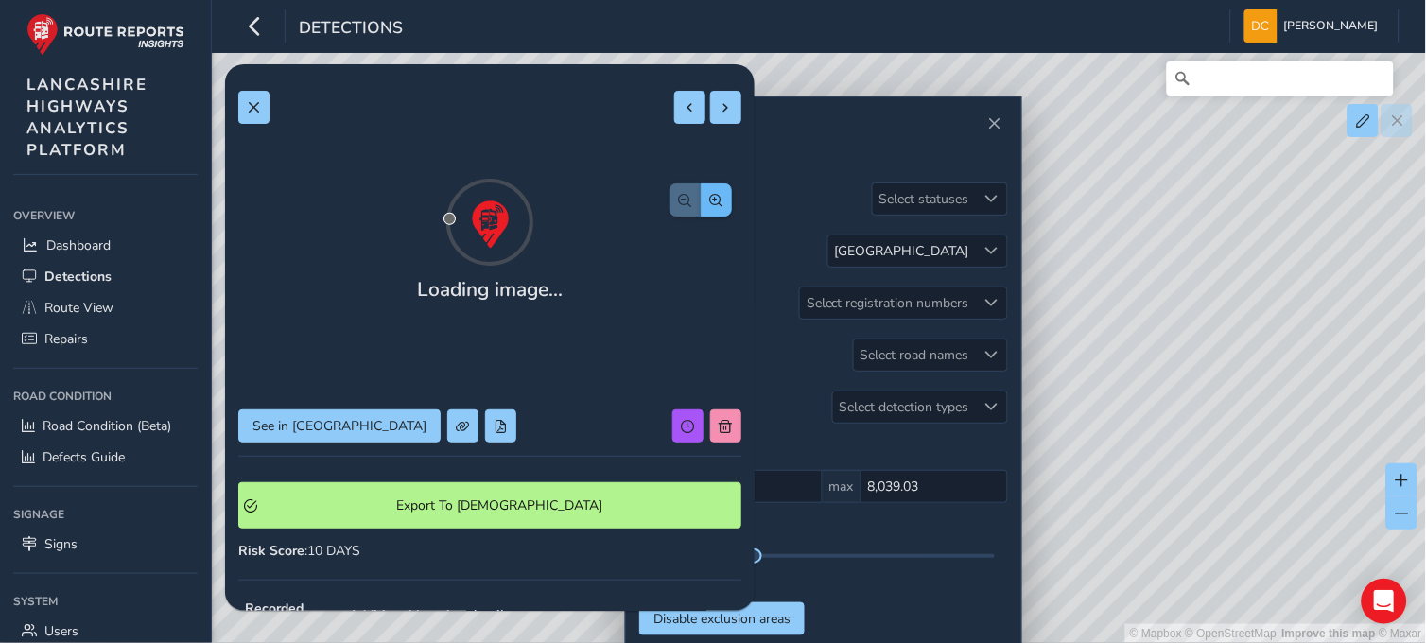
click at [710, 194] on span "button" at bounding box center [716, 200] width 13 height 13
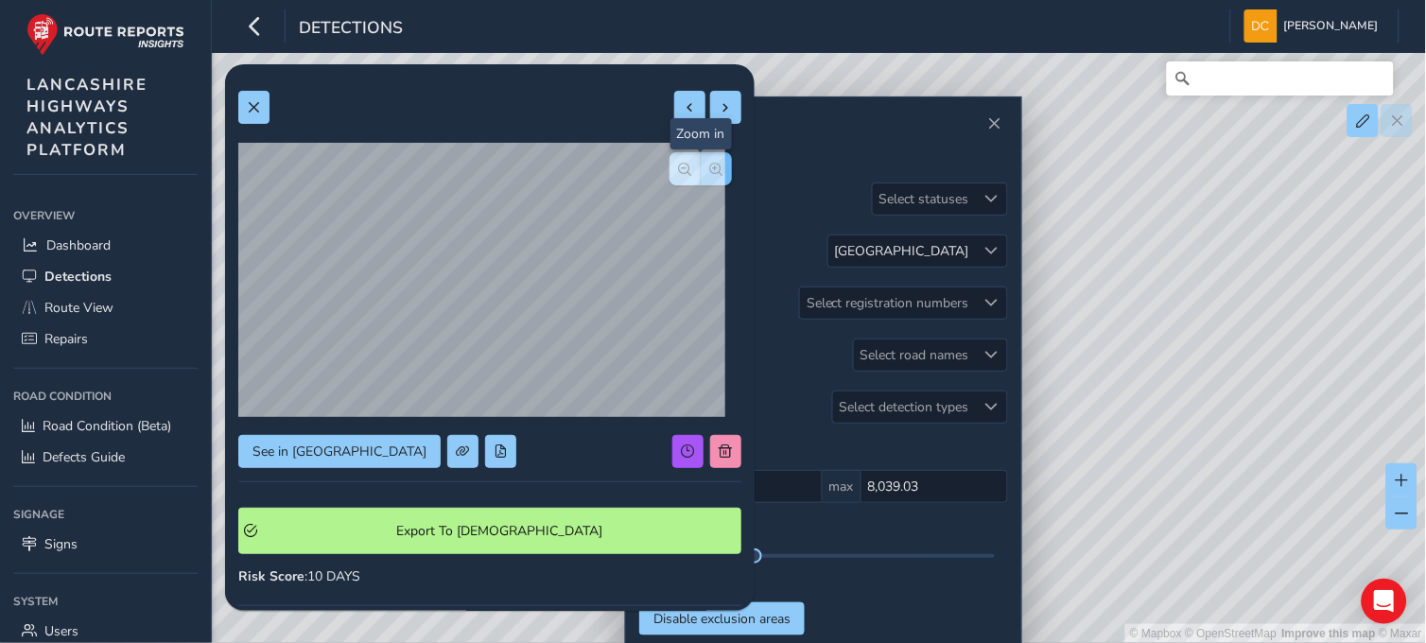
click at [710, 167] on span "button" at bounding box center [716, 169] width 13 height 13
click at [260, 93] on button at bounding box center [253, 107] width 31 height 33
click at [704, 175] on button "button" at bounding box center [716, 168] width 31 height 33
click at [710, 171] on span "button" at bounding box center [716, 169] width 13 height 13
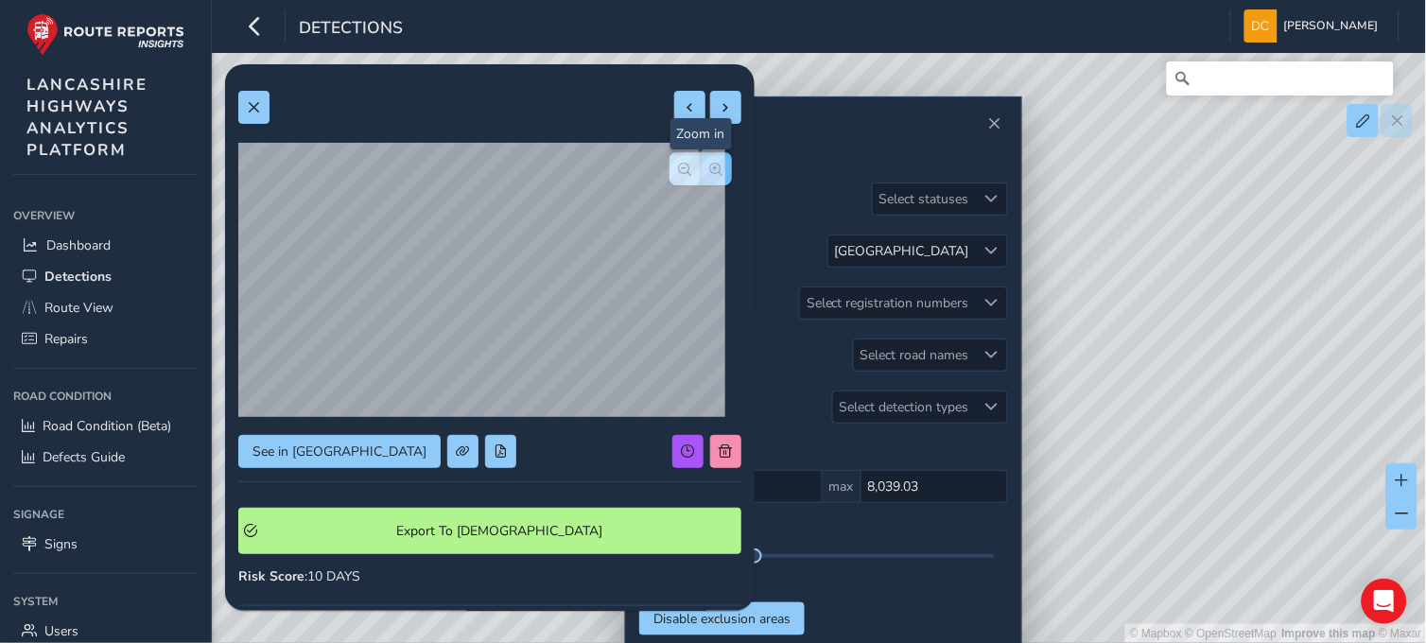
click at [710, 171] on span "button" at bounding box center [716, 169] width 13 height 13
click at [704, 171] on div at bounding box center [700, 168] width 62 height 33
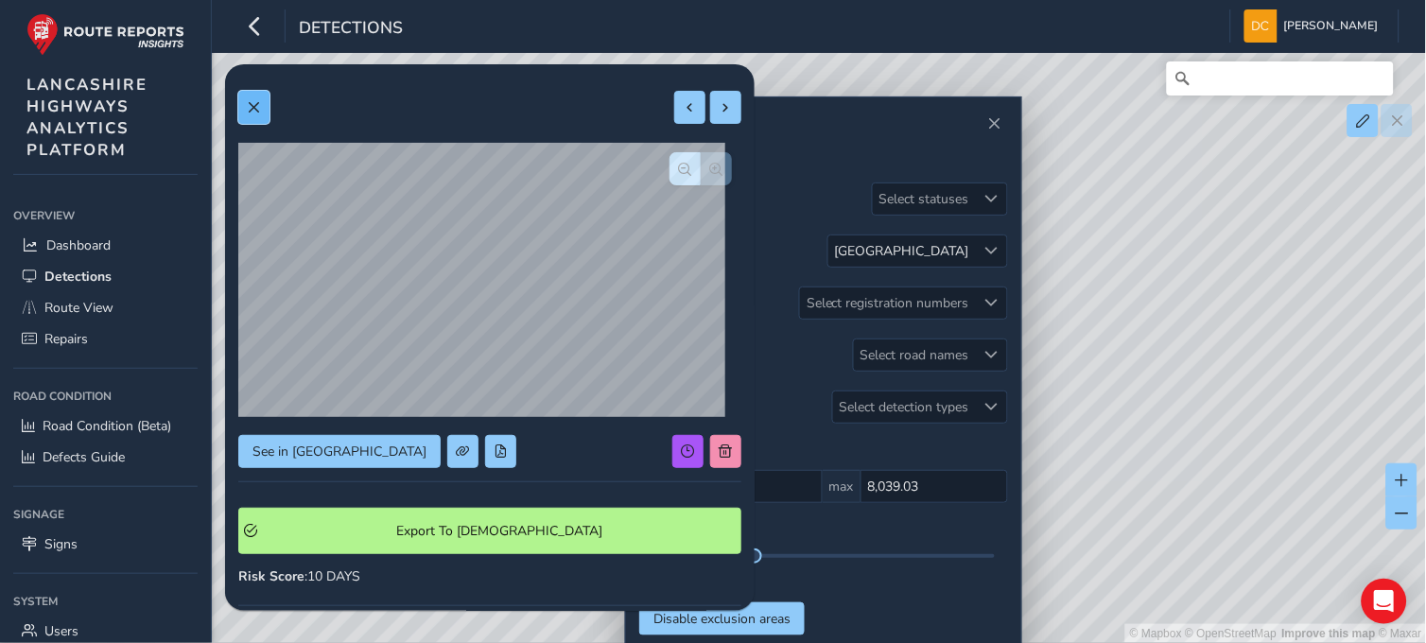
click at [238, 107] on button at bounding box center [253, 107] width 31 height 33
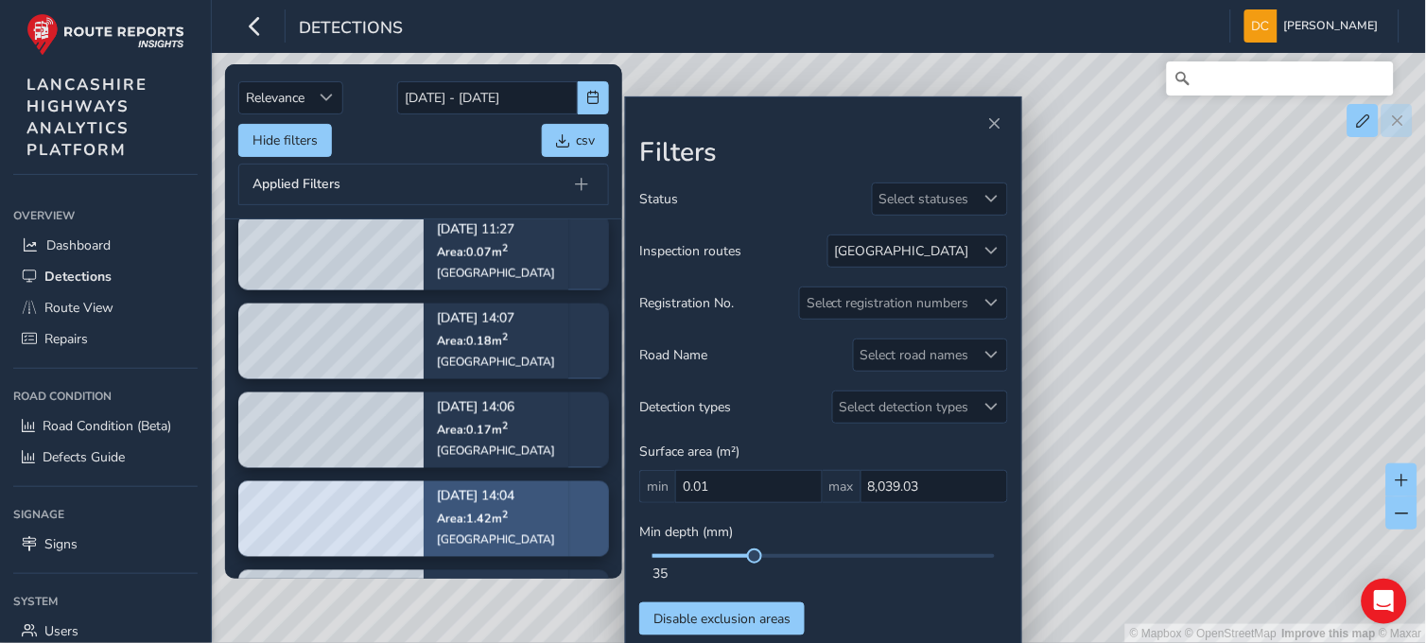
scroll to position [588, 0]
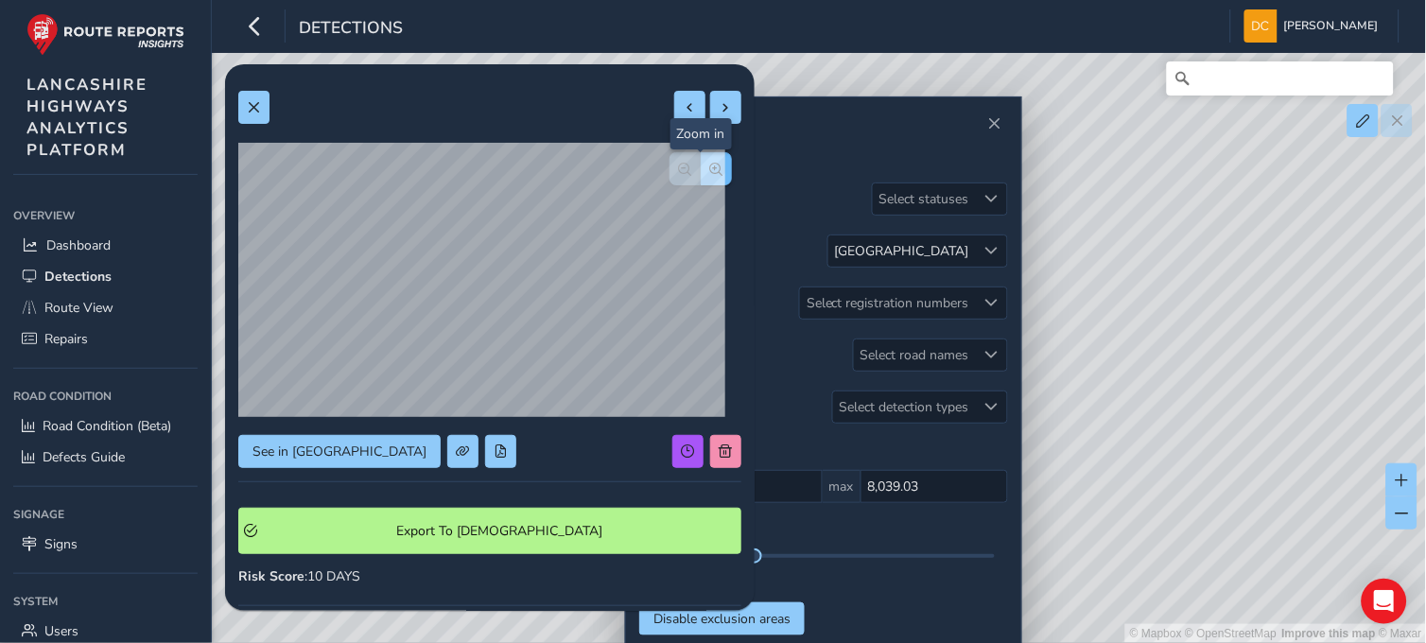
click at [701, 167] on button "button" at bounding box center [716, 168] width 31 height 33
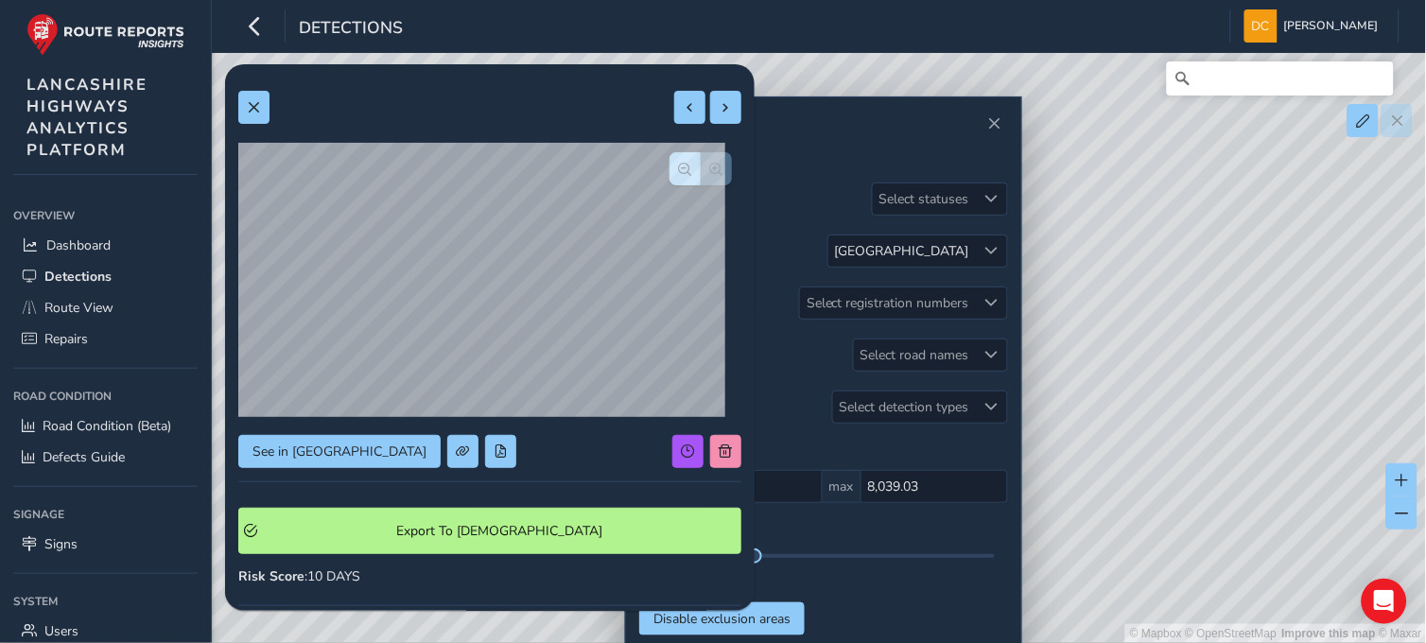
click at [690, 167] on div at bounding box center [700, 168] width 62 height 33
click at [242, 109] on button at bounding box center [253, 107] width 31 height 33
click at [710, 171] on span "button" at bounding box center [716, 169] width 13 height 13
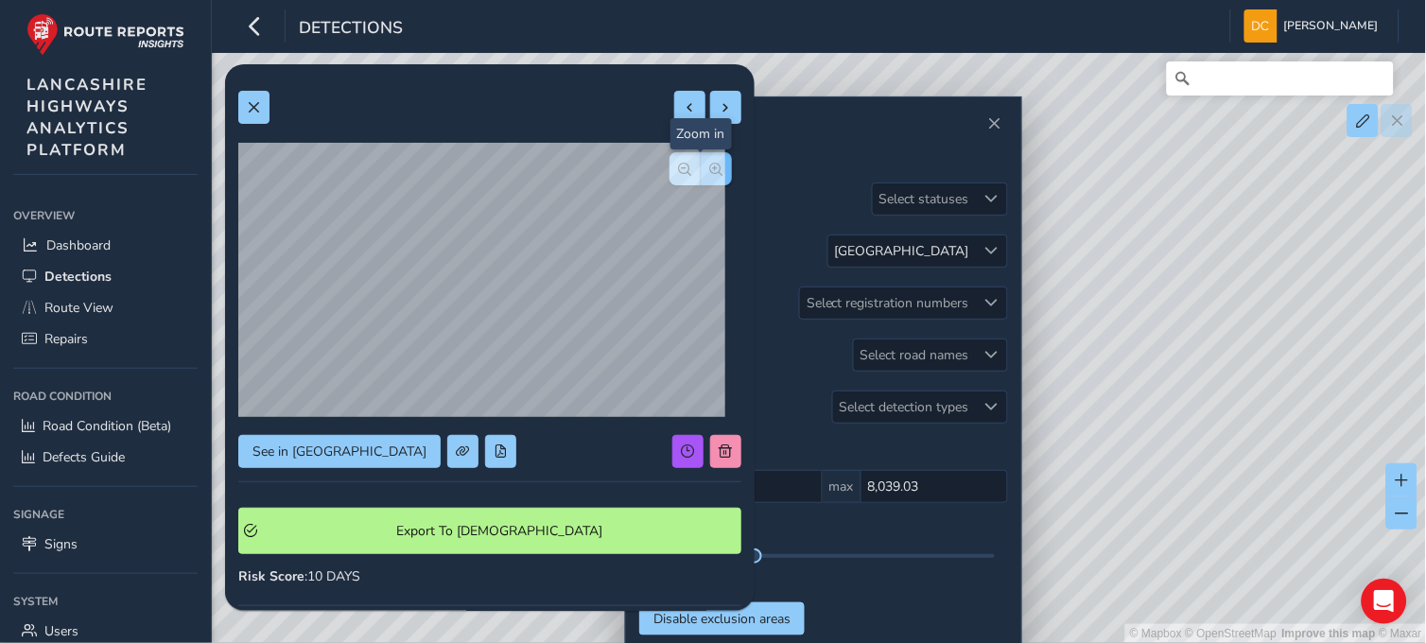
click at [710, 171] on span "button" at bounding box center [716, 169] width 13 height 13
click at [702, 171] on div at bounding box center [700, 168] width 62 height 33
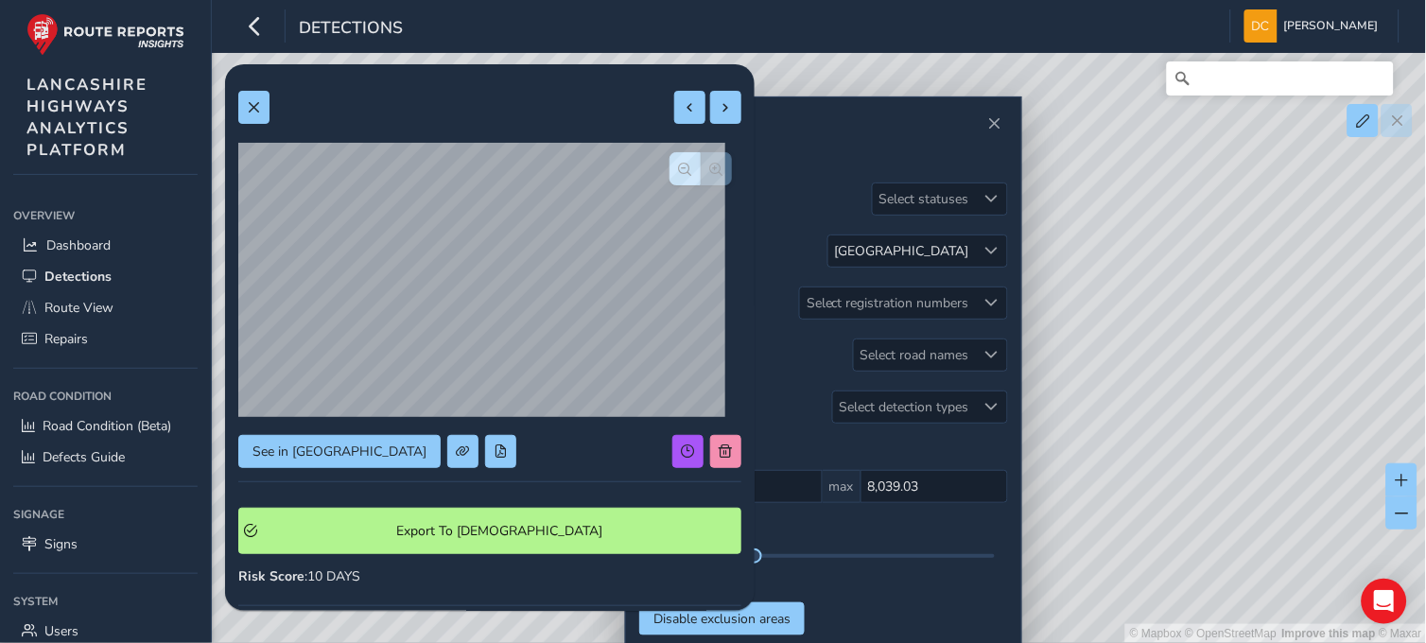
click at [702, 171] on div at bounding box center [700, 168] width 62 height 33
click at [242, 107] on button at bounding box center [253, 107] width 31 height 33
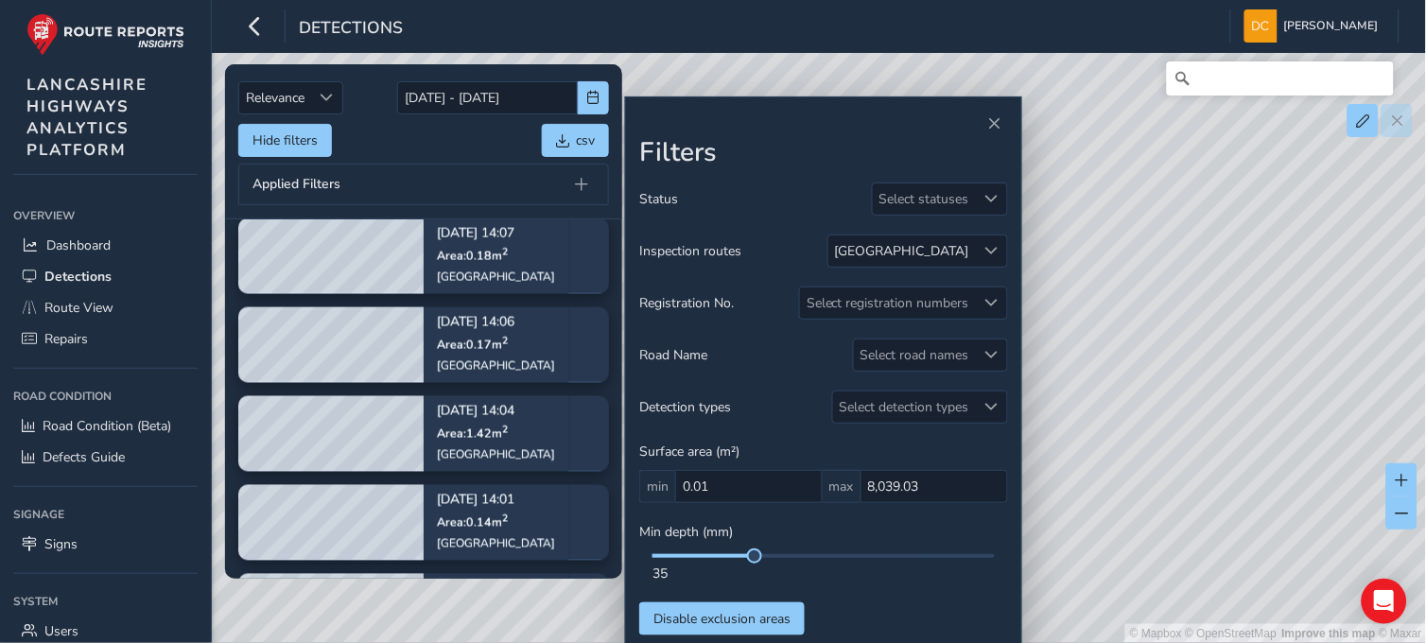
scroll to position [714, 0]
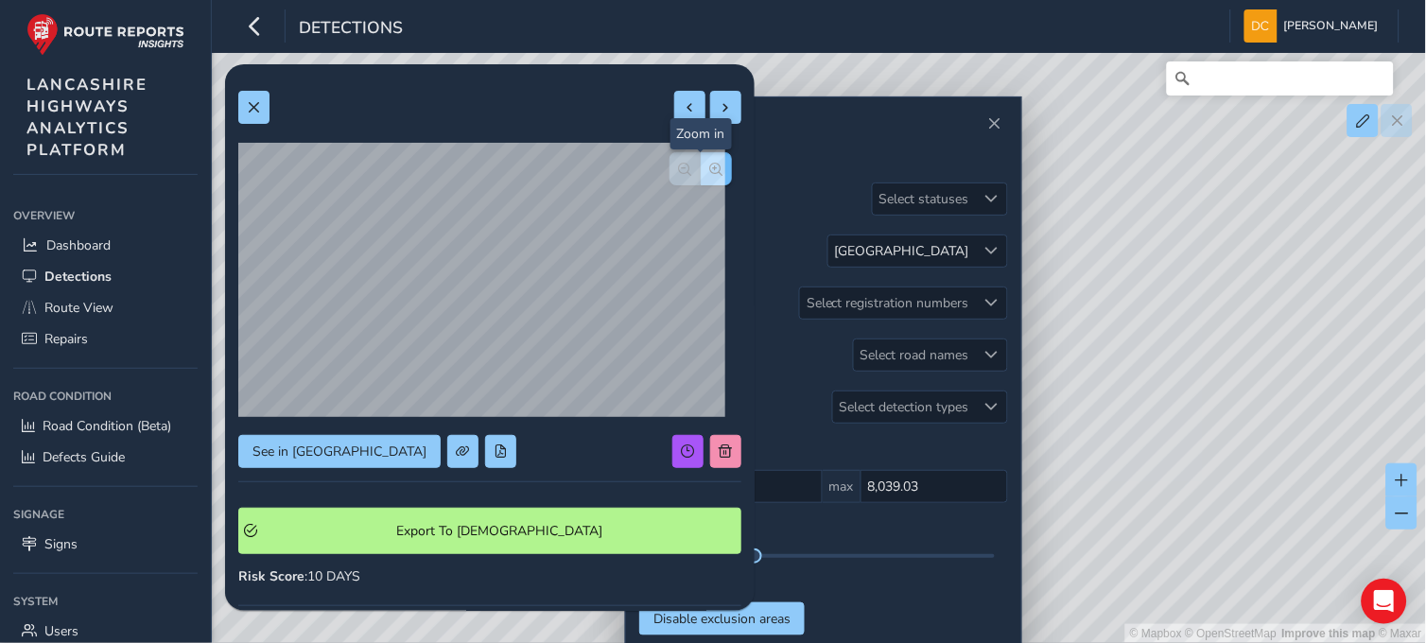
click at [710, 163] on span "button" at bounding box center [716, 169] width 13 height 13
click at [252, 105] on span at bounding box center [253, 107] width 13 height 13
click at [710, 167] on span "button" at bounding box center [716, 169] width 13 height 13
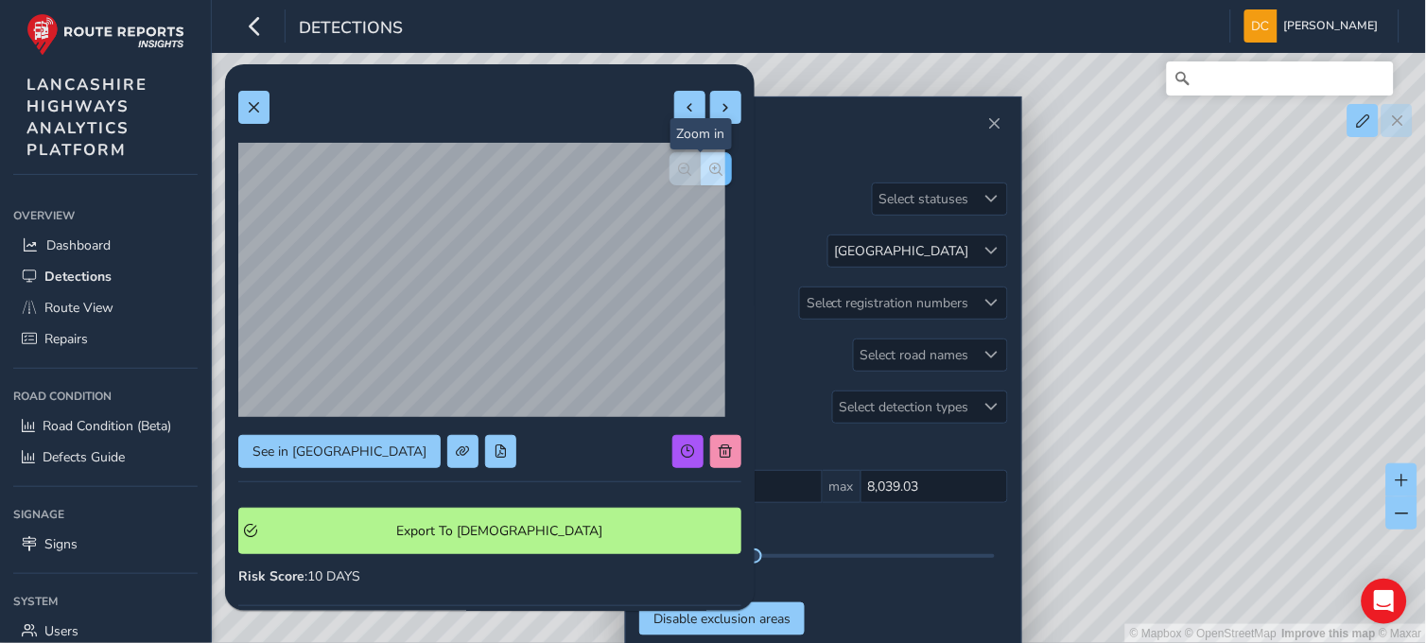
click at [710, 167] on span "button" at bounding box center [716, 169] width 13 height 13
click at [244, 108] on button at bounding box center [253, 107] width 31 height 33
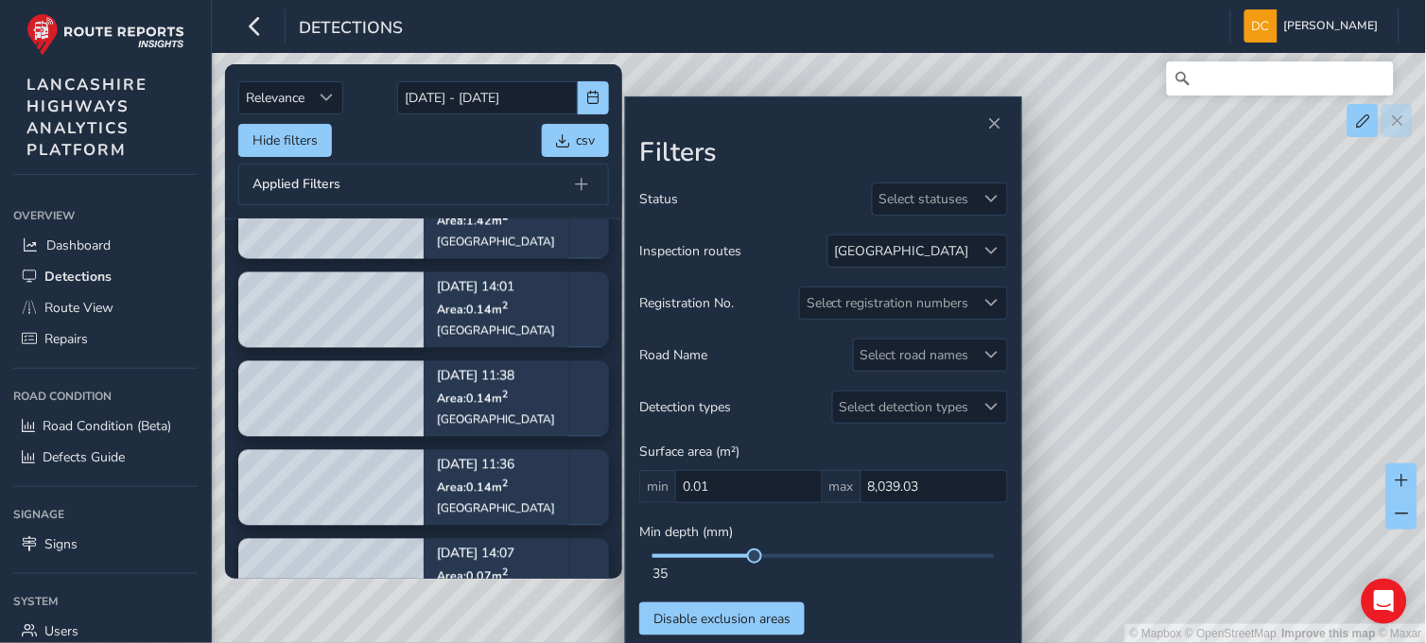
scroll to position [786, 0]
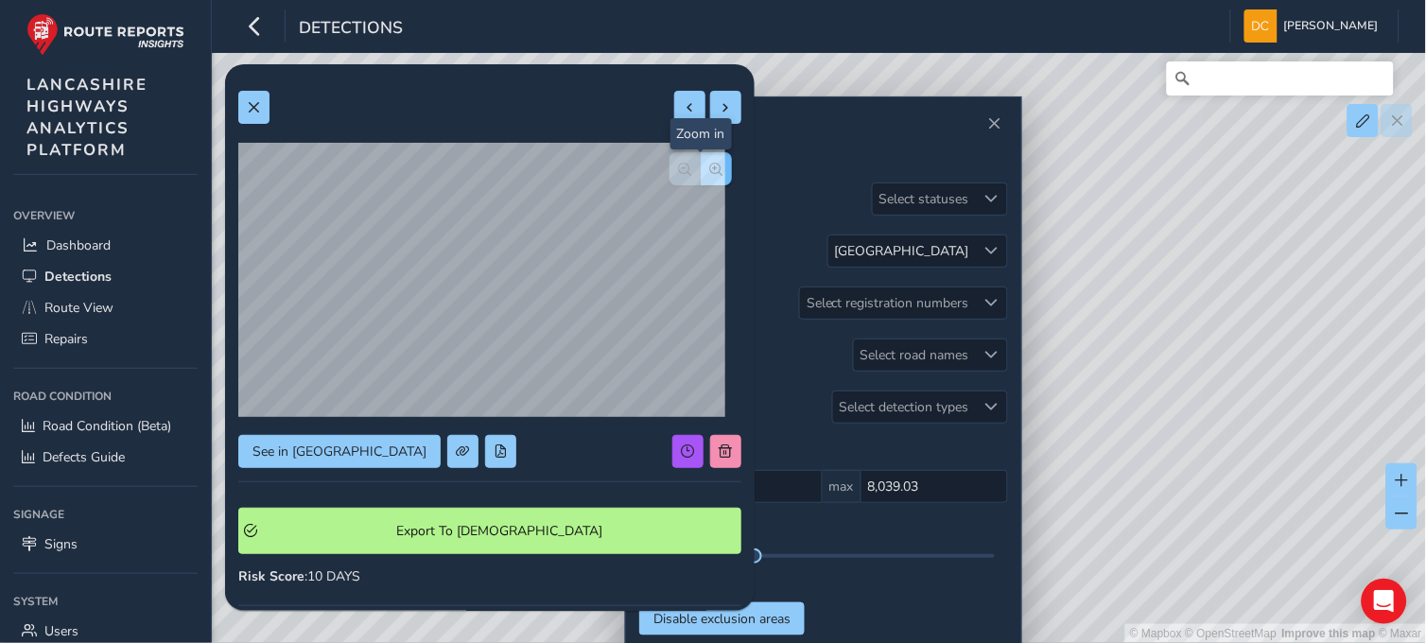
click at [710, 163] on span "button" at bounding box center [716, 169] width 13 height 13
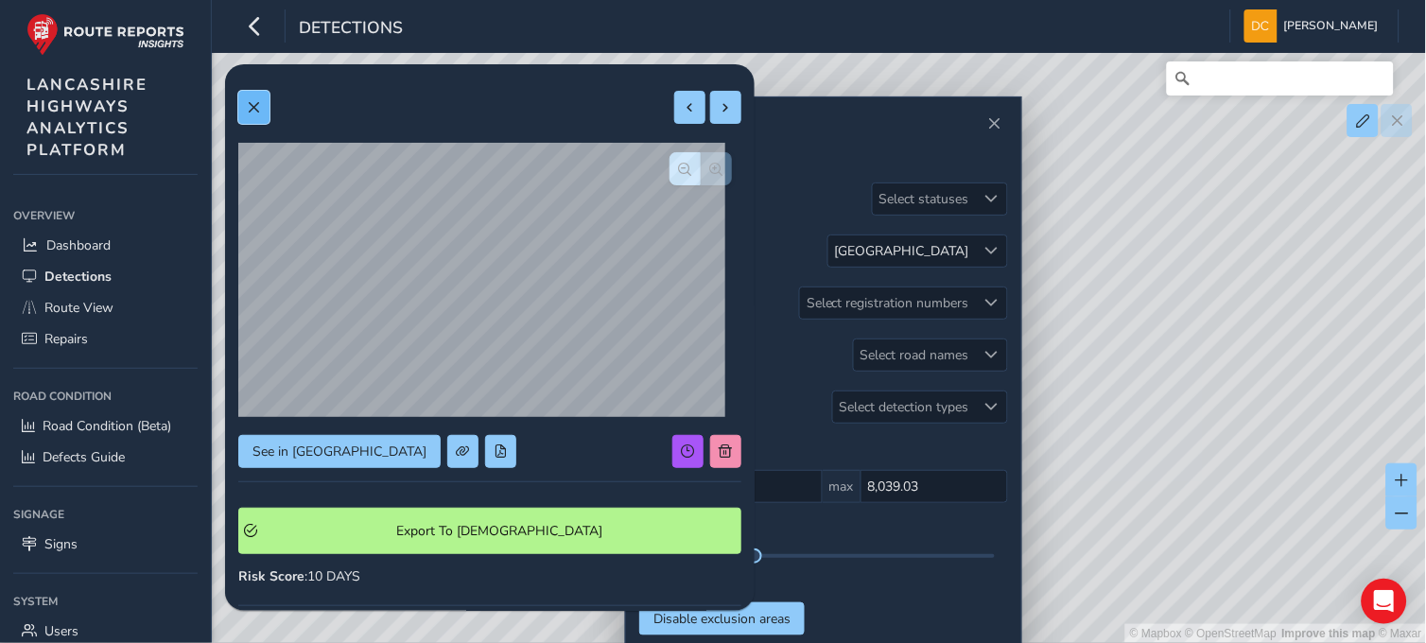
click at [249, 104] on span at bounding box center [253, 107] width 13 height 13
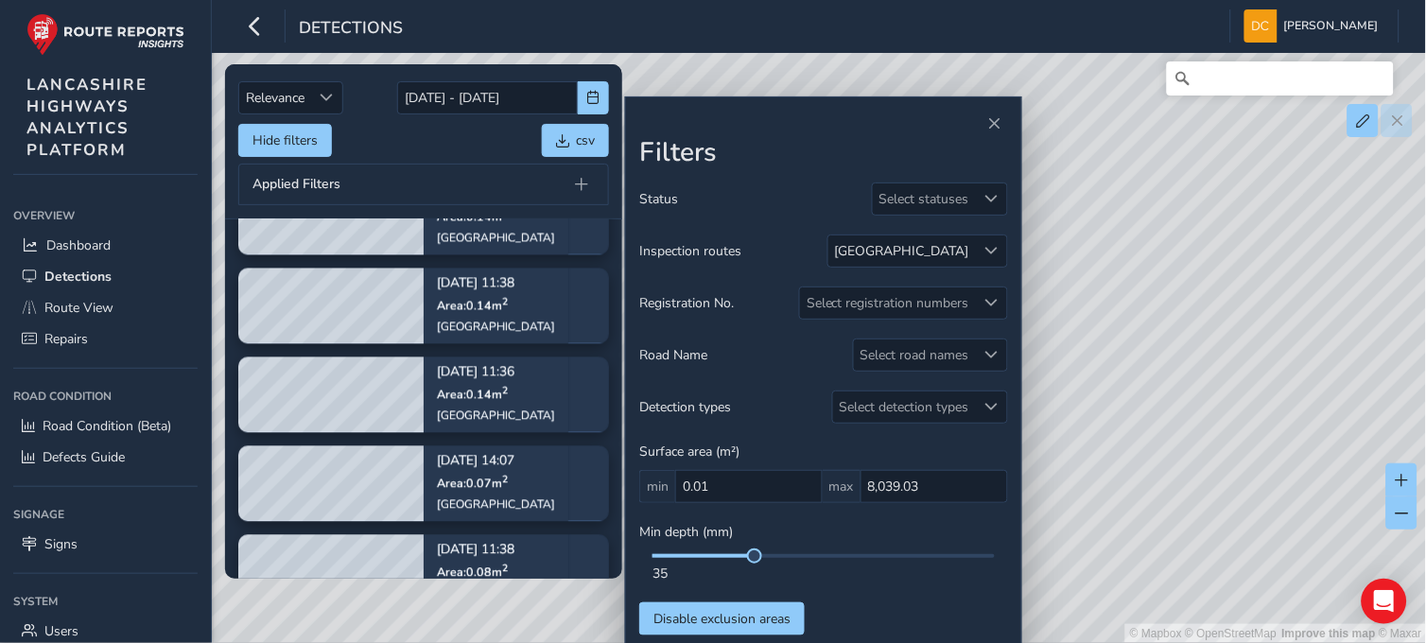
scroll to position [953, 0]
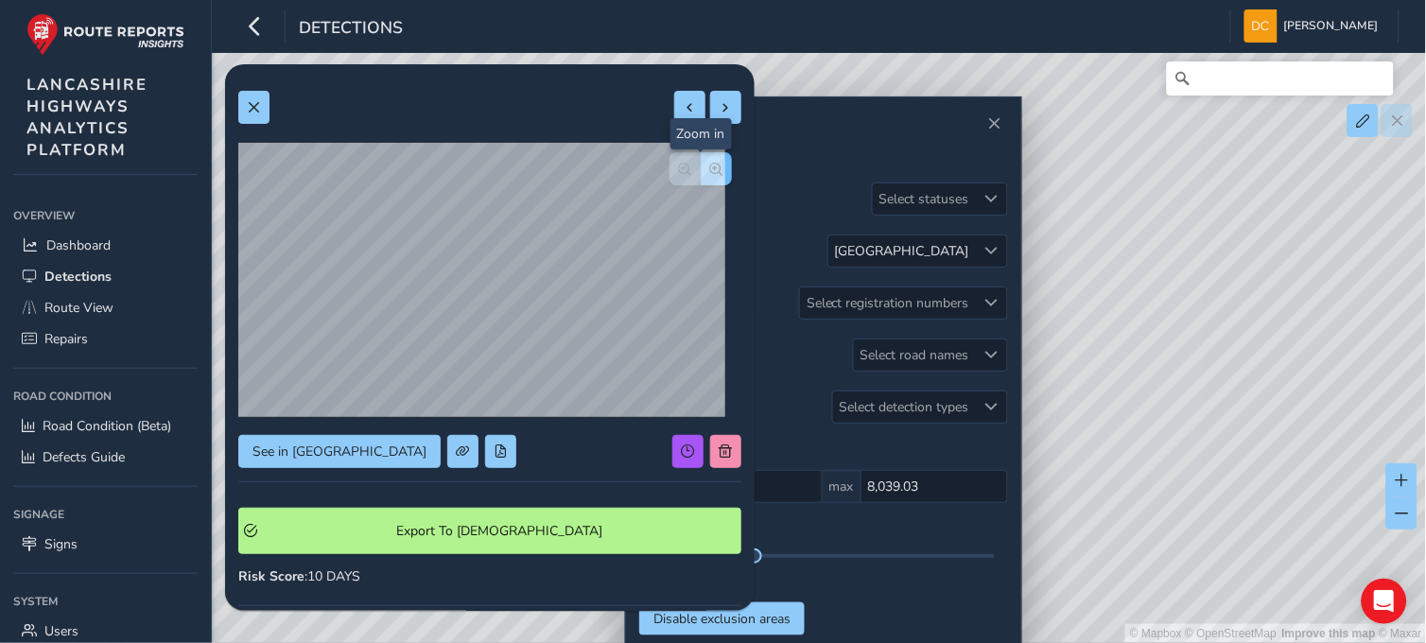
click at [710, 170] on span "button" at bounding box center [716, 169] width 13 height 13
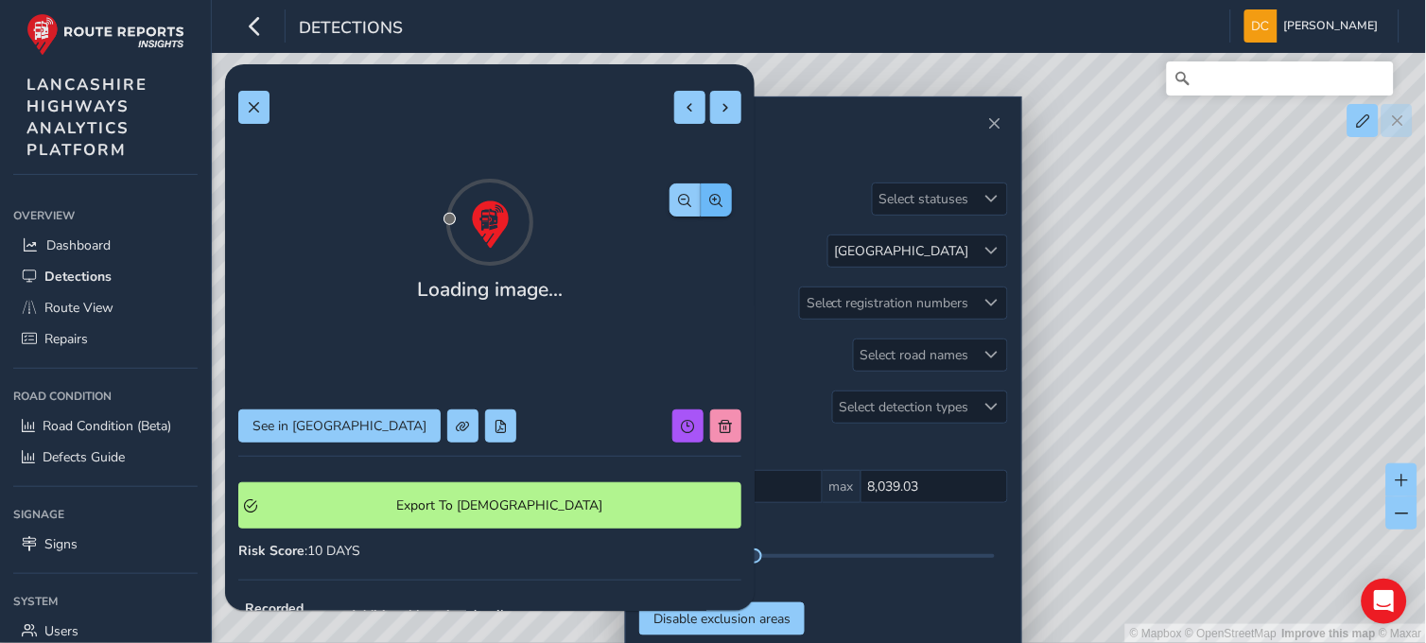
click at [700, 170] on div "Loading image... See in Route View Export To Symology Risk Score : 10 DAYS Reco…" at bounding box center [489, 549] width 503 height 942
click at [710, 194] on span "button" at bounding box center [716, 200] width 13 height 13
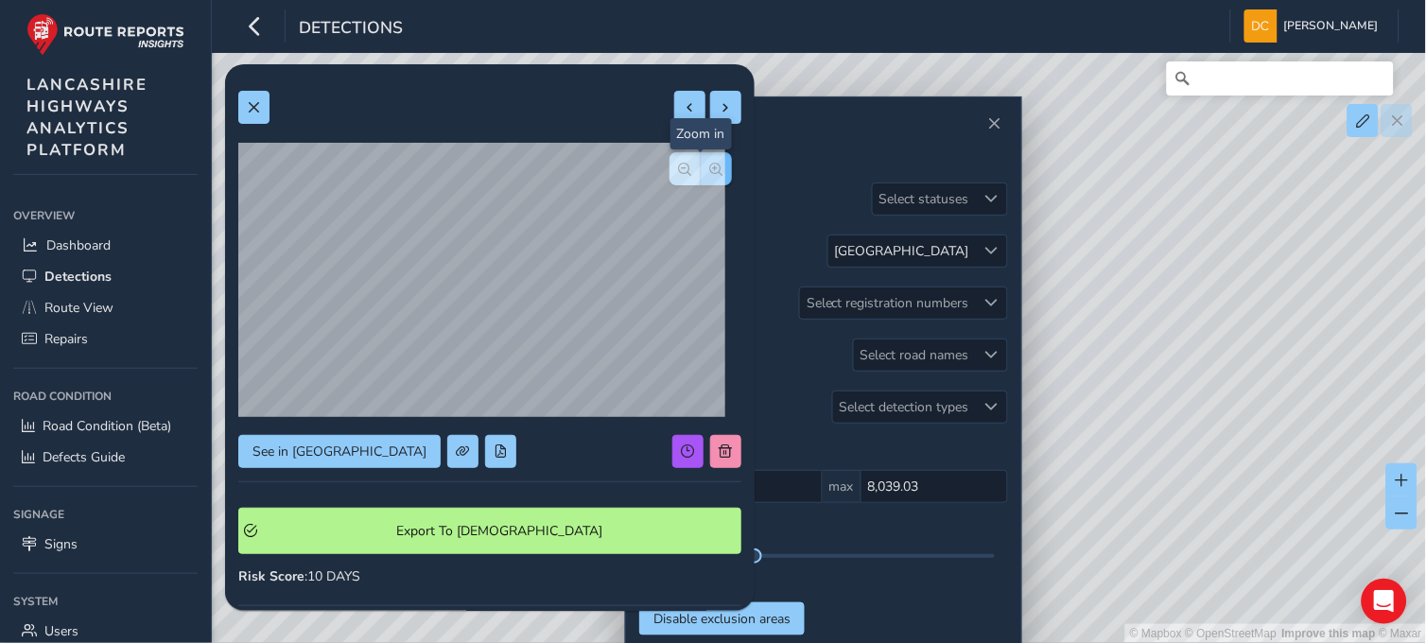
click at [710, 168] on span "button" at bounding box center [716, 169] width 13 height 13
click at [262, 105] on button at bounding box center [253, 107] width 31 height 33
click at [710, 172] on span "button" at bounding box center [716, 169] width 13 height 13
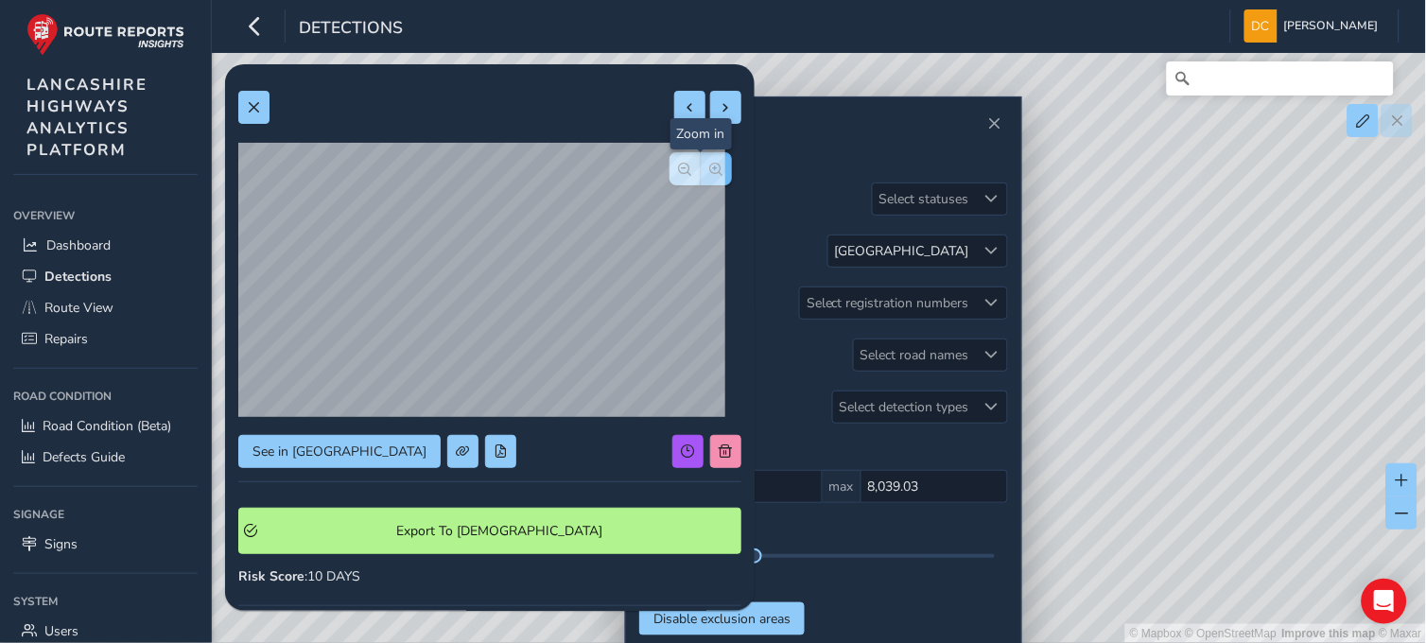
click at [710, 172] on span "button" at bounding box center [716, 169] width 13 height 13
click at [253, 101] on span at bounding box center [253, 107] width 13 height 13
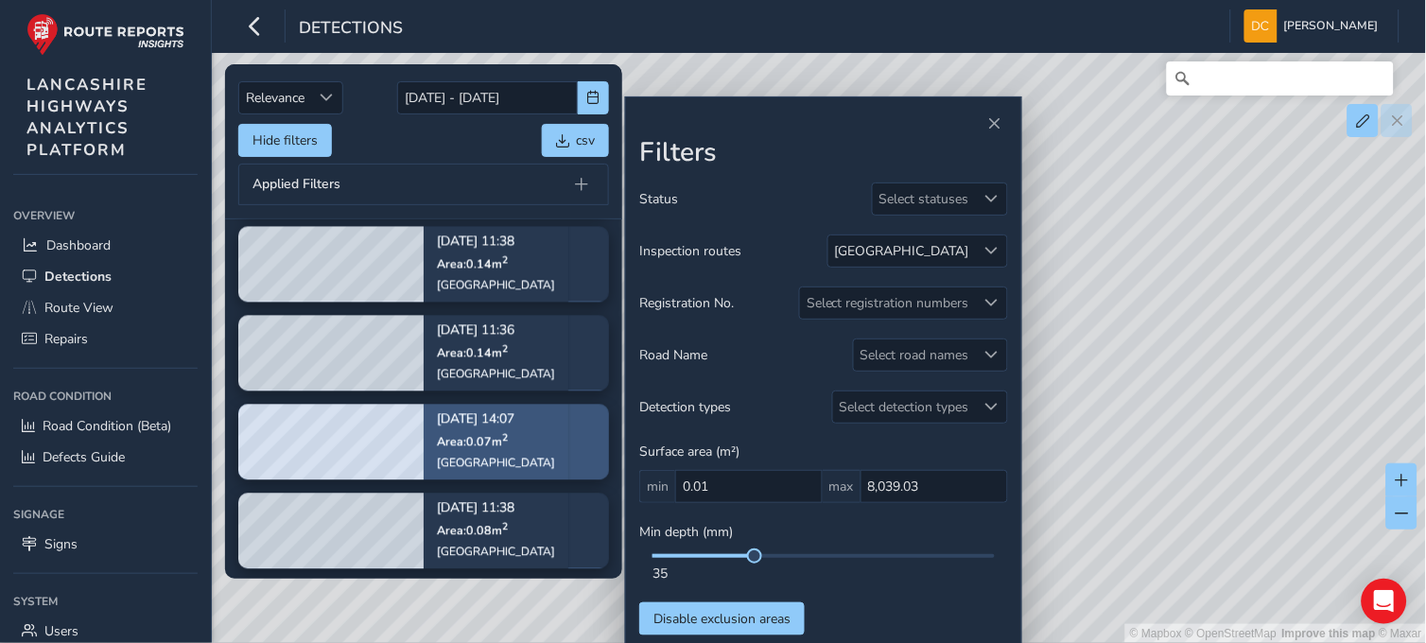
click at [452, 440] on span "Area: 0.07 m 2" at bounding box center [472, 442] width 71 height 16
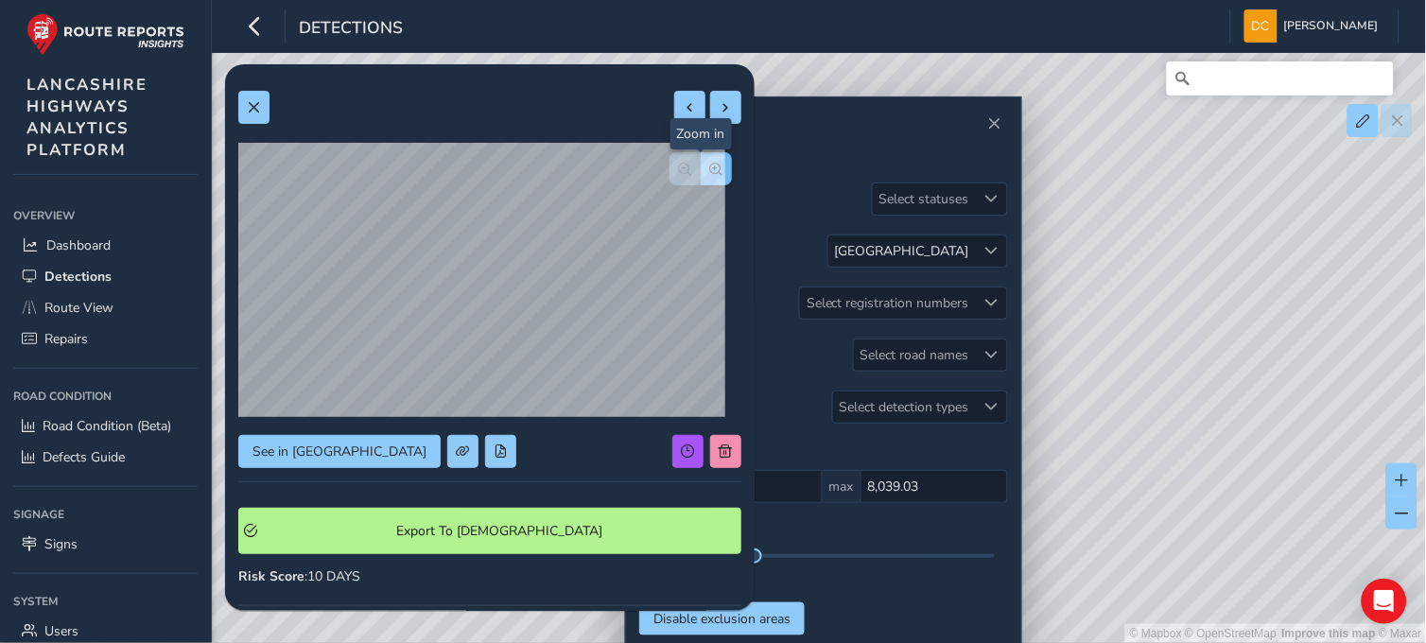
click at [701, 176] on button "button" at bounding box center [716, 168] width 31 height 33
click at [702, 177] on button "button" at bounding box center [716, 168] width 31 height 33
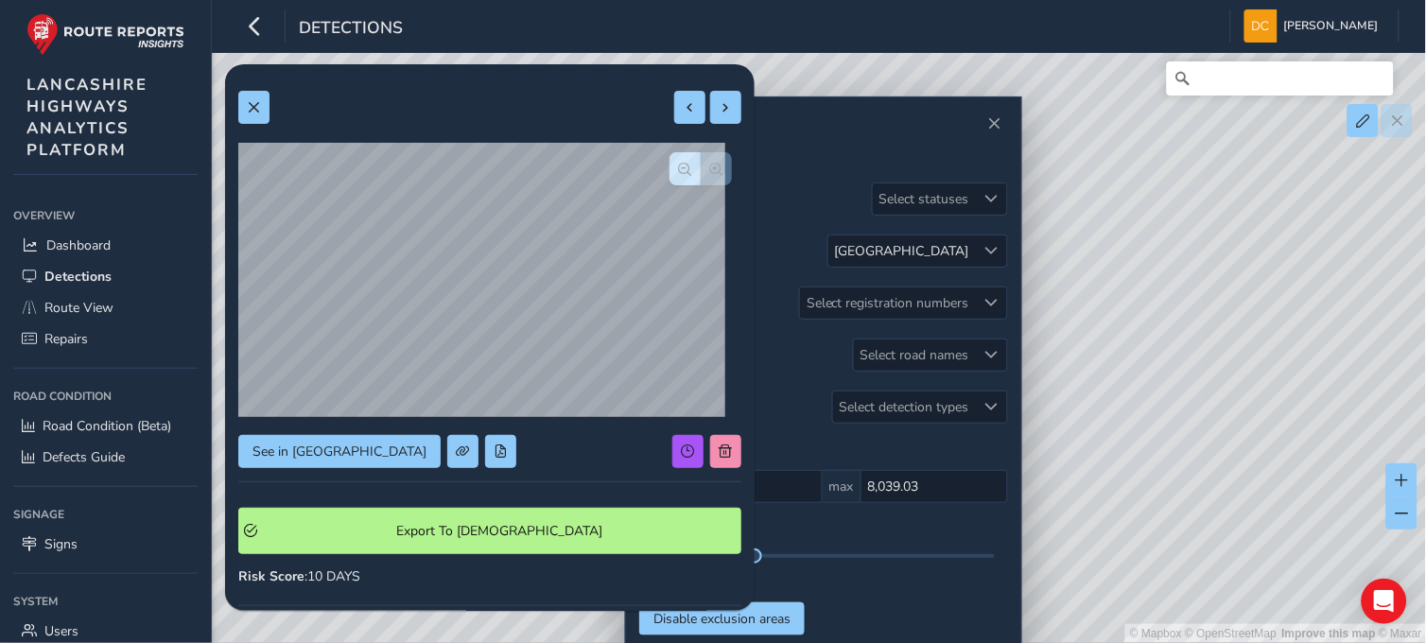
click at [702, 177] on div at bounding box center [700, 168] width 62 height 33
click at [252, 102] on span at bounding box center [253, 107] width 13 height 13
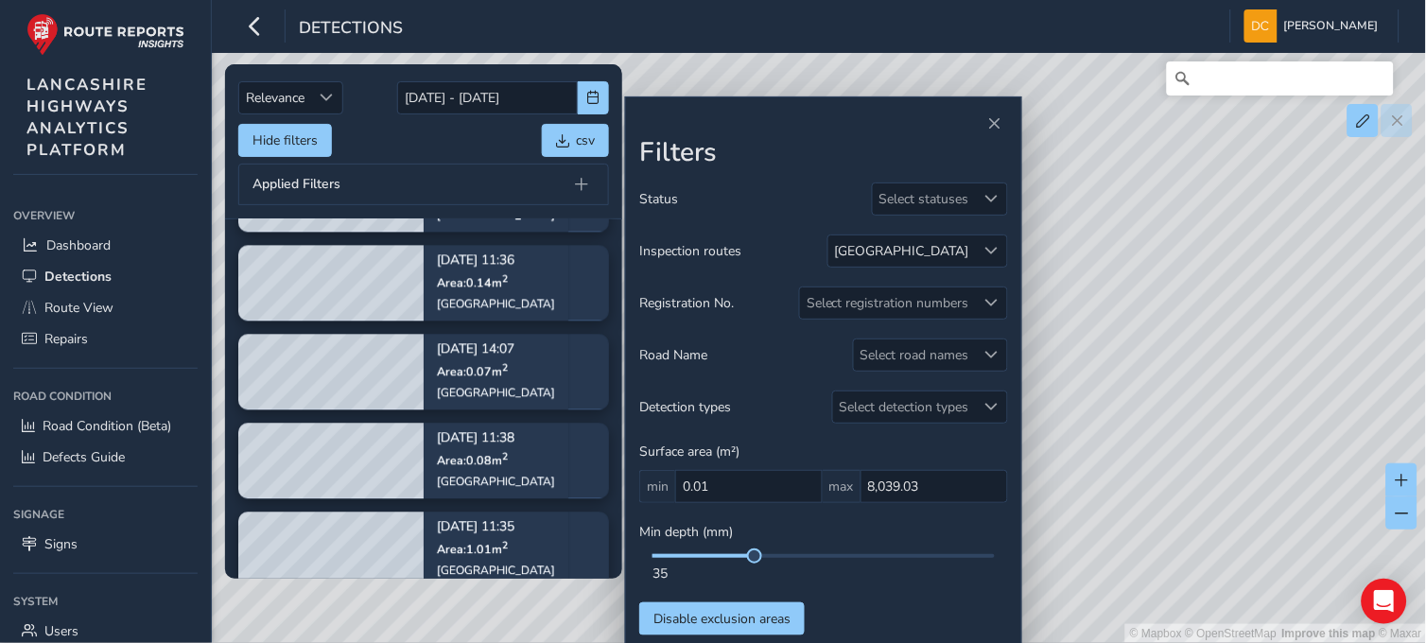
scroll to position [1033, 0]
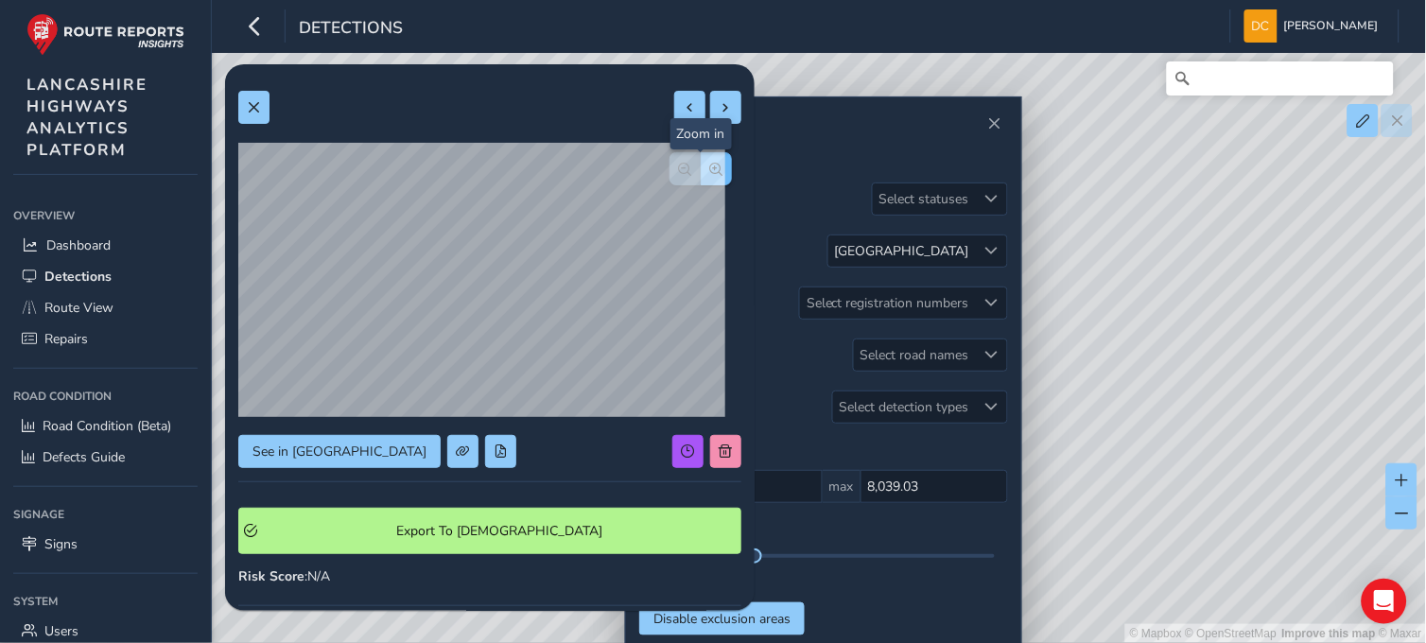
click at [710, 171] on span "button" at bounding box center [716, 169] width 13 height 13
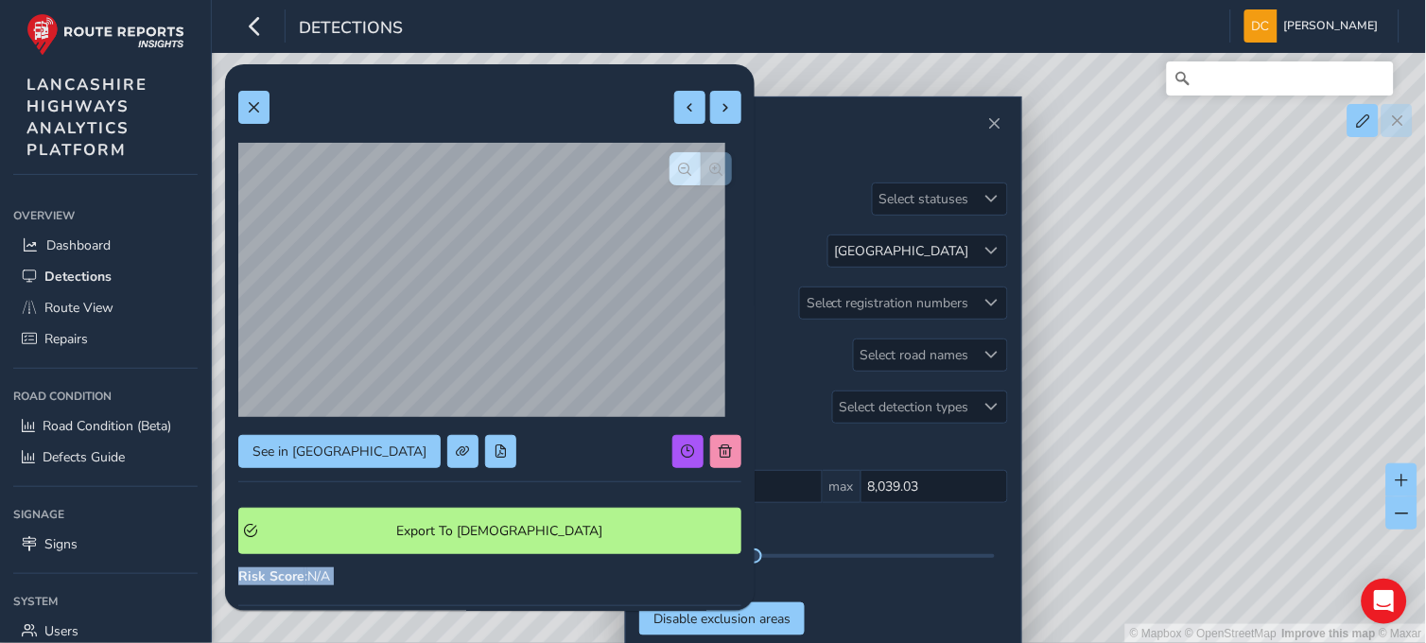
click at [701, 175] on div at bounding box center [700, 168] width 62 height 33
click at [259, 107] on span at bounding box center [253, 107] width 13 height 13
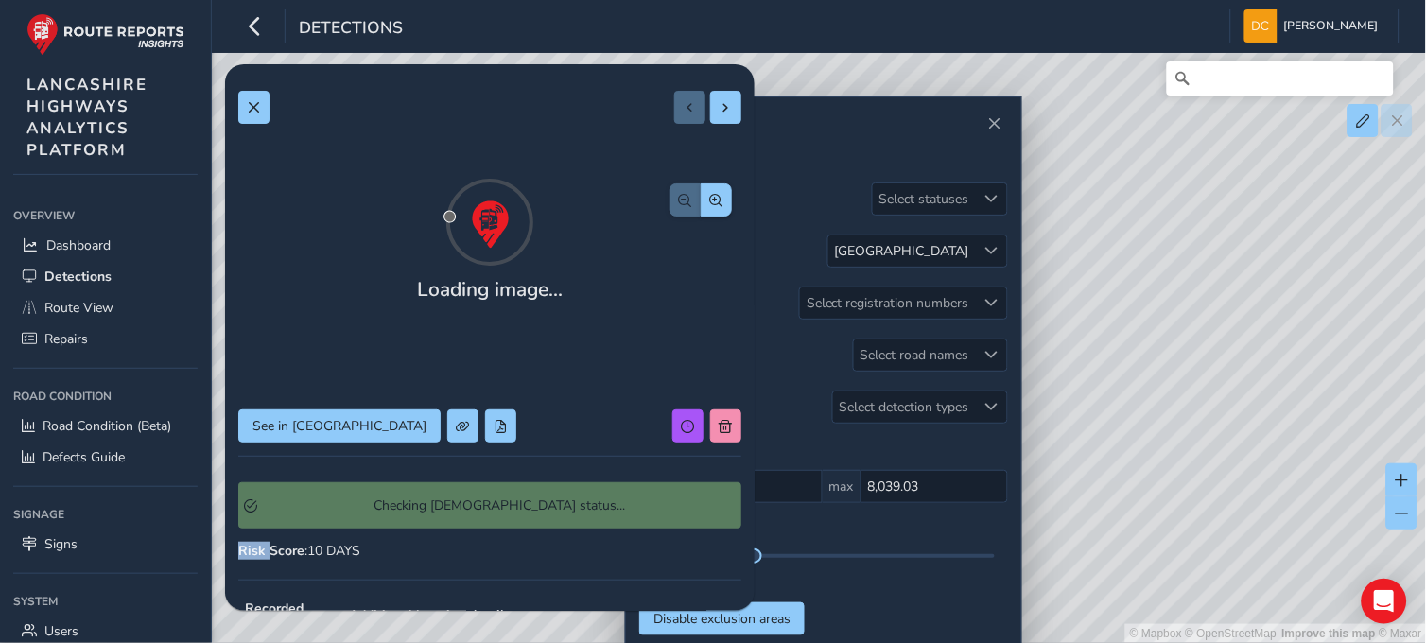
click at [409, 524] on div "Checking Symology status..." at bounding box center [489, 505] width 503 height 46
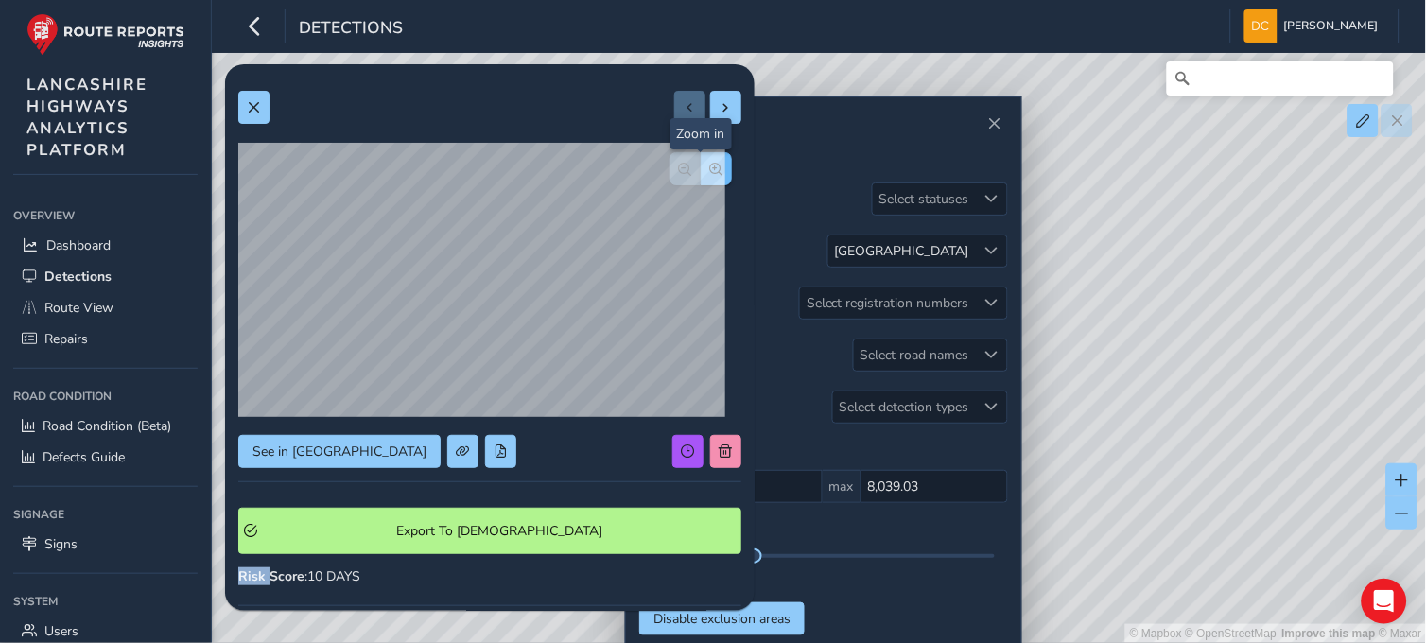
click at [710, 165] on span "button" at bounding box center [716, 169] width 13 height 13
click at [706, 166] on div "See in Route View Export To Symology Risk Score : 10 DAYS Recorded Sep 05 2025,…" at bounding box center [489, 561] width 503 height 967
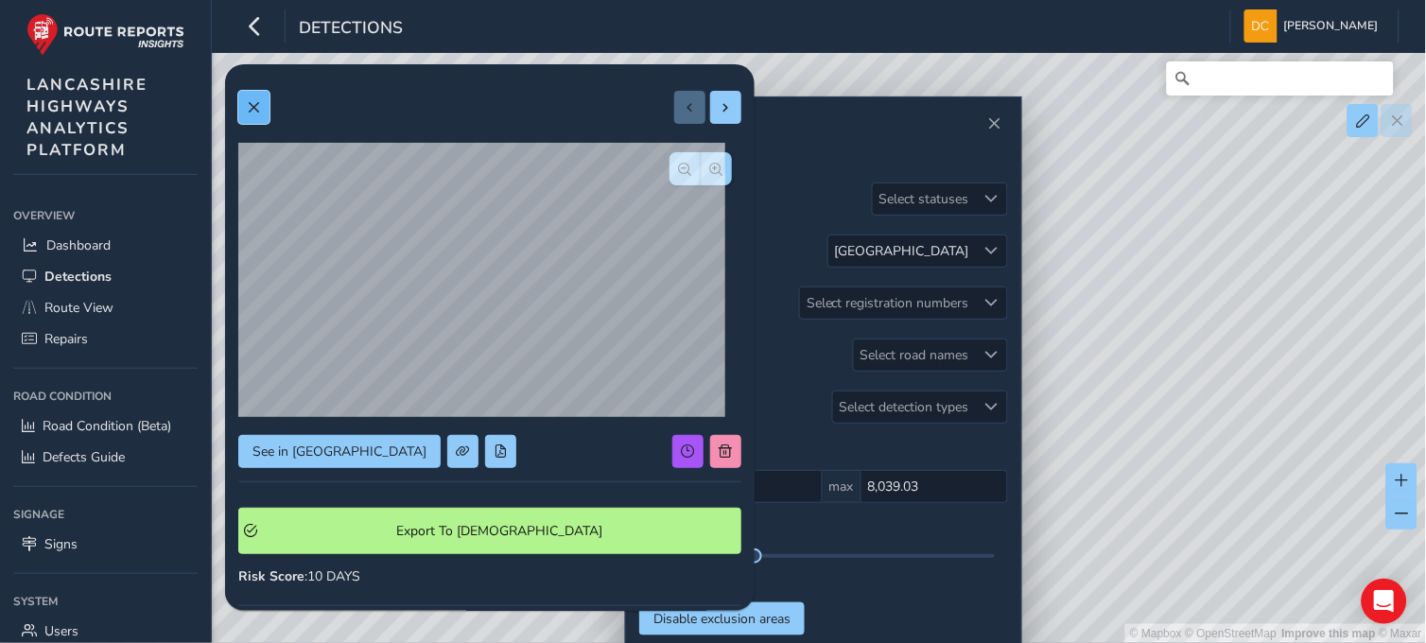
click at [251, 102] on span at bounding box center [253, 107] width 13 height 13
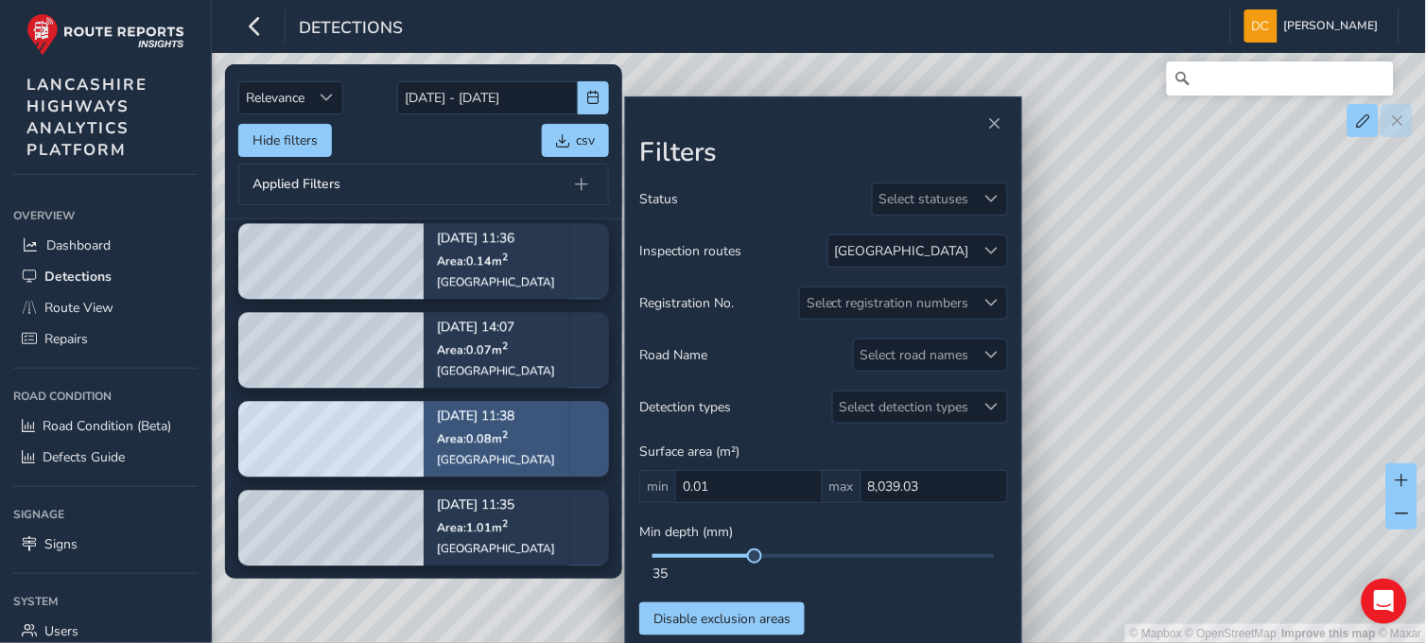
click at [480, 445] on span "Area: 0.08 m 2" at bounding box center [472, 438] width 71 height 16
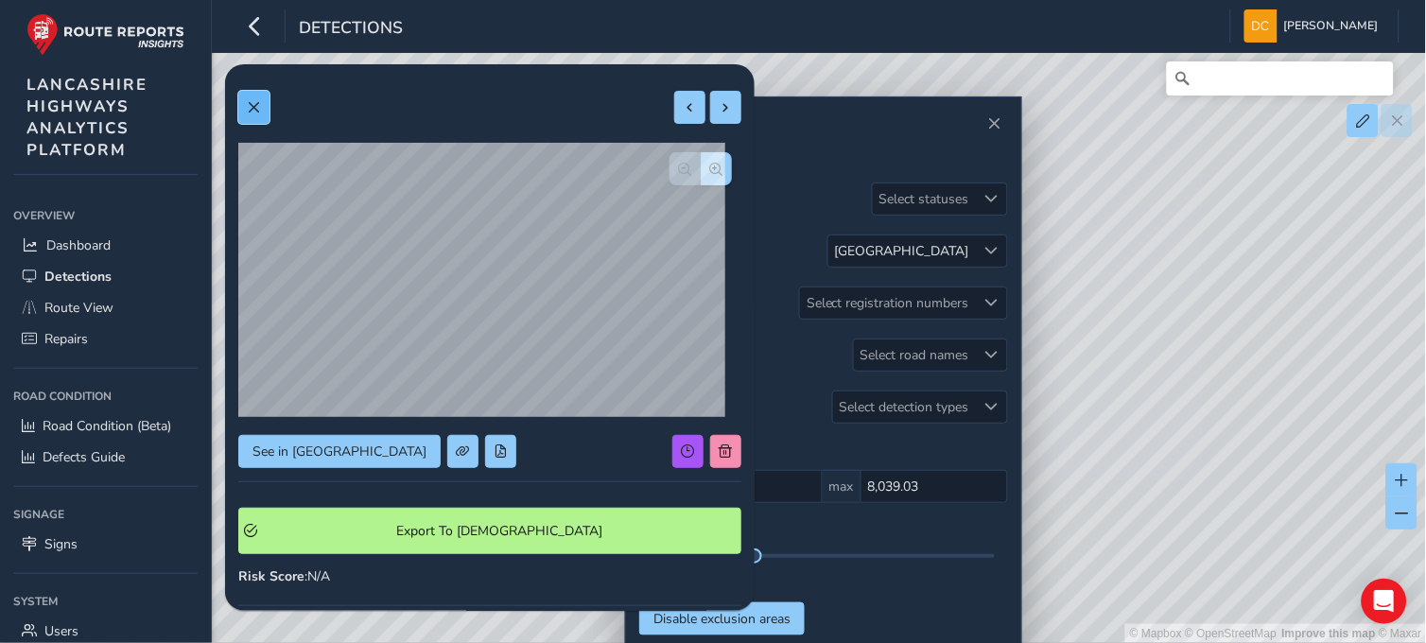
click at [252, 107] on span at bounding box center [253, 107] width 13 height 13
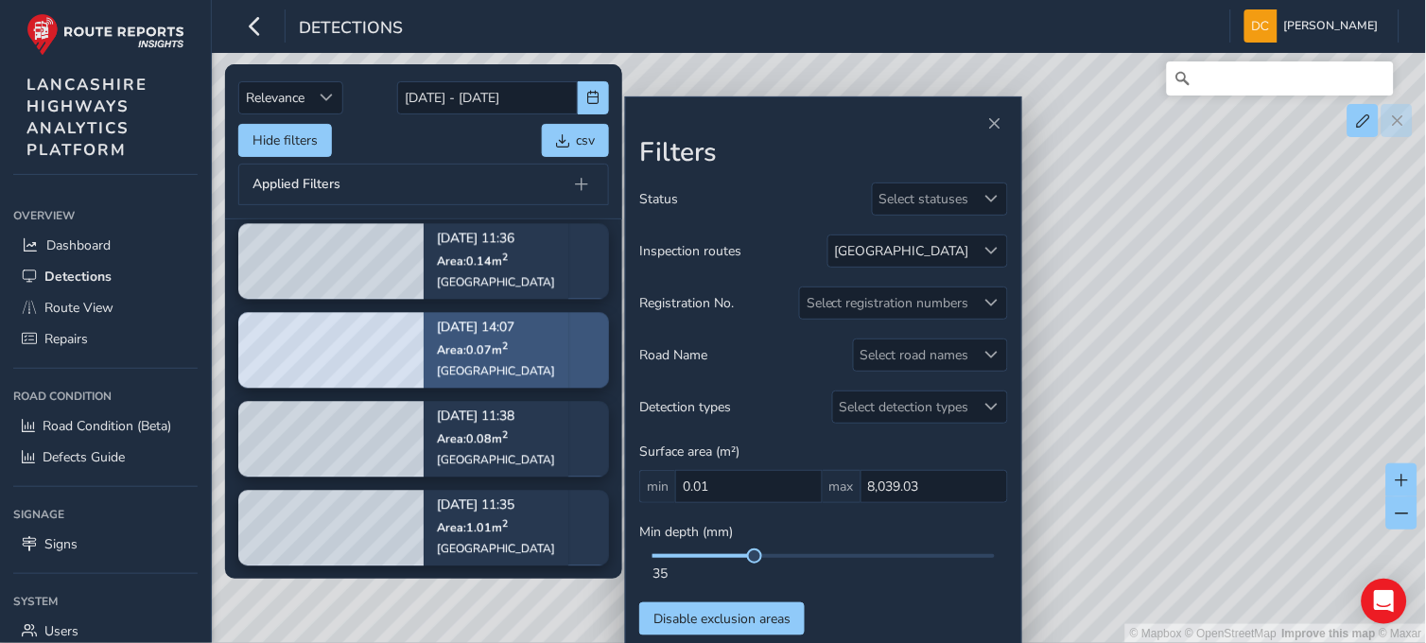
click at [442, 350] on span "Area: 0.07 m 2" at bounding box center [472, 349] width 71 height 16
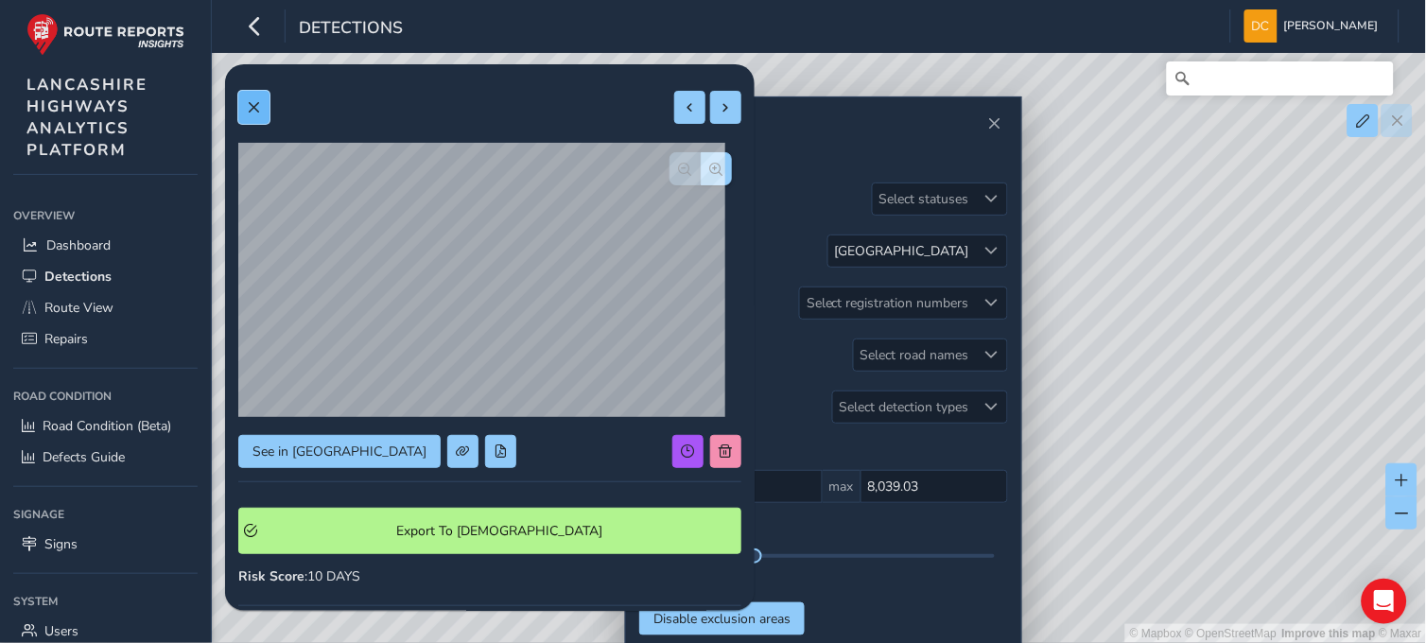
click at [262, 108] on button at bounding box center [253, 107] width 31 height 33
